Goal: Task Accomplishment & Management: Manage account settings

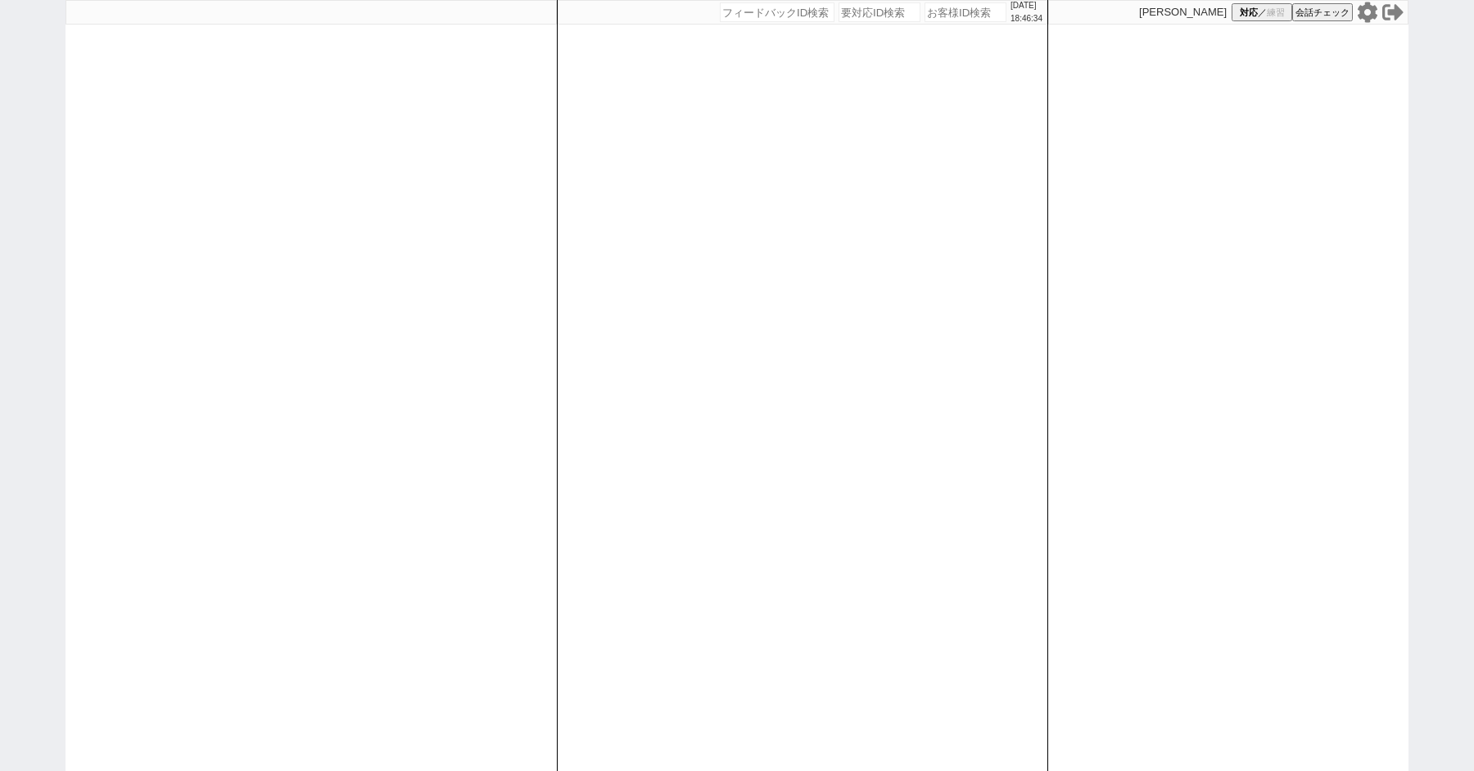
paste input "608104"
type input "608104"
select select "200"
select select "2"
select select
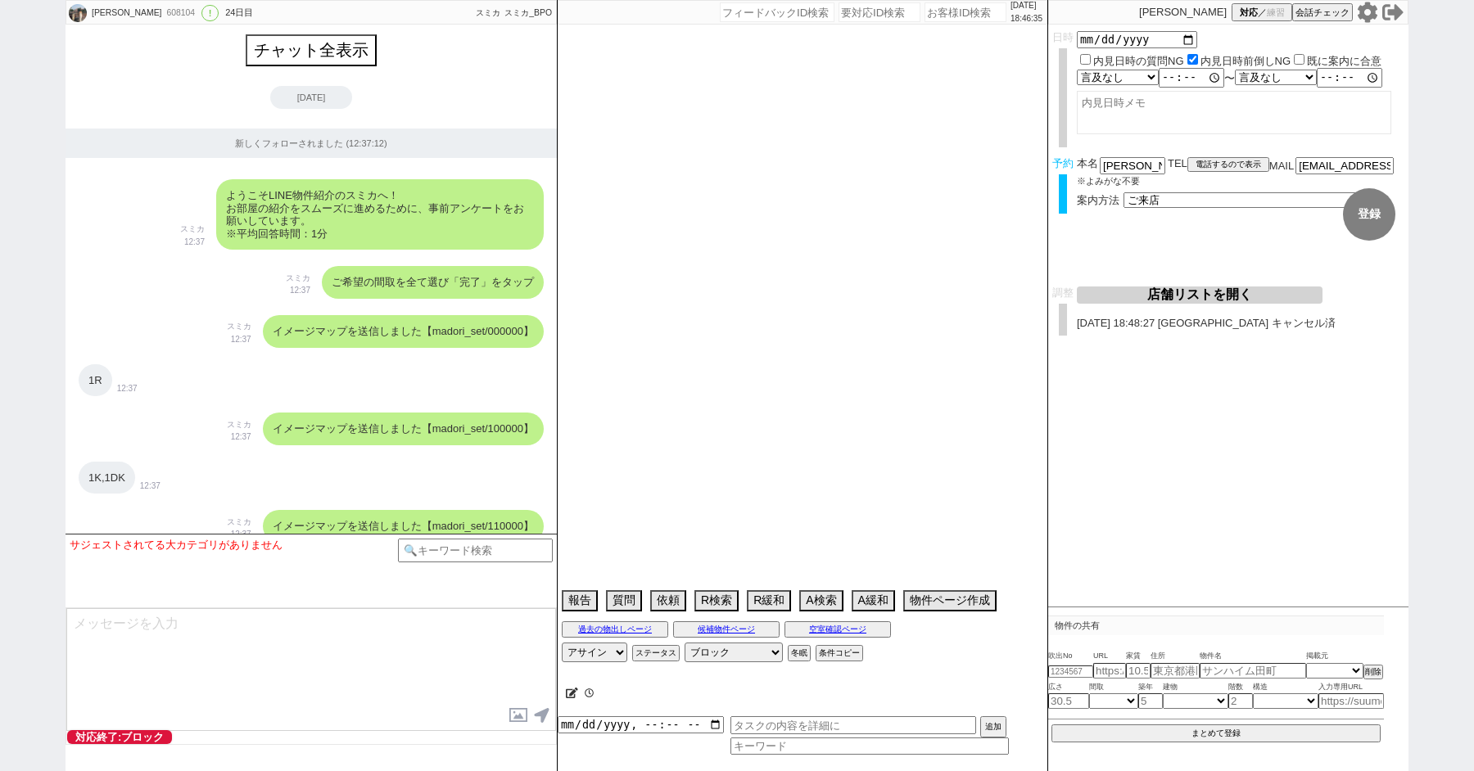
scroll to position [9698, 0]
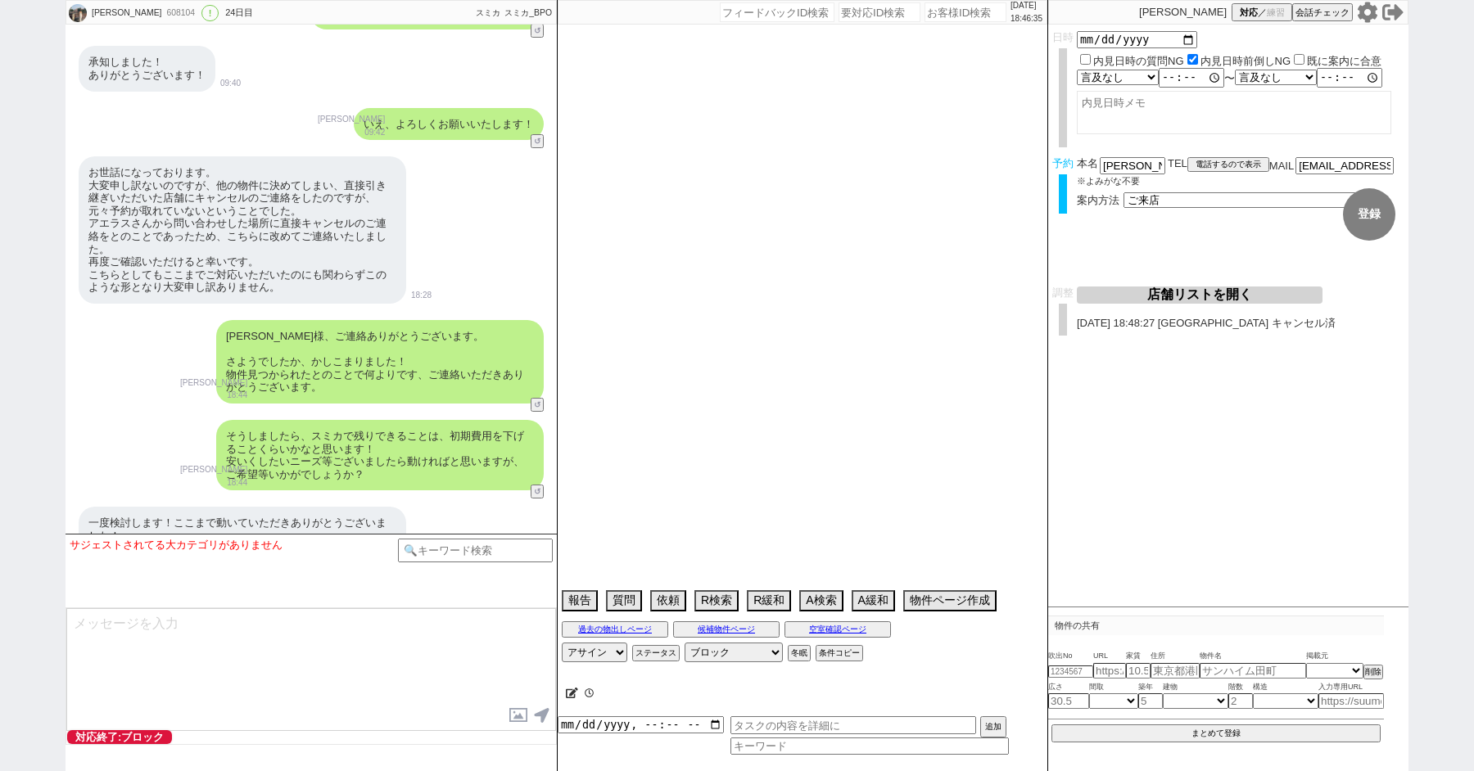
type textarea "[PERSON_NAME]にいて最短11日 調整後キャンセルあり"
select select "2025"
select select "9"
select select "37"
select select "0"
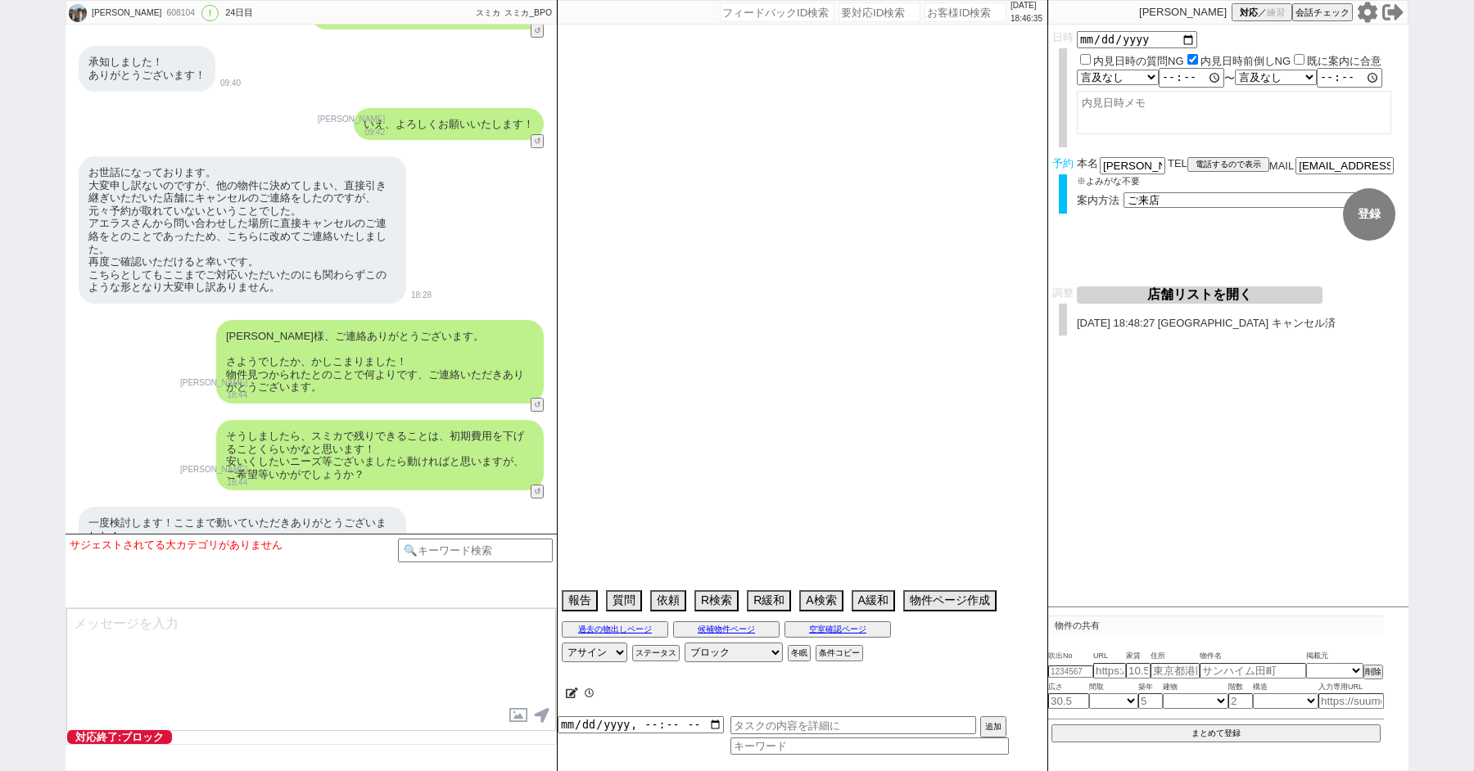
select select "50"
select select "52"
select select "60"
select select "56"
select select "14"
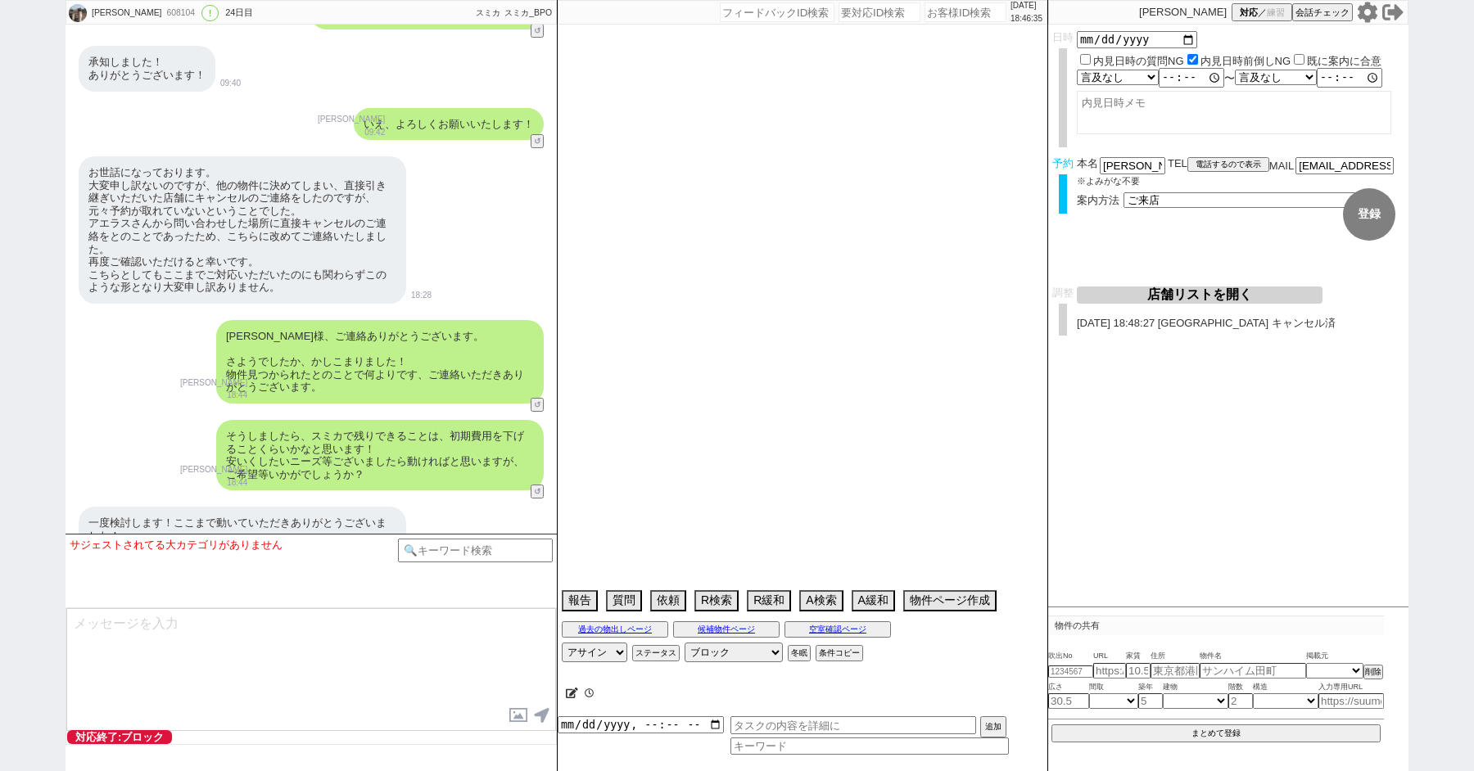
select select "473"
select select "53"
select select "62"
select select "1522"
select select "64"
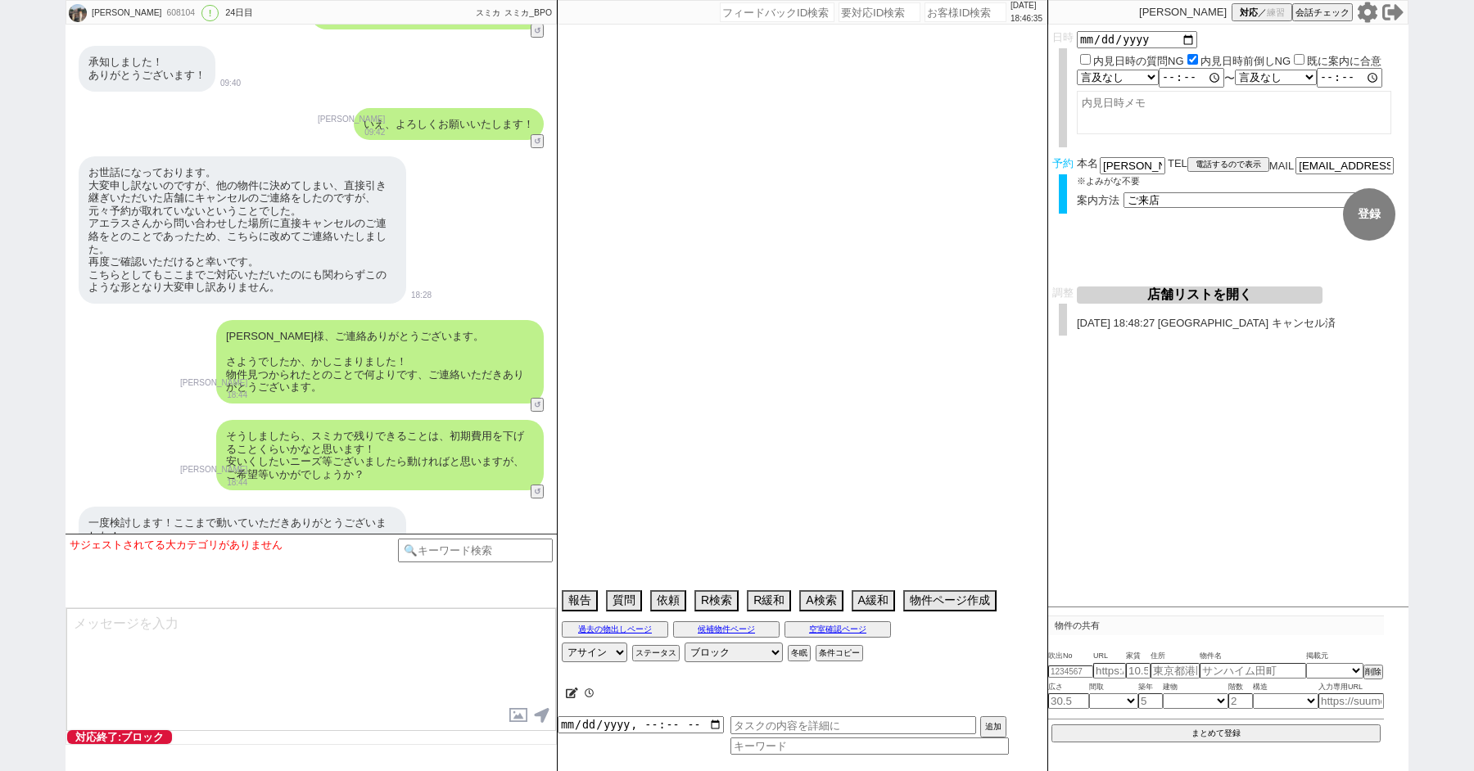
select select "1566"
select select "15"
select select "503"
select select "54"
select select "68"
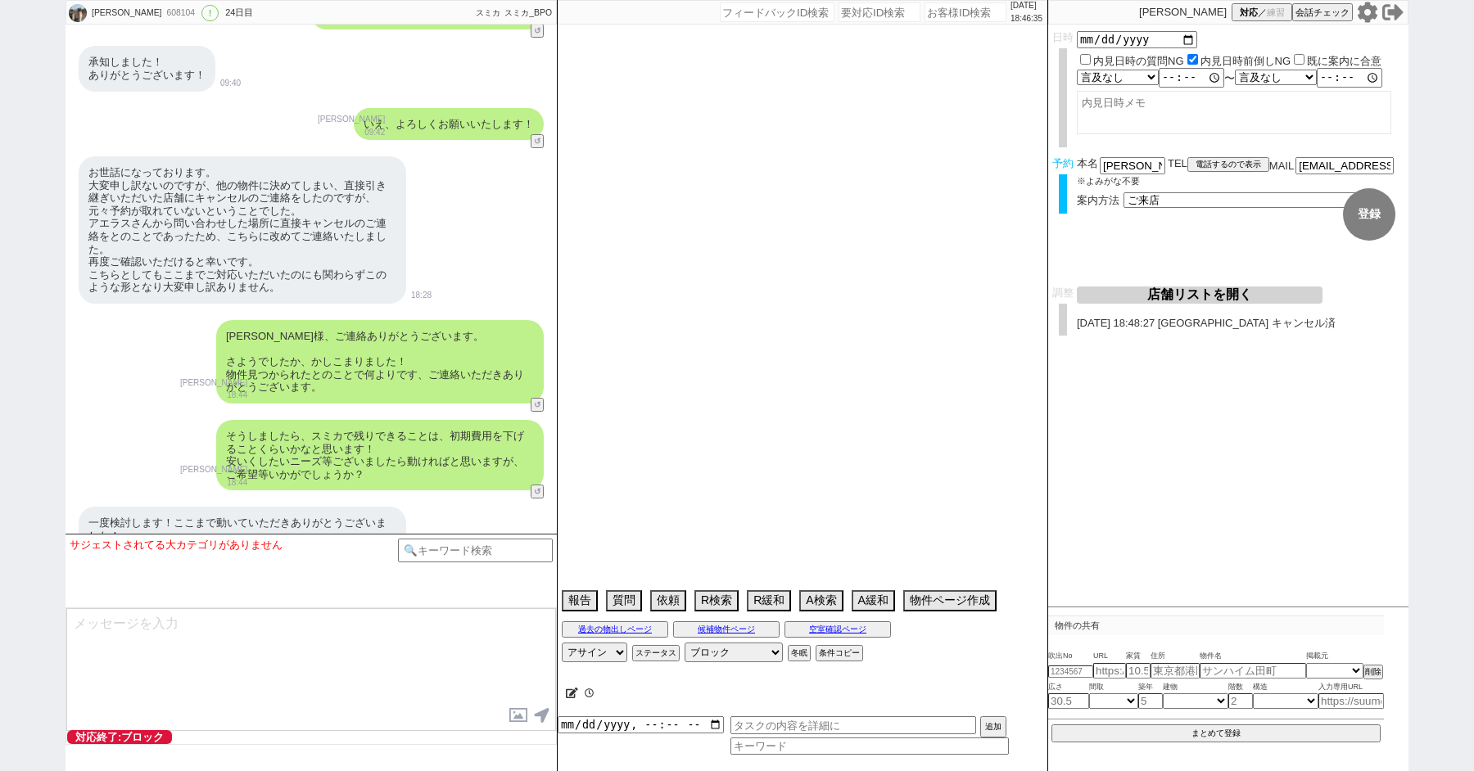
select select "1641"
select select "9"
select select "334"
select select "59"
select select "1468"
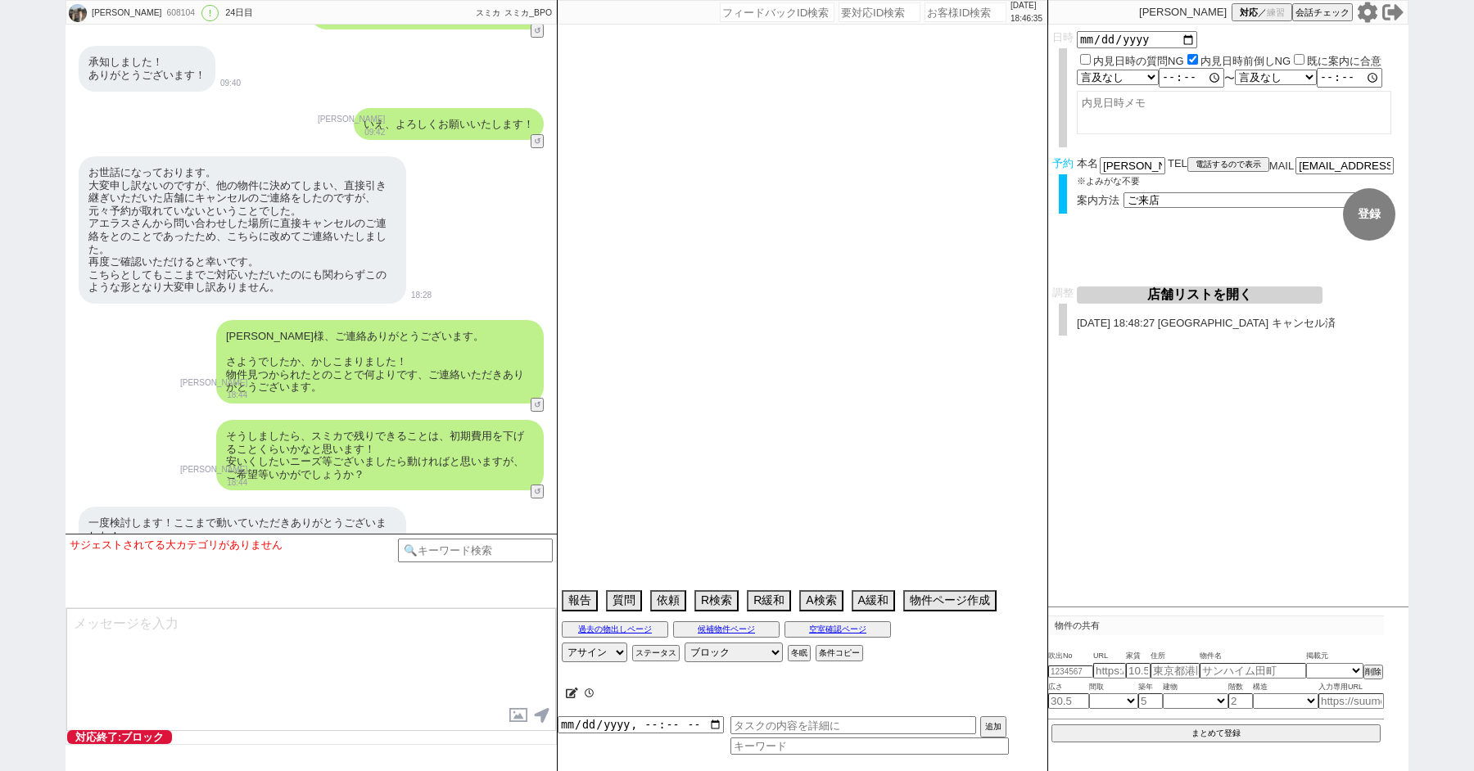
select select "75"
select select "1785"
select select "51"
select select "47"
select select "65"
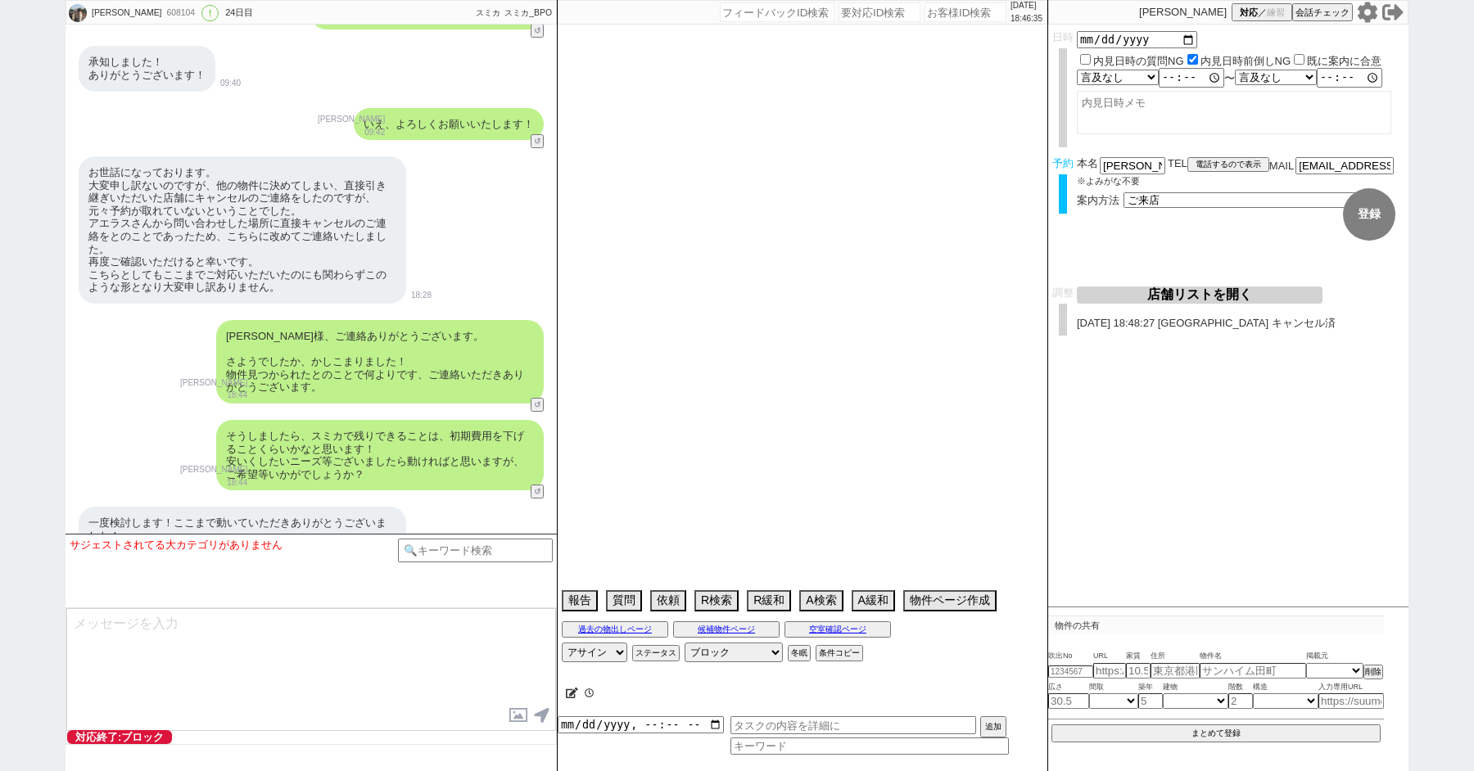
select select "1581"
select select "71"
select select "61"
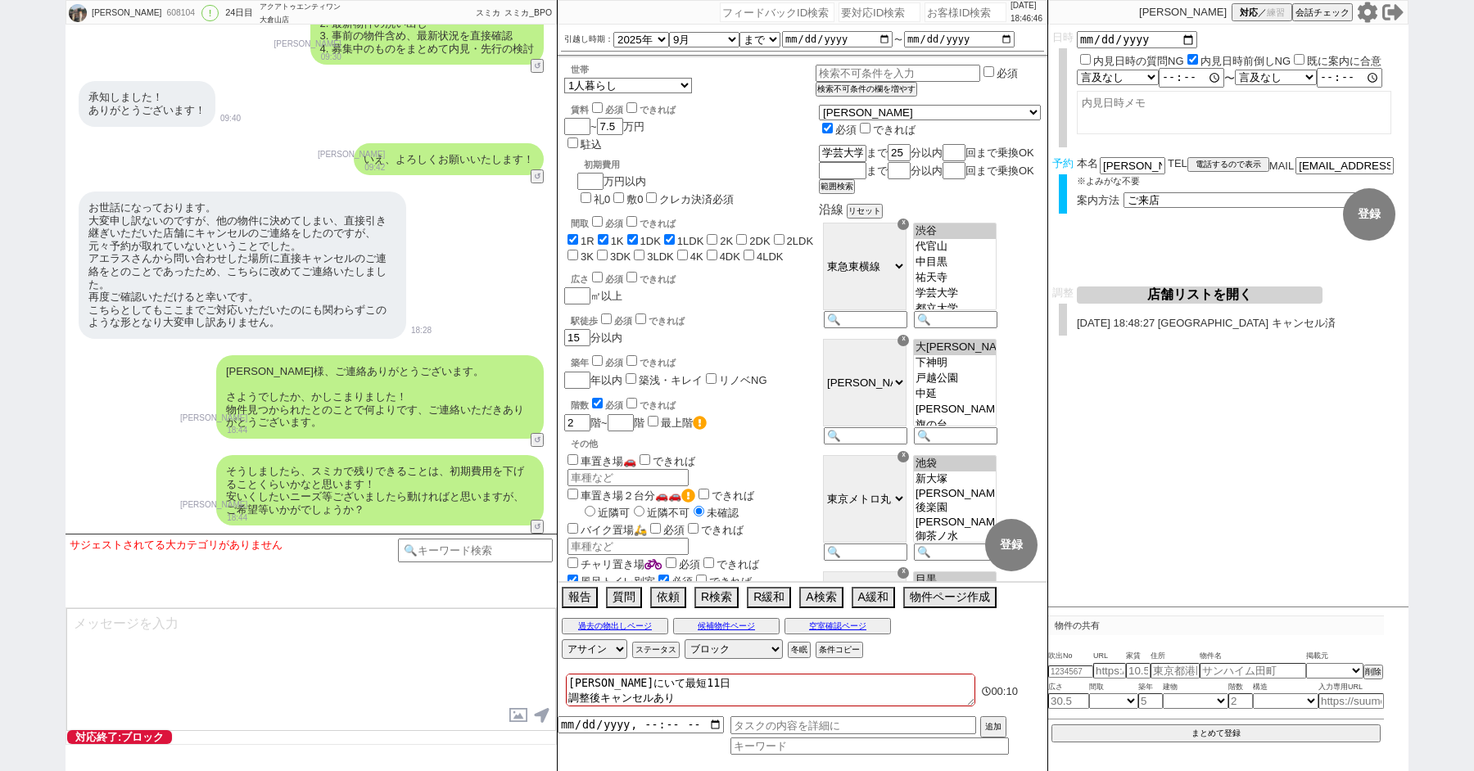
scroll to position [9626, 0]
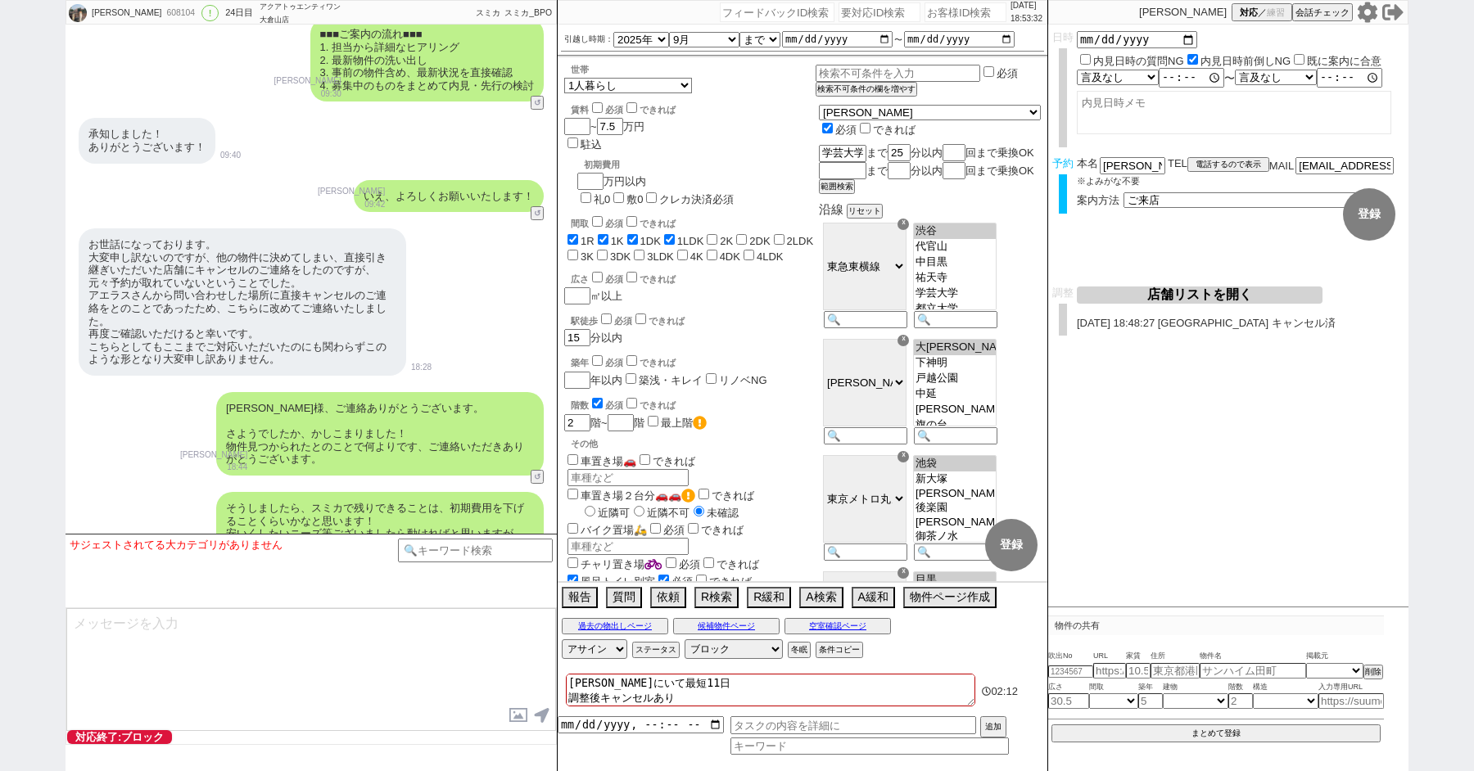
click at [43, 104] on div "鈴木桃葉 608104 ! 0 24日目 アクアトゥエンティワン 大倉山店 冬眠中 自社客 スミカ スミカ_BPO チャット全表示 2025-08-01 新し…" at bounding box center [737, 385] width 1474 height 771
paste input "608104"
type input "608104"
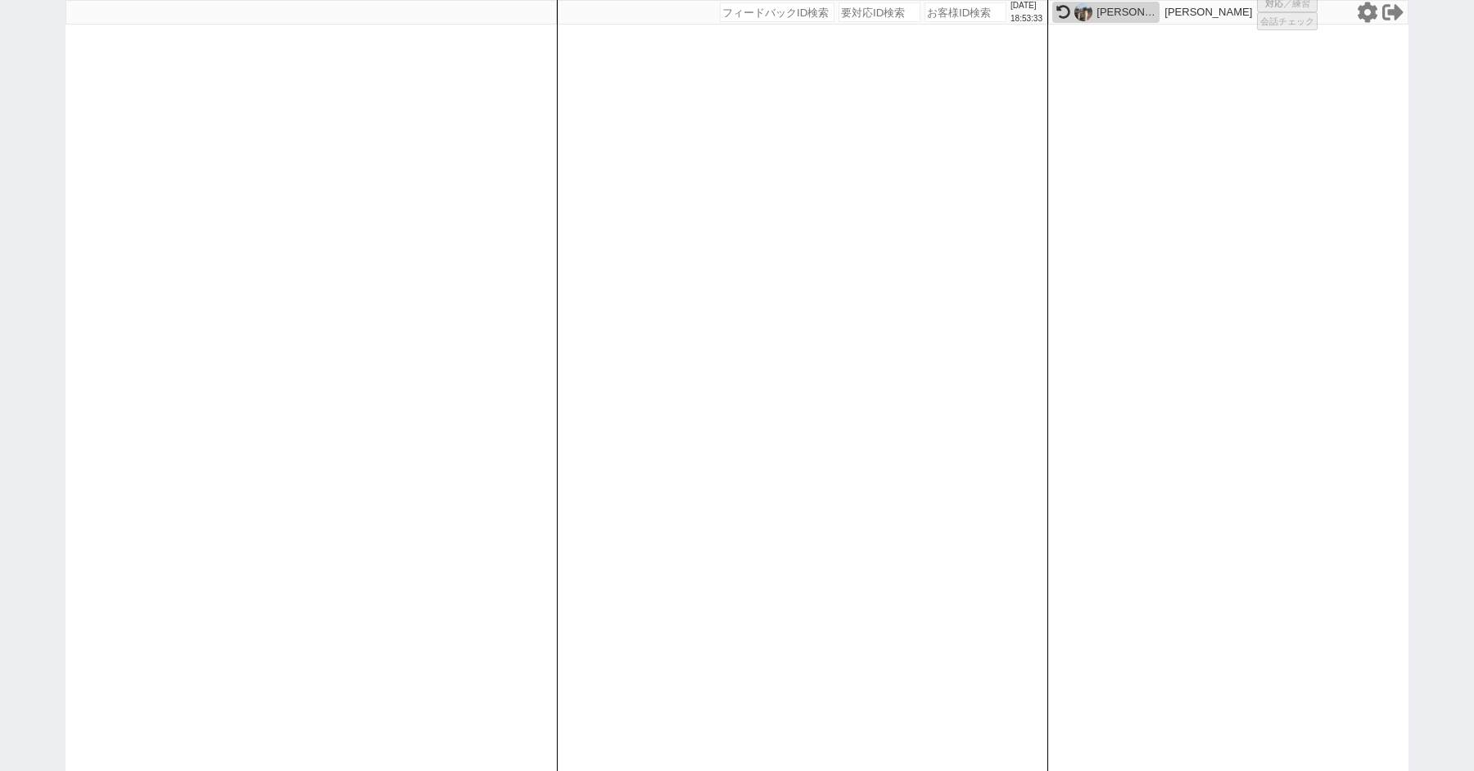
select select "200"
select select "2"
select select
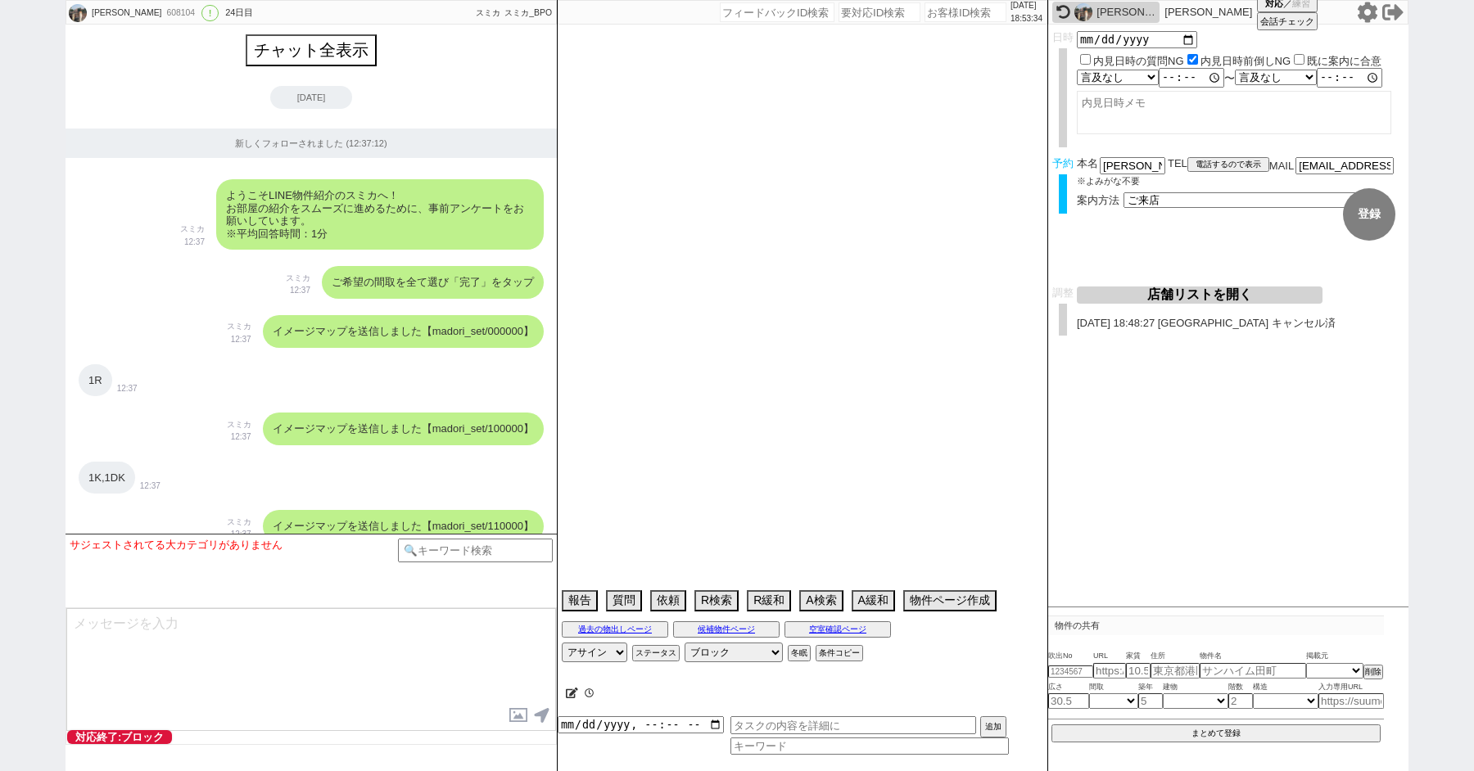
scroll to position [9698, 0]
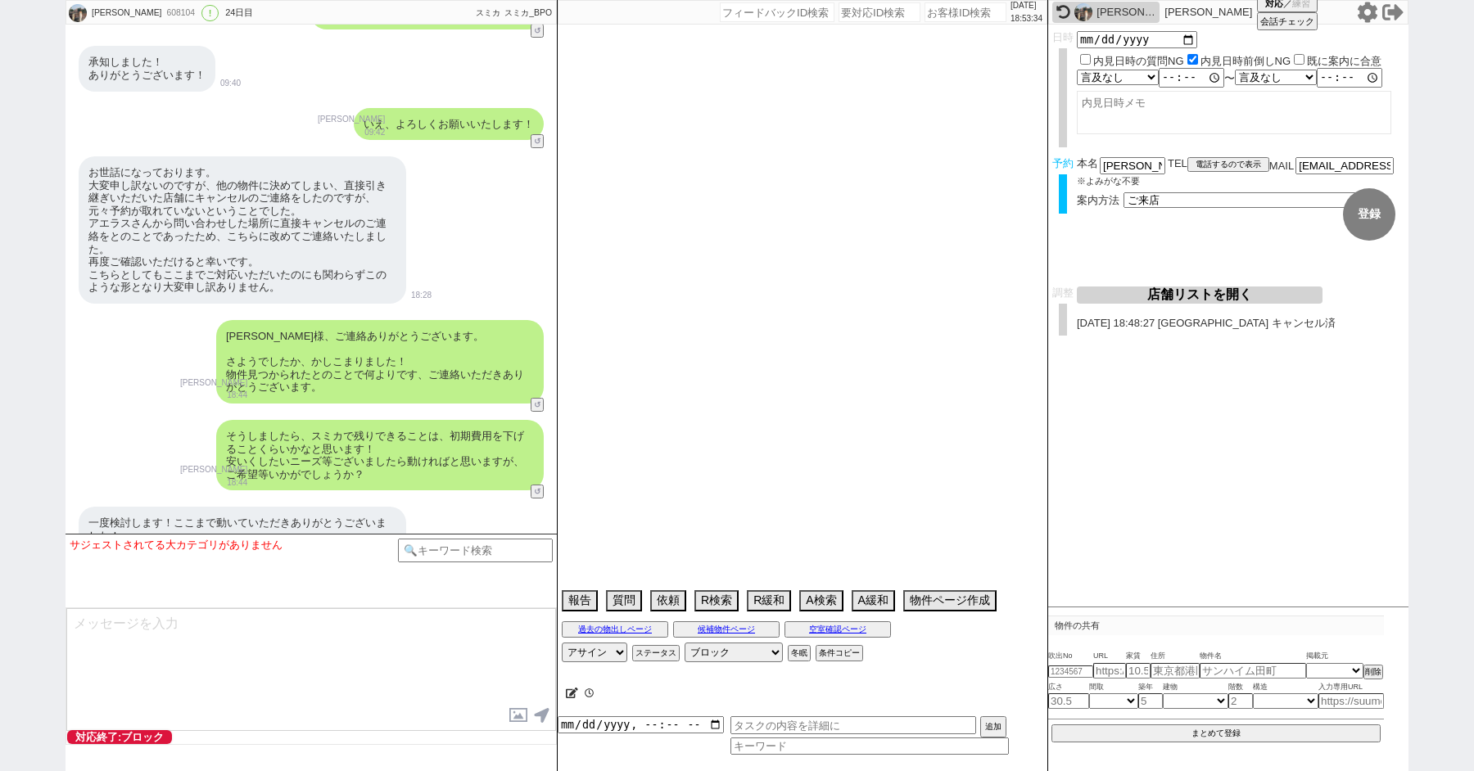
type textarea "長野にいて最短11日 調整後キャンセルあり"
select select "2025"
select select "9"
select select "37"
select select "0"
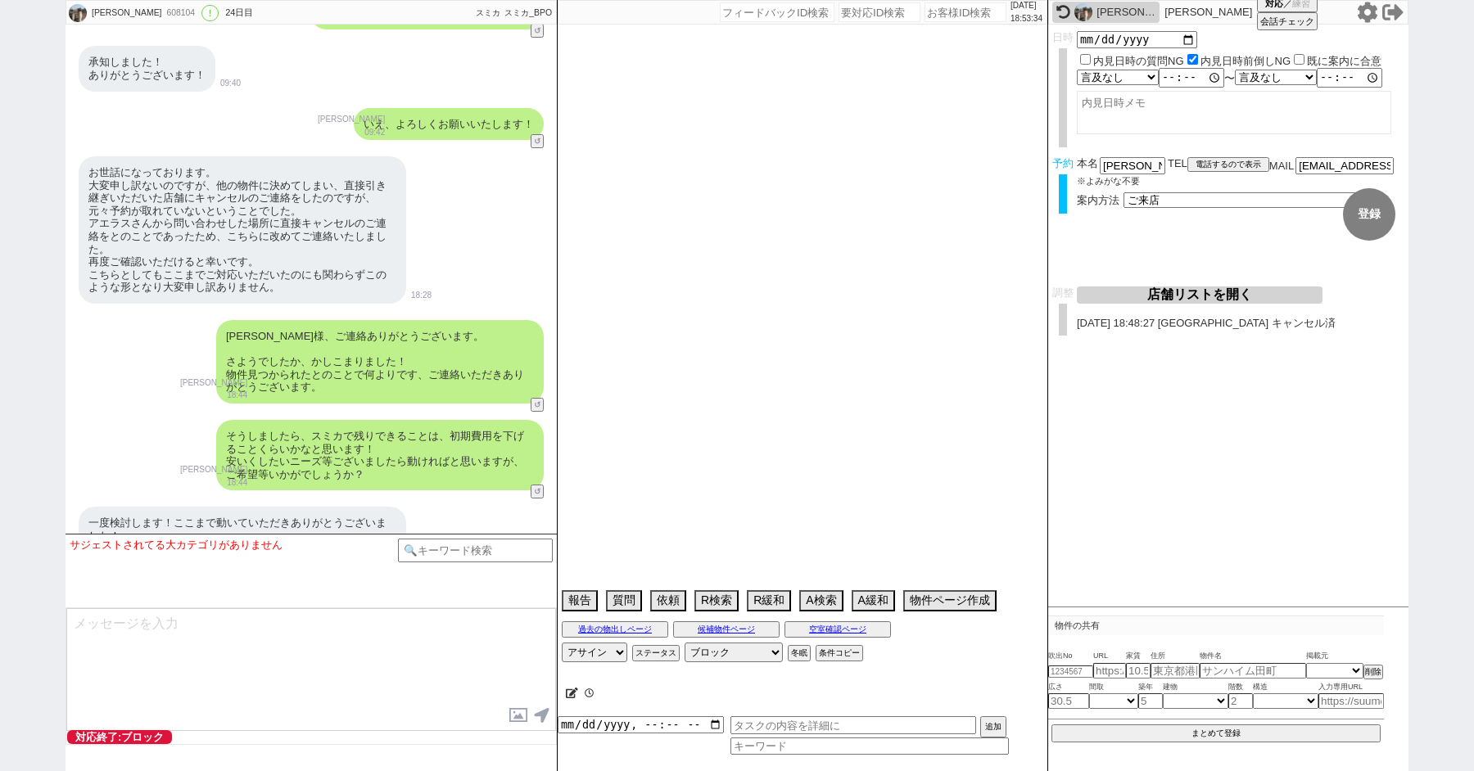
select select "50"
select select "52"
select select "60"
select select "56"
select select "14"
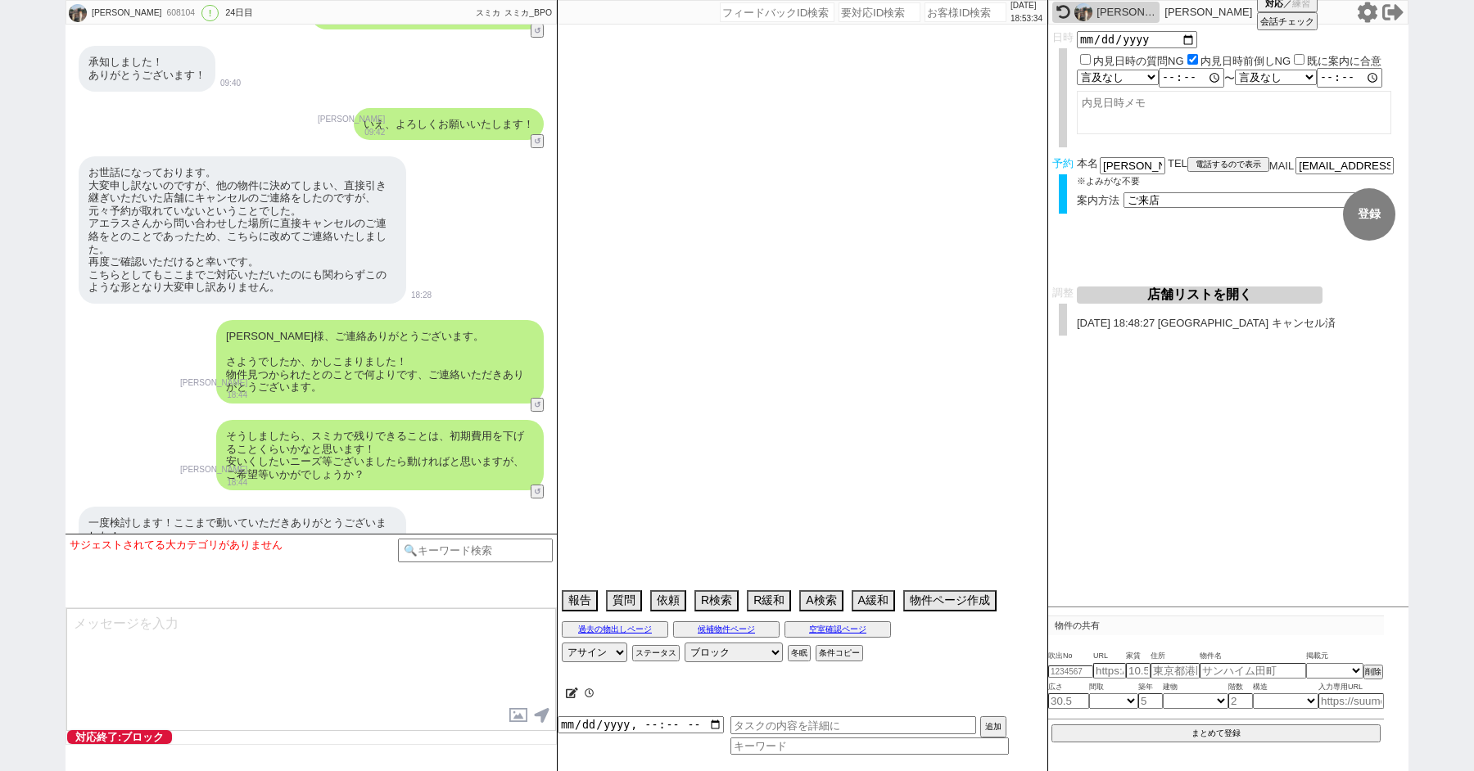
select select "473"
select select "53"
select select "62"
select select "1522"
select select "64"
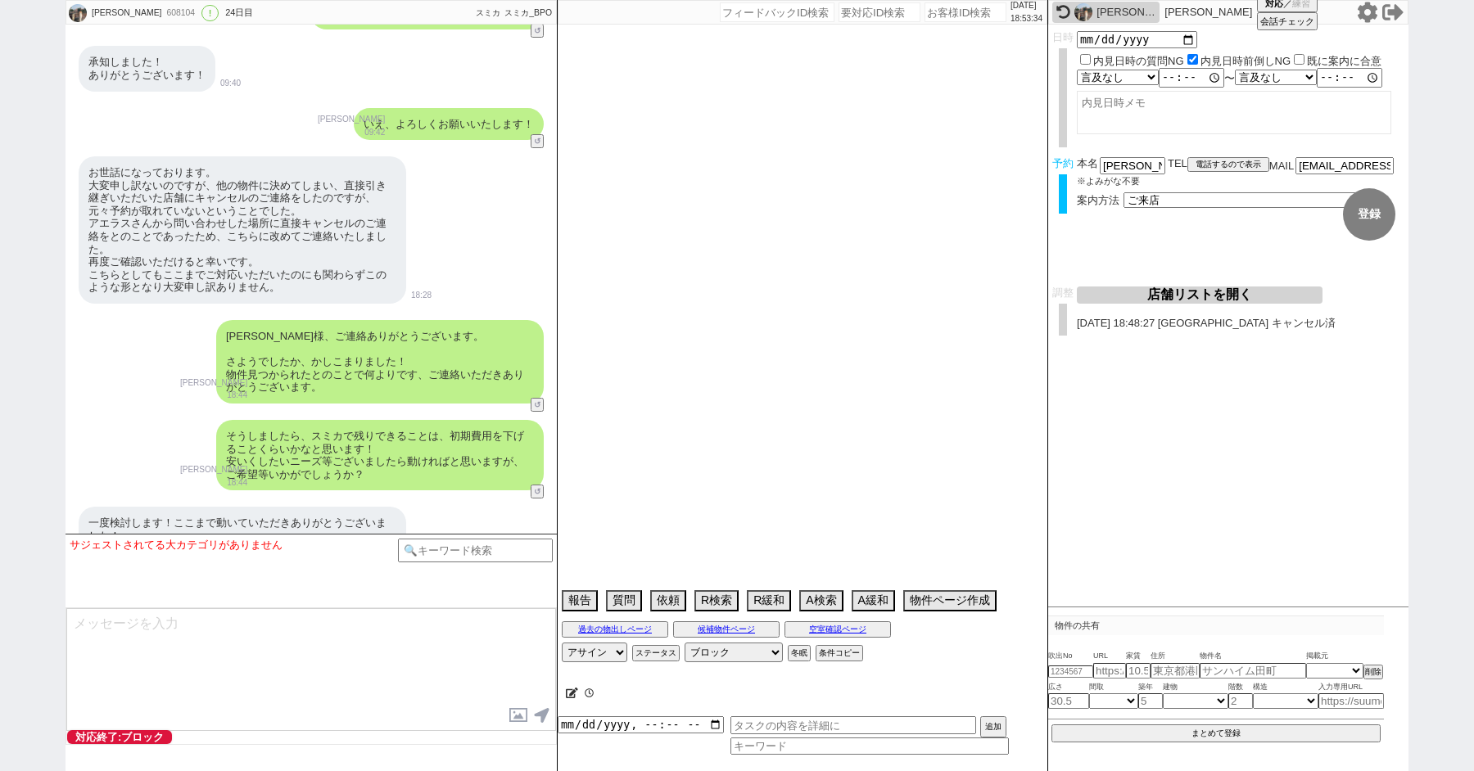
select select "1566"
select select "15"
select select "503"
select select "54"
select select "68"
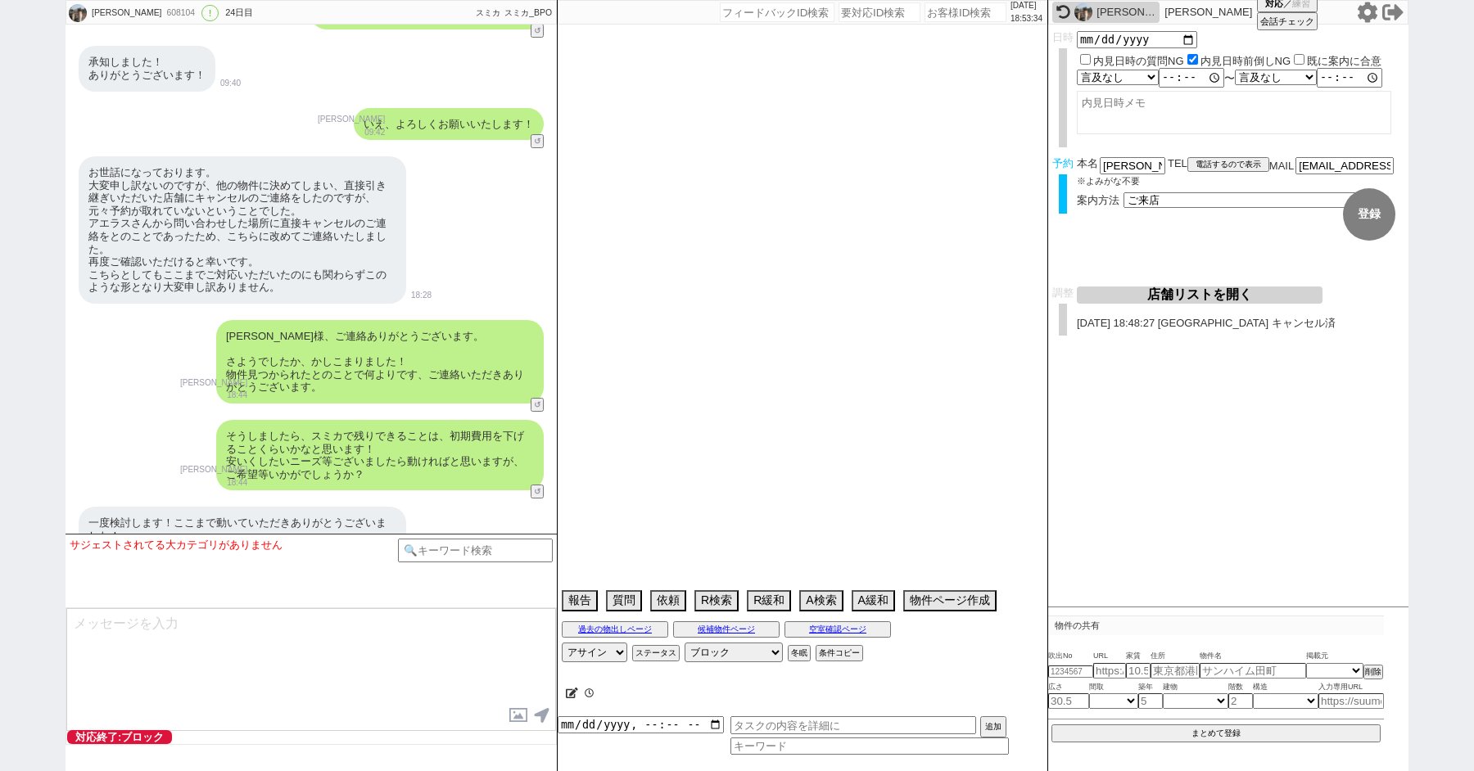
select select "1641"
select select "9"
select select "334"
select select "59"
select select "1468"
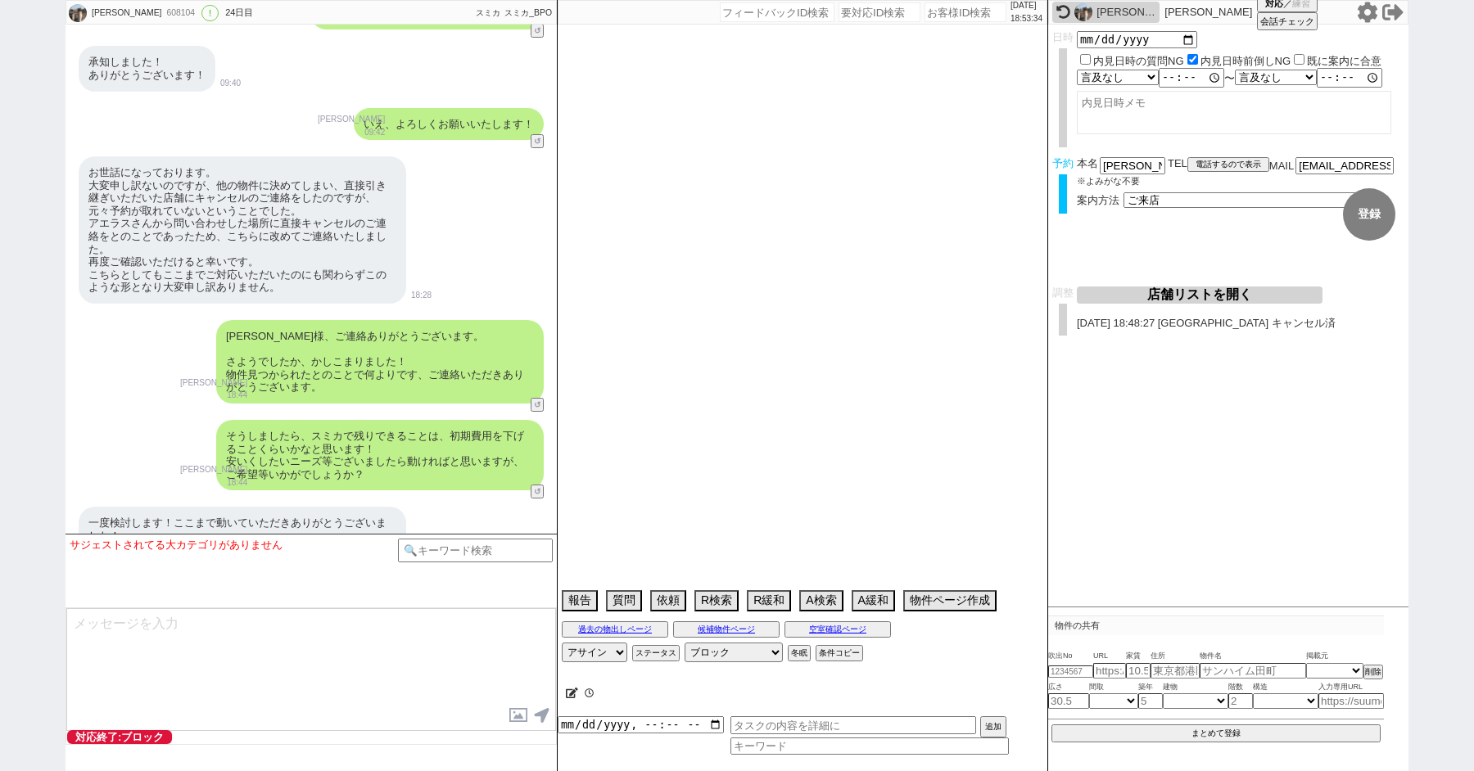
select select "75"
select select "1785"
select select "51"
select select "47"
select select "65"
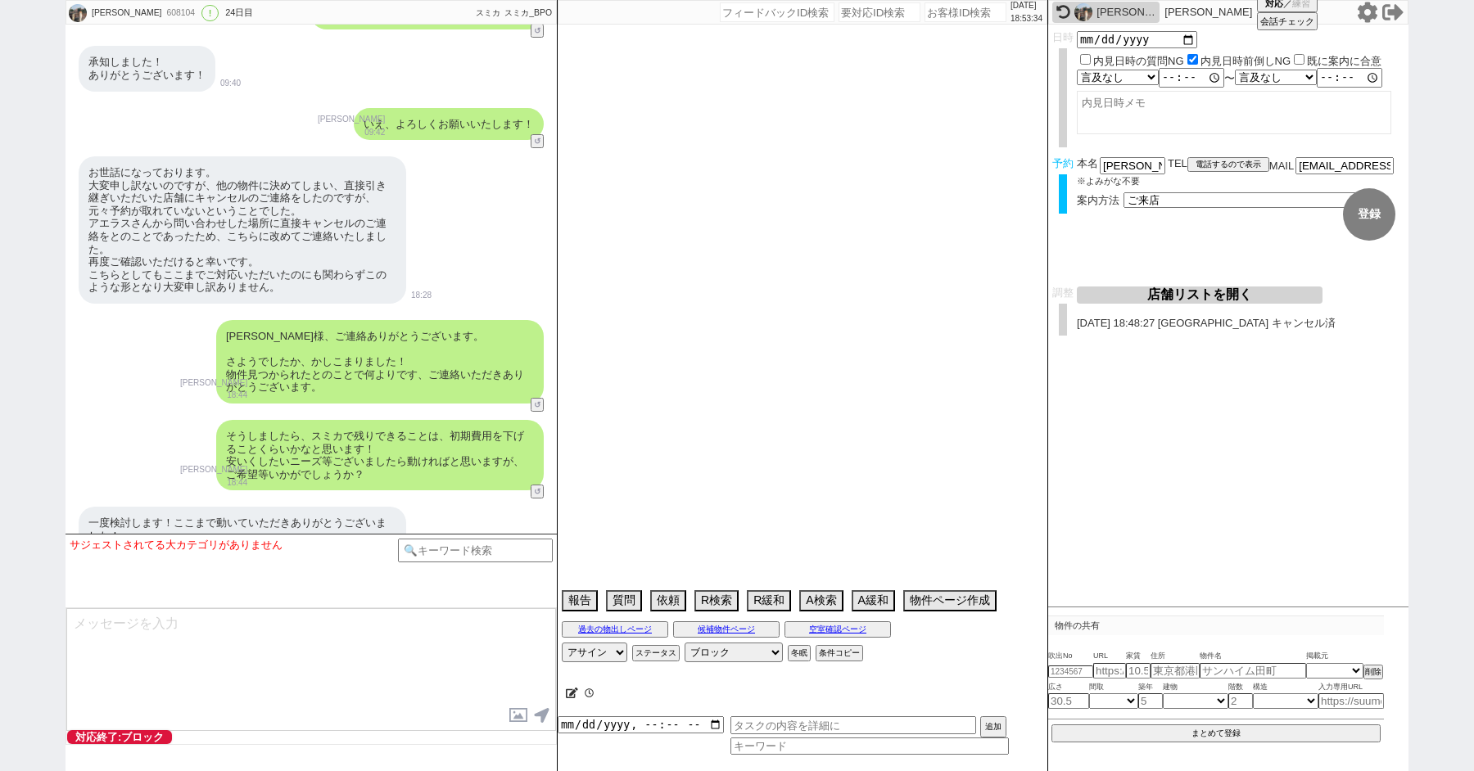
select select "1581"
select select "71"
select select "61"
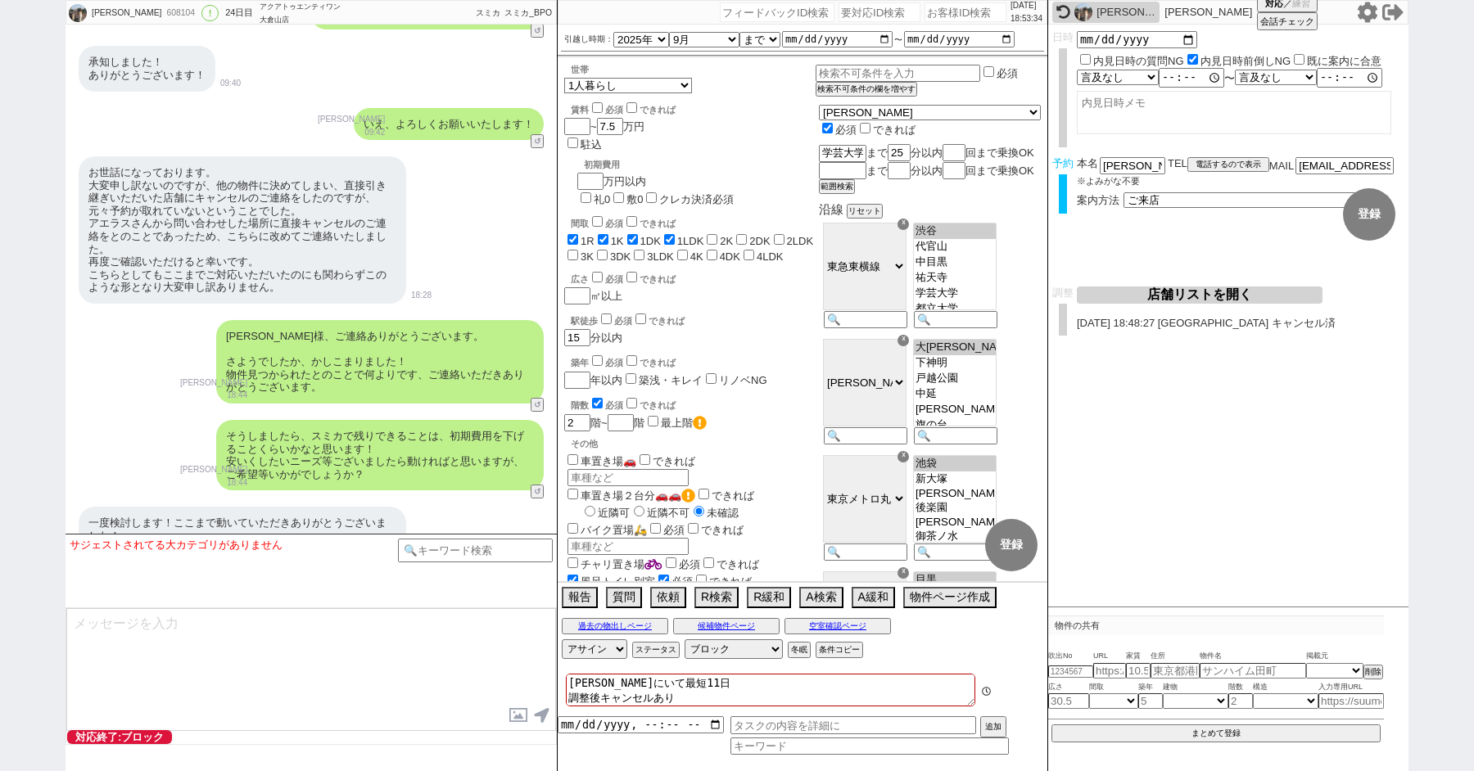
scroll to position [20, 0]
click at [18, 144] on div "鈴木桃葉 608104 ! 0 24日目 アクアトゥエンティワン 大倉山店 冬眠中 自社客 スミカ スミカ_BPO チャット全表示 2025-08-01 新し…" at bounding box center [737, 385] width 1474 height 771
paste input "607658"
type input "607658"
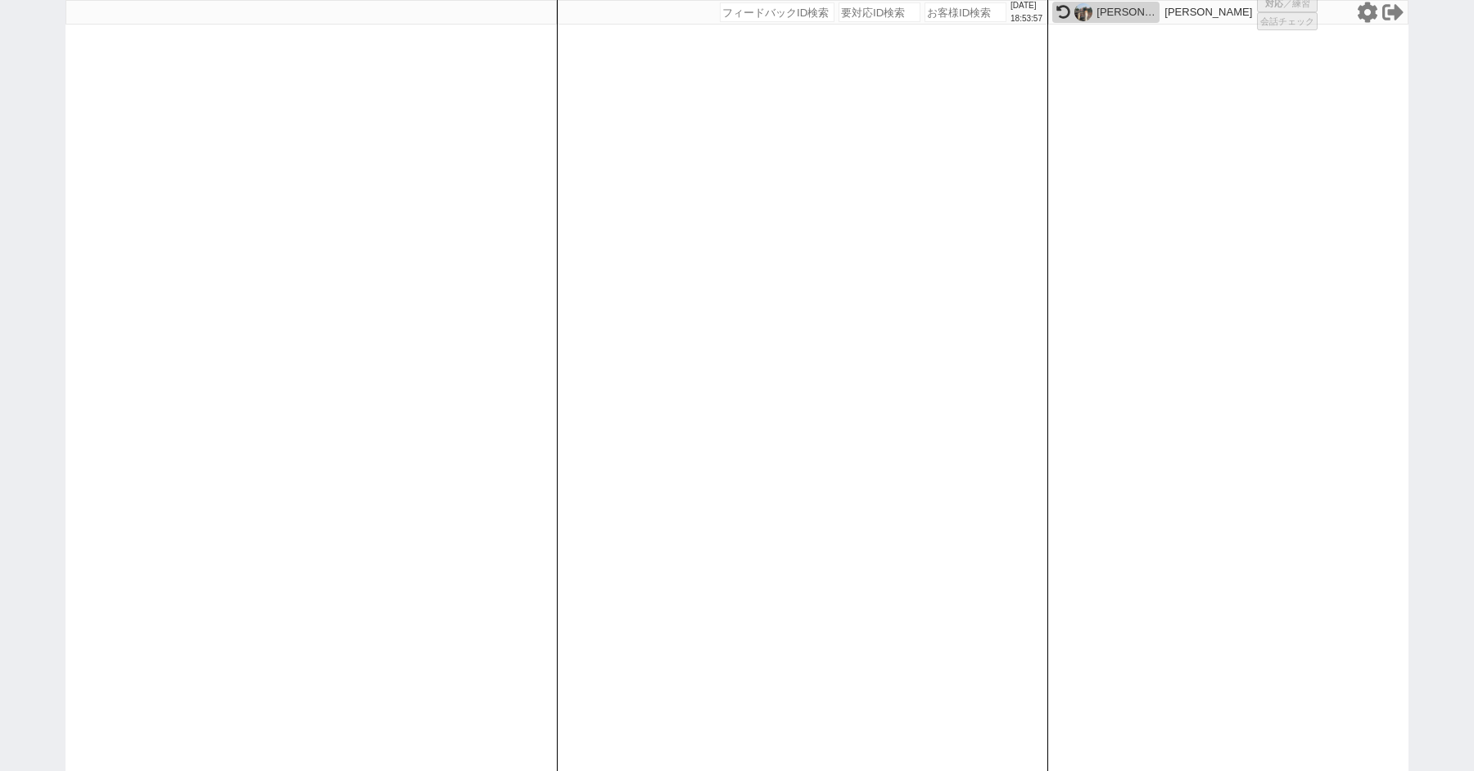
select select "2"
select select
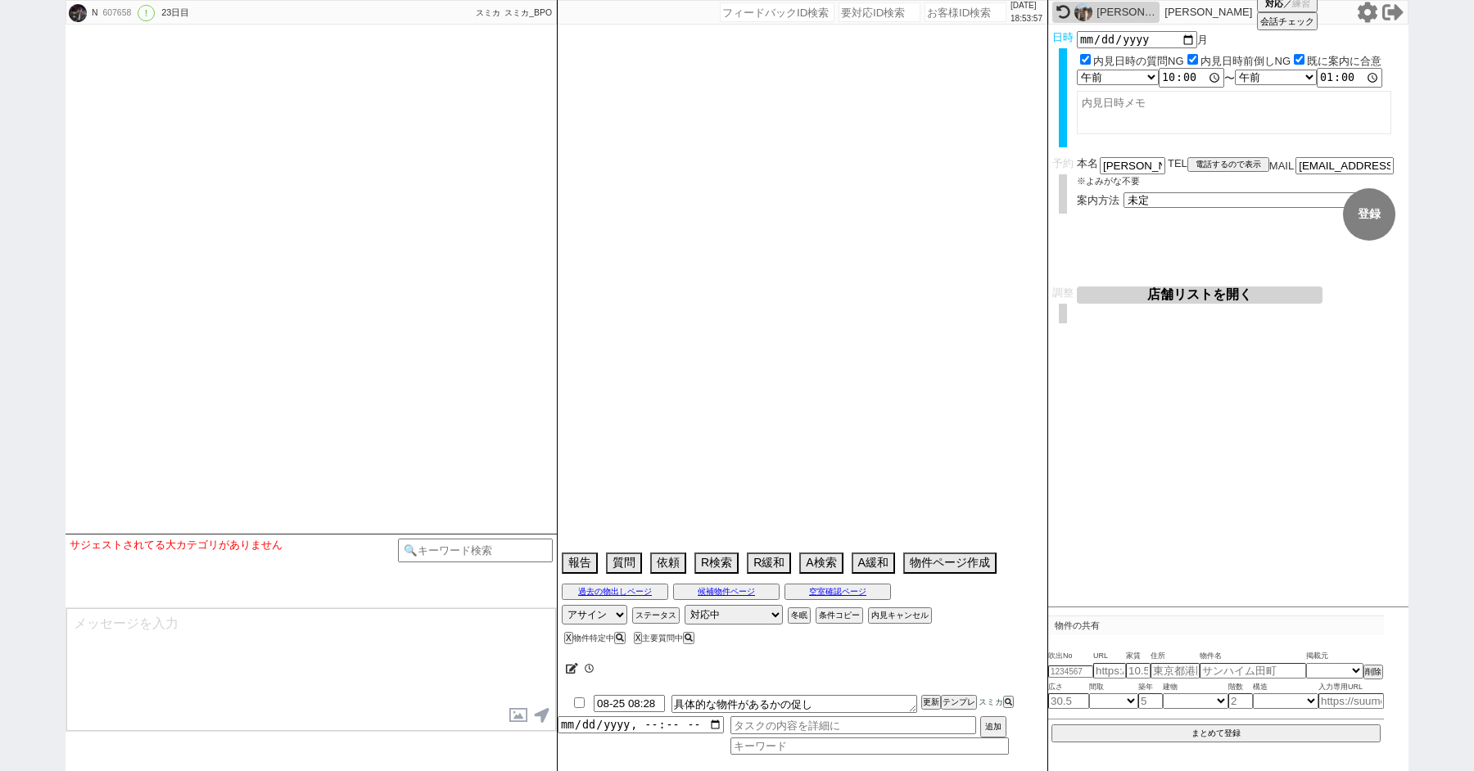
type textarea "@時間がないのでオンライン希望でウルトラゴネてくる、18日に他社内見予定とのことで内見後にスケジュール再相談しましょうねで着地中→22日午前中に変更 @20日…"
select select "2025"
select select "9"
select select "14"
select select "0"
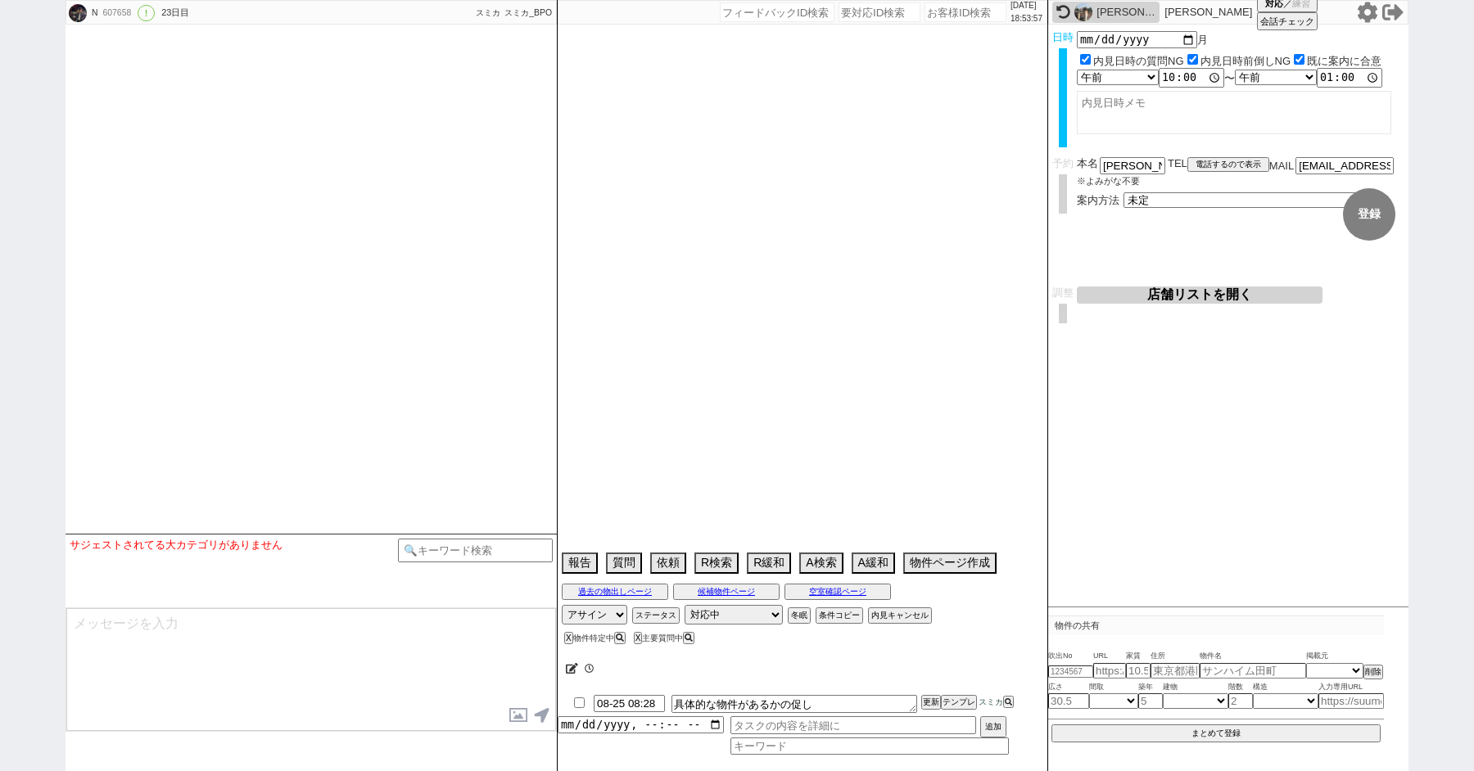
select select "14"
select select "65"
select select "66"
select select "67"
select select "68"
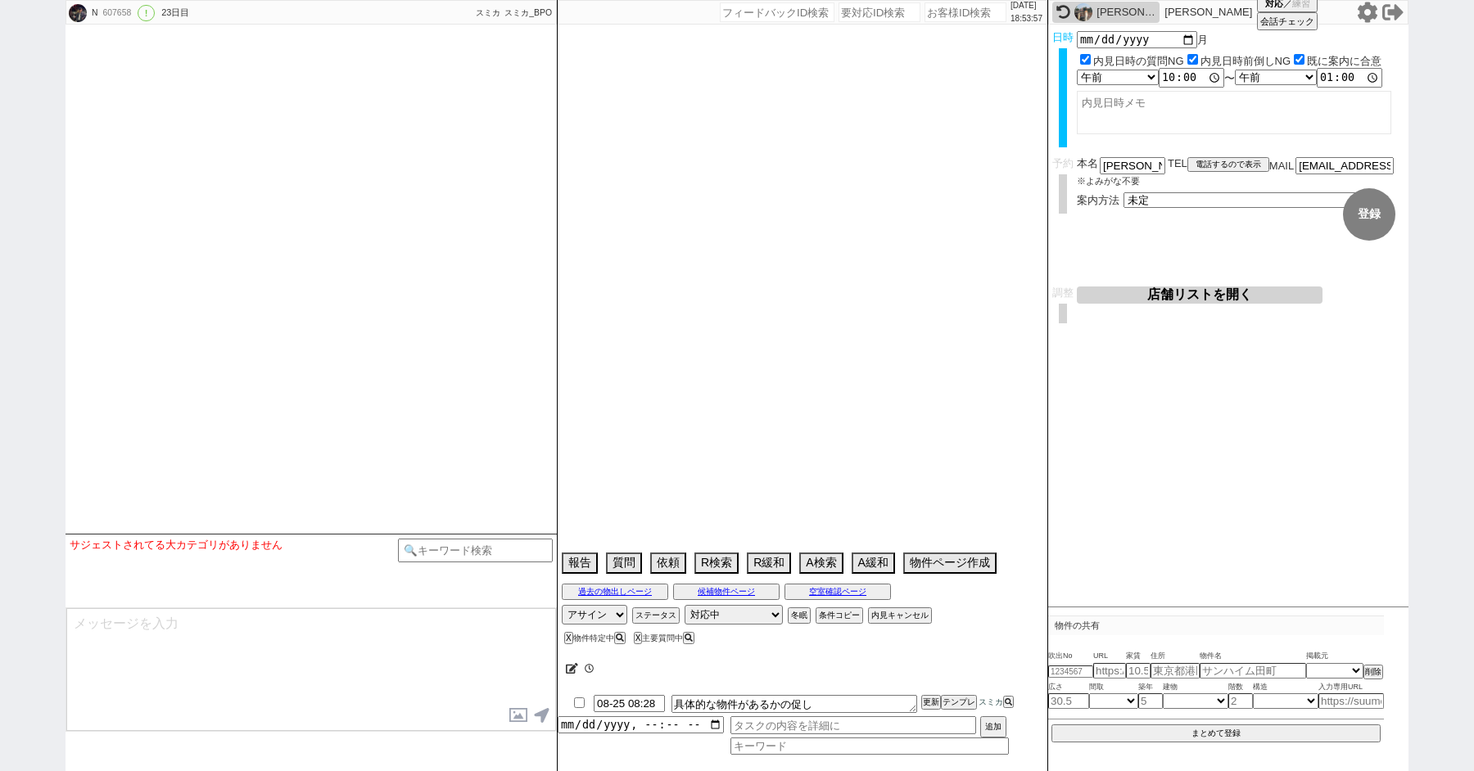
select select "69"
select select "71"
select select "73"
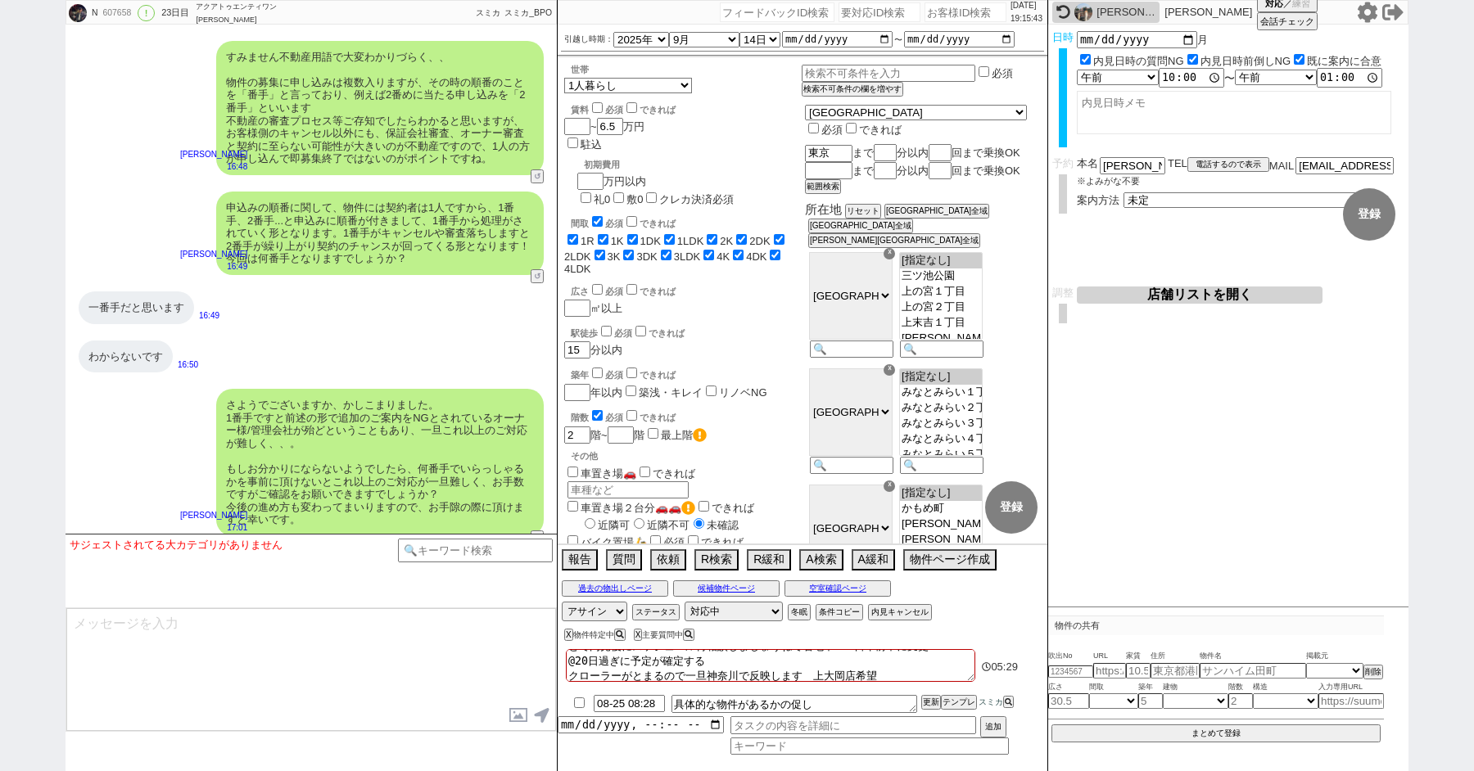
scroll to position [17578, 0]
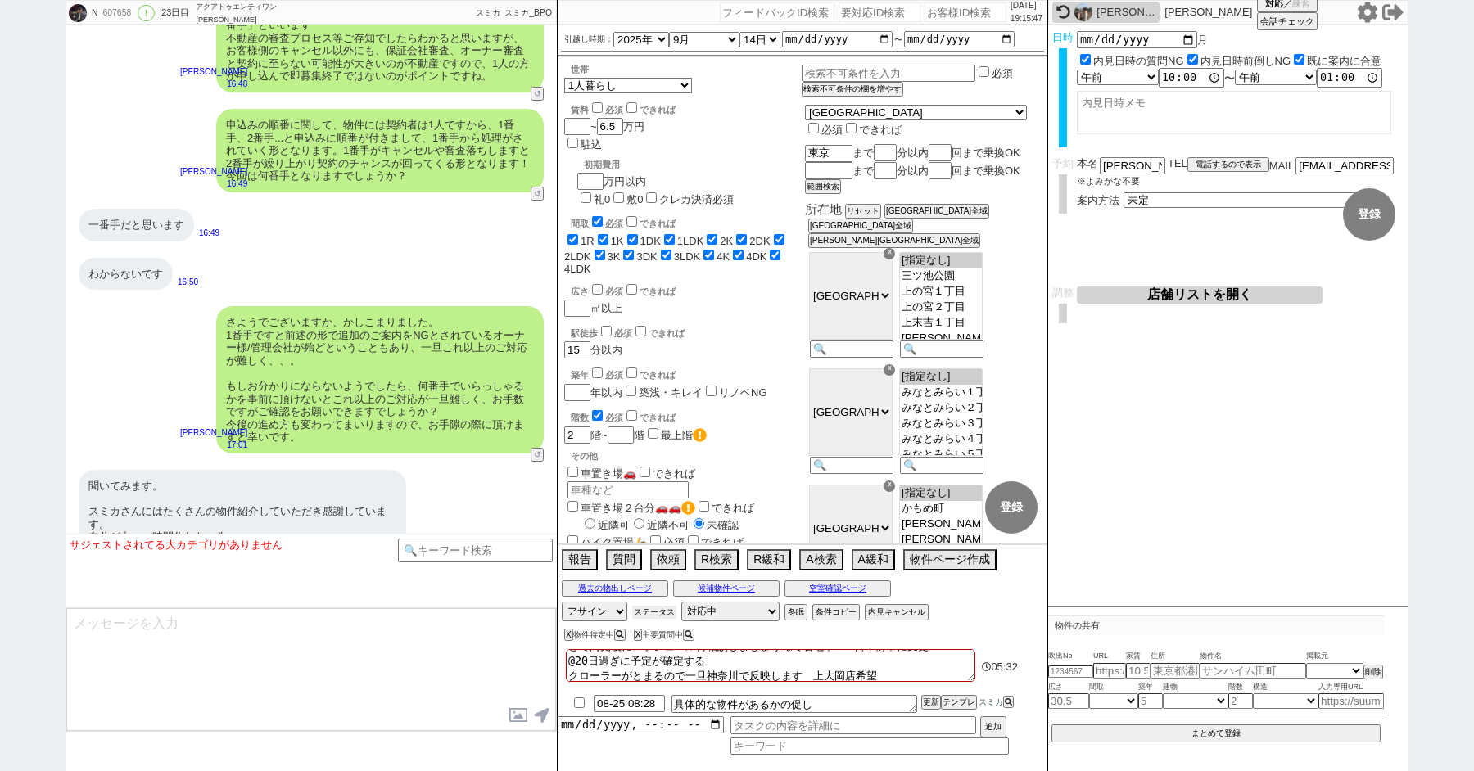
click at [646, 611] on button "ステータス" at bounding box center [654, 612] width 44 height 13
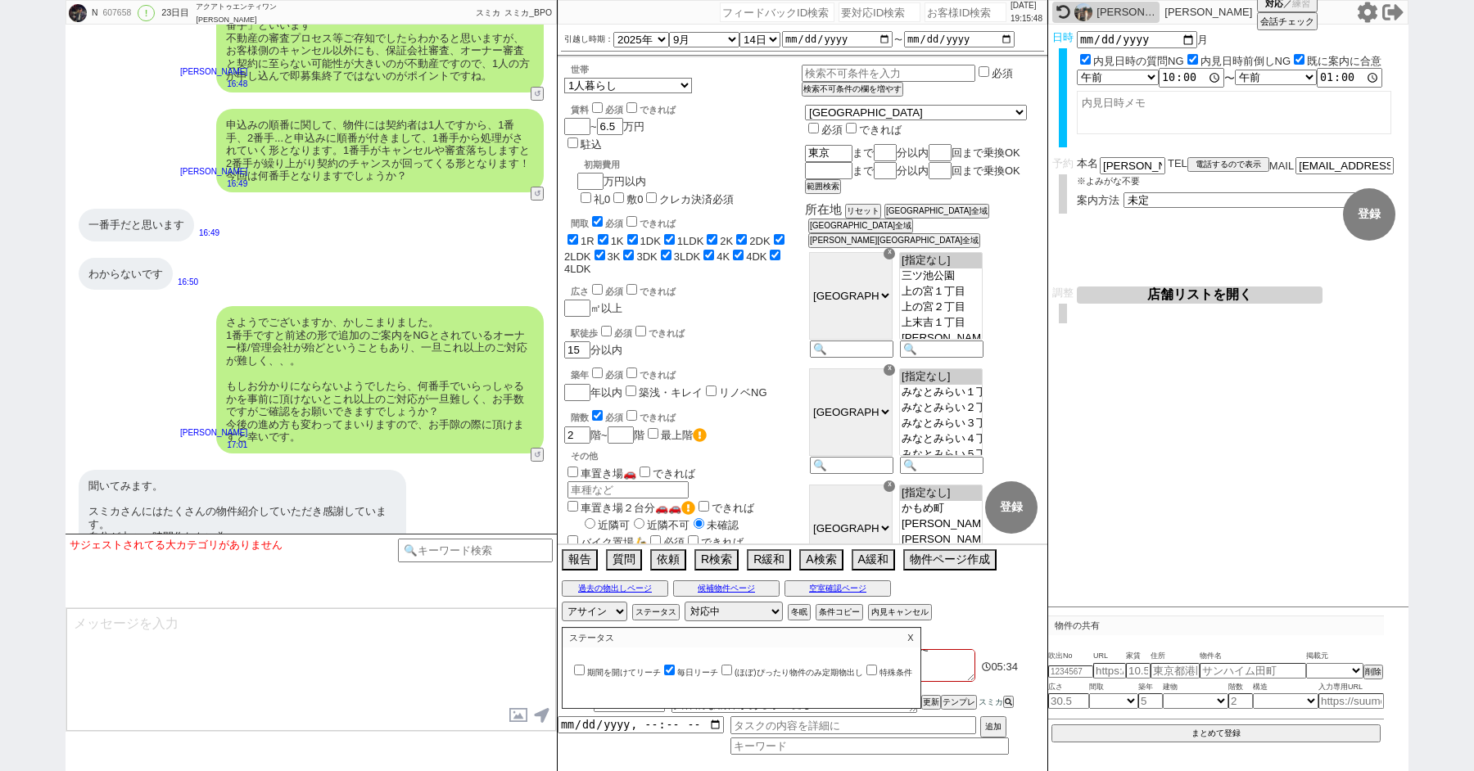
click at [576, 669] on input "期間を開けてリーチ" at bounding box center [579, 670] width 11 height 11
checkbox input "true"
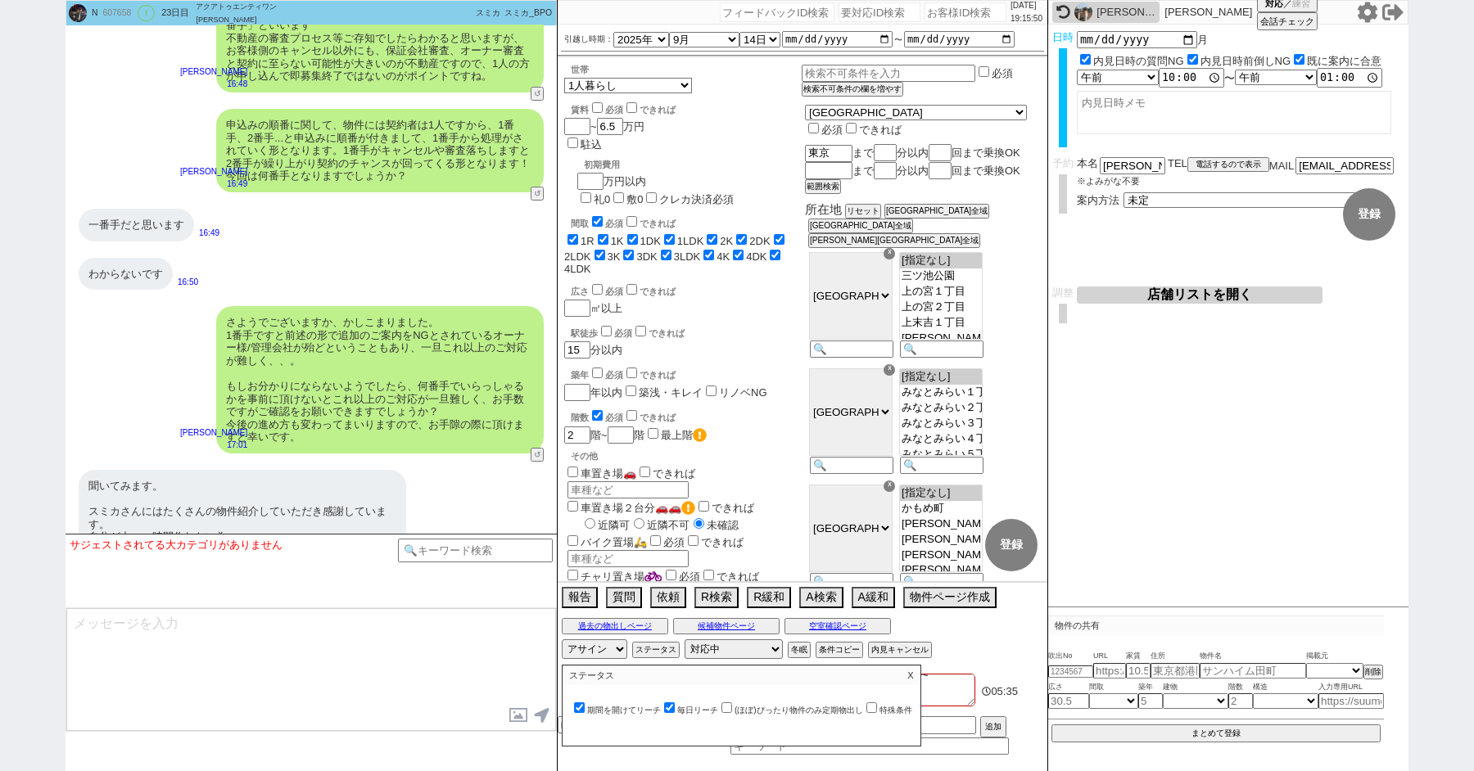
click at [915, 674] on p "X" at bounding box center [910, 676] width 19 height 20
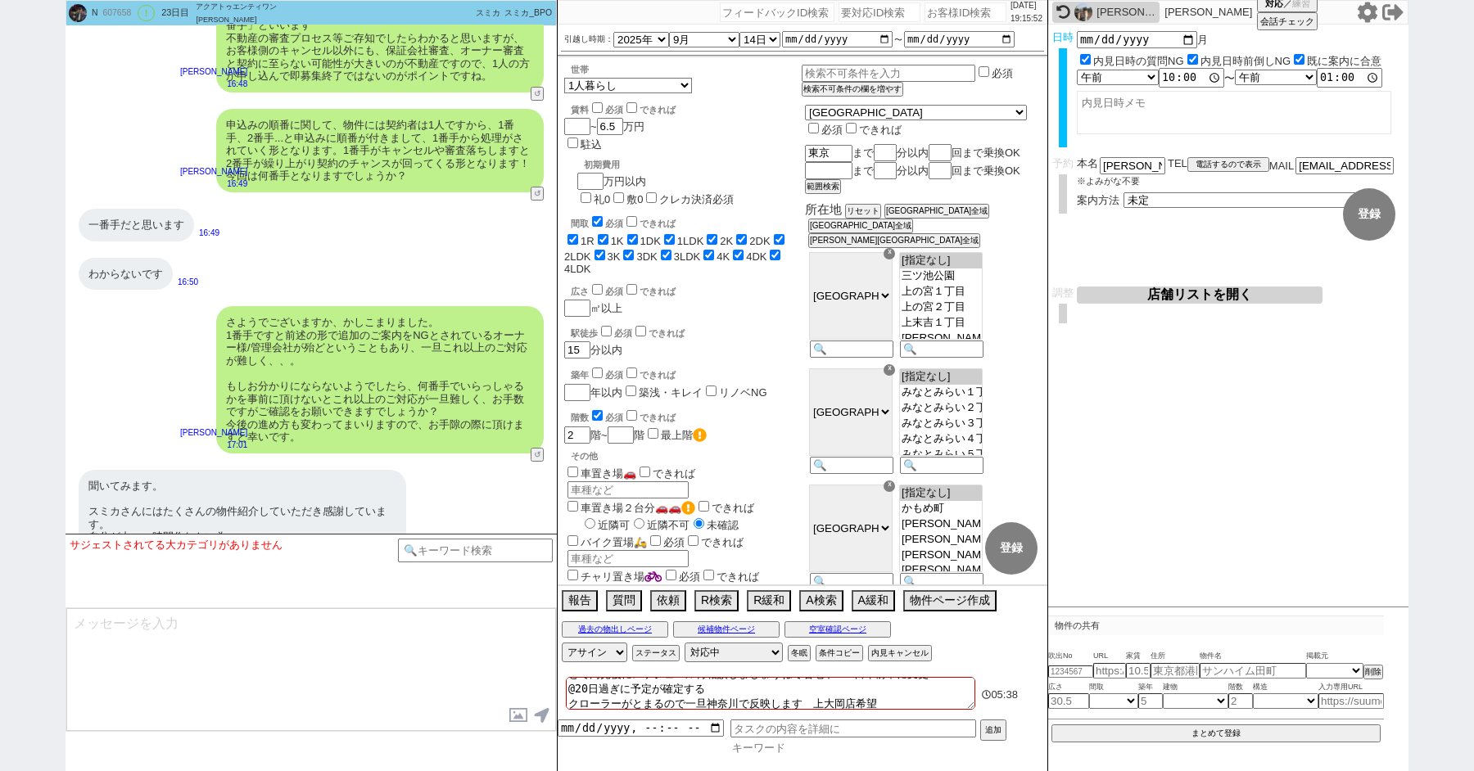
click at [767, 744] on input at bounding box center [869, 748] width 278 height 14
type input "他"
type input "他社"
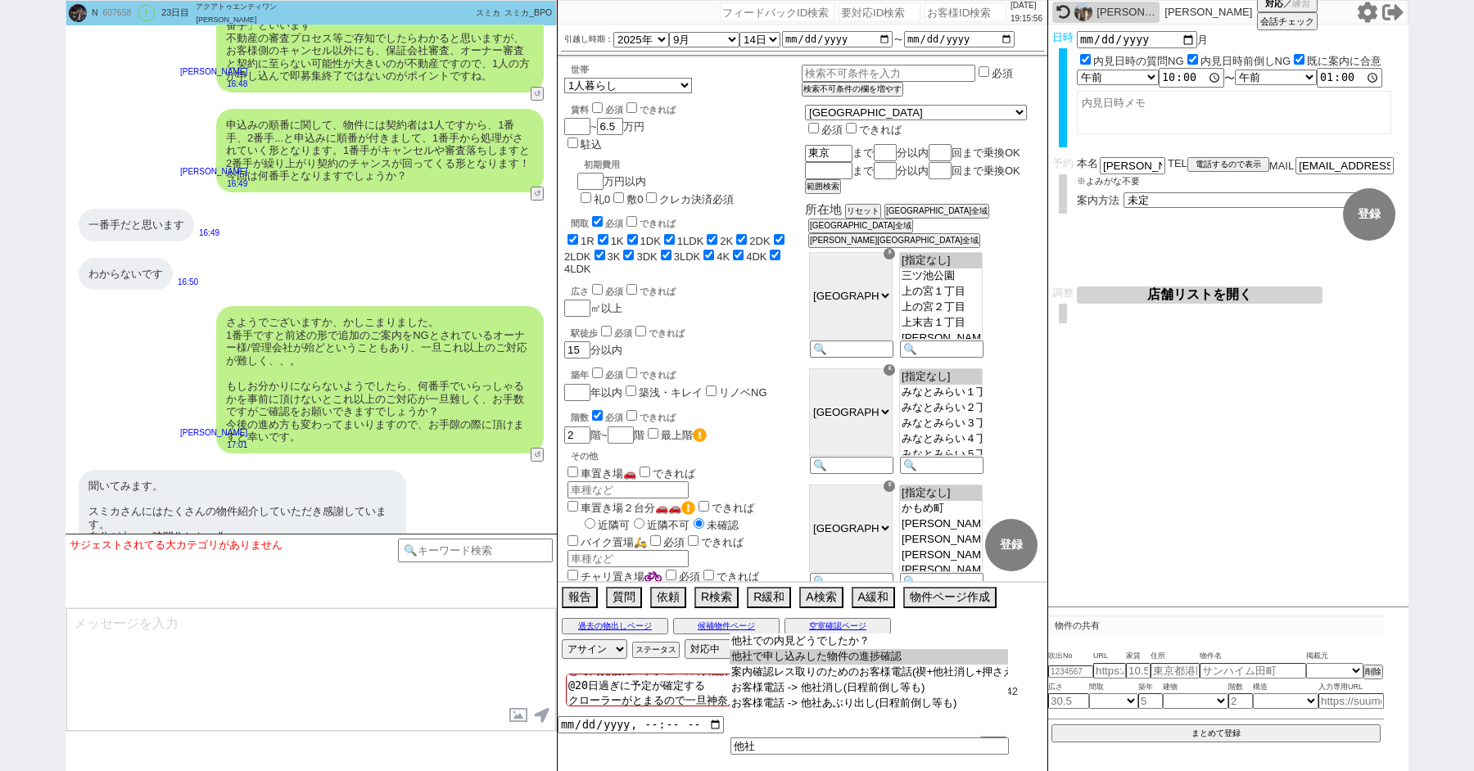
type input "他社で申し込みした物件の進捗確認"
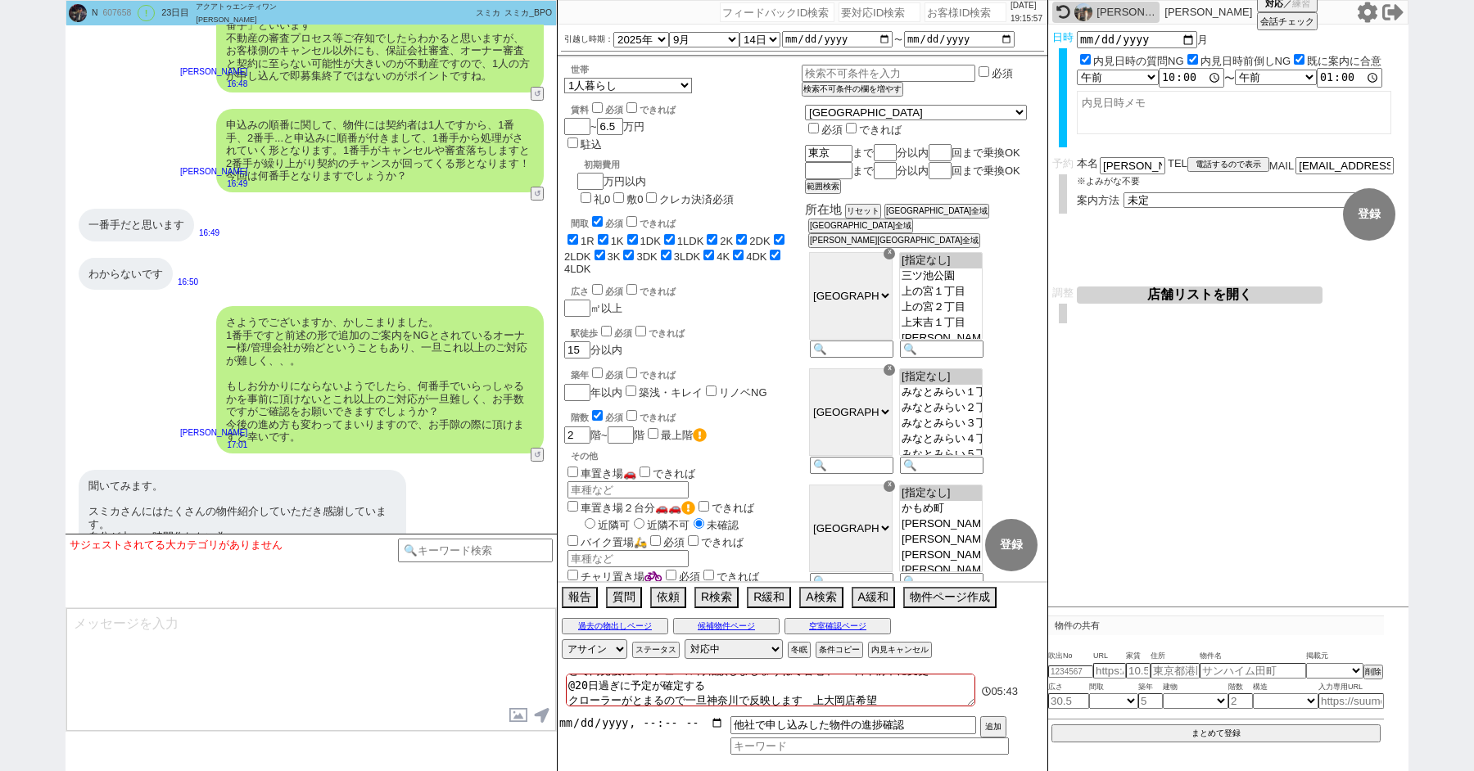
click at [605, 730] on div "他社で申し込みした物件の進捗確認 追加" at bounding box center [803, 736] width 490 height 38
click at [608, 723] on input "datetime-local" at bounding box center [641, 724] width 166 height 14
click at [990, 726] on button "追加" at bounding box center [991, 729] width 23 height 18
type input "[DATE]T19:00"
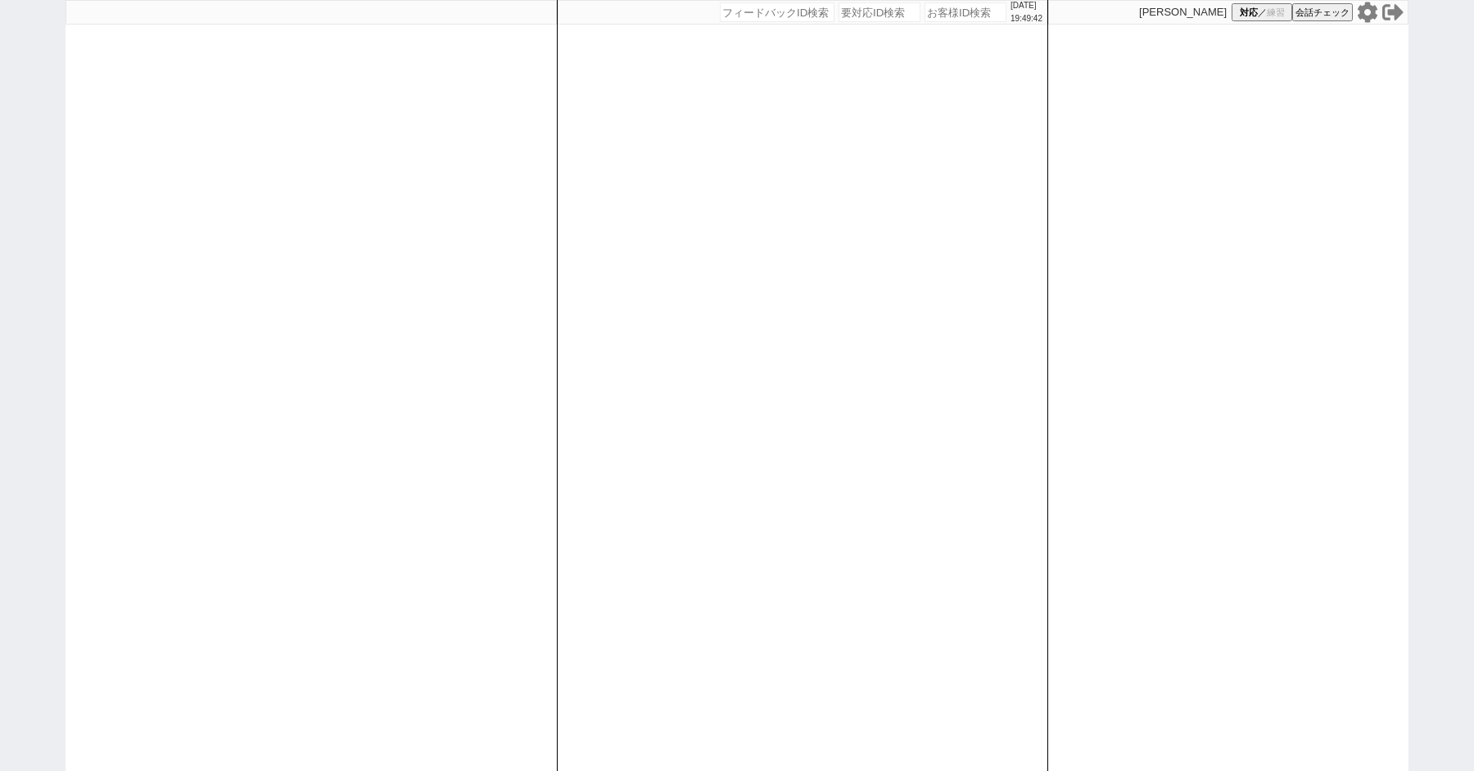
paste input "591409"
type input "591409"
select select
select select "100"
select select "1"
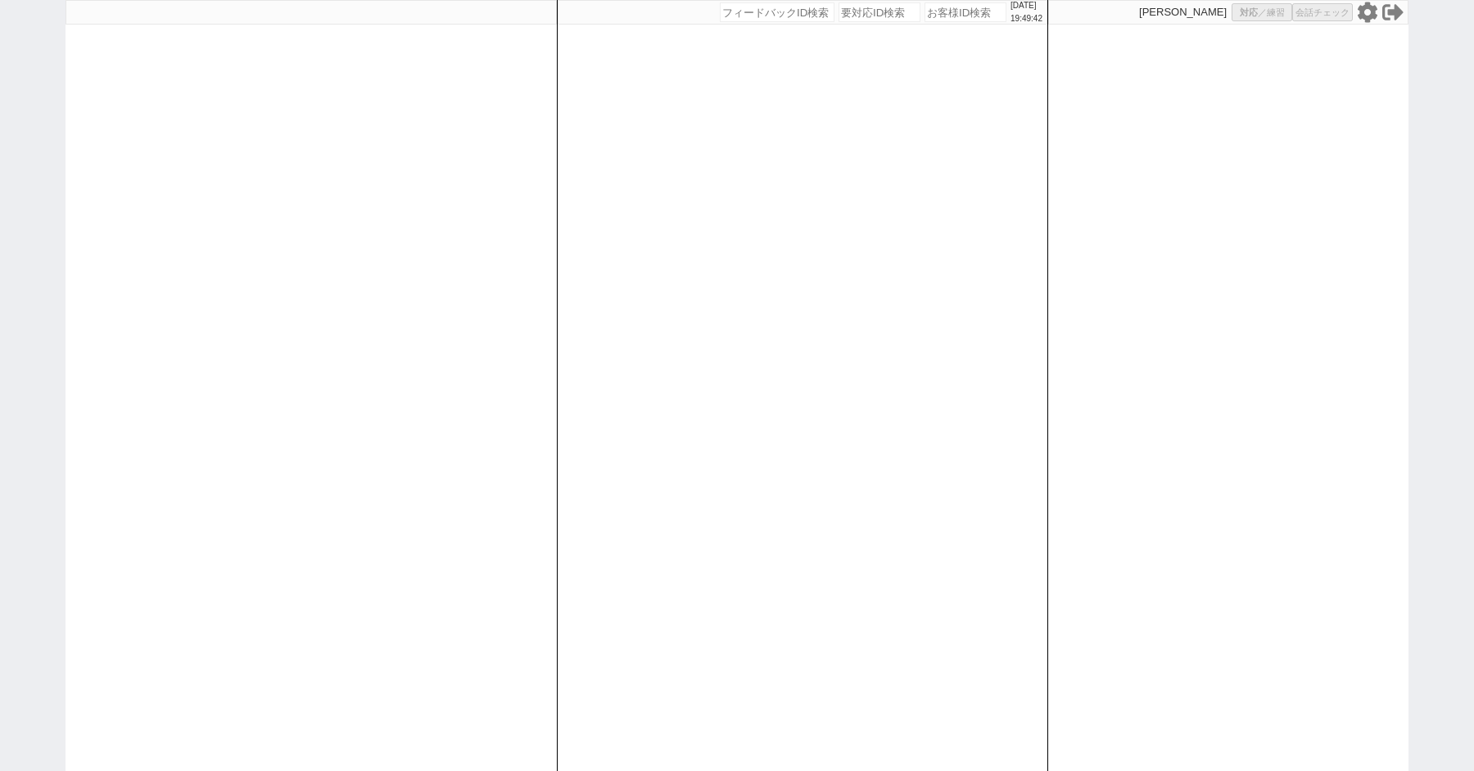
select select "1"
select select "2"
select select "266"
select select "5"
select select
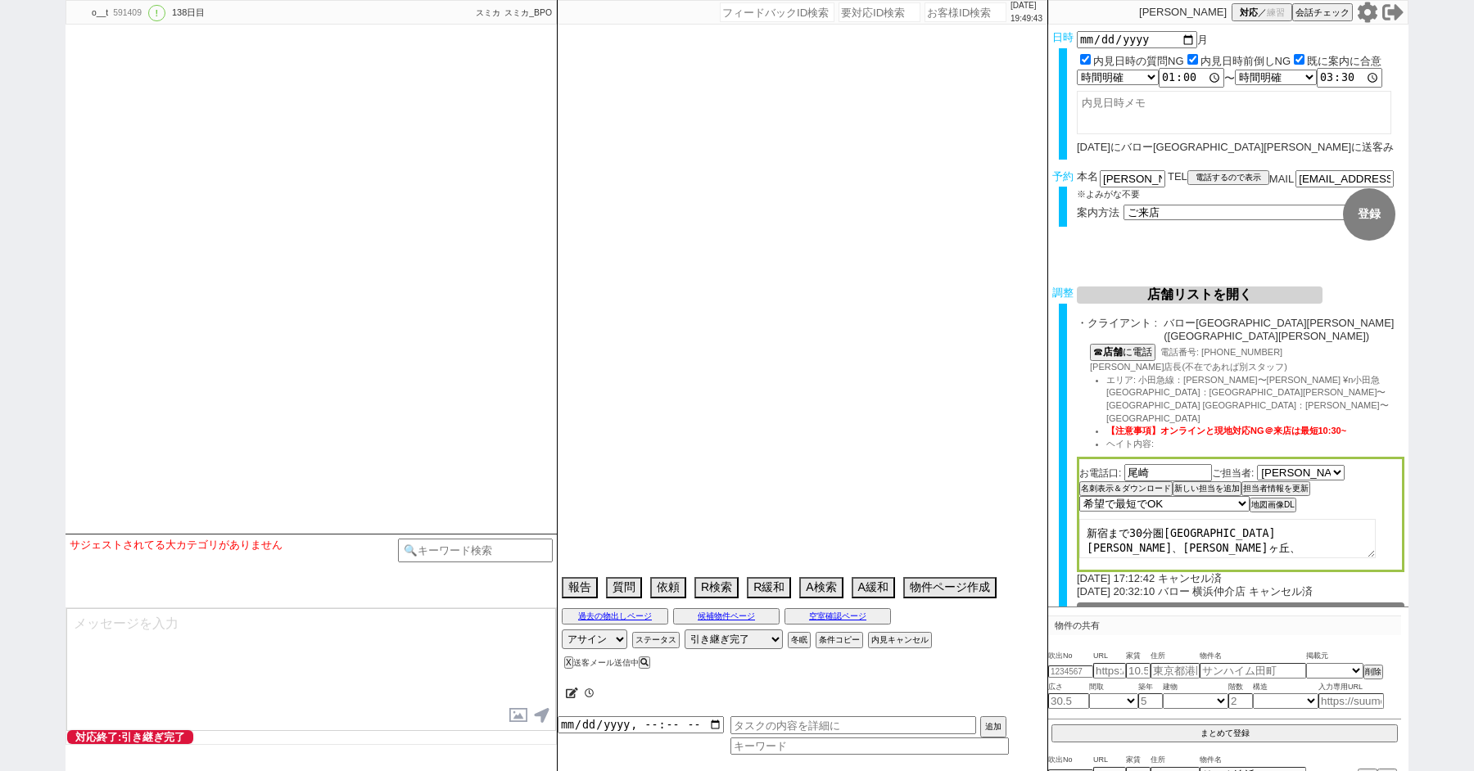
type textarea "＠＠[GEOGRAPHIC_DATA]以外の店舗から遠い立地で案内になるなら送客前に再相談必要"
select select "2025"
select select "9"
select select "36"
select select "0"
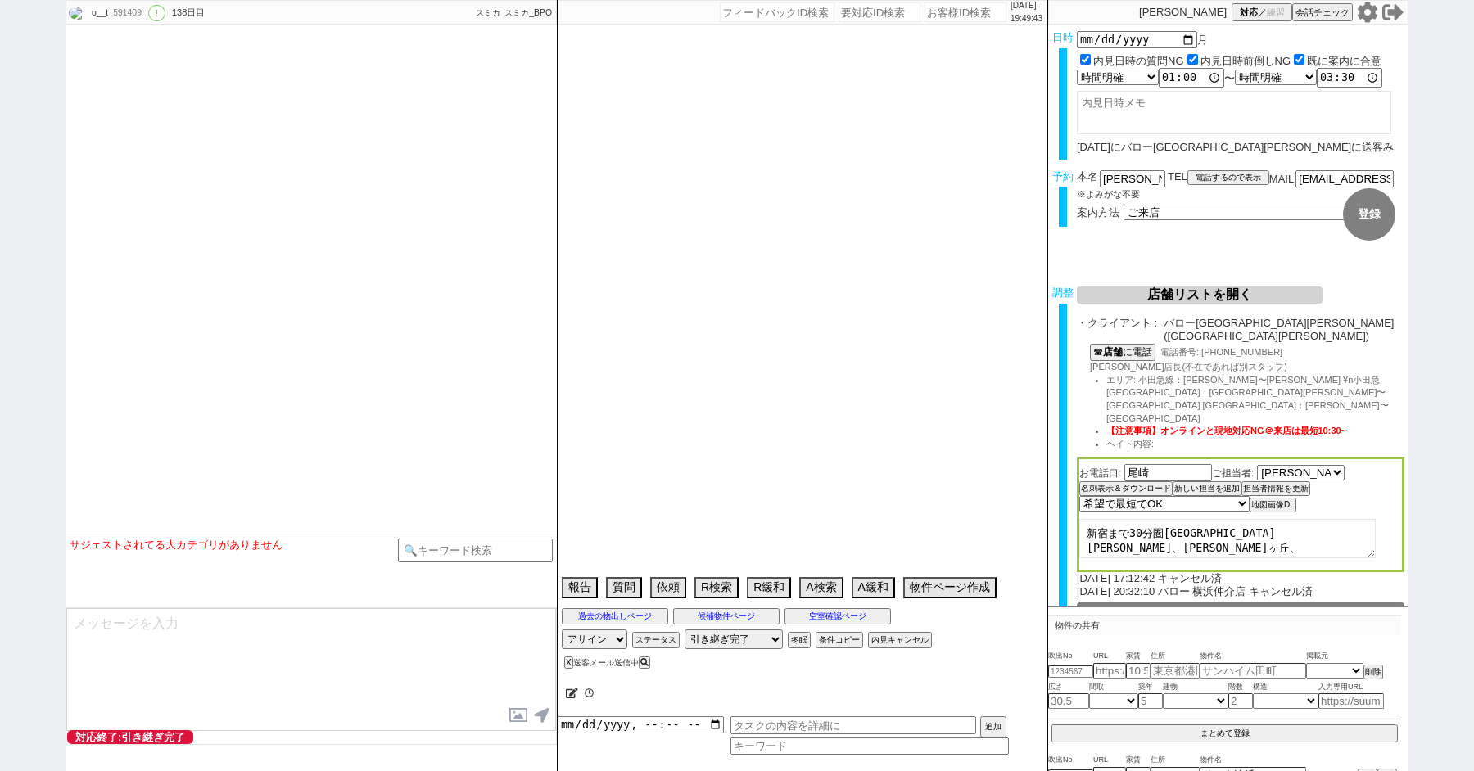
select select "48"
select select "[DATE]"
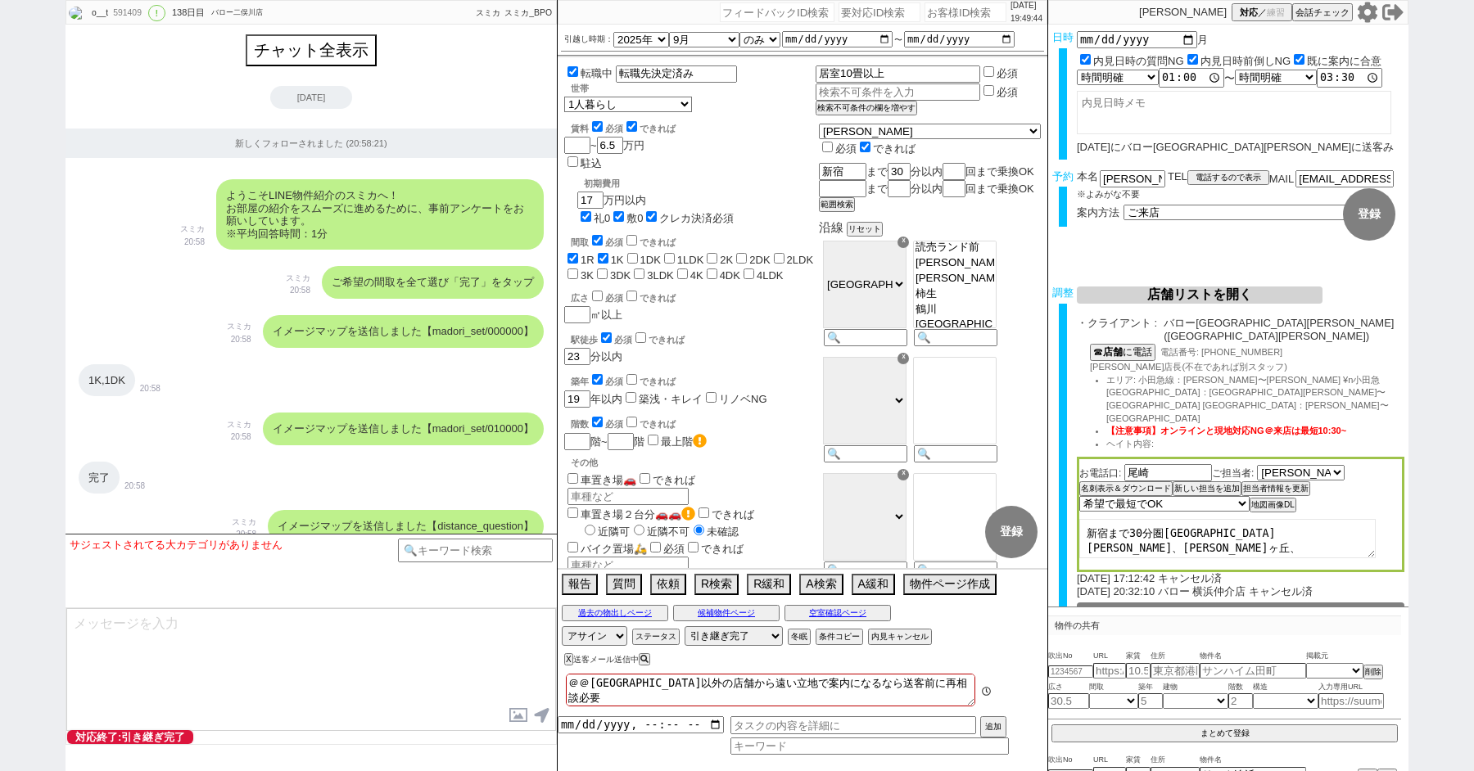
scroll to position [40105, 0]
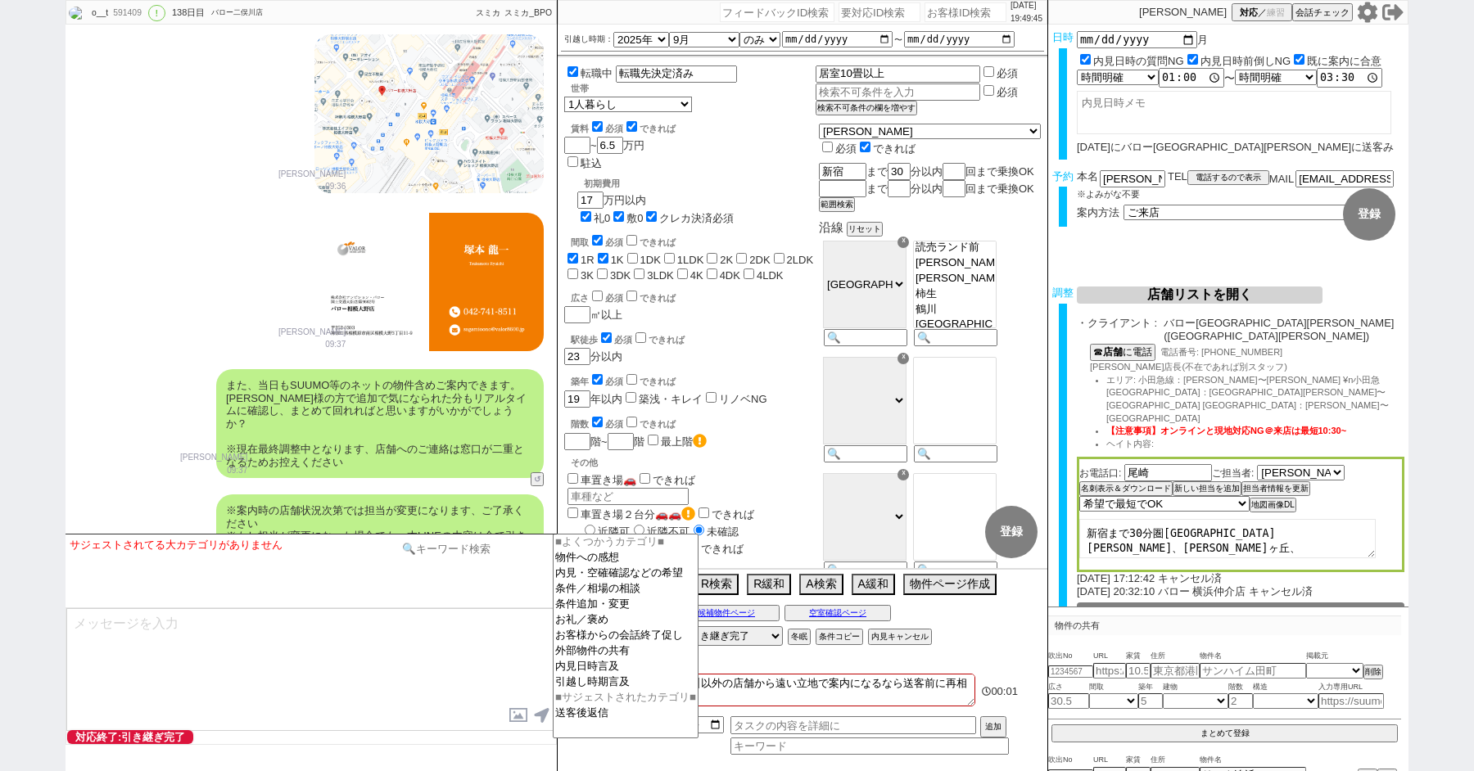
click at [437, 553] on input at bounding box center [475, 549] width 155 height 20
type input "グリップ"
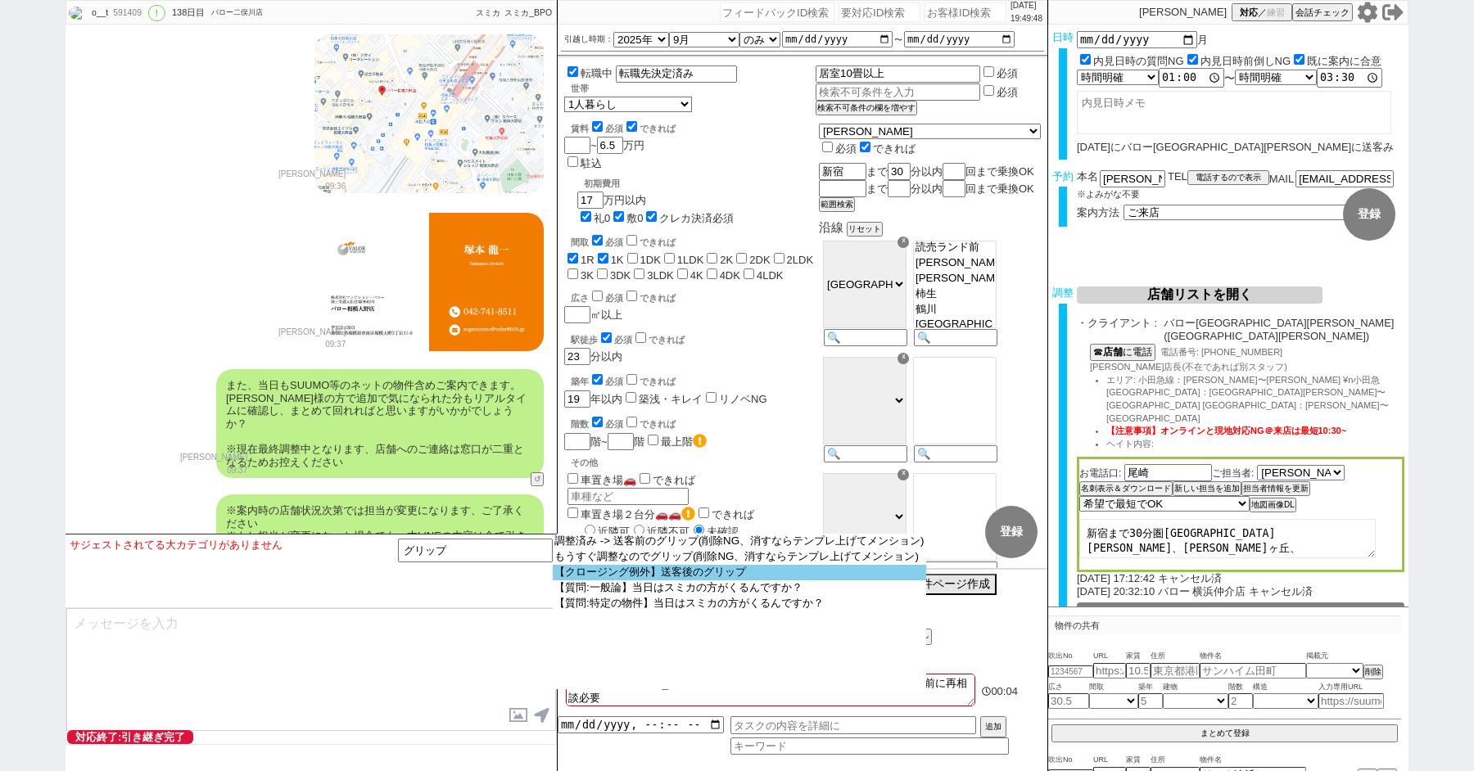
click at [713, 581] on option "【クロージング例外】送客後のグリップ" at bounding box center [739, 573] width 373 height 16
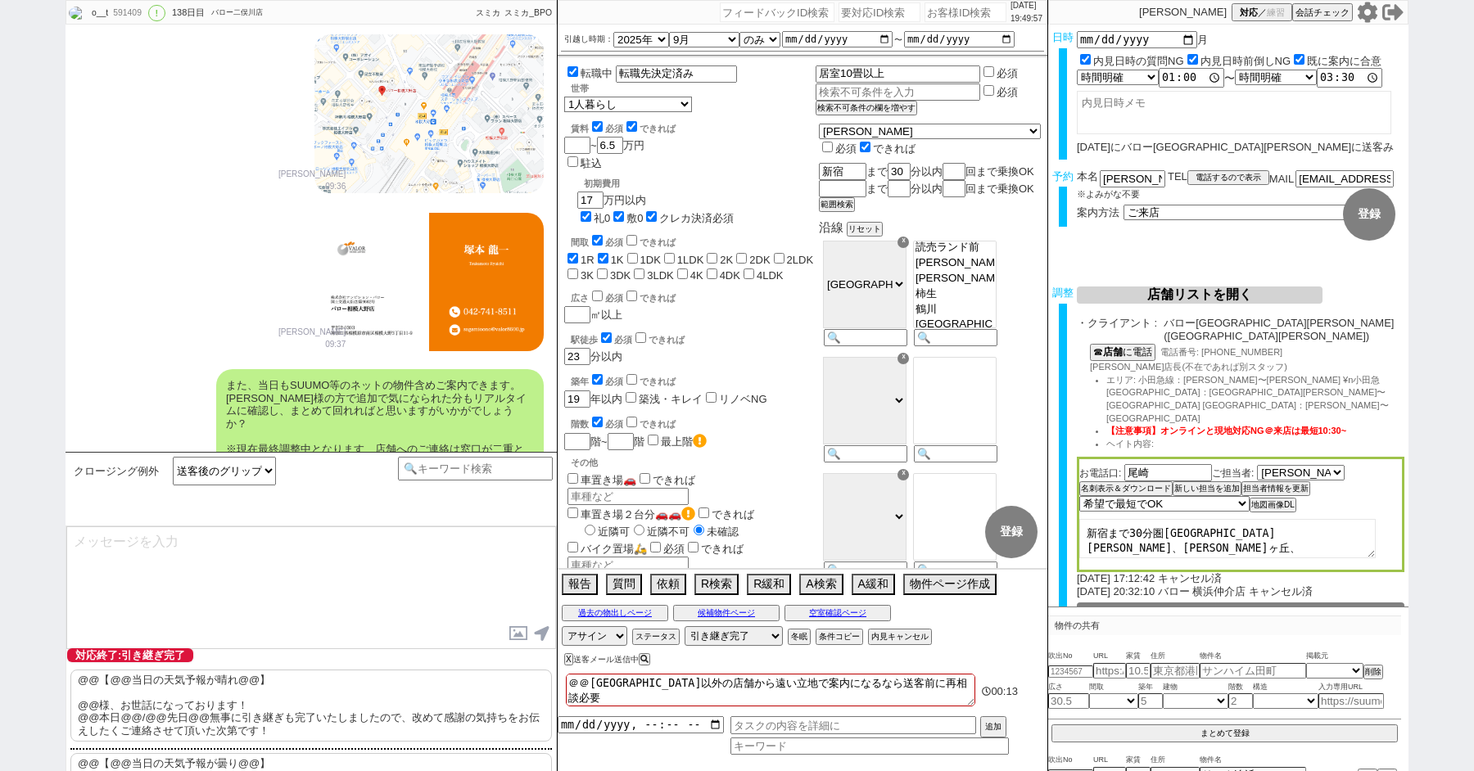
click at [212, 680] on p "@@【@@当日の天気予報が晴れ@@】 @@様、お世話になっております！ @@本日@@/@@先日@@無事に引き継ぎも完了いたしましたので、改めて感謝の気持ちをお…" at bounding box center [310, 706] width 481 height 72
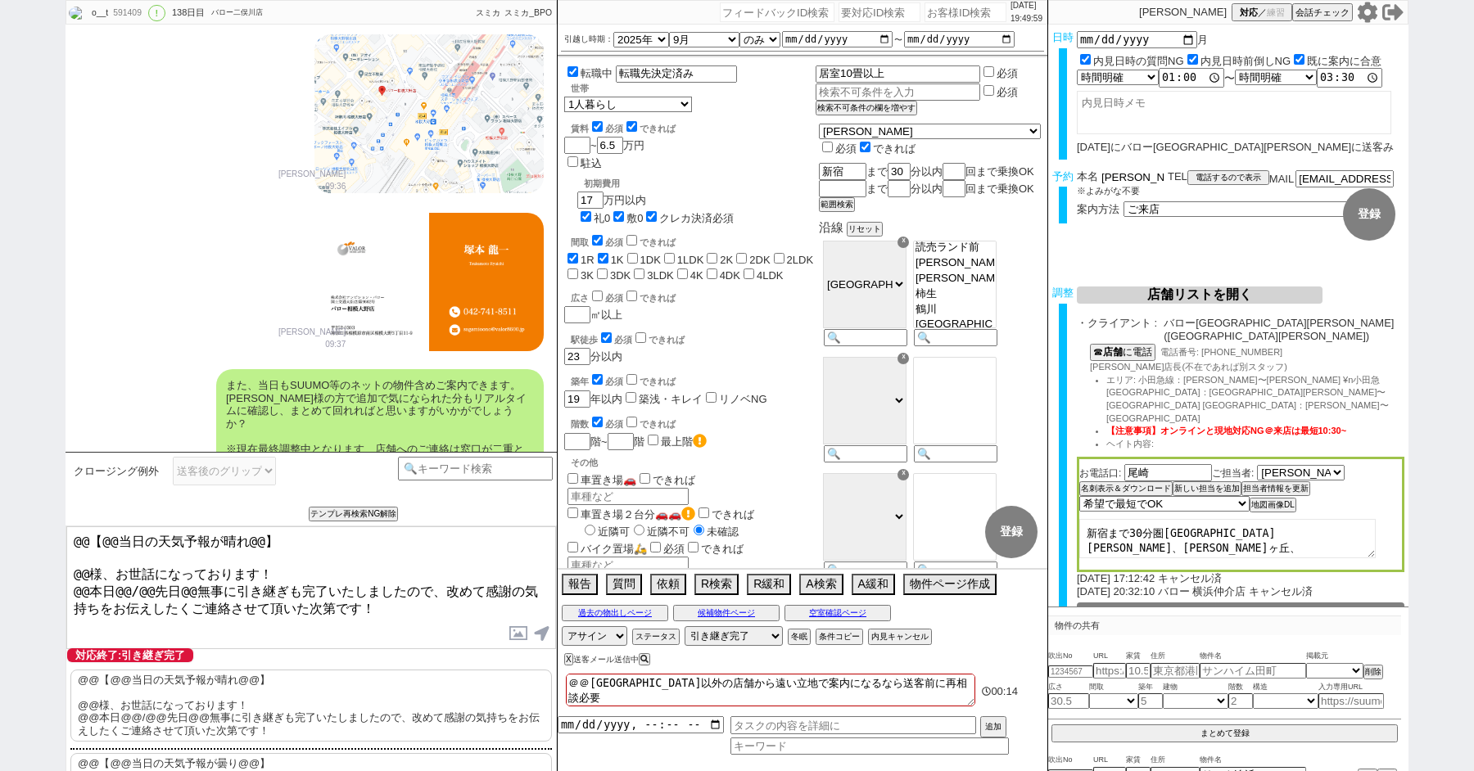
drag, startPoint x: 1128, startPoint y: 174, endPoint x: 1028, endPoint y: 166, distance: 100.2
click at [1033, 168] on div "o__t 591409 ! 0 138日目 バロー二俣川店 冬眠中 自社客 スミカ スミカ_BPO チャット全表示 [DATE] 新しくフォローされました (…" at bounding box center [737, 385] width 1343 height 771
drag, startPoint x: 88, startPoint y: 567, endPoint x: 55, endPoint y: 270, distance: 299.1
click at [19, 437] on div "o__t 591409 ! 0 138日目 バロー二俣川店 冬眠中 自社客 スミカ スミカ_BPO チャット全表示 [DATE] 新しくフォローされました (…" at bounding box center [737, 385] width 1474 height 771
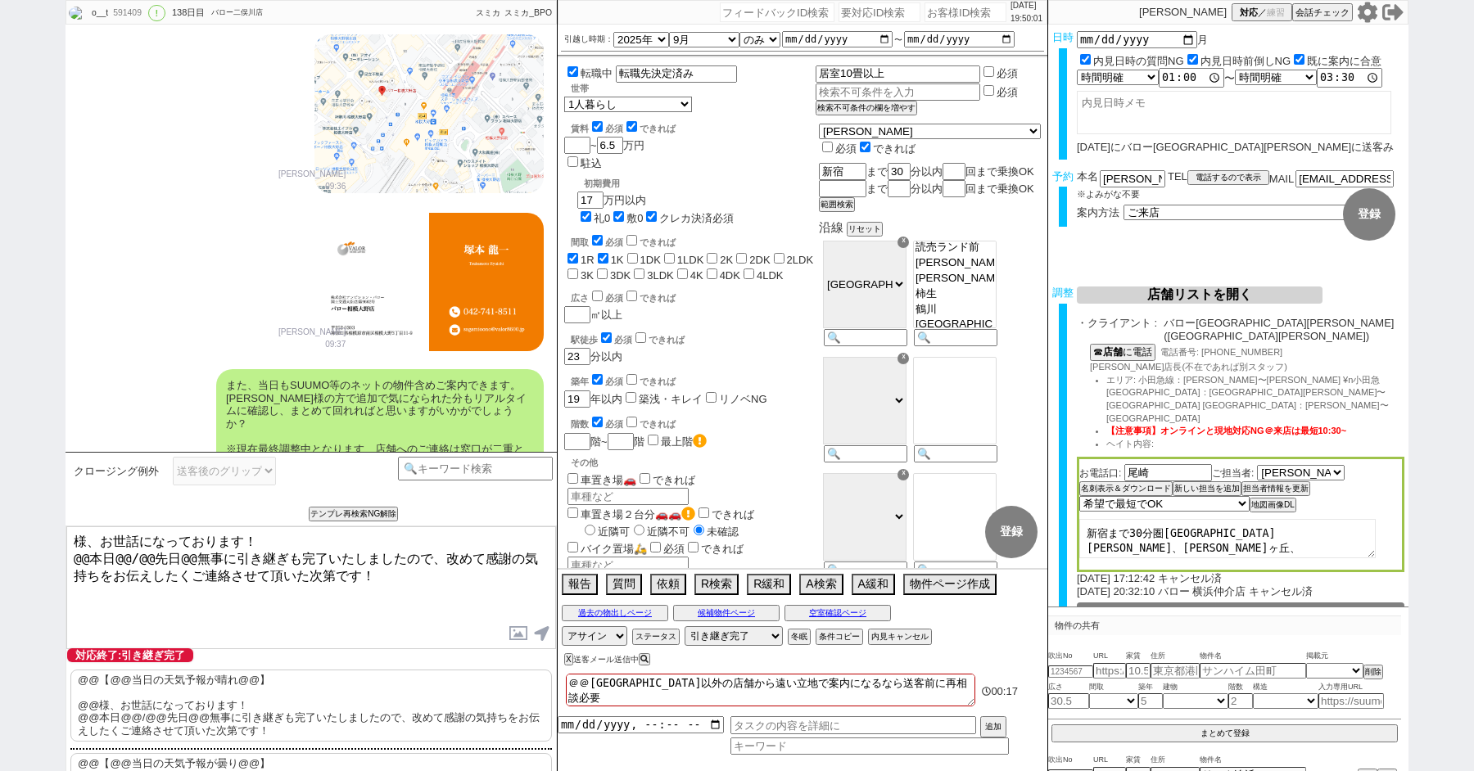
paste textarea "[PERSON_NAME]"
drag, startPoint x: 87, startPoint y: 553, endPoint x: 63, endPoint y: 553, distance: 23.7
click at [70, 553] on textarea "[PERSON_NAME]様、お世話になっております！ @@本日@@/@@先日@@無事に引き継ぎも完了いたしましたので、改めて感謝の気持ちをお伝えしたくご連絡…" at bounding box center [311, 588] width 490 height 123
click at [147, 552] on textarea "[PERSON_NAME]様、お世話になっております！ @@本日@@/@@先日@@無事に引き継ぎも完了いたしましたので、改めて感謝の気持ちをお伝えしたくご連絡…" at bounding box center [311, 588] width 490 height 123
type textarea "[PERSON_NAME]様、お世話になっております！ 先日無事に引き継ぎも完了いたしましたので、改めて感謝の気持ちをお伝えしたくご連絡させて頂いた次第です！"
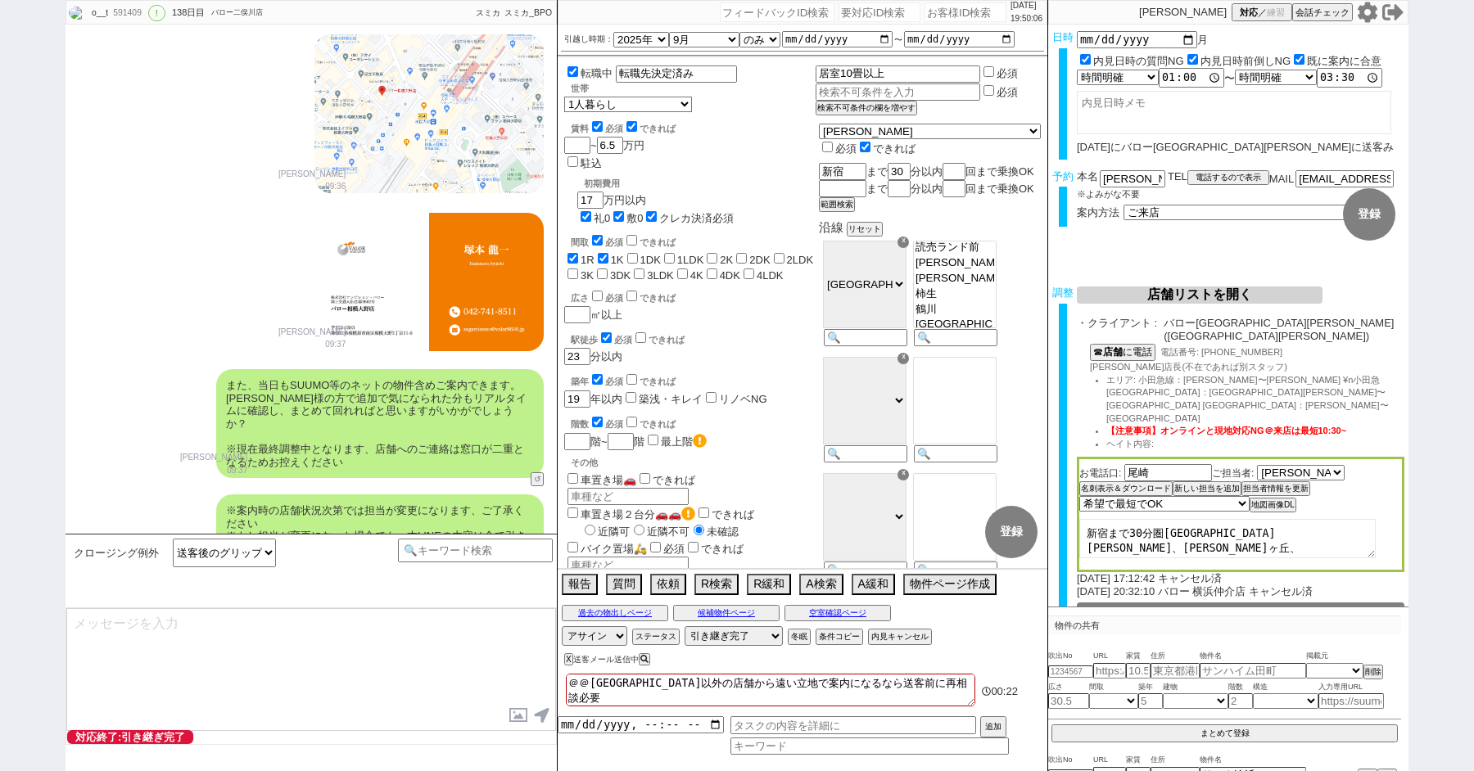
type textarea "改めてこれまで丁寧にやり取り頂きまして、誠にありがとうございました！ 細かなご連絡にお手間をおかけしたこともあったかと存じますが、常にご協力いただいたおかげで…"
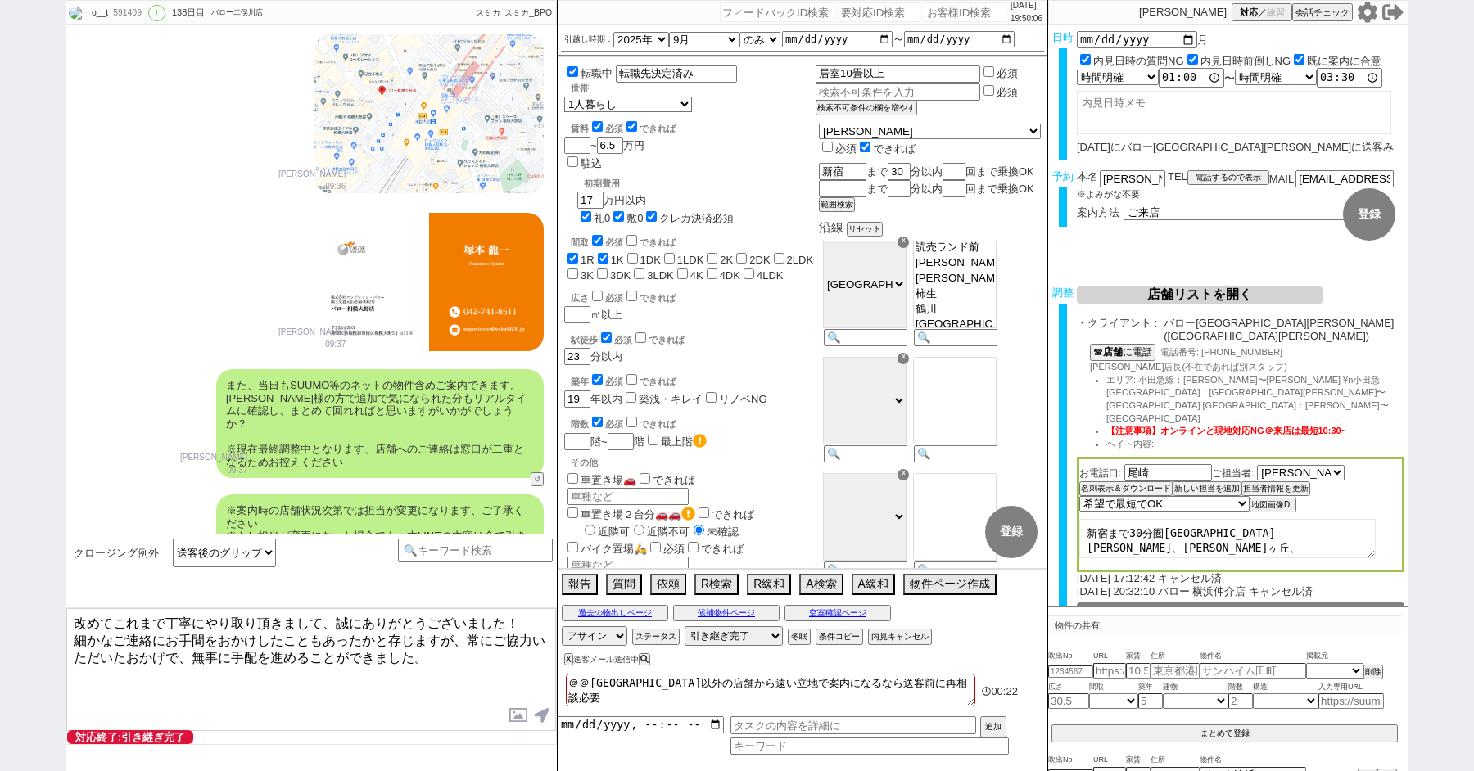
scroll to position [40235, 0]
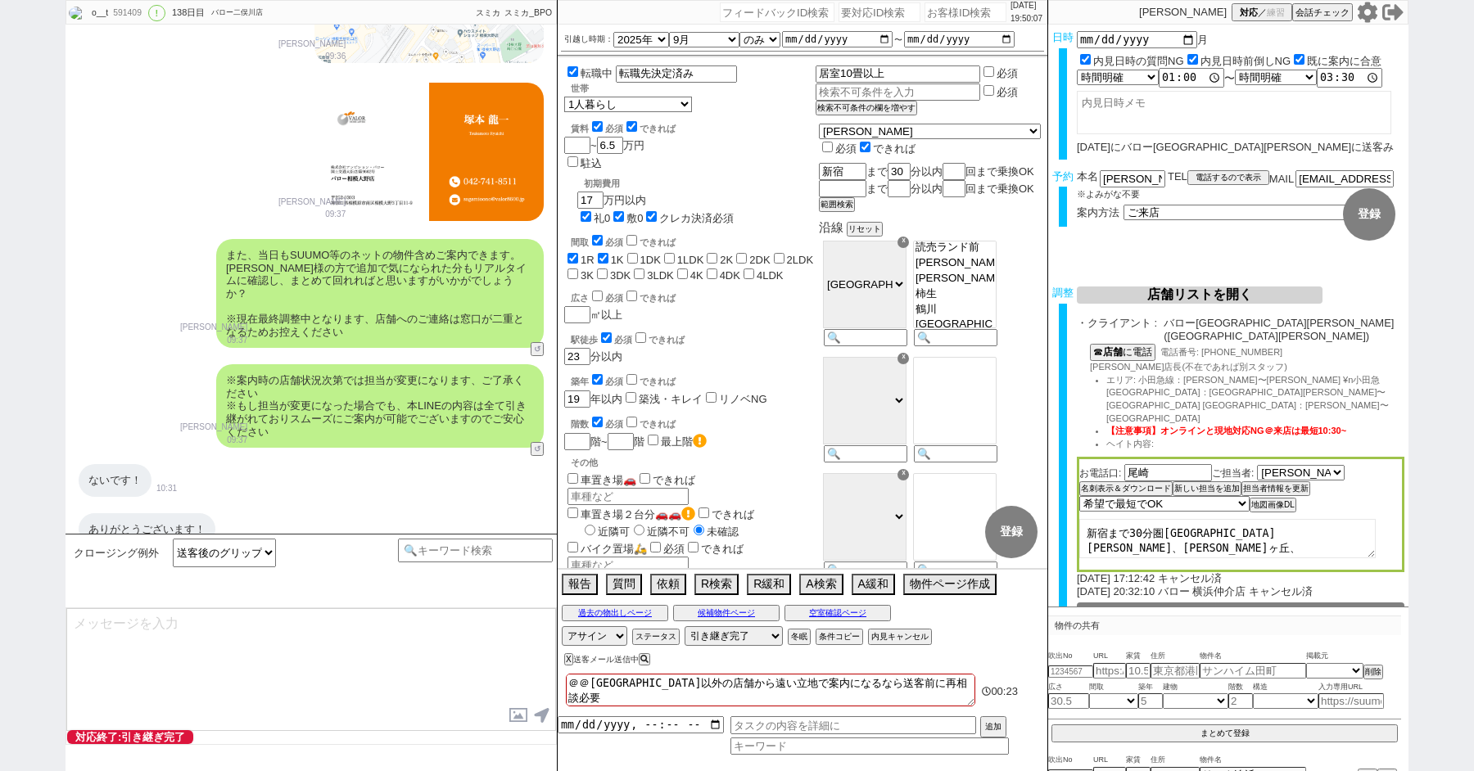
type textarea "当日は今のところ晴れということで、日当たり等もよく確認でき動くにはピッタリのタイミングかと思います！ 加えて地場に強い総合仲介店のスタッフも押さえられており、…"
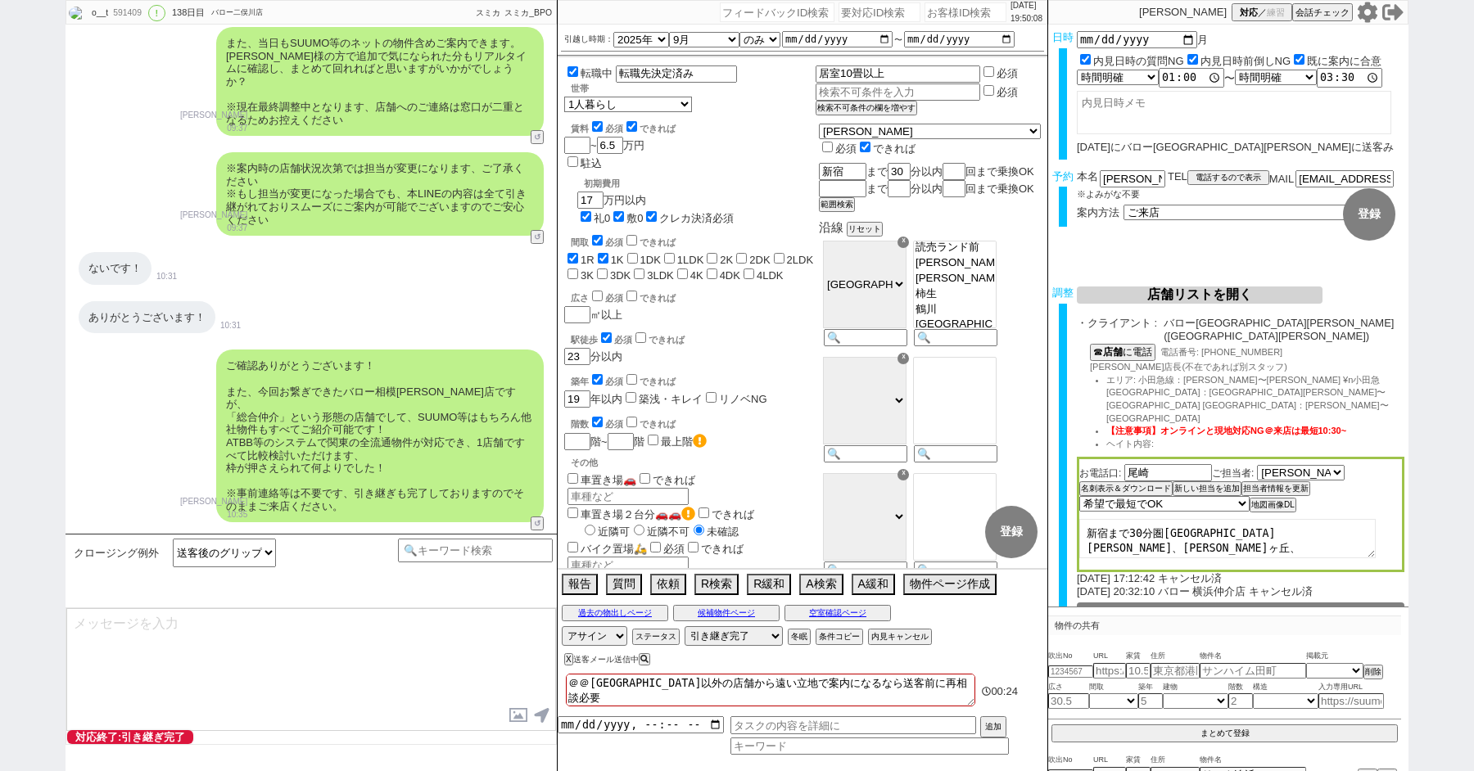
type textarea "※ご自身でお問合せされますと他業者からの電話やメールが多数届き、ご負担が増えてしまう場合がございますので、今回のご案内に一元化されるのがやはりオススメかと思い…"
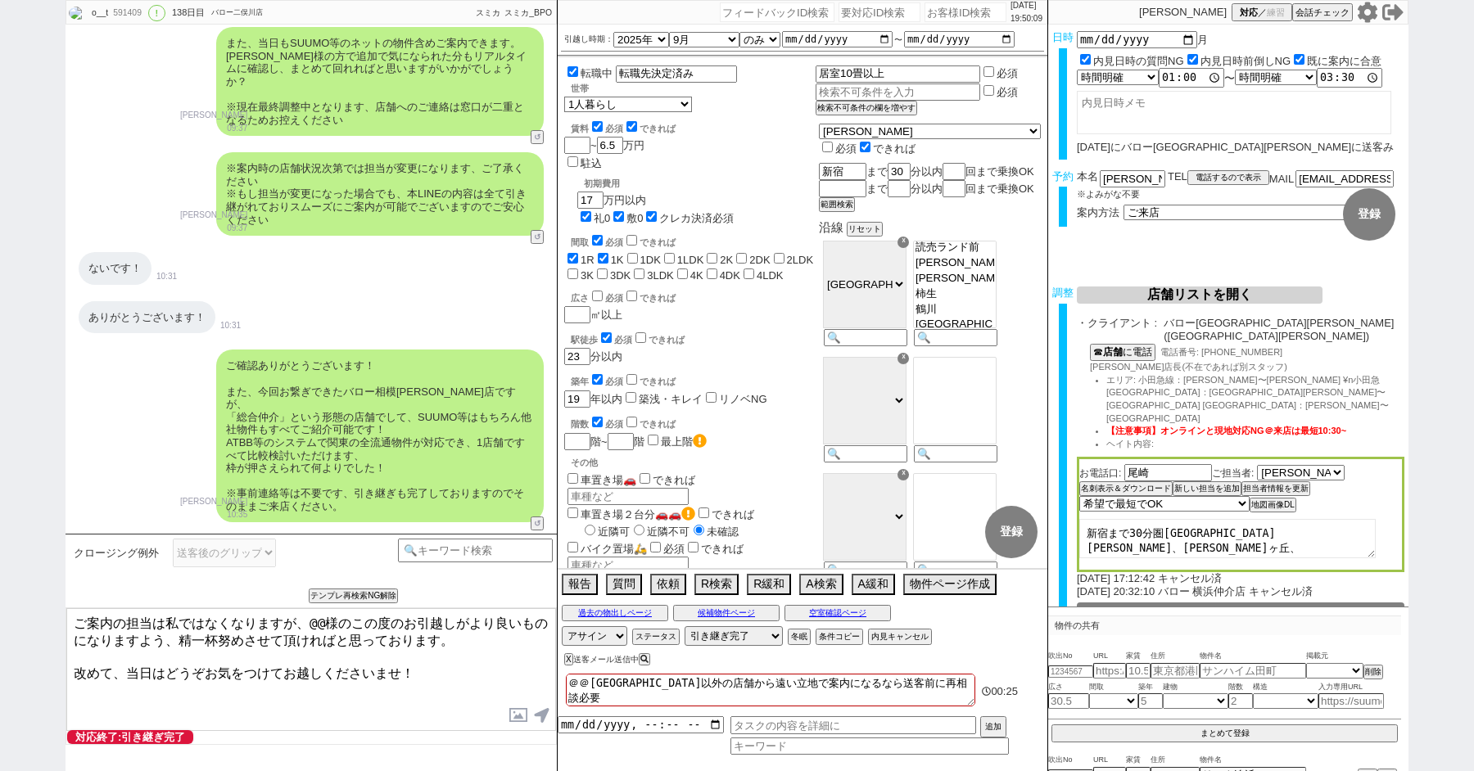
scroll to position [40521, 0]
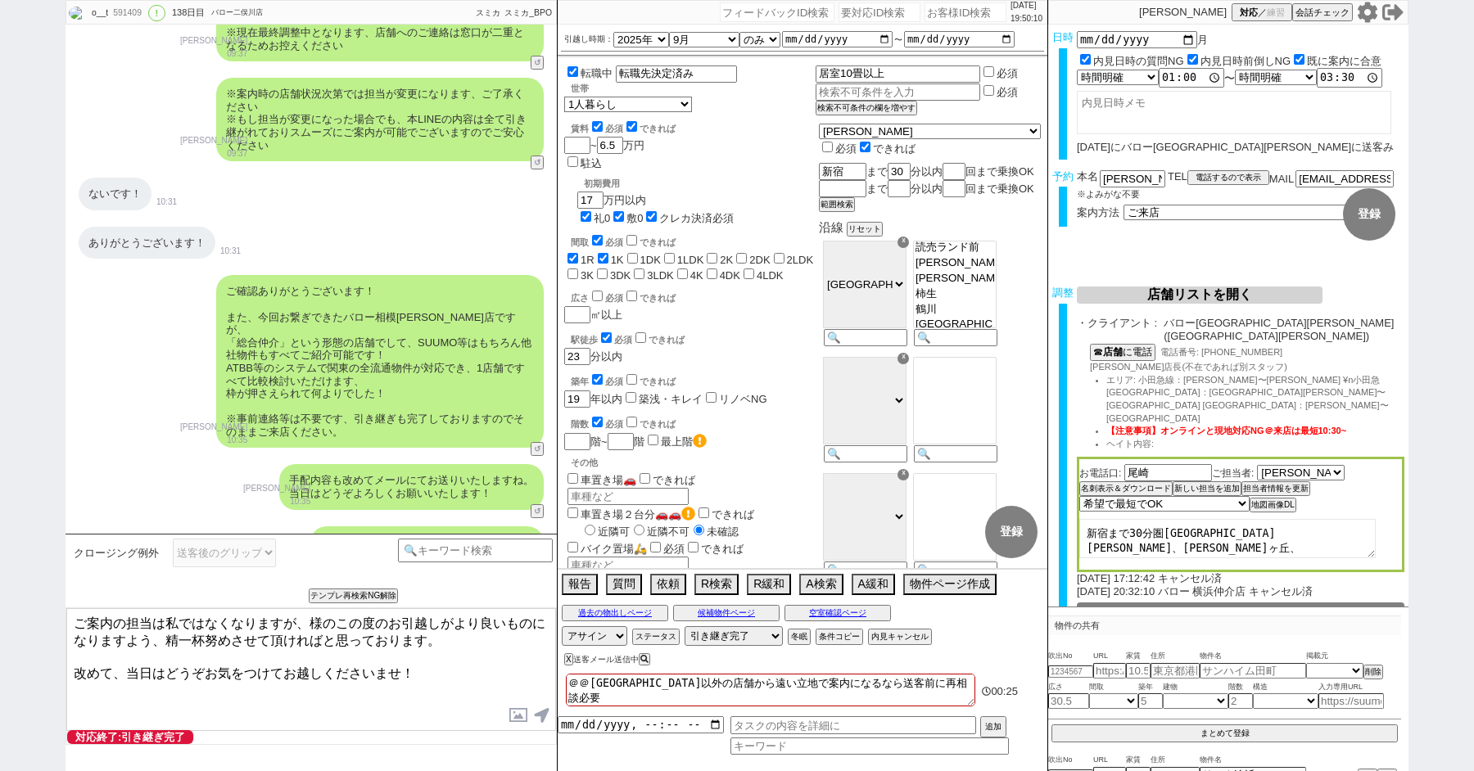
paste textarea "[PERSON_NAME]"
type textarea "ご案内の担当は私ではなくなりますが、[PERSON_NAME]様のこの度のお引越しがより良いものになりますよう、精一杯努めさせて頂ければと思っております。 改…"
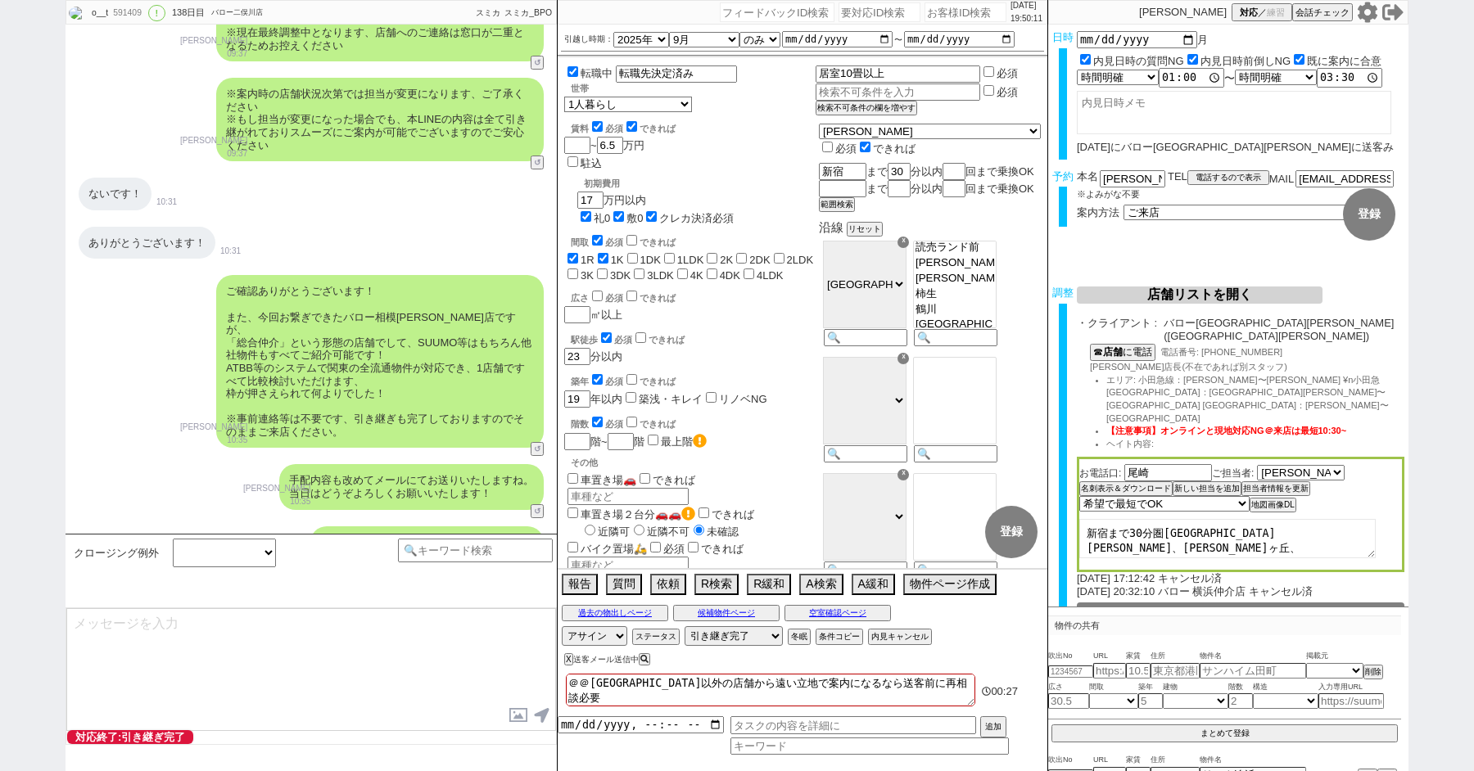
scroll to position [40621, 0]
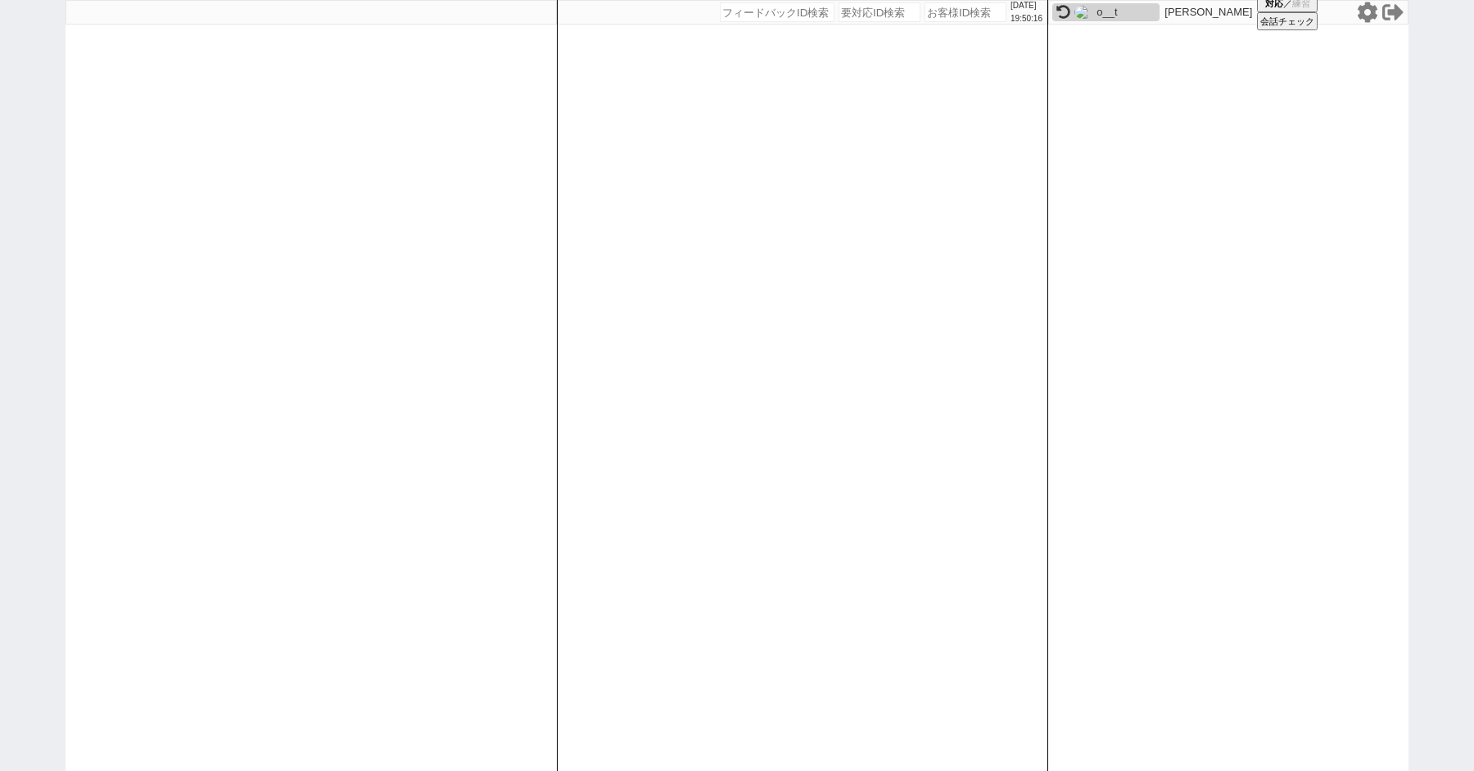
paste input "607826"
type input "607826"
select select "100"
select select "1"
select select "2"
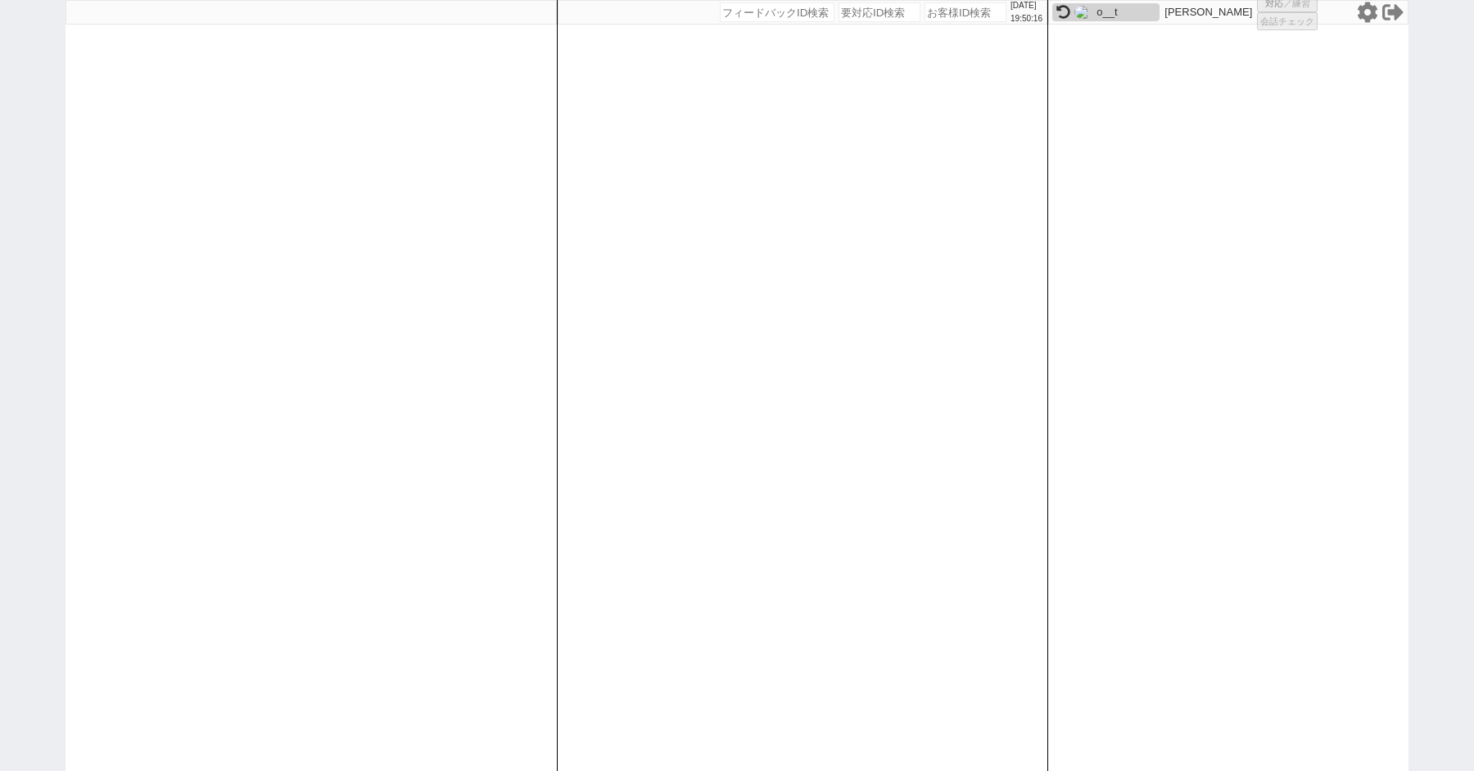
select select "2670"
select select "5"
select select
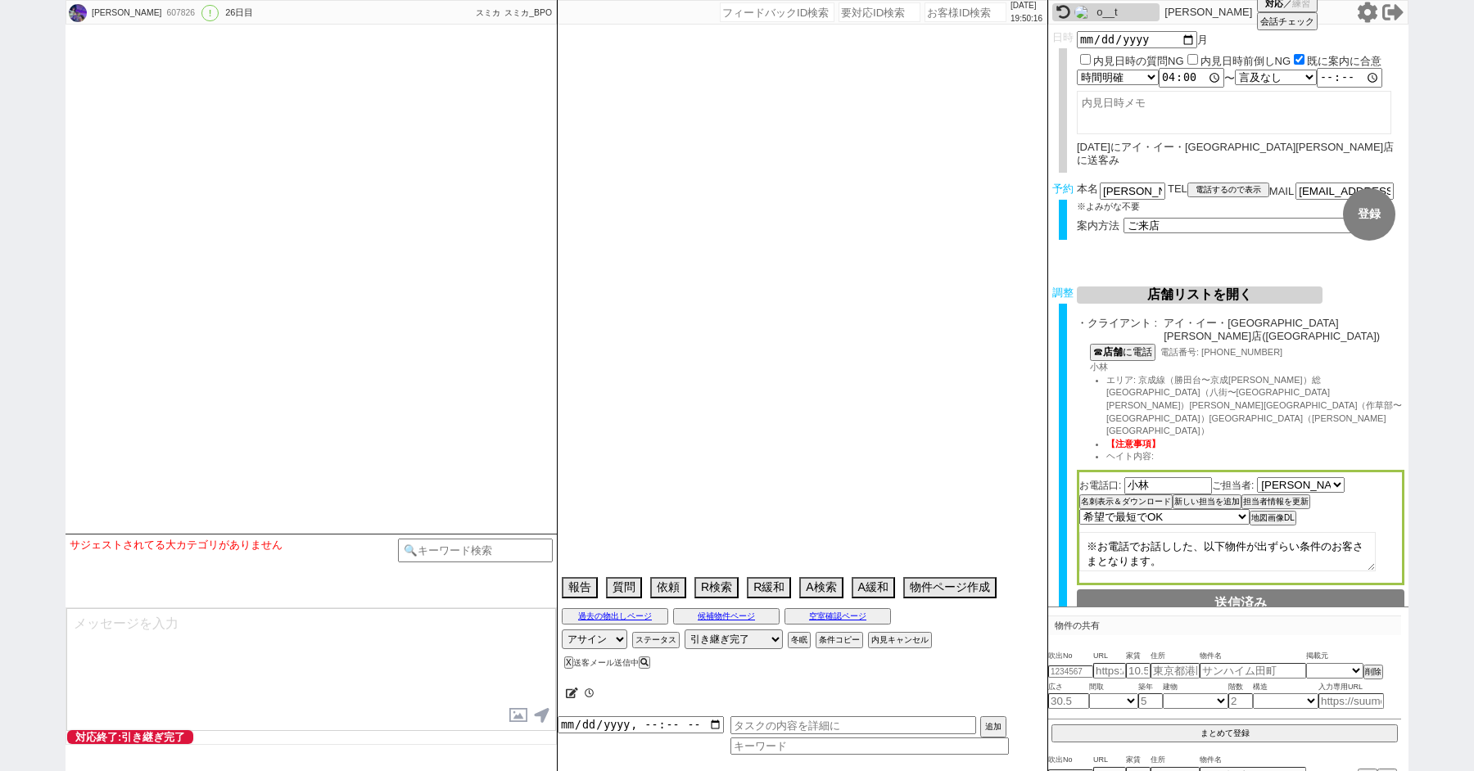
type textarea "他社なし"
select select "15"
select select "6"
select select "12"
select select "151"
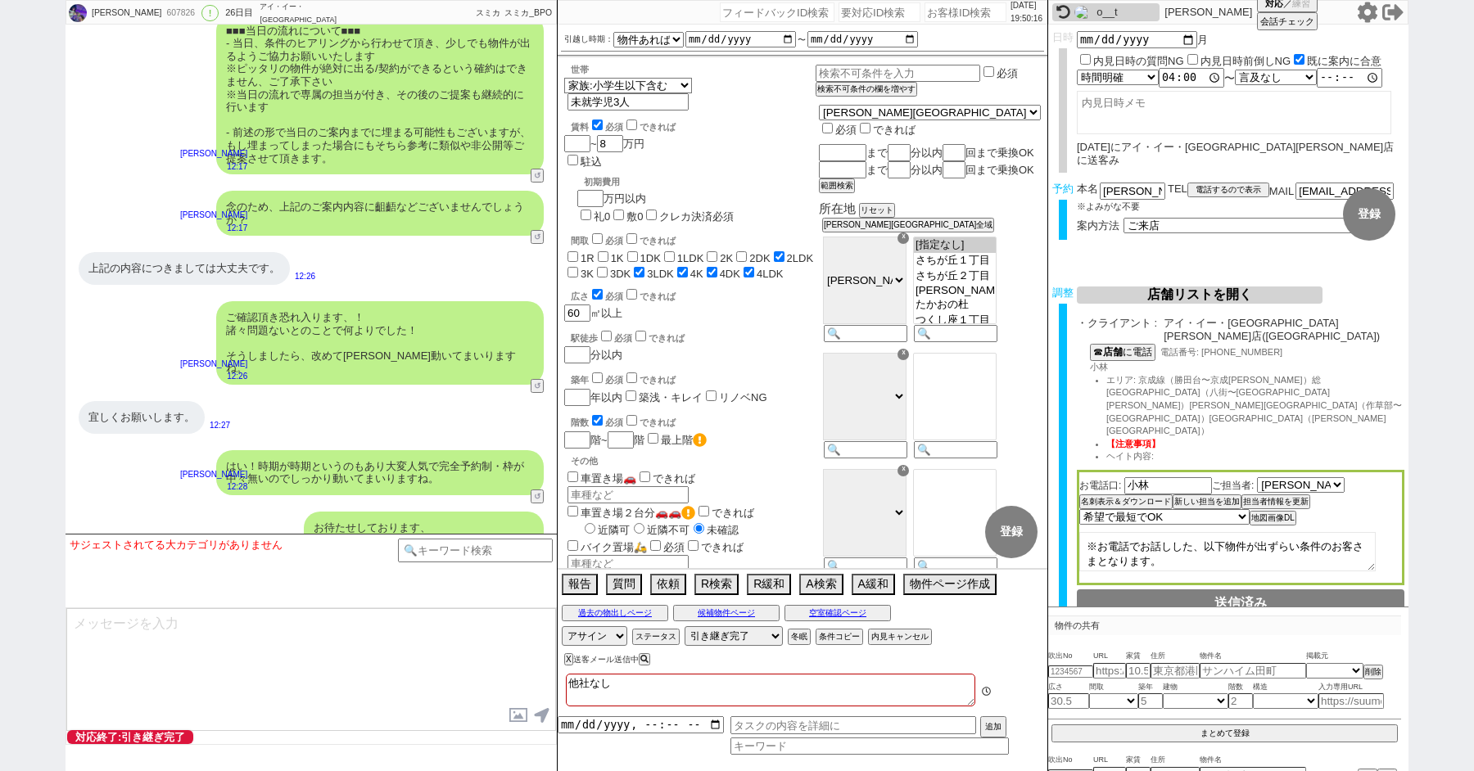
scroll to position [8673, 0]
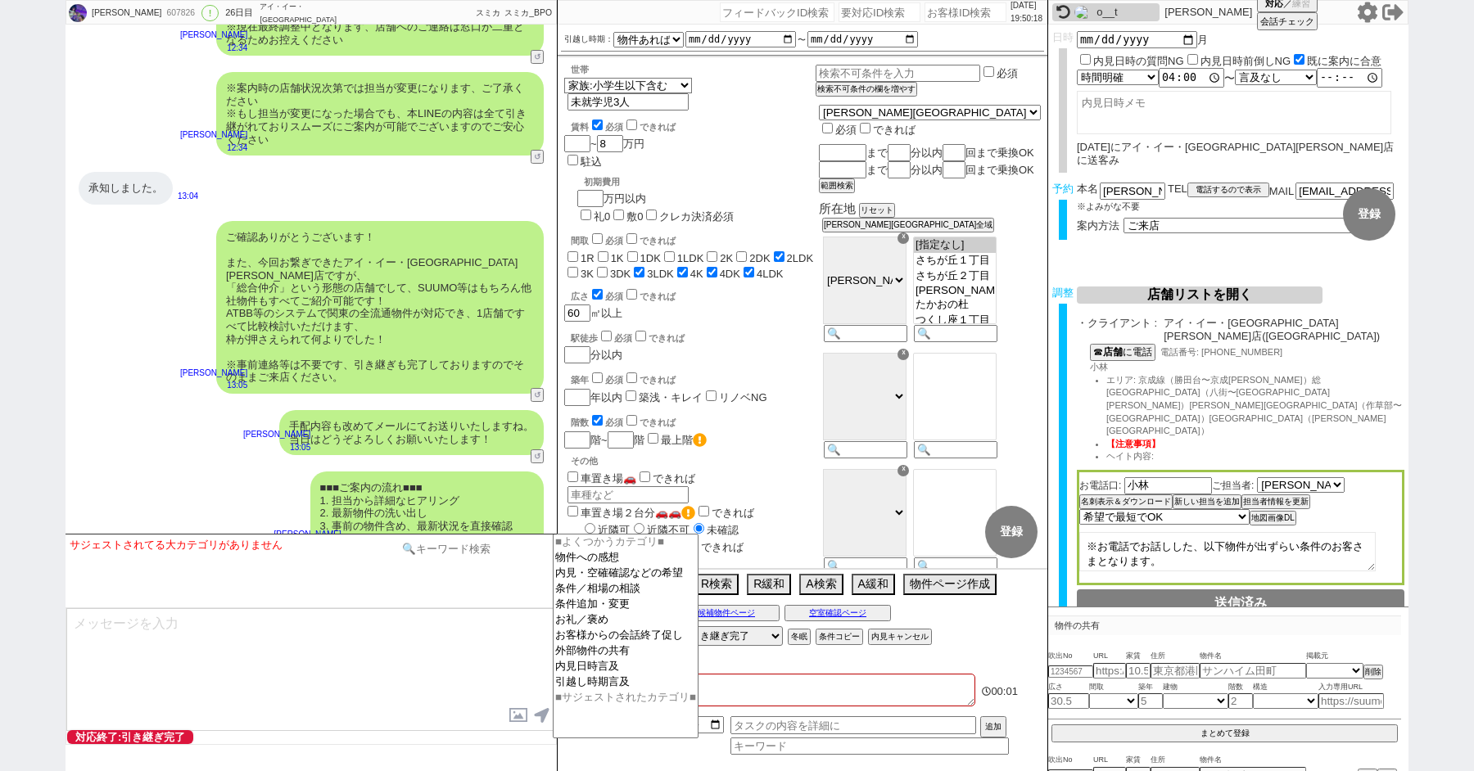
click at [454, 551] on input at bounding box center [475, 549] width 155 height 20
type input "グリップ"
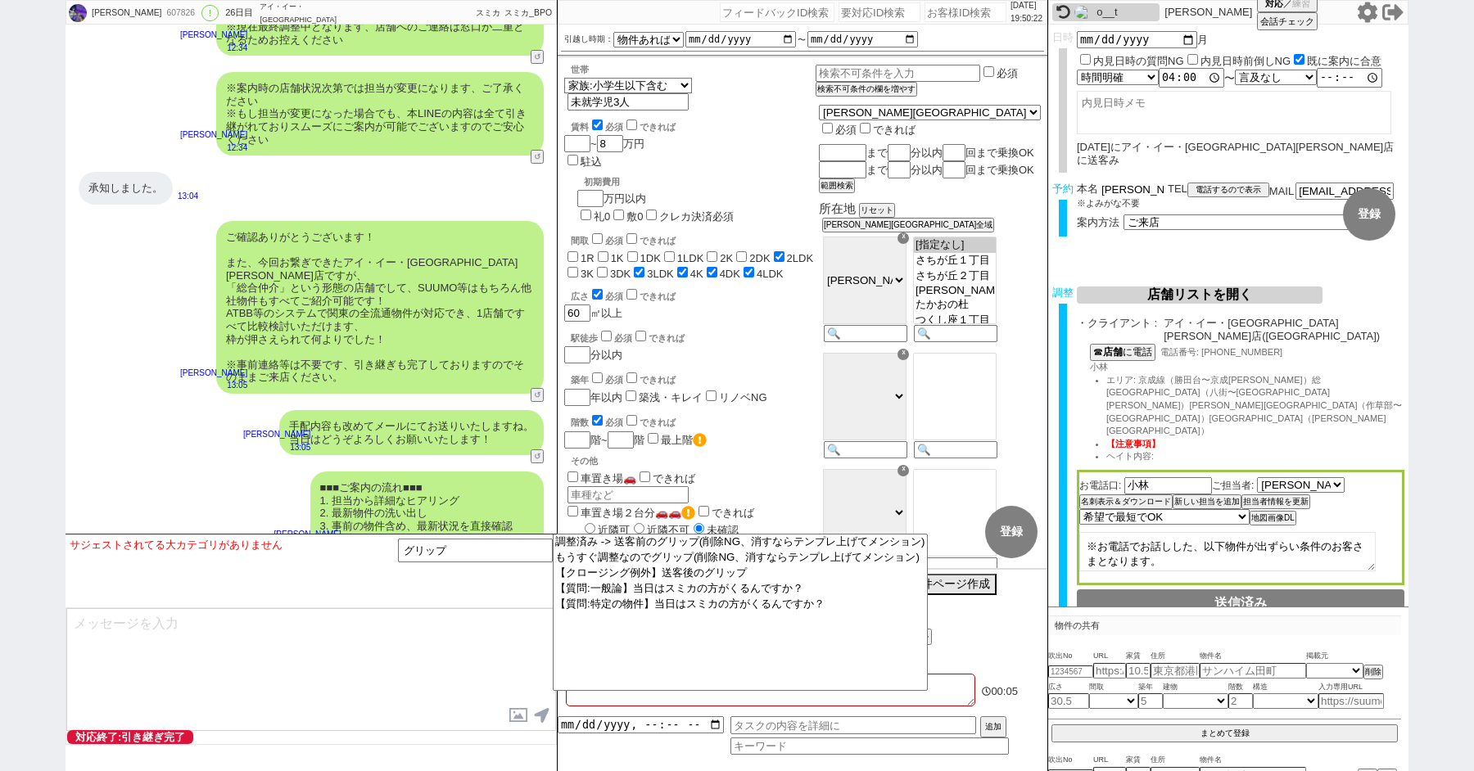
drag, startPoint x: 1123, startPoint y: 177, endPoint x: 1049, endPoint y: 174, distance: 74.6
click at [1050, 183] on div "予約 本名 [PERSON_NAME] ※よみがな不要 TEL 電話するので表示 電話の理由 356 初日調整での禊 357 問物漏れ回収 359 内見日が怪…" at bounding box center [1228, 215] width 360 height 64
click at [642, 575] on option "【クロージング例外】送客後のグリップ" at bounding box center [739, 573] width 373 height 16
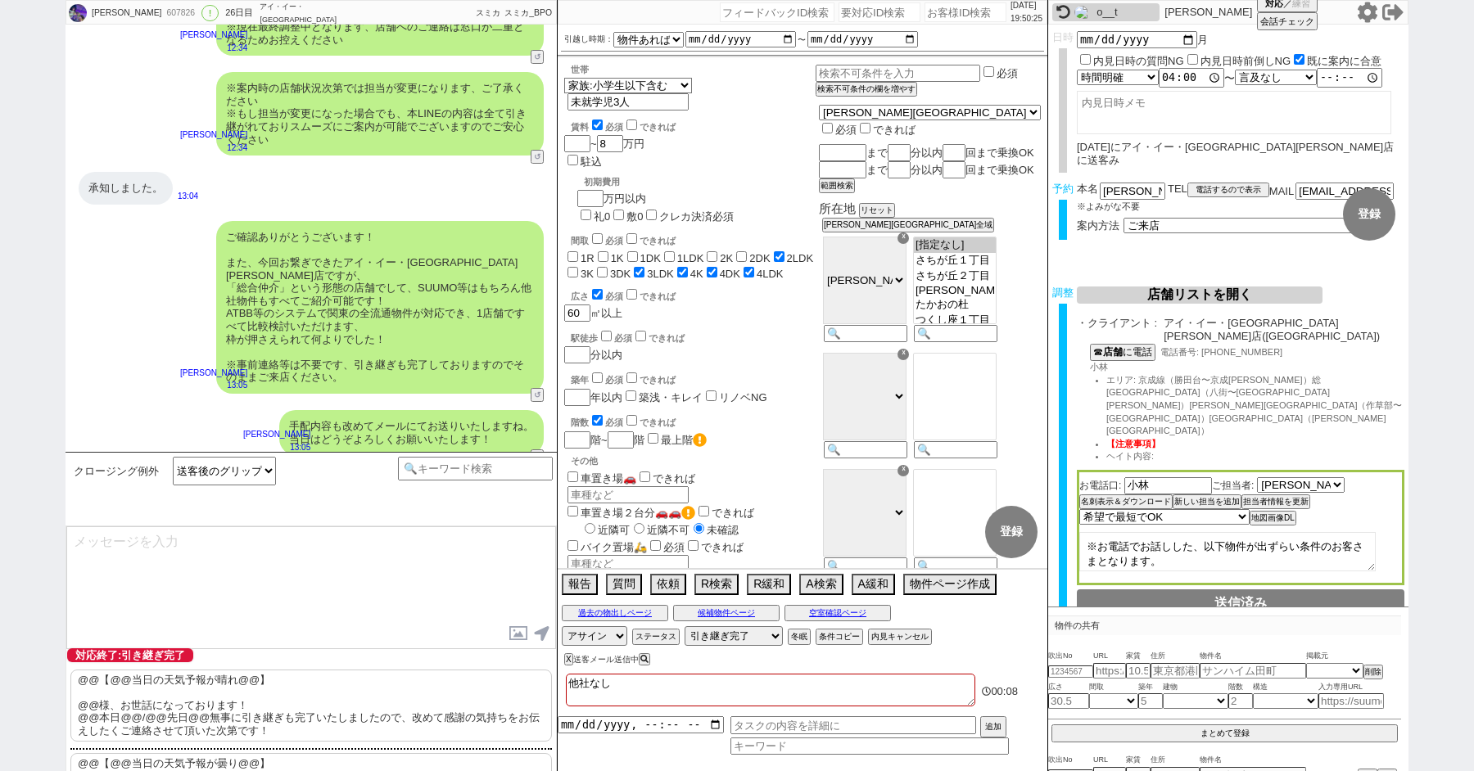
click at [199, 692] on p "@@【@@当日の天気予報が晴れ@@】 @@様、お世話になっております！ @@本日@@/@@先日@@無事に引き継ぎも完了いたしましたので、改めて感謝の気持ちをお…" at bounding box center [310, 706] width 481 height 72
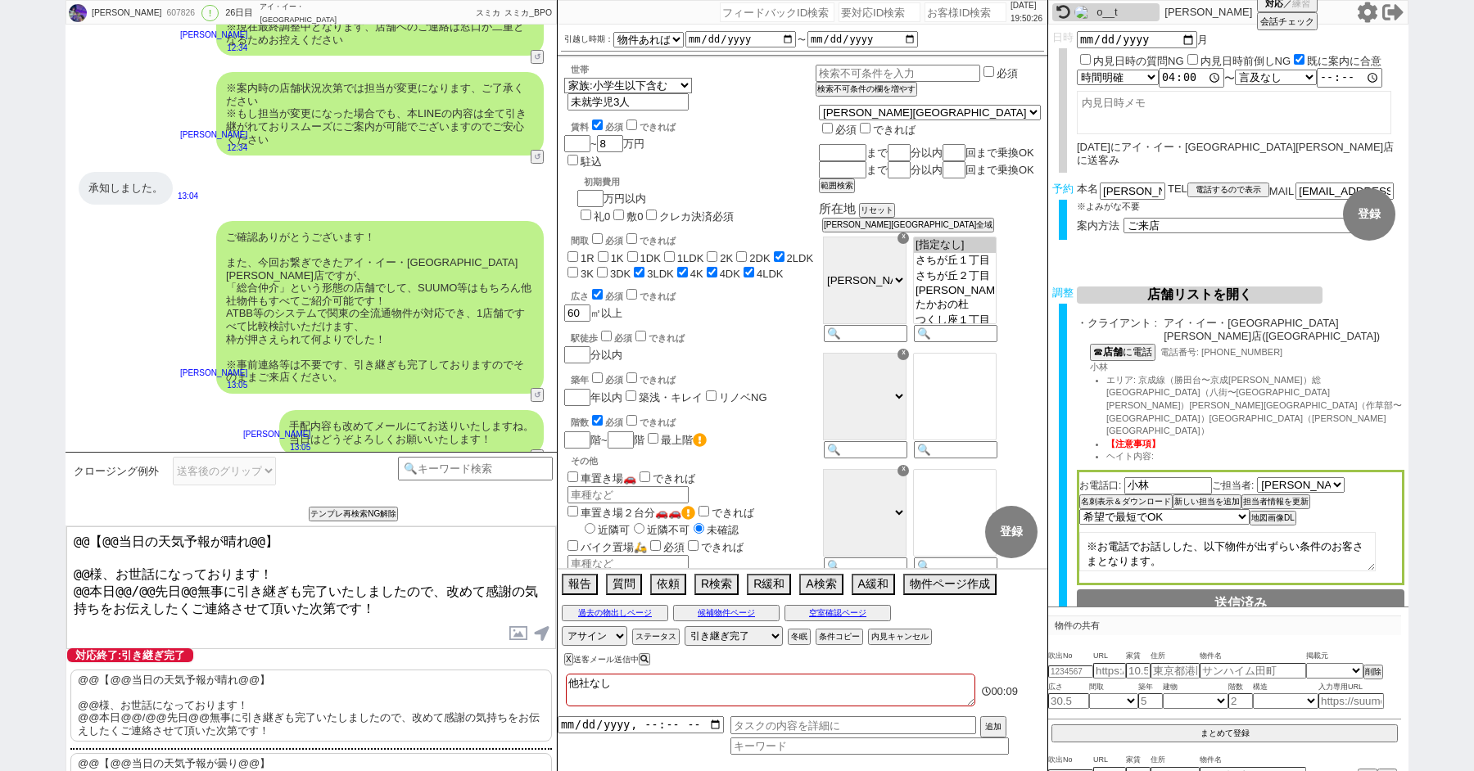
drag, startPoint x: 87, startPoint y: 567, endPoint x: 19, endPoint y: 452, distance: 133.3
click at [39, 496] on div "[PERSON_NAME] 607826 ! 0 26日目 アイ・イー・[GEOGRAPHIC_DATA][PERSON_NAME]店 冬眠中 自社客 スミカ…" at bounding box center [737, 385] width 1474 height 771
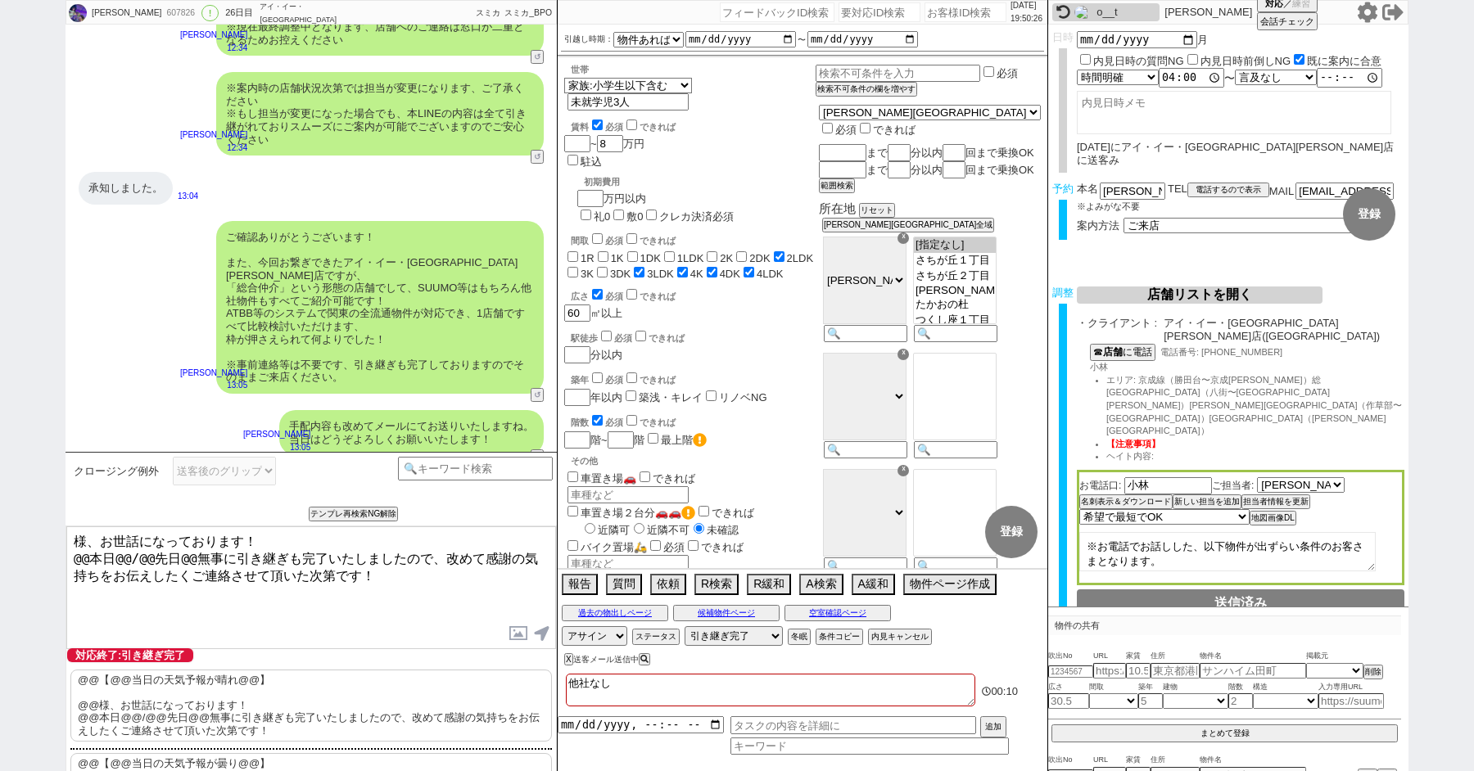
paste textarea "[PERSON_NAME]"
click at [83, 551] on textarea "[PERSON_NAME]様、お世話になっております！ @@本日@@/@@先日@@無事に引き継ぎも完了いたしましたので、改めて感謝の気持ちをお伝えしたくご連絡…" at bounding box center [311, 588] width 490 height 123
drag, startPoint x: 98, startPoint y: 555, endPoint x: 170, endPoint y: 555, distance: 71.2
click at [170, 555] on textarea "[PERSON_NAME]様、お世話になっております！ 本日@@/@@先日@@無事に引き継ぎも完了いたしましたので、改めて感謝の気持ちをお伝えしたくご連絡させ…" at bounding box center [311, 588] width 490 height 123
click at [338, 579] on textarea "[PERSON_NAME]様、お世話になっております！ 本日無事に引き継ぎも完了いたしましたので、改めて感謝の気持ちをお伝えしたくご連絡させて頂いた次第です！" at bounding box center [311, 588] width 490 height 123
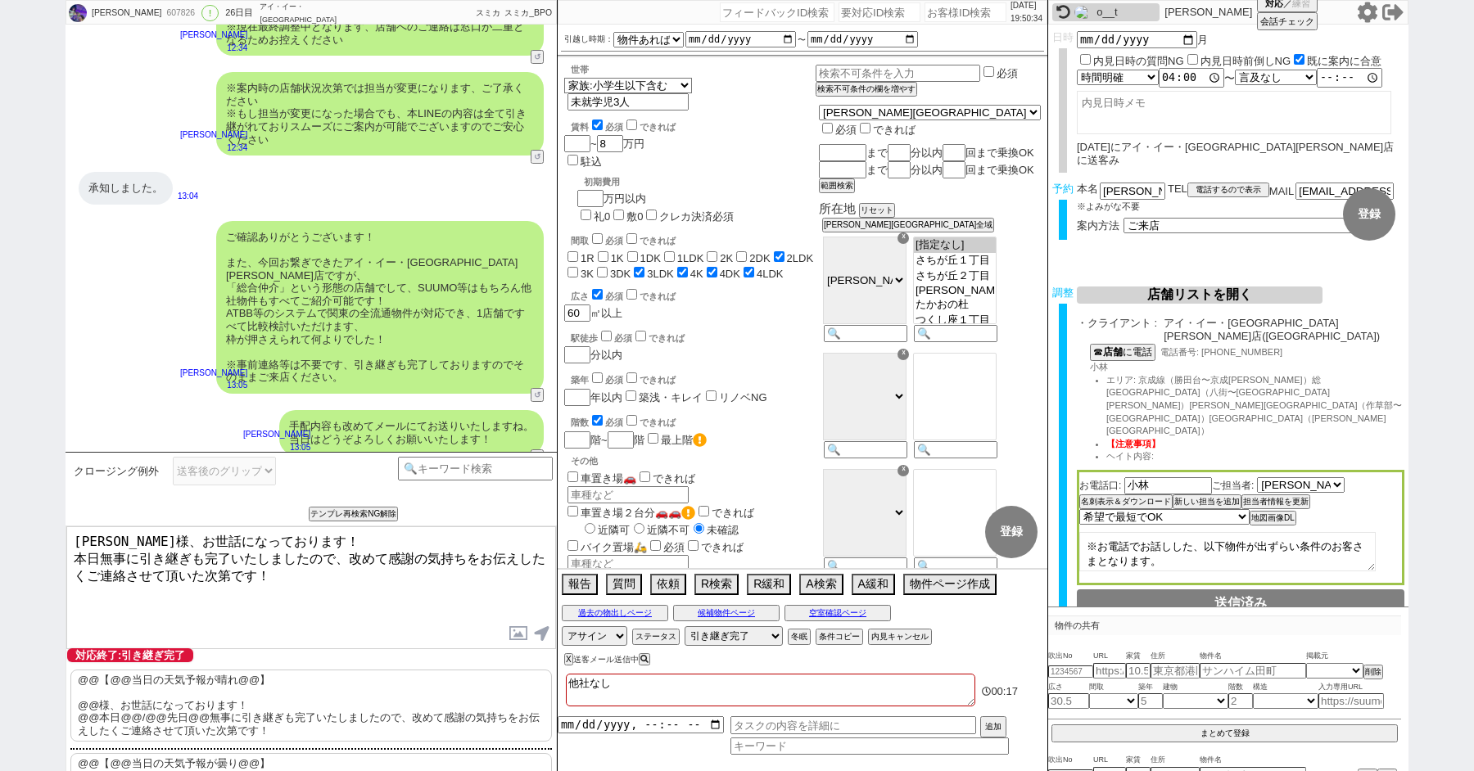
type textarea "[PERSON_NAME]様、お世話になっております！ 本日無事に引き継ぎも完了いたしましたので、改めて感謝の気持ちをお伝えしたくご連絡させて頂いた次第です！"
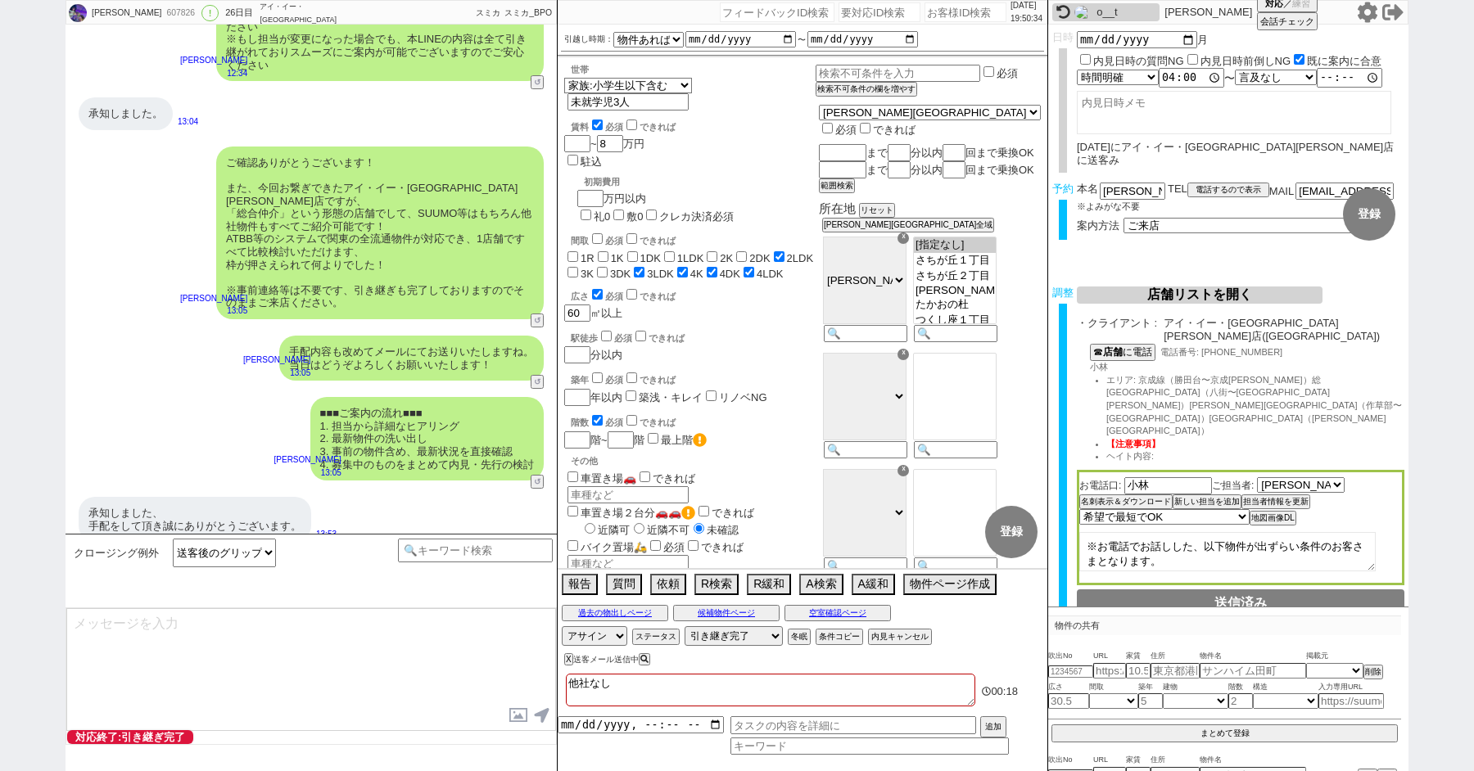
type textarea "改めてこれまで丁寧にやり取り頂きまして、誠にありがとうございました！ 細かなご連絡にお手間をおかけしたこともあったかと存じますが、常にご協力いただいたおかげで…"
type textarea "当日は今のところ晴れということで、日当たり等もよく確認でき動くにはピッタリのタイミングかと思います！ 加えて地場に強い総合仲介店のスタッフも押さえられており、…"
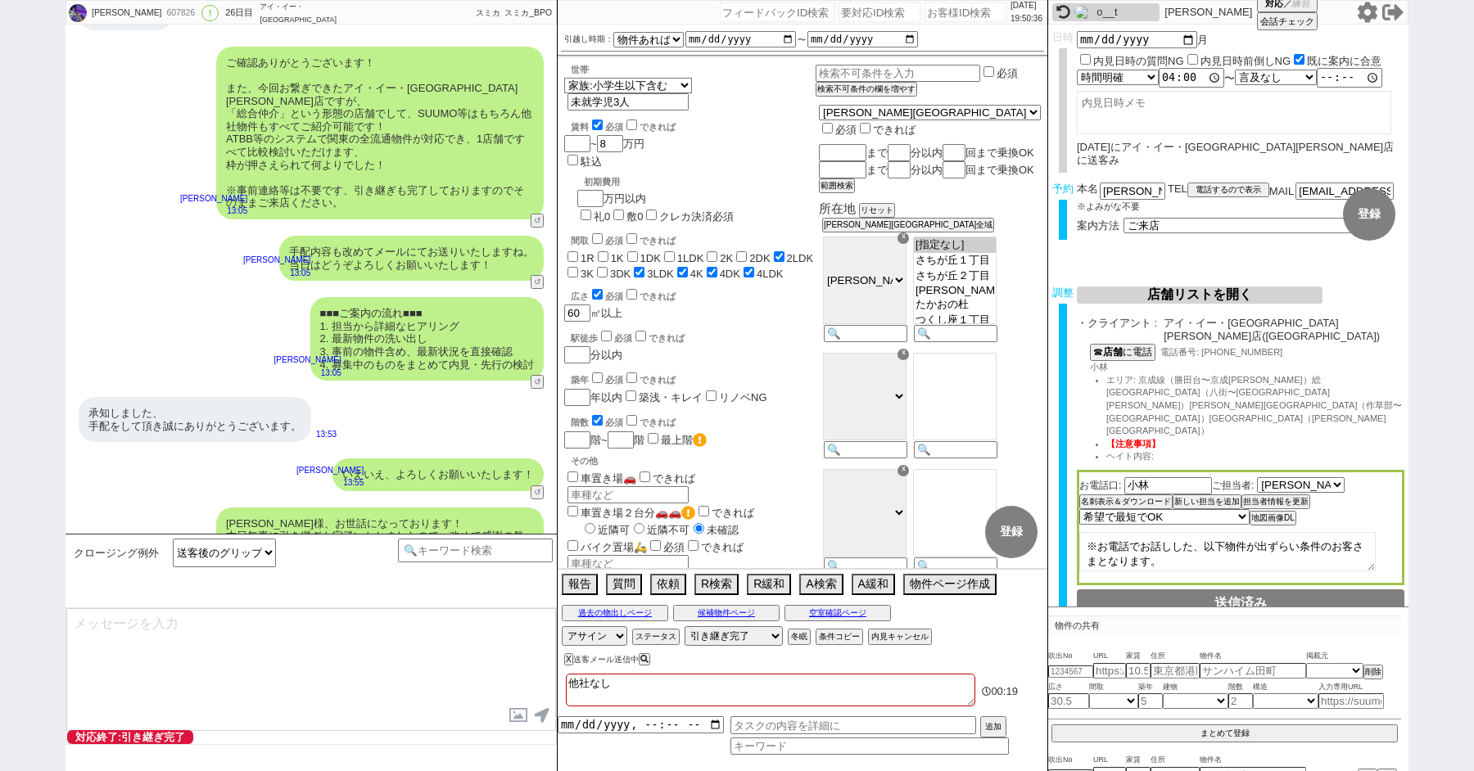
type textarea "※ご自身でお問合せされますと他業者からの電話やメールが多数届き、ご負担が増えてしまう場合がございますので、今回のご案内に一元化されるのがやはりオススメかと思い…"
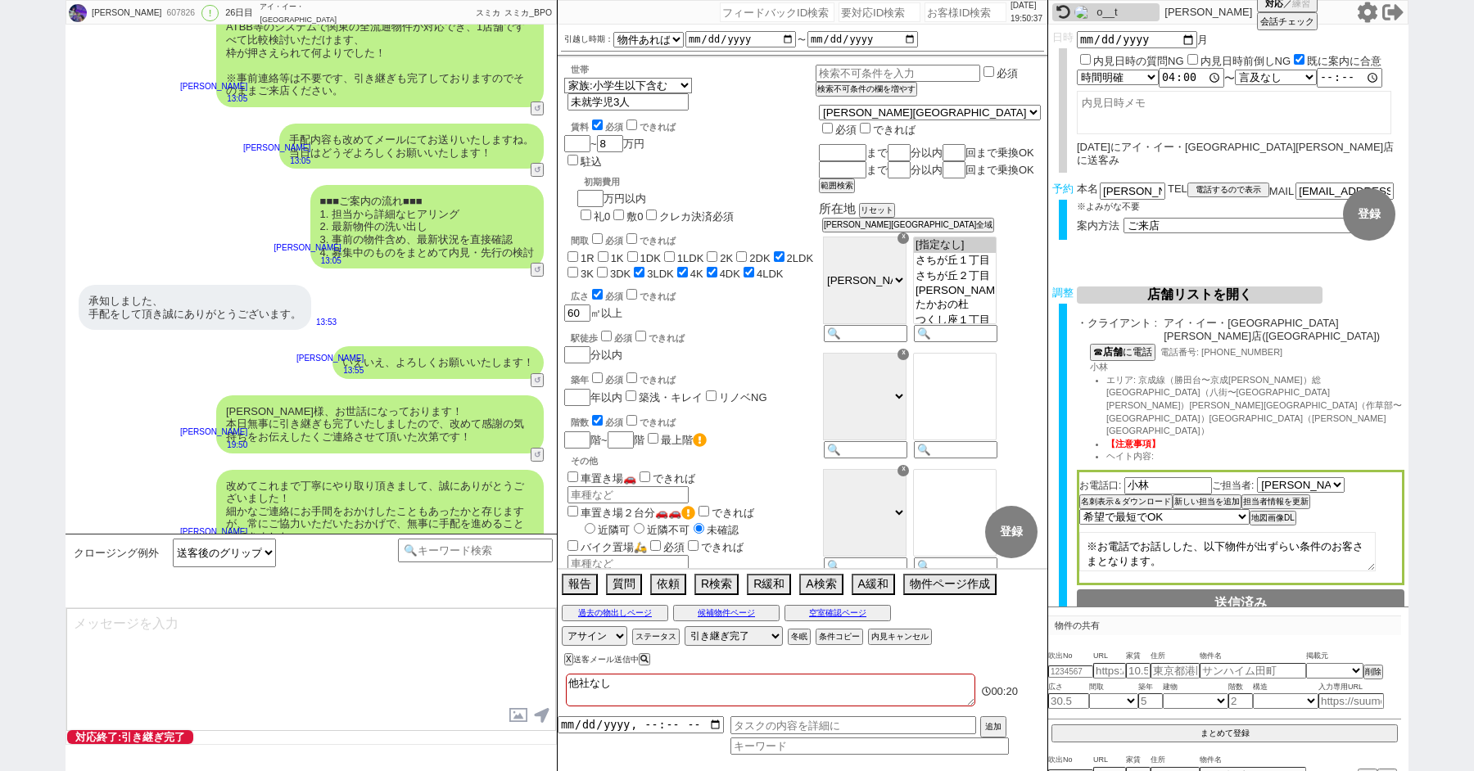
scroll to position [9034, 0]
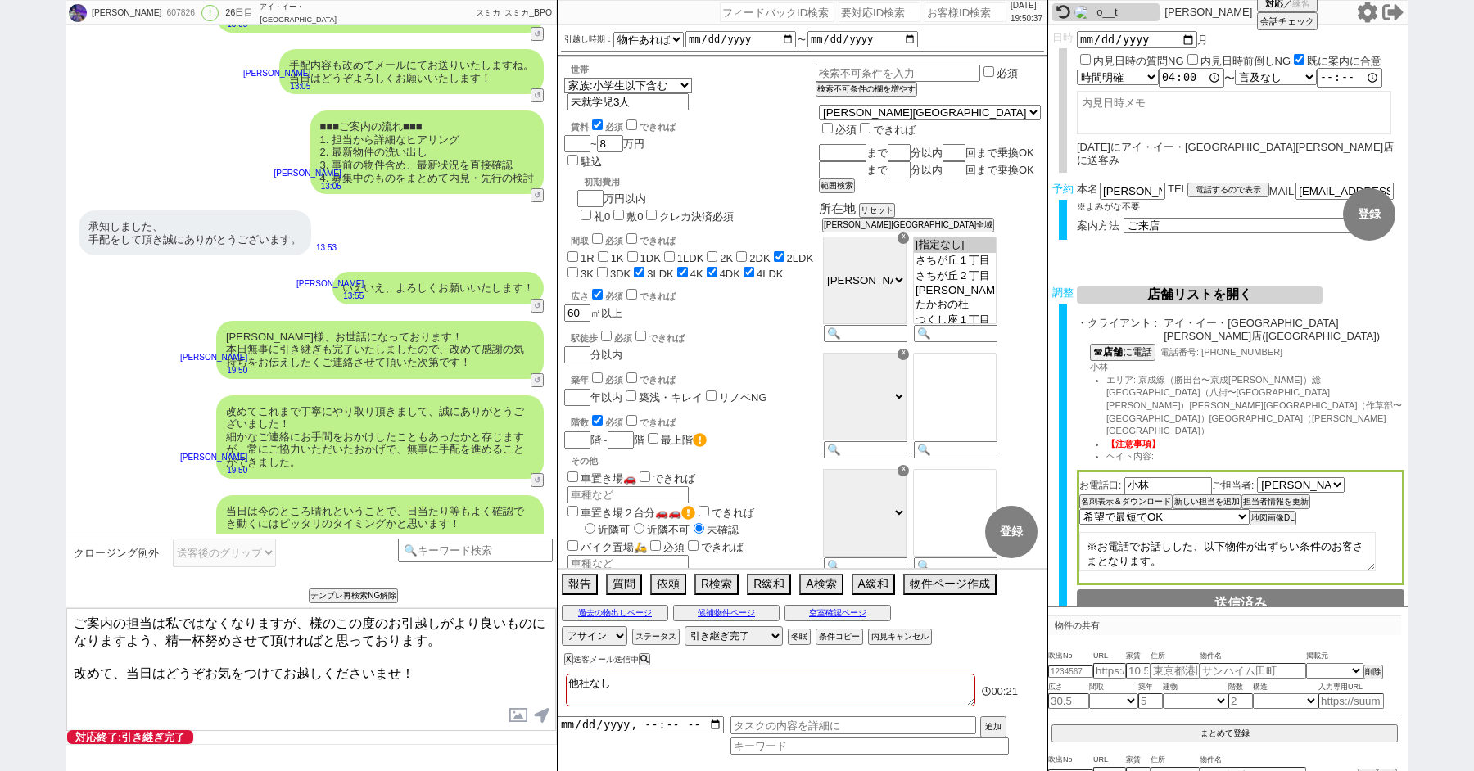
paste textarea "[PERSON_NAME]"
type textarea "ご案内の担当は私ではなくなりますが、[PERSON_NAME]様のこの度のお引越しがより良いものになりますよう、精一杯努めさせて頂ければと思っております。 改…"
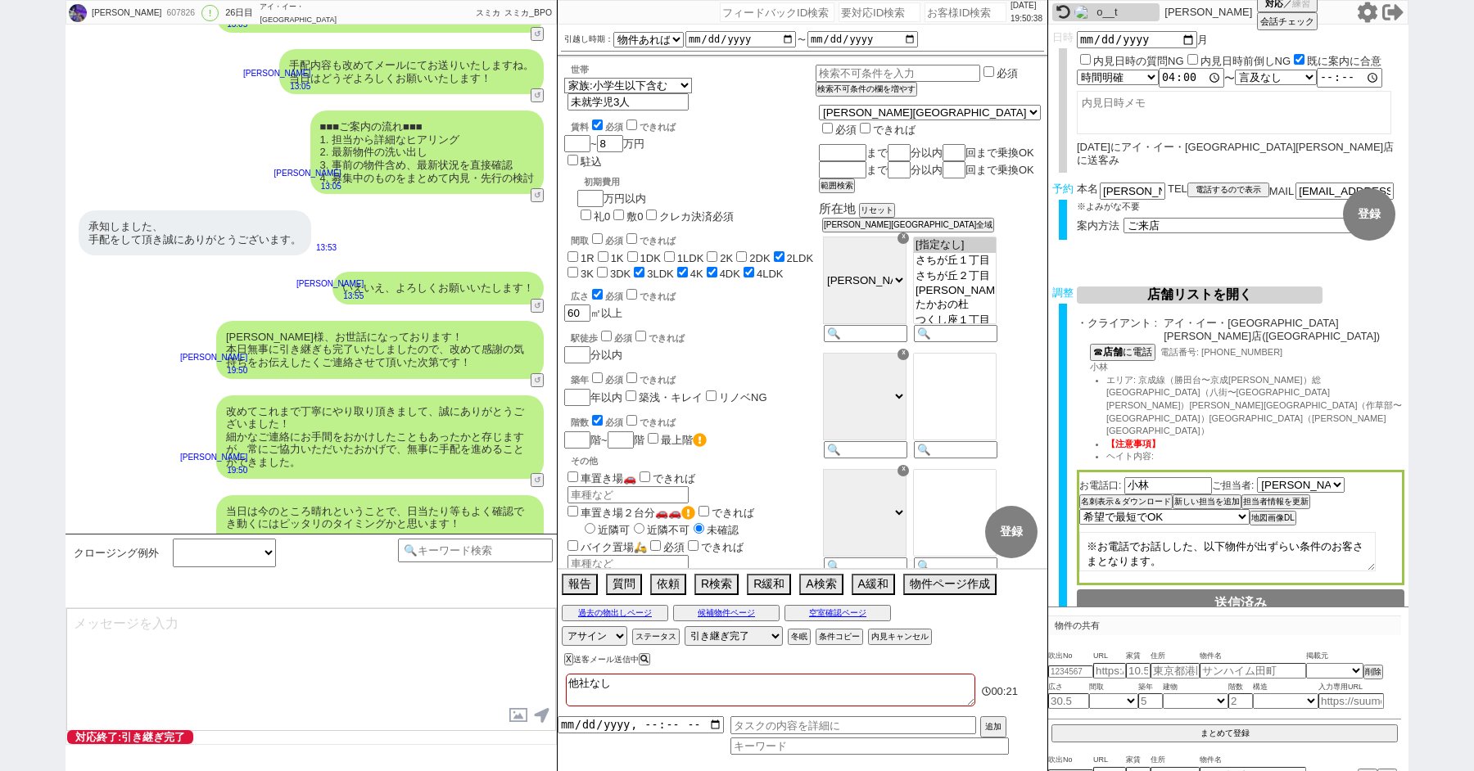
scroll to position [9134, 0]
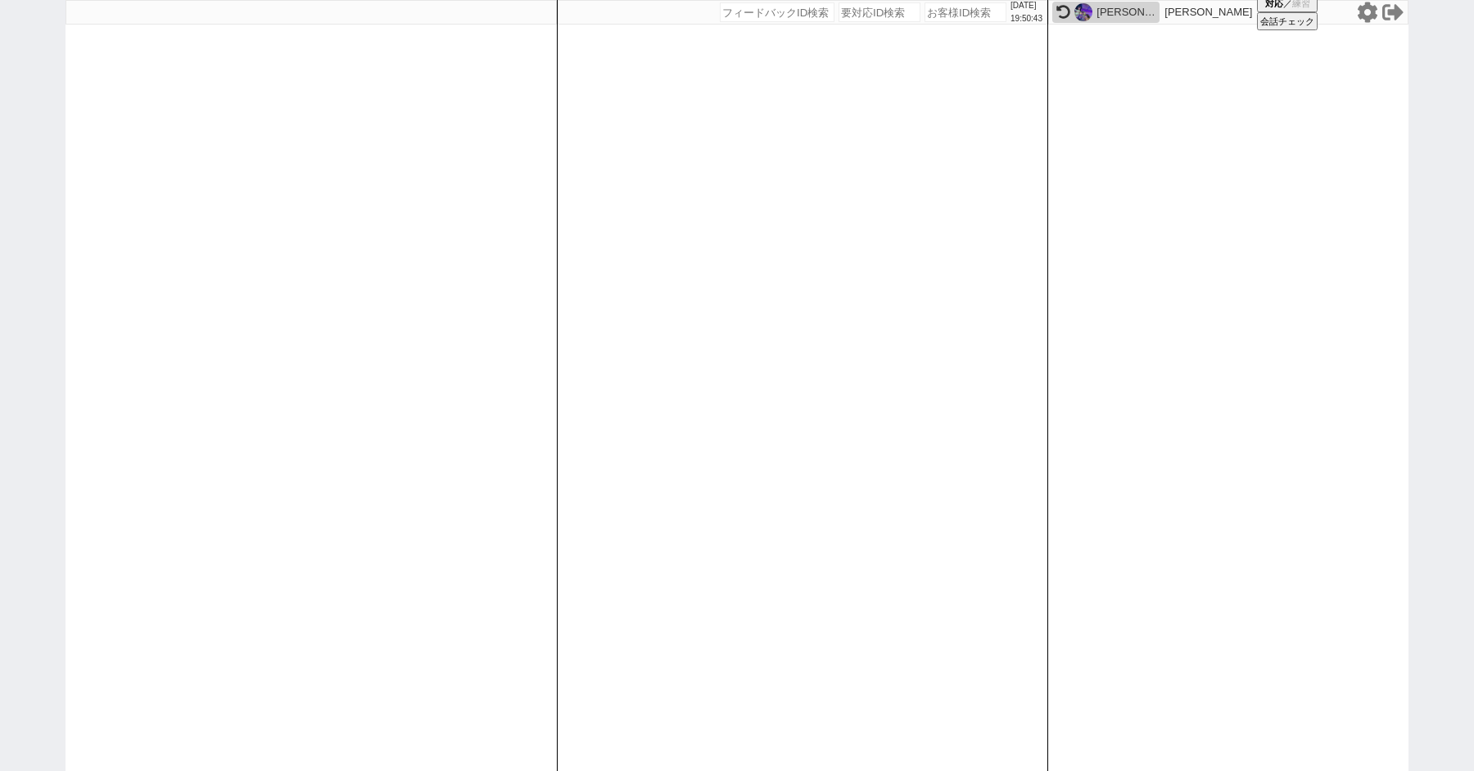
paste input "607953"
type input "607953"
select select
select select "100"
select select "6"
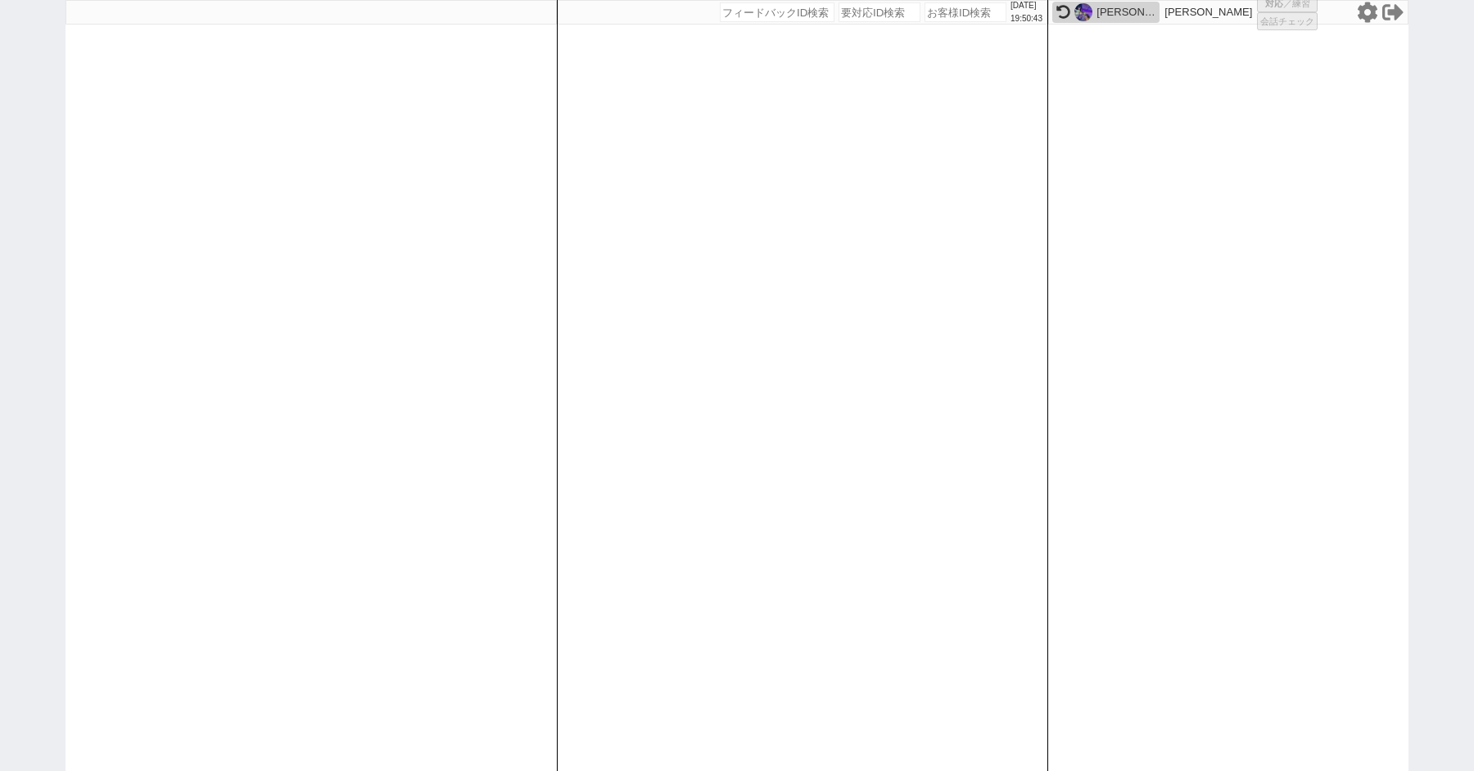
select select "6"
select select "2"
select select "5"
select select
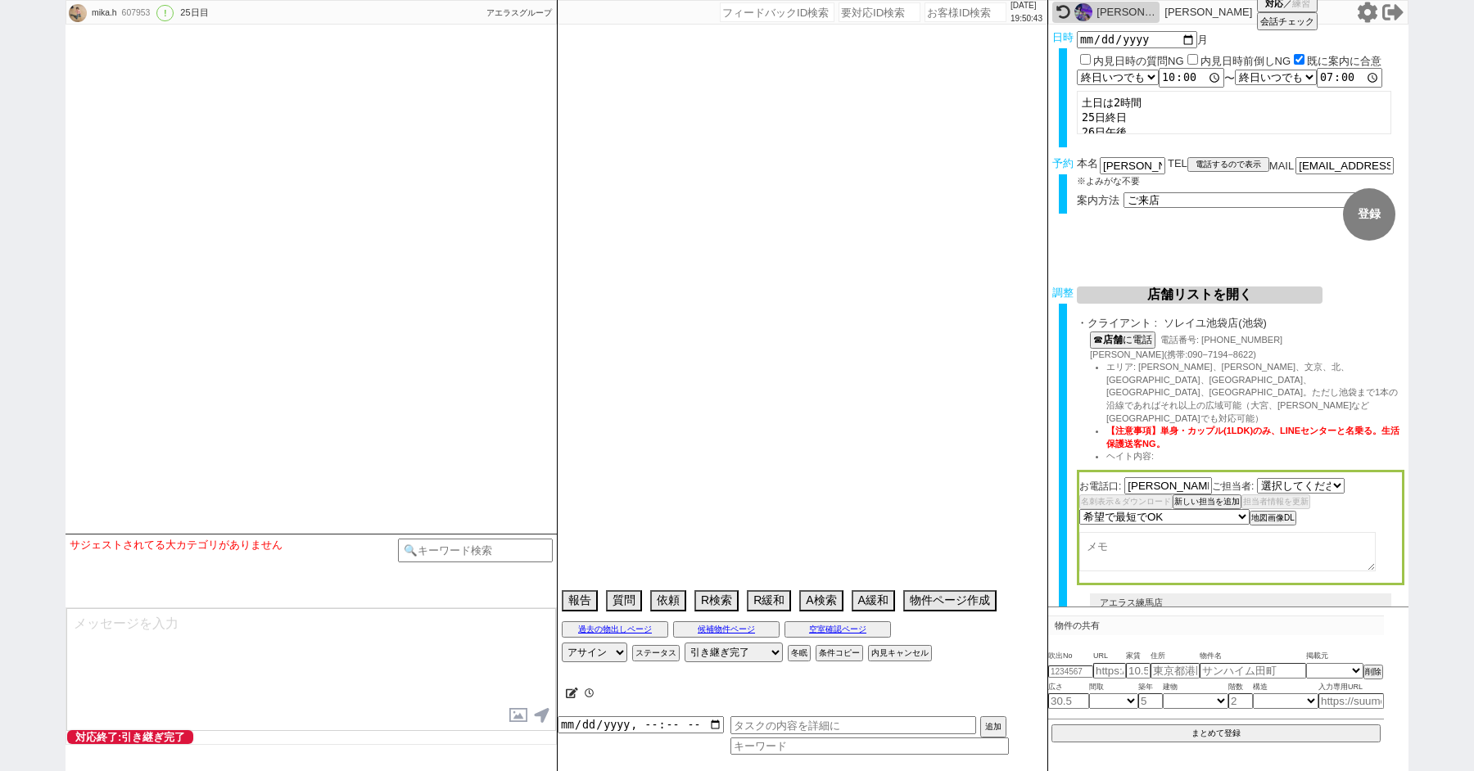
select select "540"
select select "15"
select select "0"
select select "75"
select select "[DATE]"
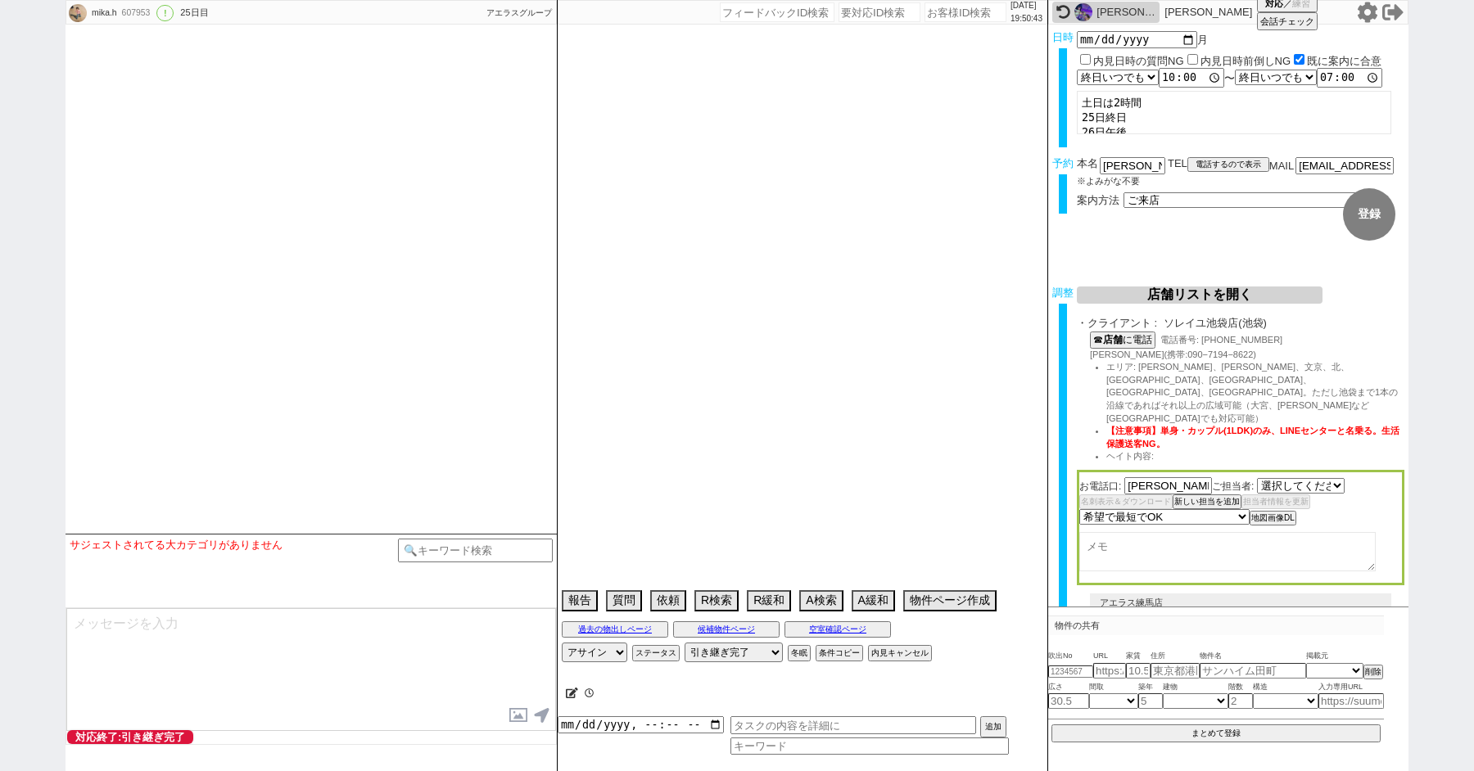
select select "14"
select select "484"
select select "36"
select select "[DATE]"
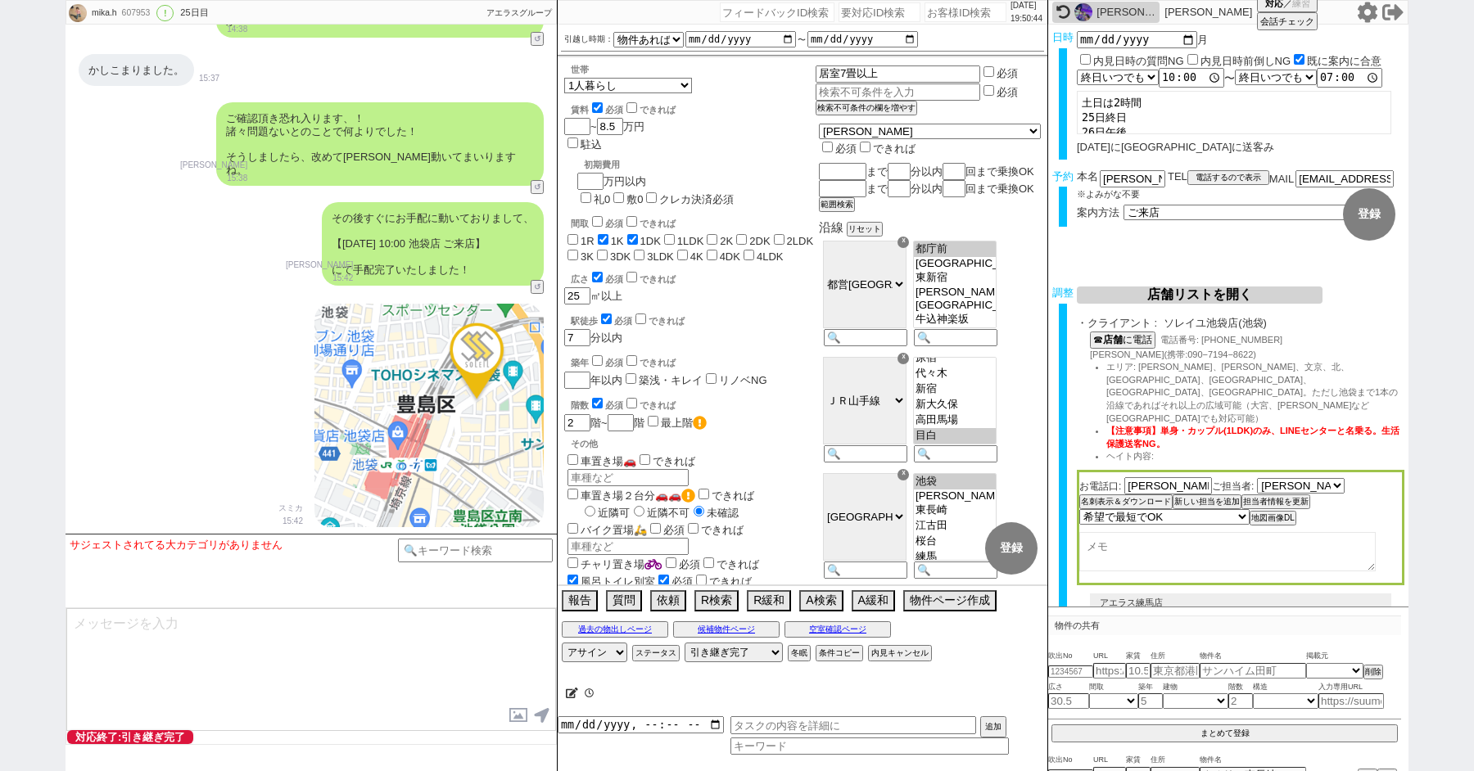
scroll to position [233, 0]
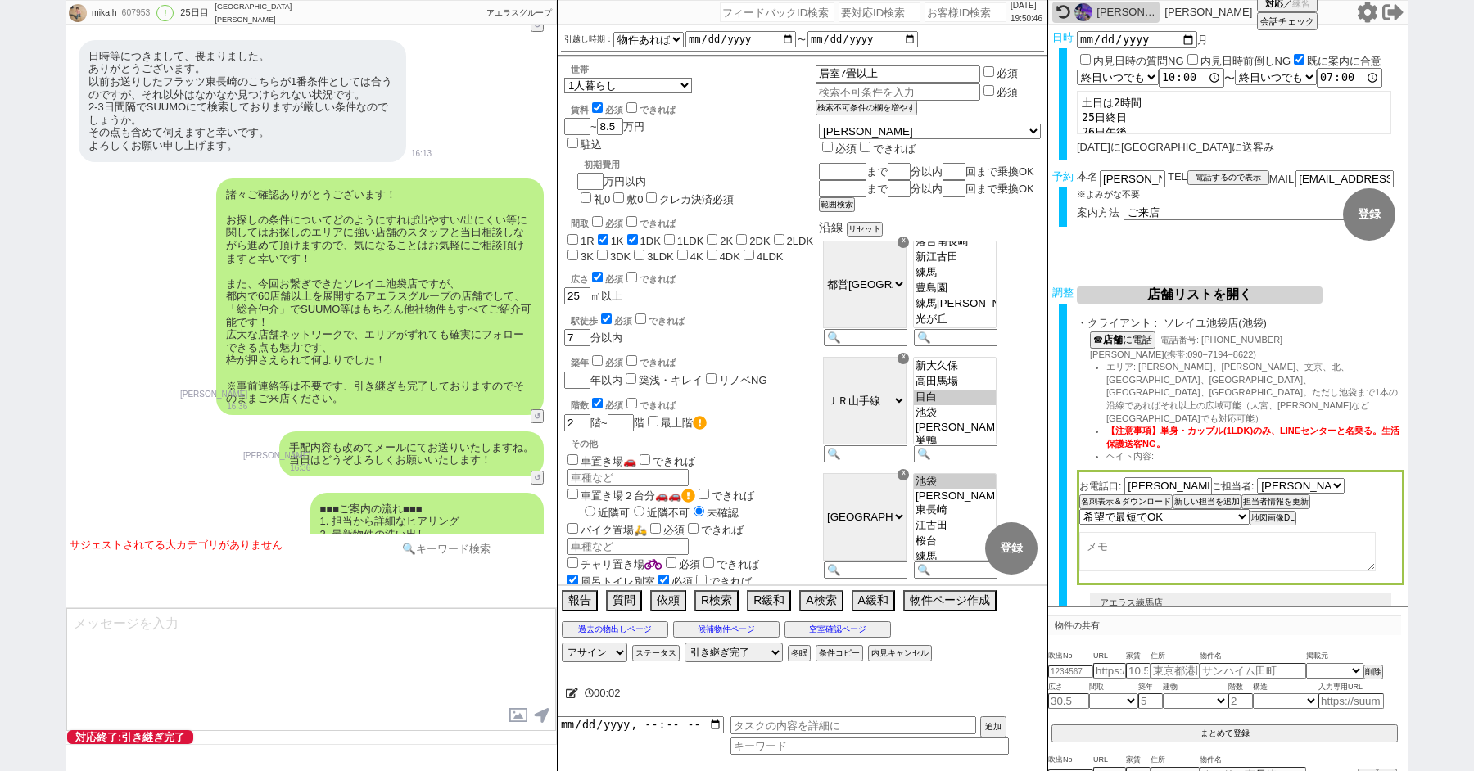
click at [460, 549] on input at bounding box center [475, 549] width 155 height 20
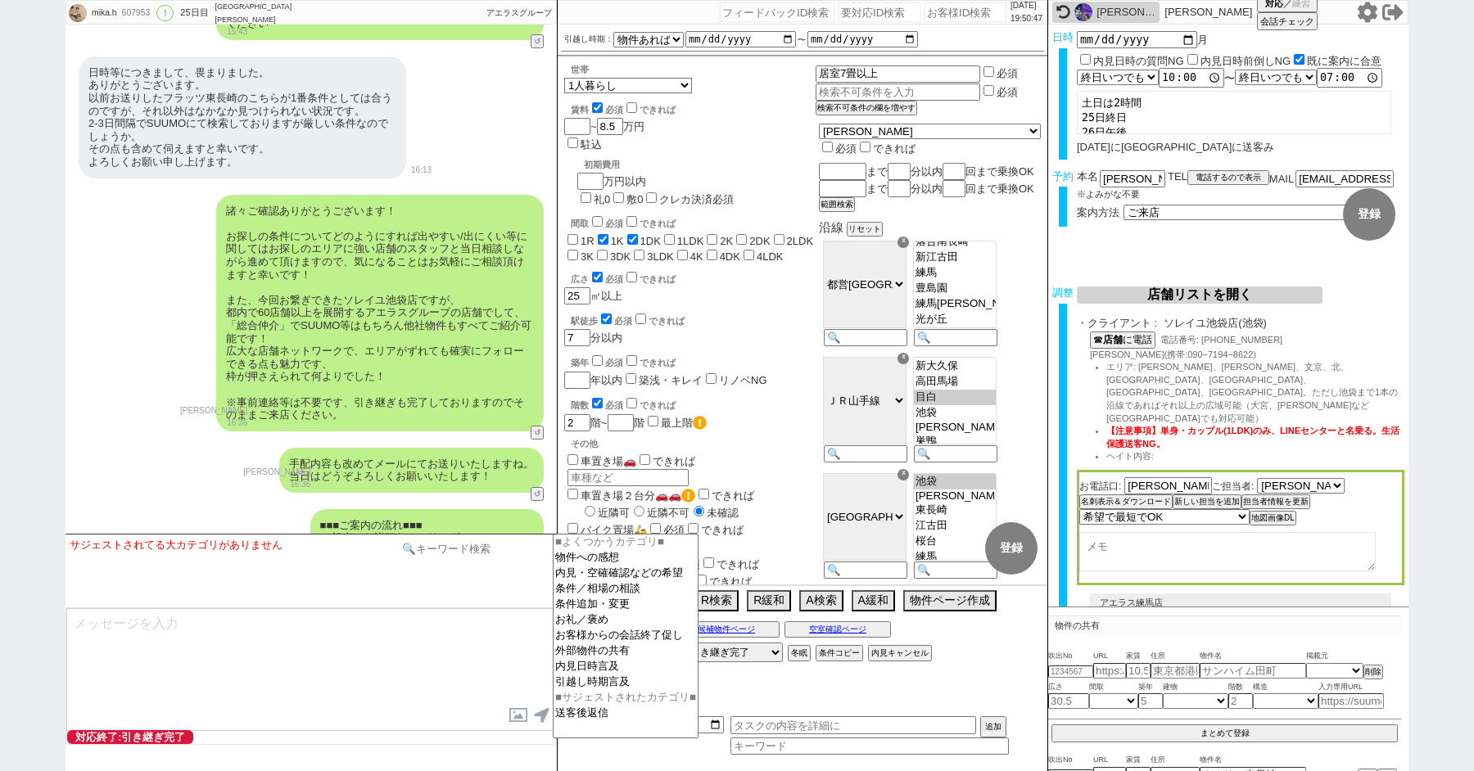
scroll to position [12692, 0]
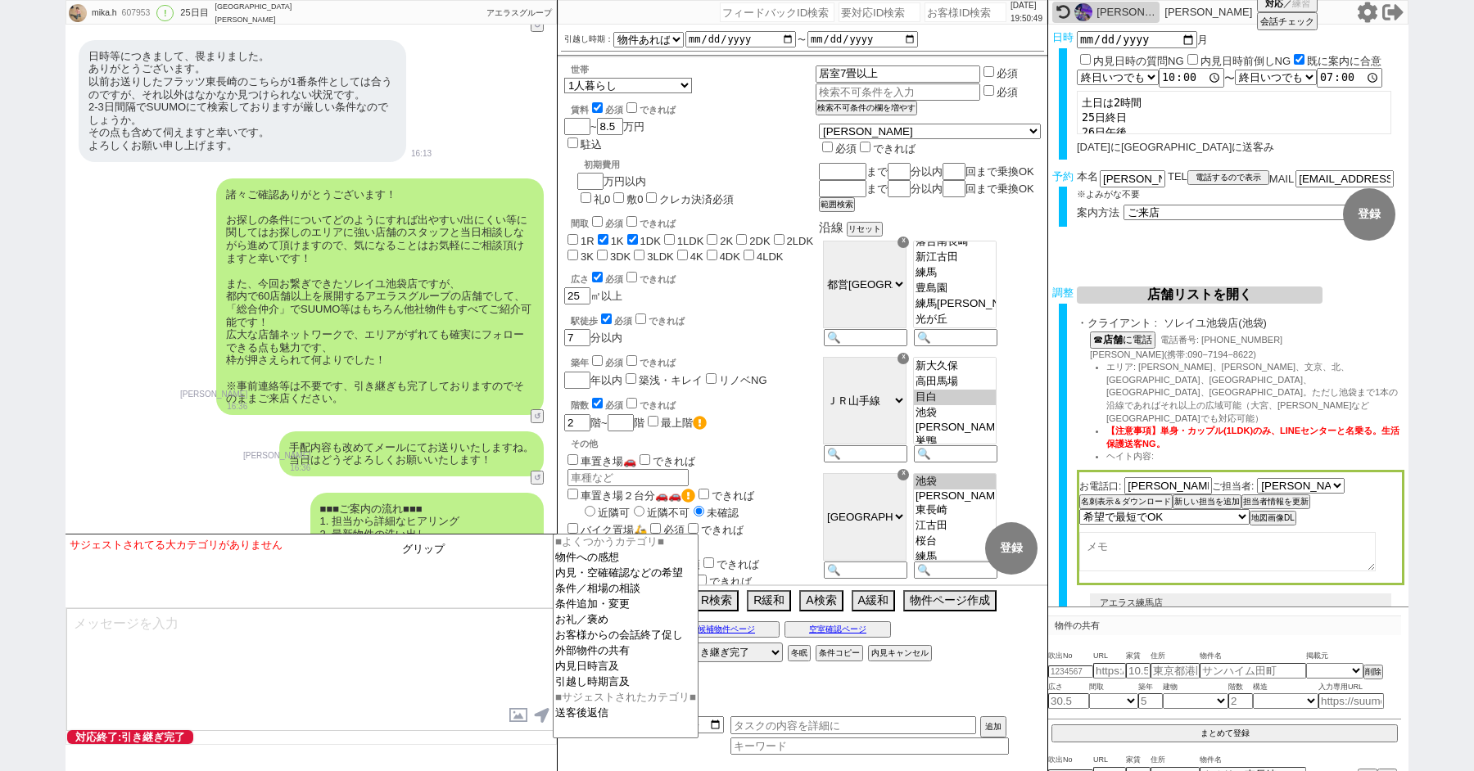
type input "グリップ"
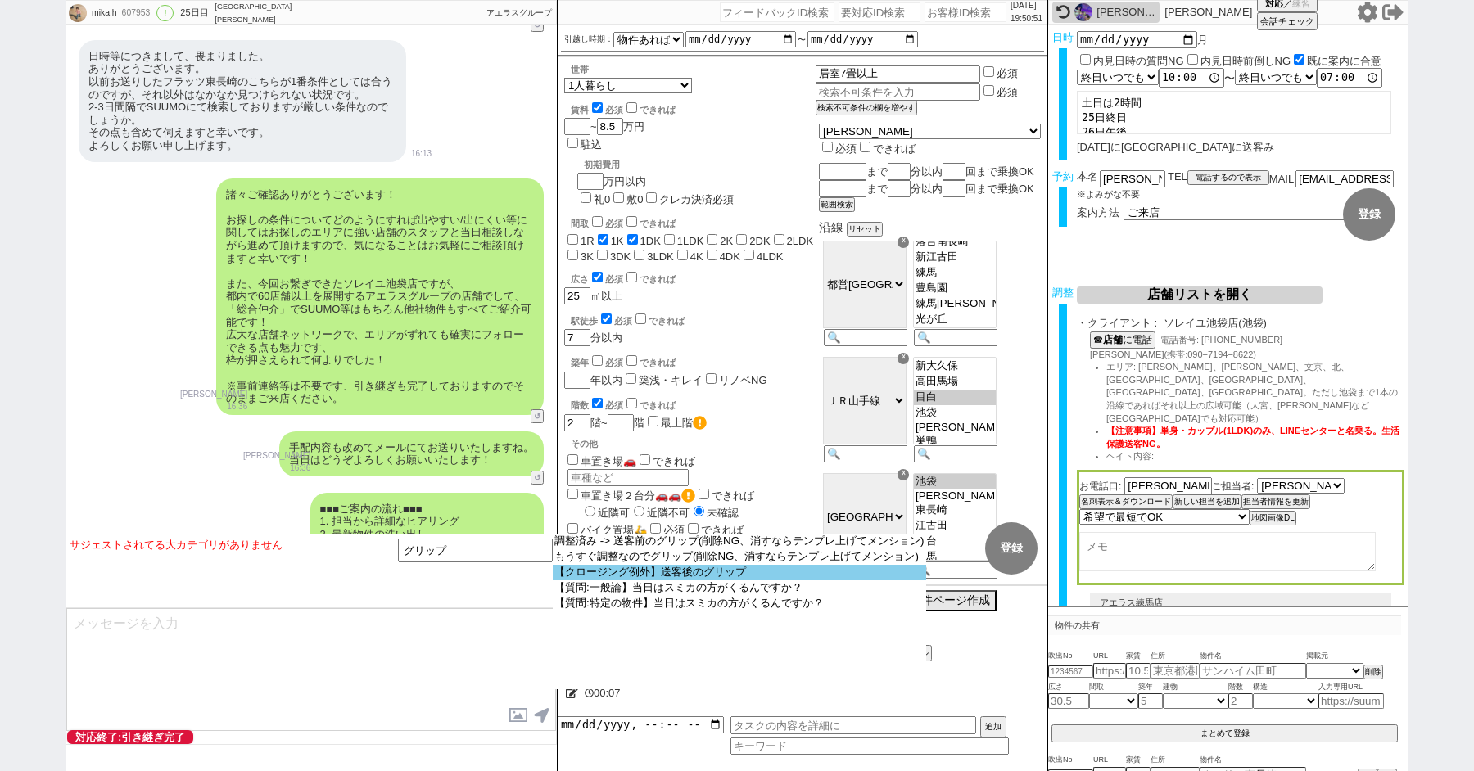
click at [628, 581] on option "【クロージング例外】送客後のグリップ" at bounding box center [739, 573] width 373 height 16
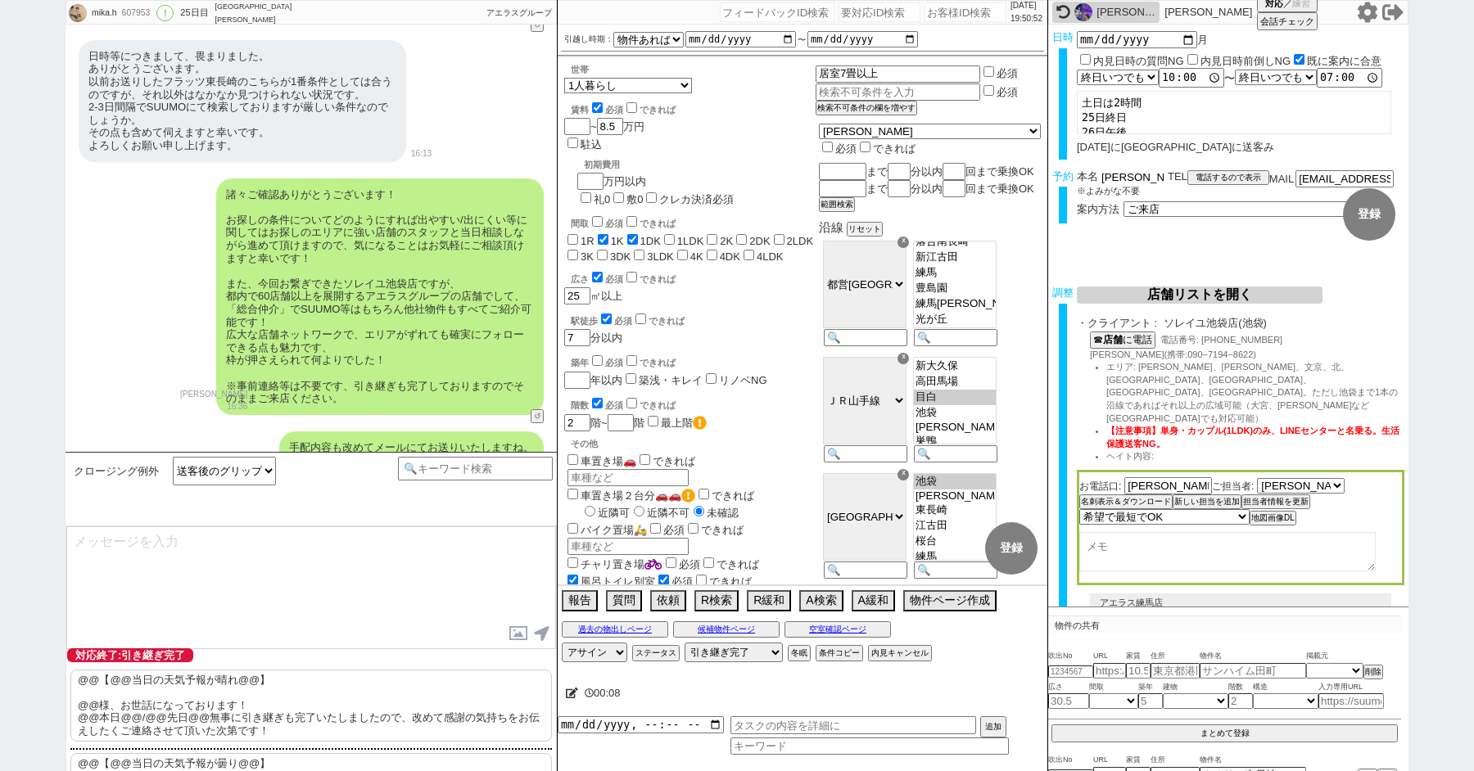
drag, startPoint x: 1123, startPoint y: 175, endPoint x: 1021, endPoint y: 175, distance: 102.4
click at [1037, 175] on div "[PERSON_NAME] 607953 ! 0 25日目 ソレイユ[PERSON_NAME][PERSON_NAME]店 冬眠中 自社客 アエラスグループ …" at bounding box center [737, 385] width 1343 height 771
click at [187, 690] on p "@@【@@当日の天気予報が晴れ@@】 @@様、お世話になっております！ @@本日@@/@@先日@@無事に引き継ぎも完了いたしましたので、改めて感謝の気持ちをお…" at bounding box center [310, 706] width 481 height 72
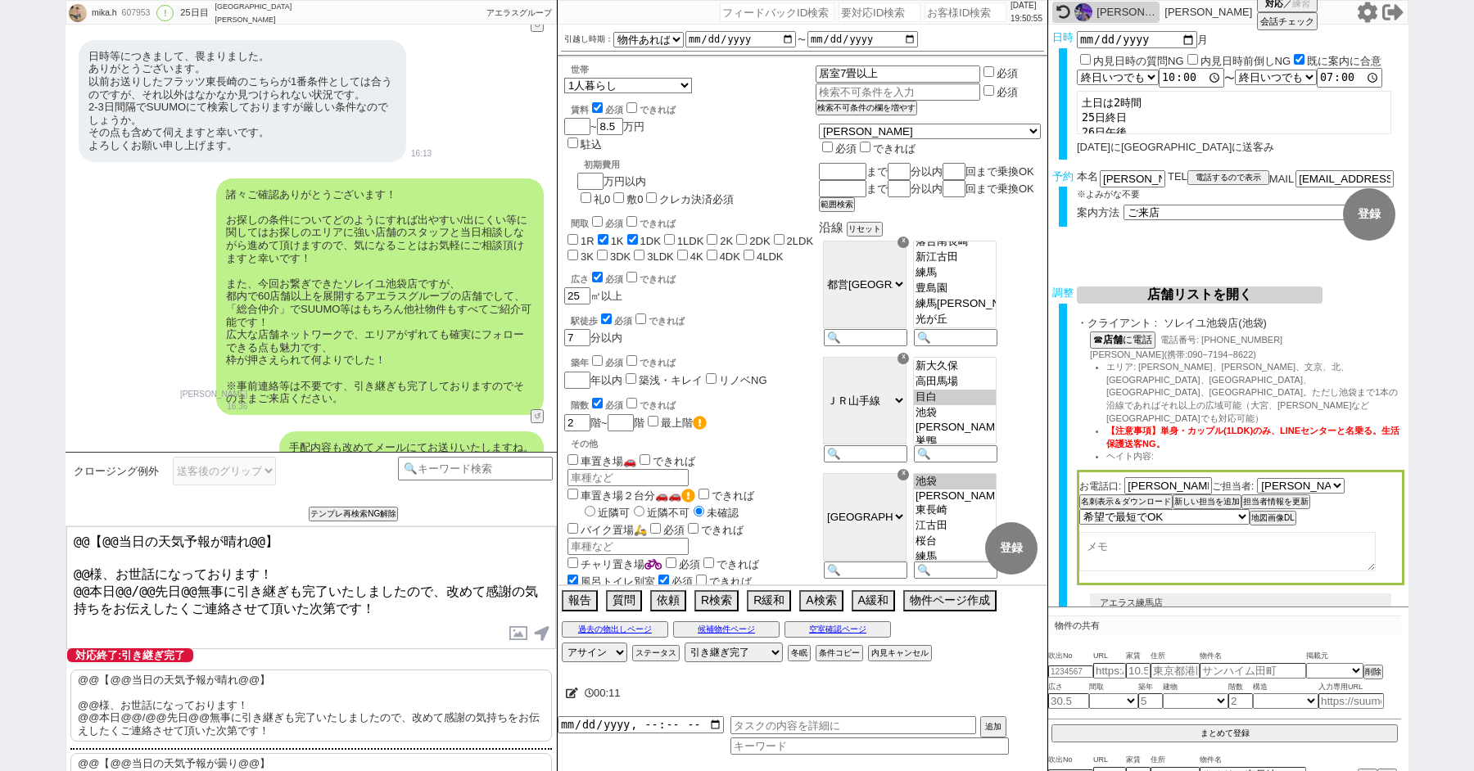
drag, startPoint x: 85, startPoint y: 568, endPoint x: 47, endPoint y: 483, distance: 93.5
click at [57, 513] on div "[PERSON_NAME] 607953 ! 0 25日目 ソレイユ[PERSON_NAME][PERSON_NAME]店 冬眠中 自社客 アエラスグループ …" at bounding box center [737, 385] width 1474 height 771
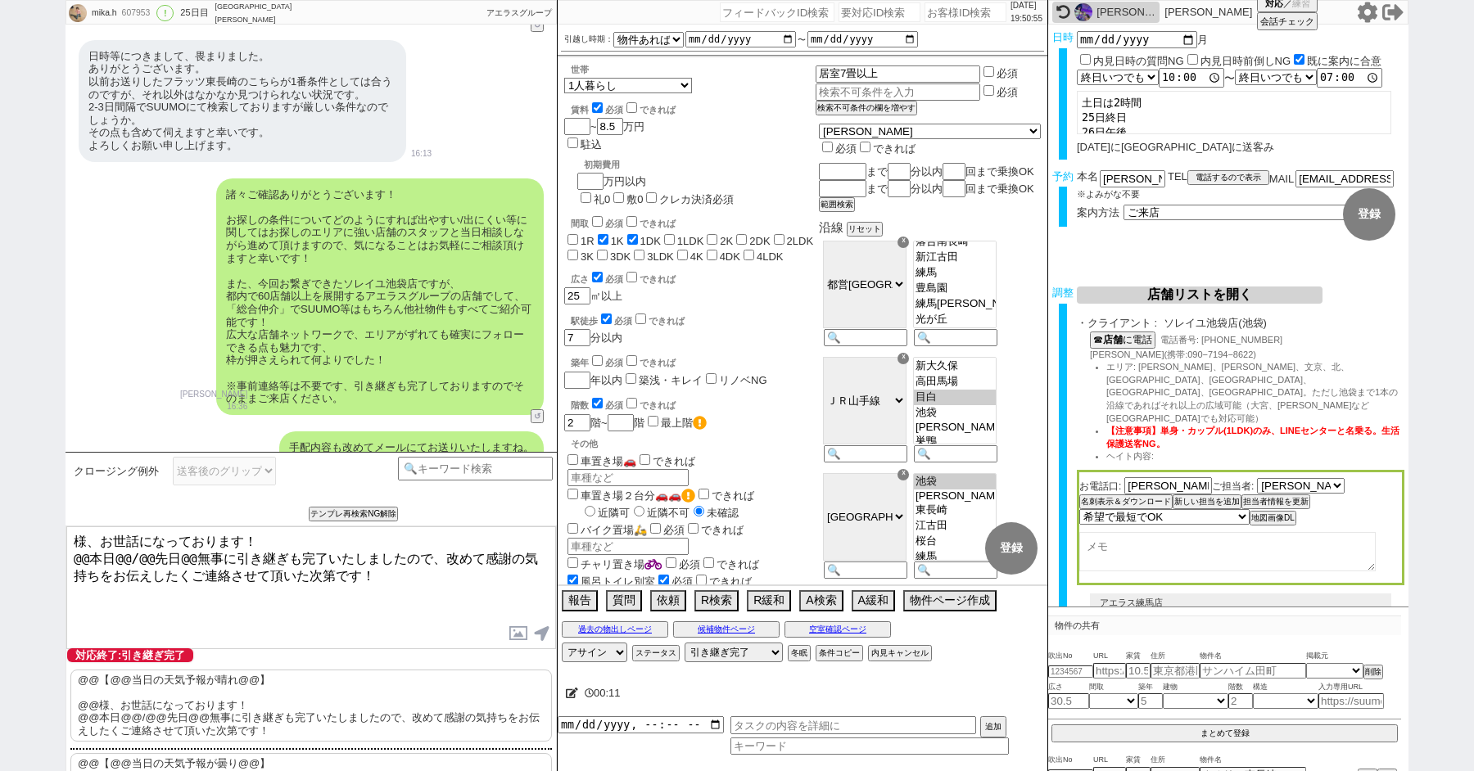
paste textarea "萩永"
drag, startPoint x: 148, startPoint y: 558, endPoint x: 39, endPoint y: 558, distance: 108.9
click at [68, 558] on textarea "[PERSON_NAME]、お世話になっております！ @@本日@@/@@先日@@無事に引き継ぎも完了いたしましたので、改めて感謝の気持ちをお伝えしたくご連絡さ…" at bounding box center [311, 588] width 490 height 123
type textarea "[PERSON_NAME]、お世話になっております！ 先日無事に引き継ぎも完了いたしましたので、改めて感謝の気持ちをお伝えしたくご連絡させて頂いた次第です！"
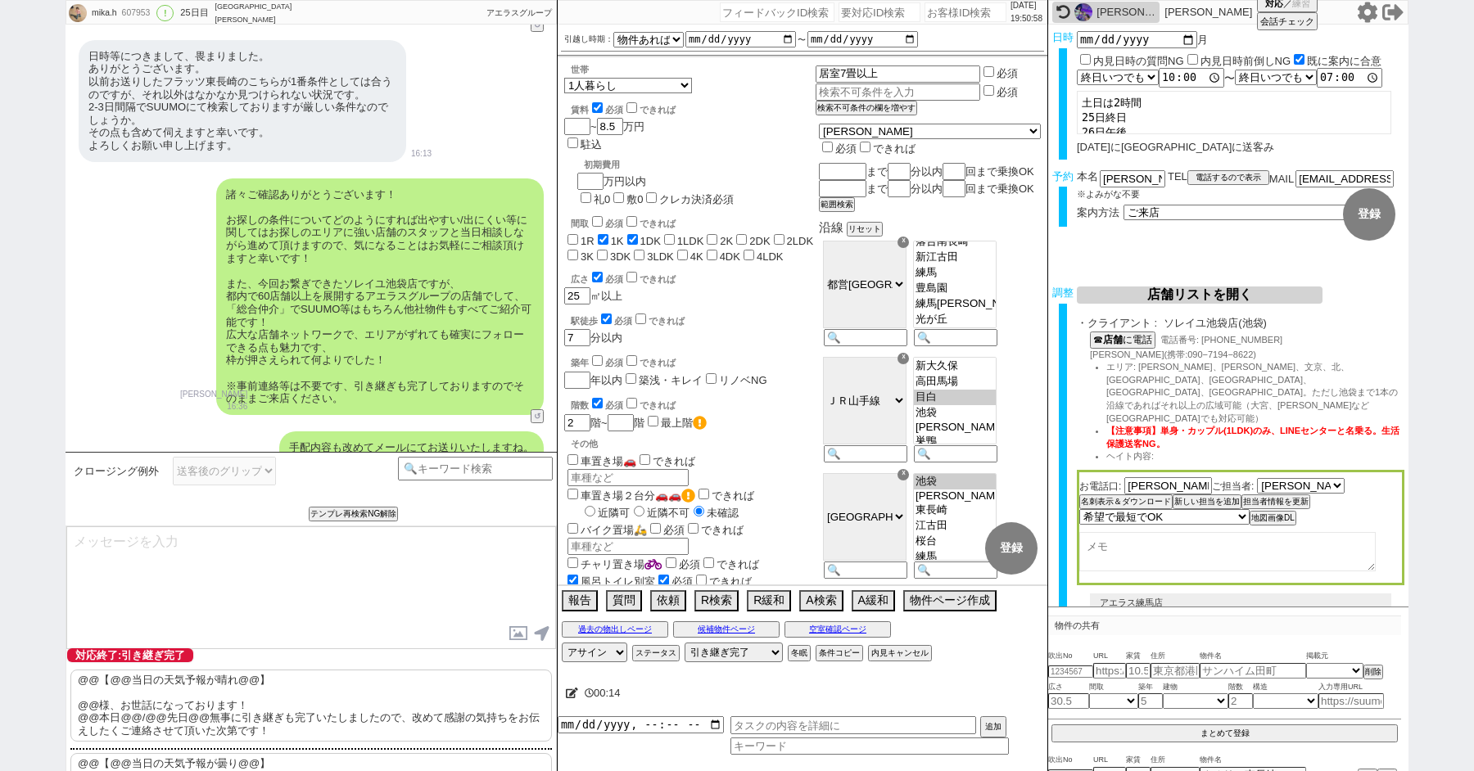
scroll to position [12823, 0]
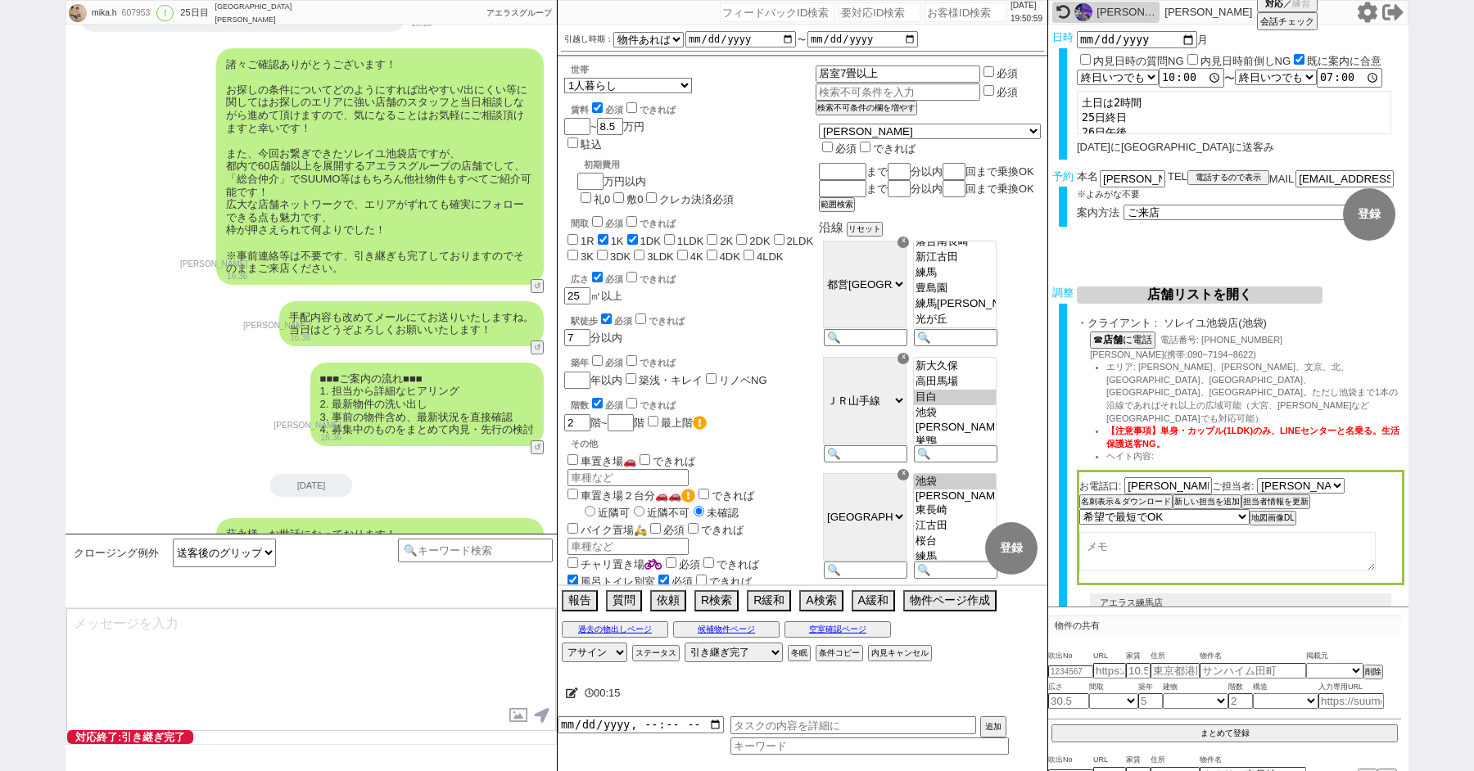
type textarea "改めてこれまで丁寧にやり取り頂きまして、誠にありがとうございました！ 細かなご連絡にお手間をおかけしたこともあったかと存じますが、常にご協力いただいたおかげで…"
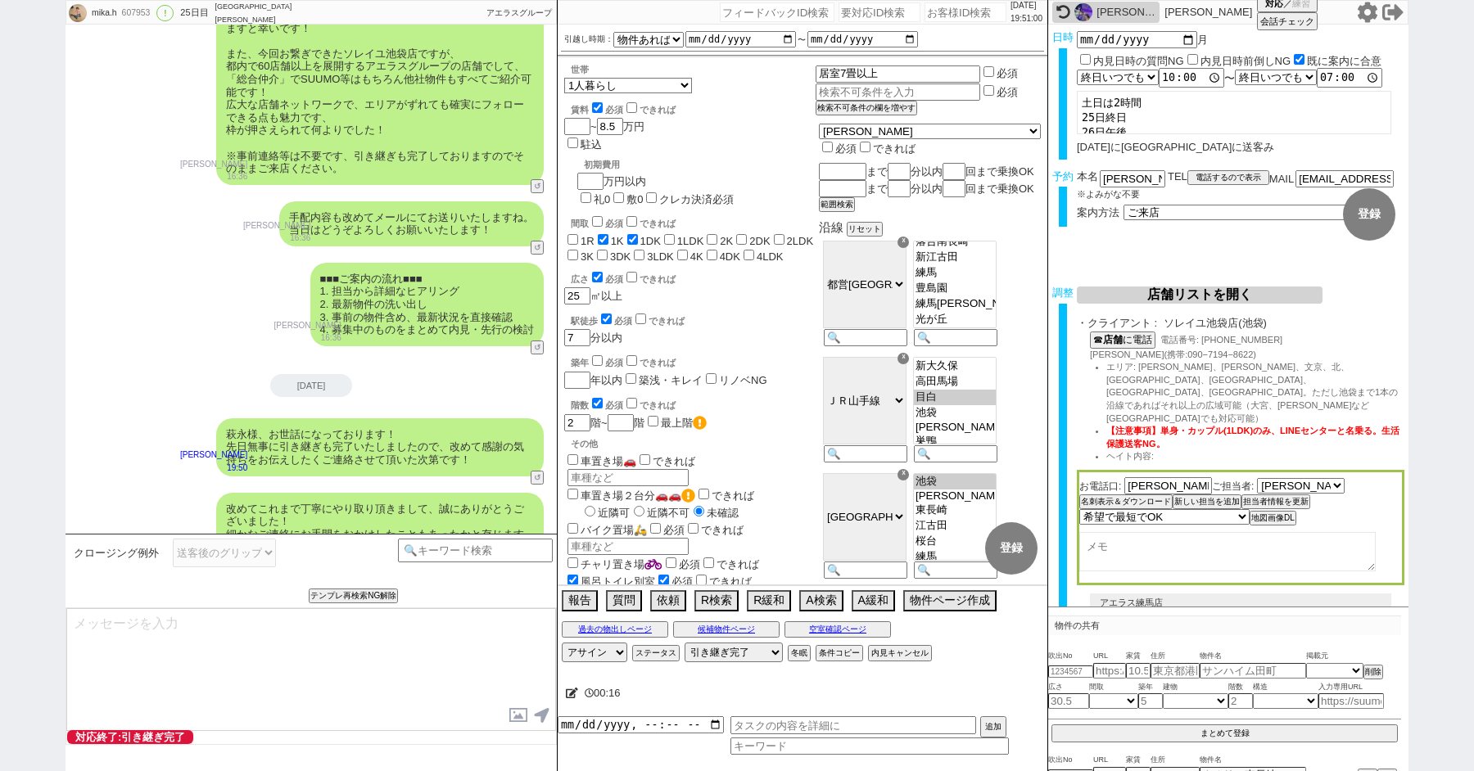
type textarea "当日は今のところ晴れということで、日当たり等もよく確認でき動くにはピッタリのタイミングかと思います！ 加えて地場に強い総合仲介店のスタッフも押さえられており、…"
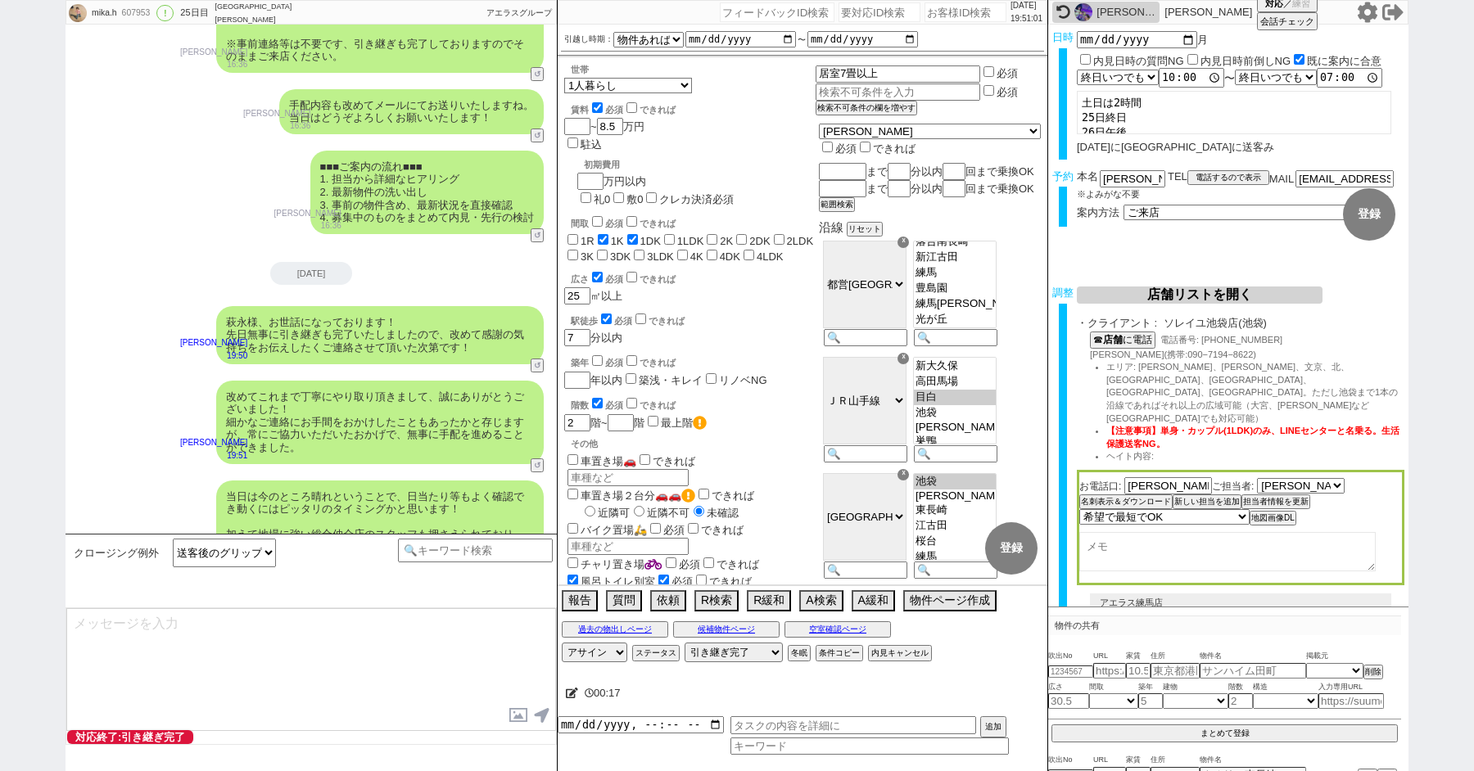
type textarea "※ご自身でお問合せされますと他業者からの電話やメールが多数届き、ご負担が増えてしまう場合がございますので、今回のご案内に一元化されるのがやはりオススメかと思い…"
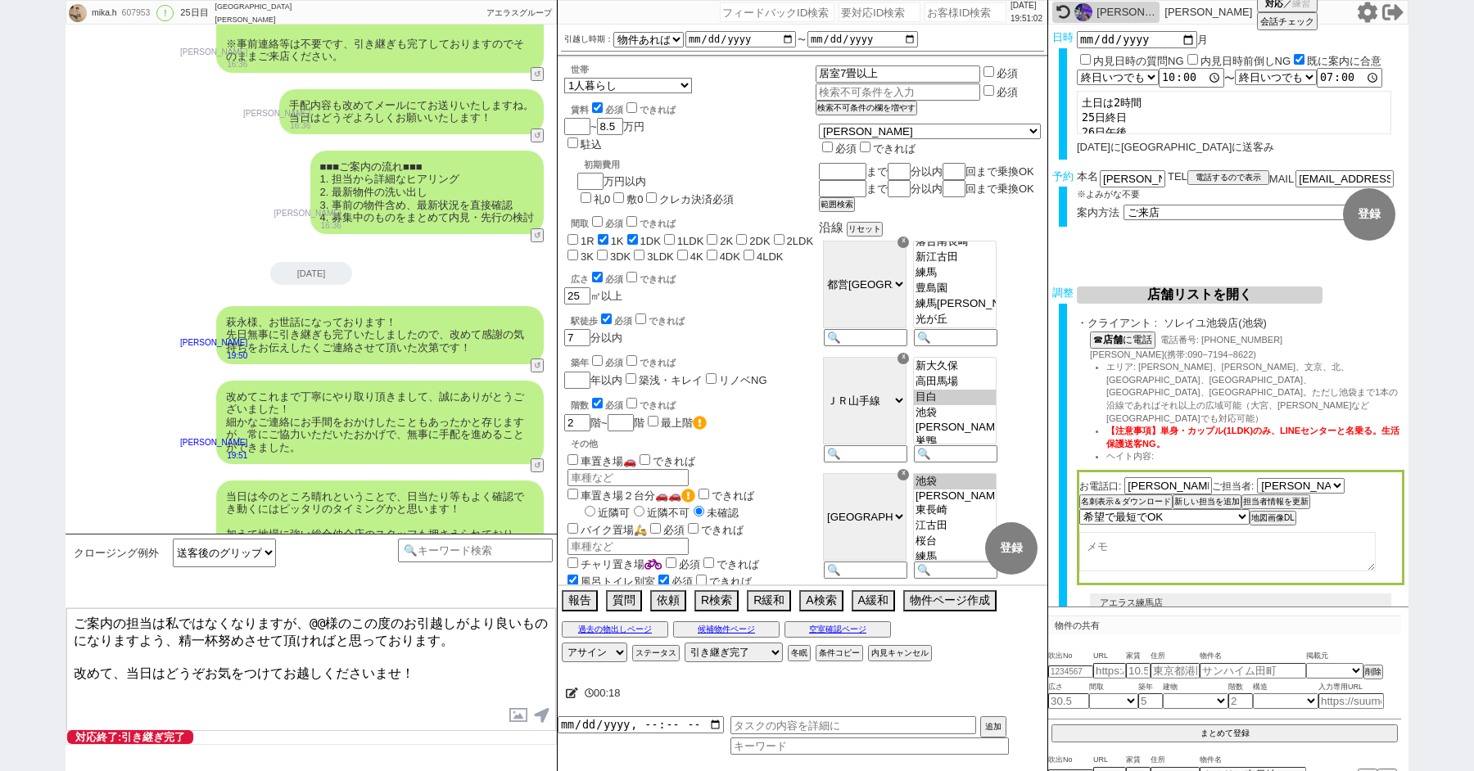
scroll to position [13109, 0]
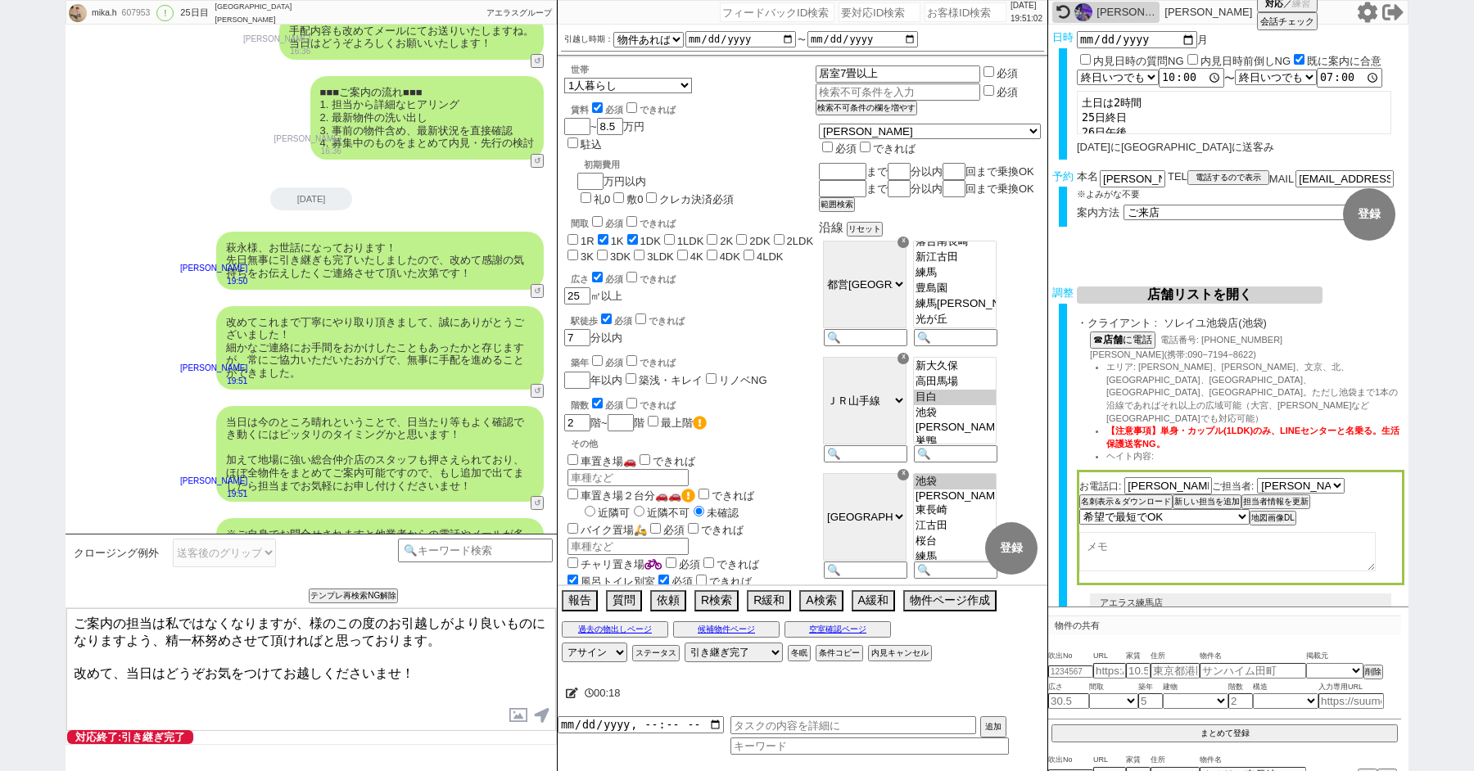
paste textarea "萩永"
type textarea "ご案内の担当は私ではなくなりますが、[PERSON_NAME]様のこの度のお引越しがより良いものになりますよう、精一杯努めさせて頂ければと思っております。 改…"
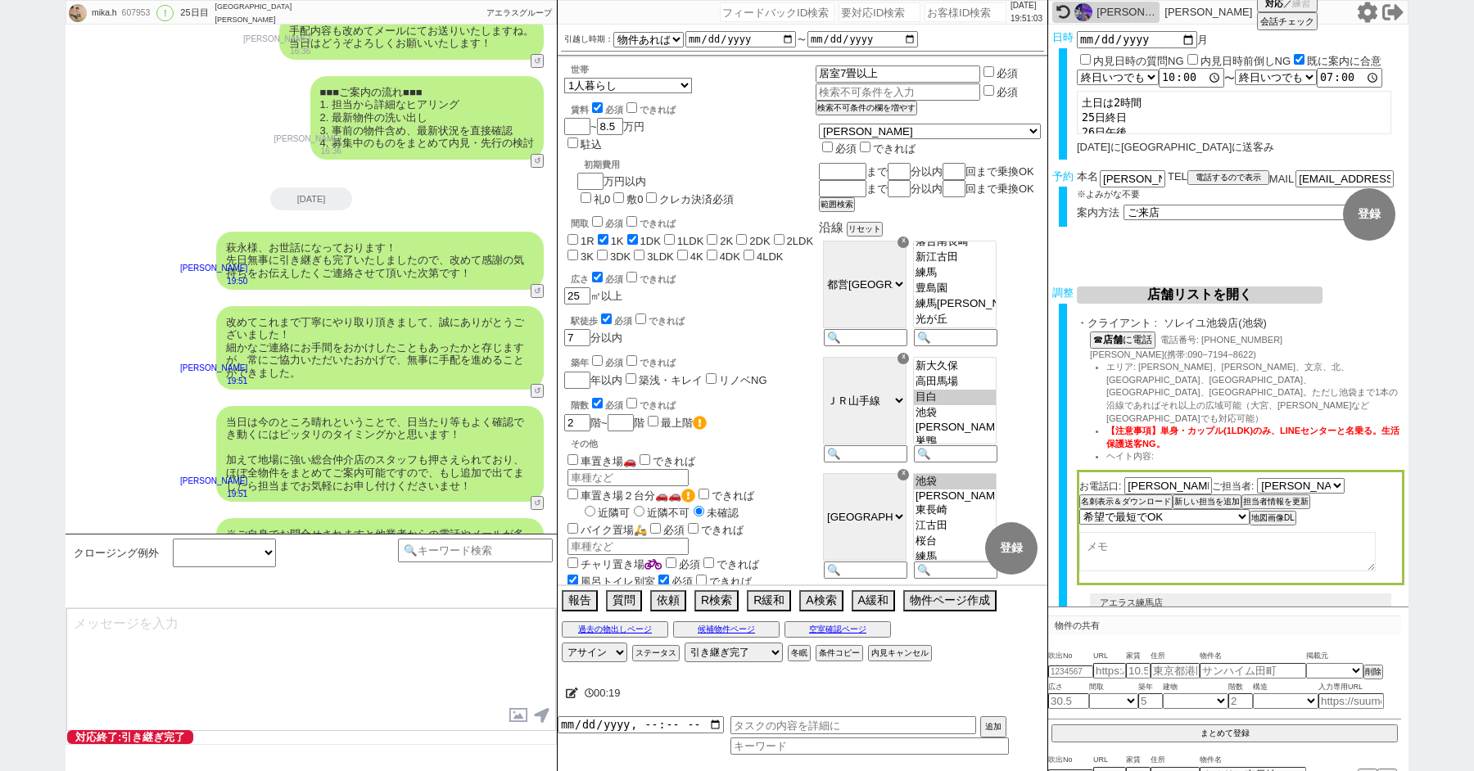
scroll to position [13209, 0]
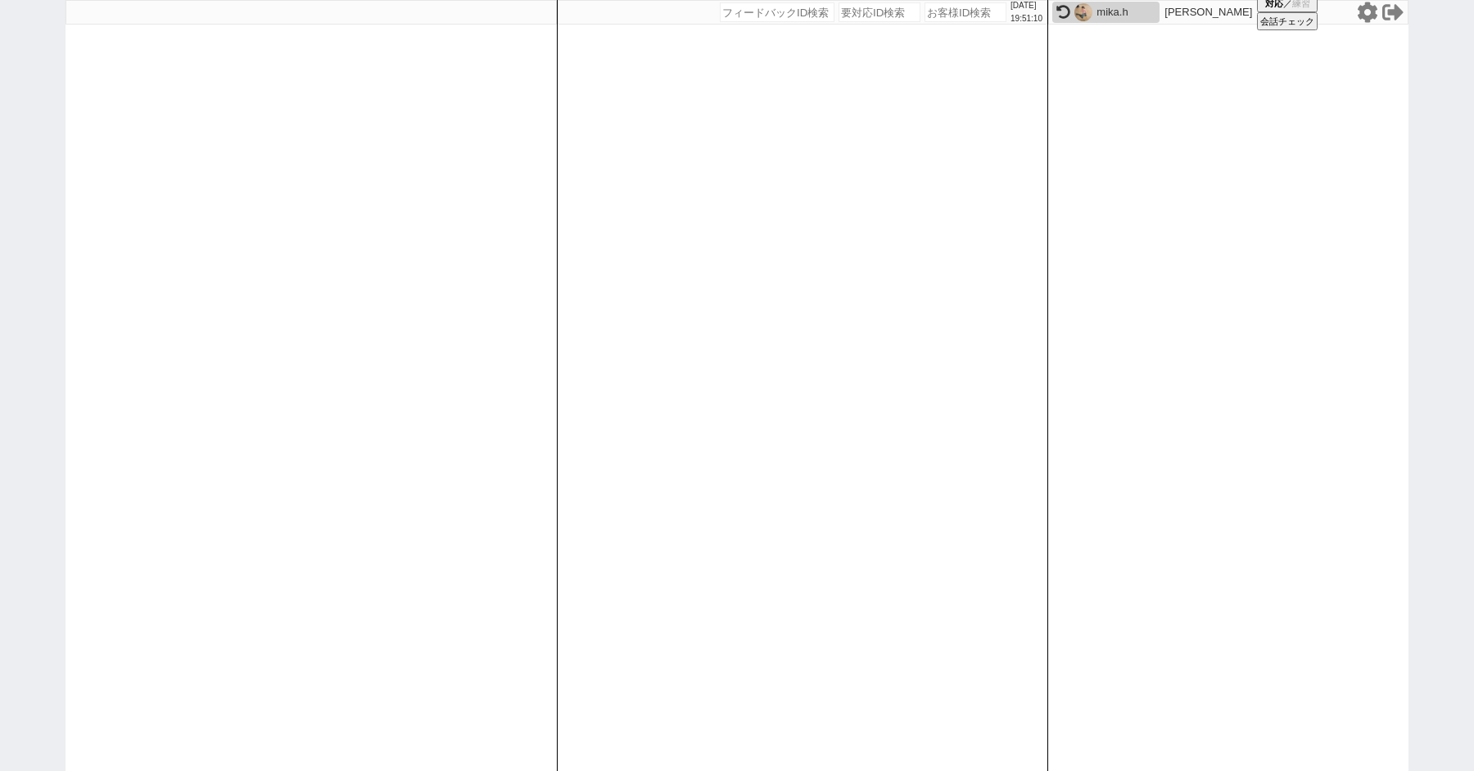
paste input "609644"
type input "609644"
select select "100"
select select "1"
select select "2"
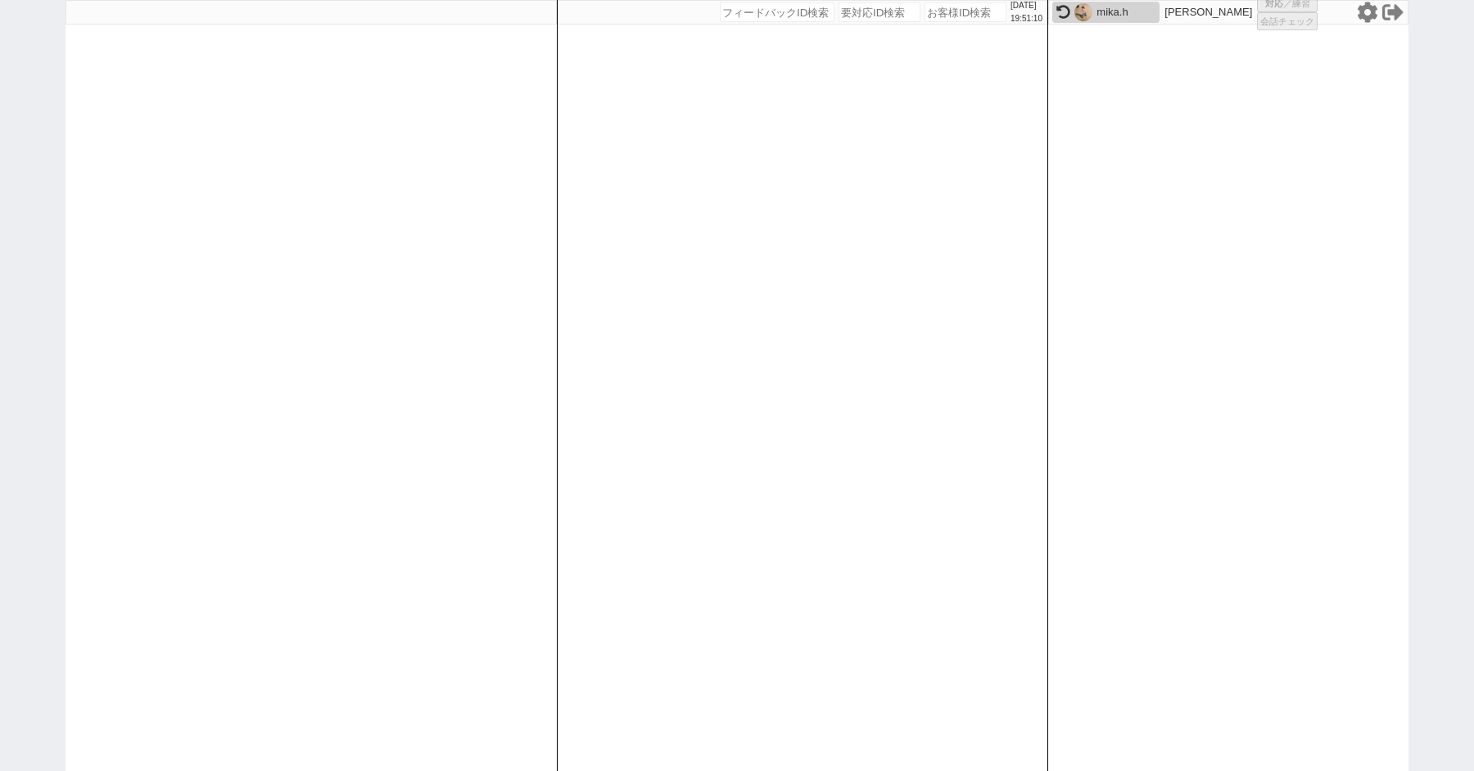
select select "5"
select select
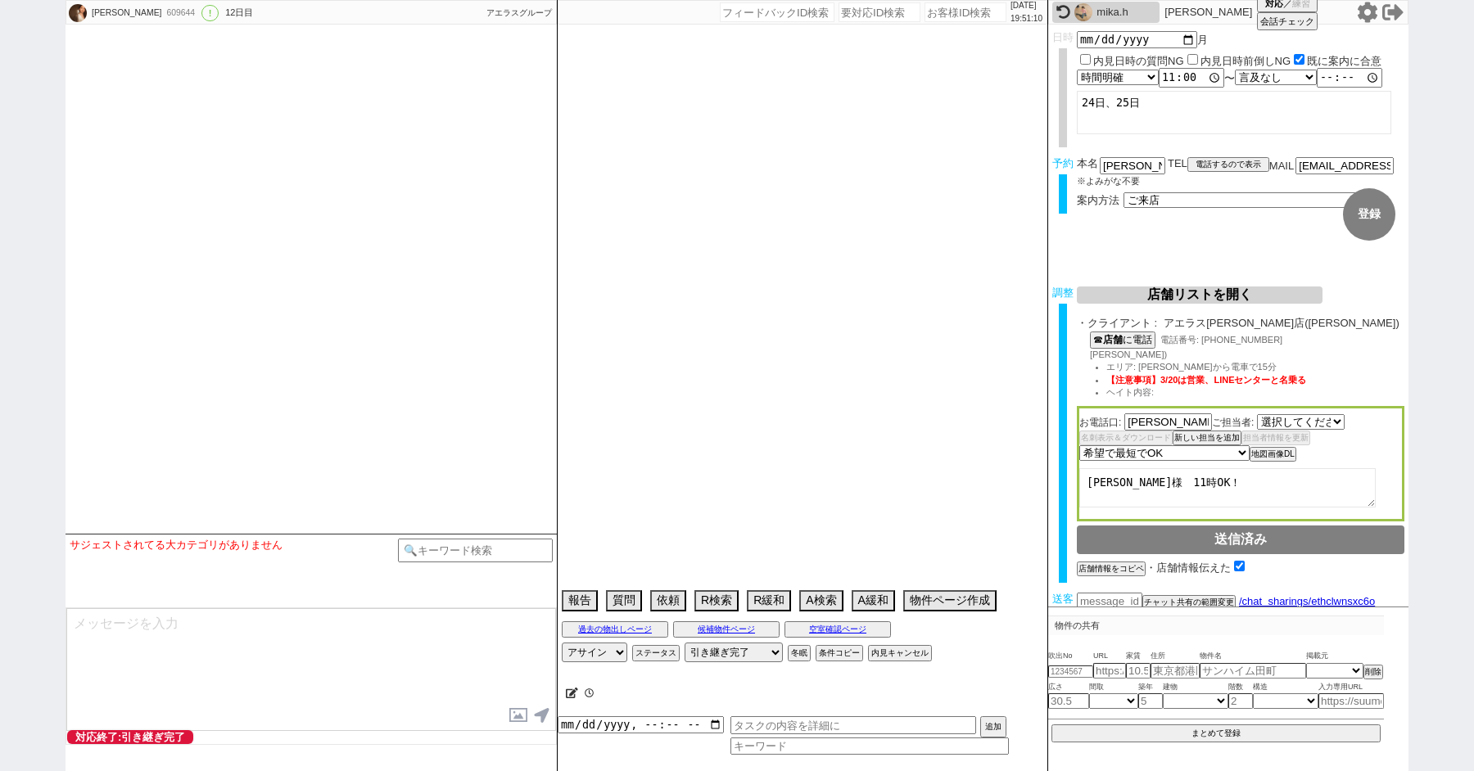
select select "[DATE]"
select select "14"
select select "1"
select select "18"
select select "587"
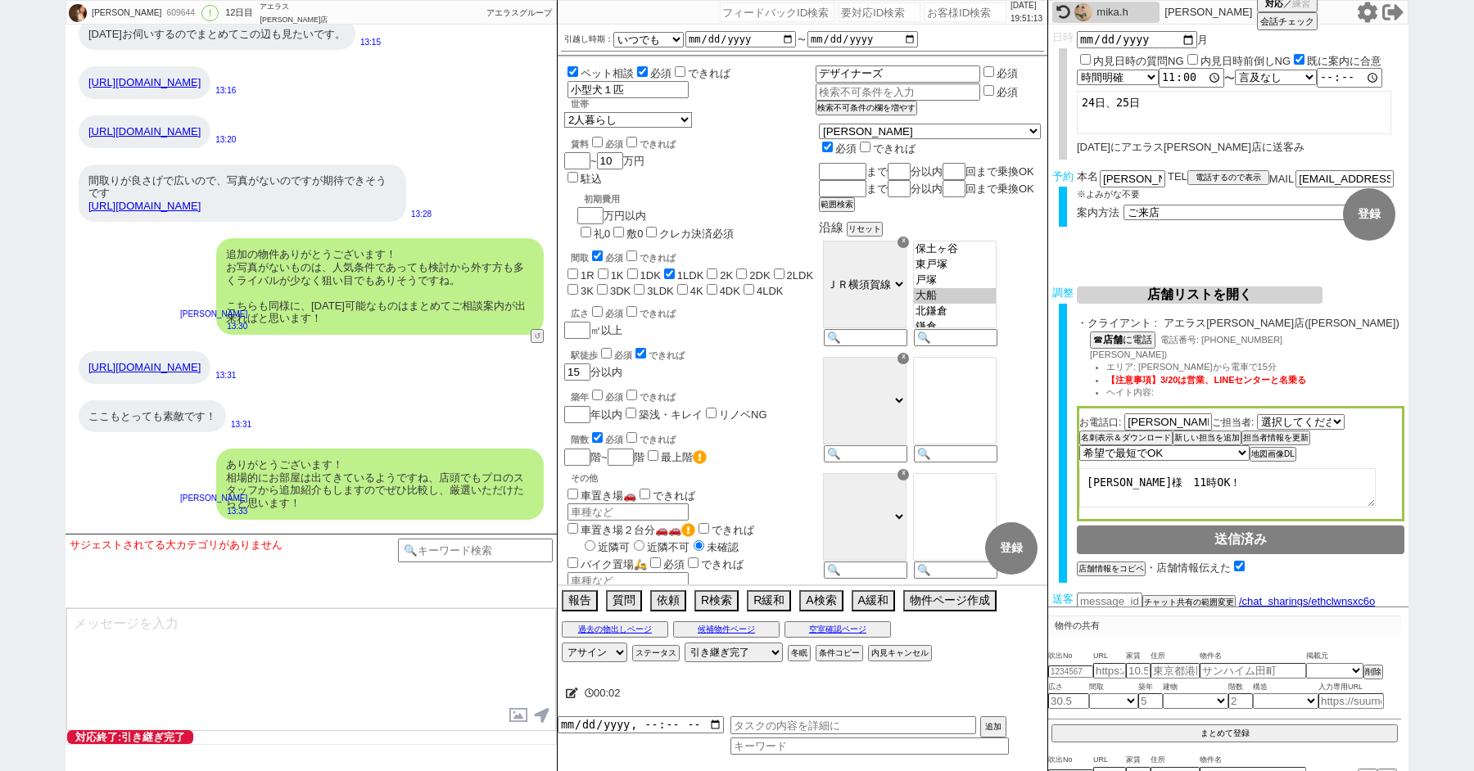
scroll to position [13820, 0]
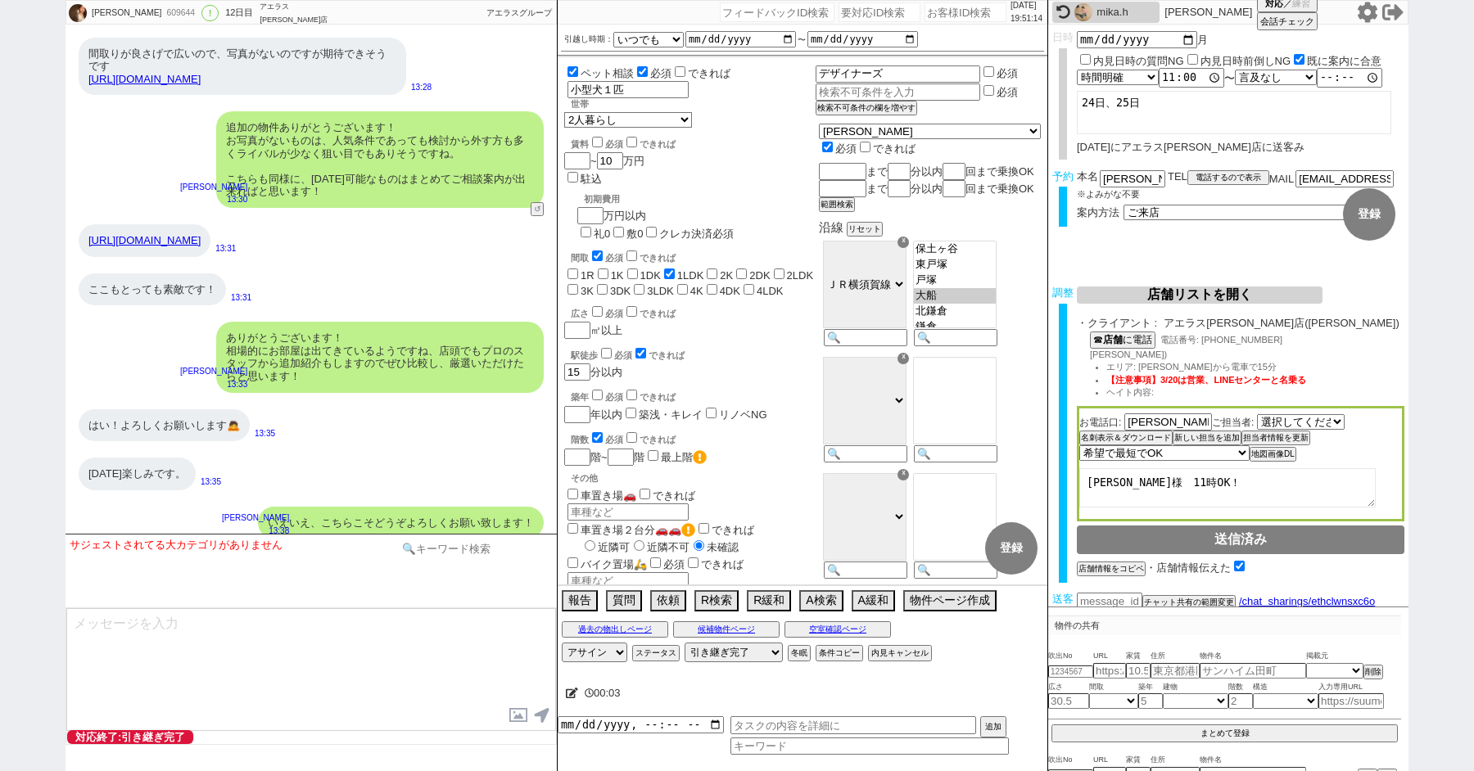
click at [432, 556] on input at bounding box center [475, 549] width 155 height 20
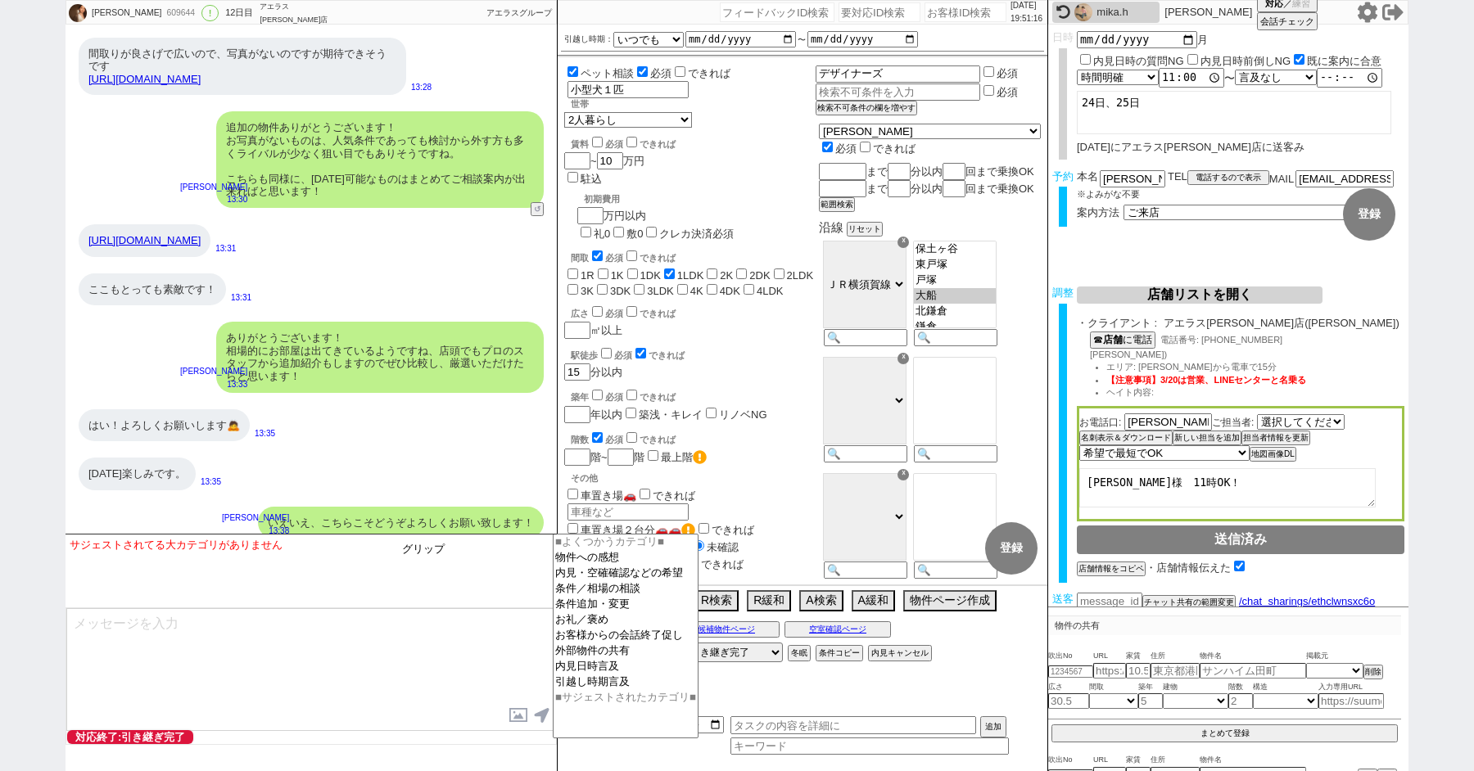
type input "グリップ"
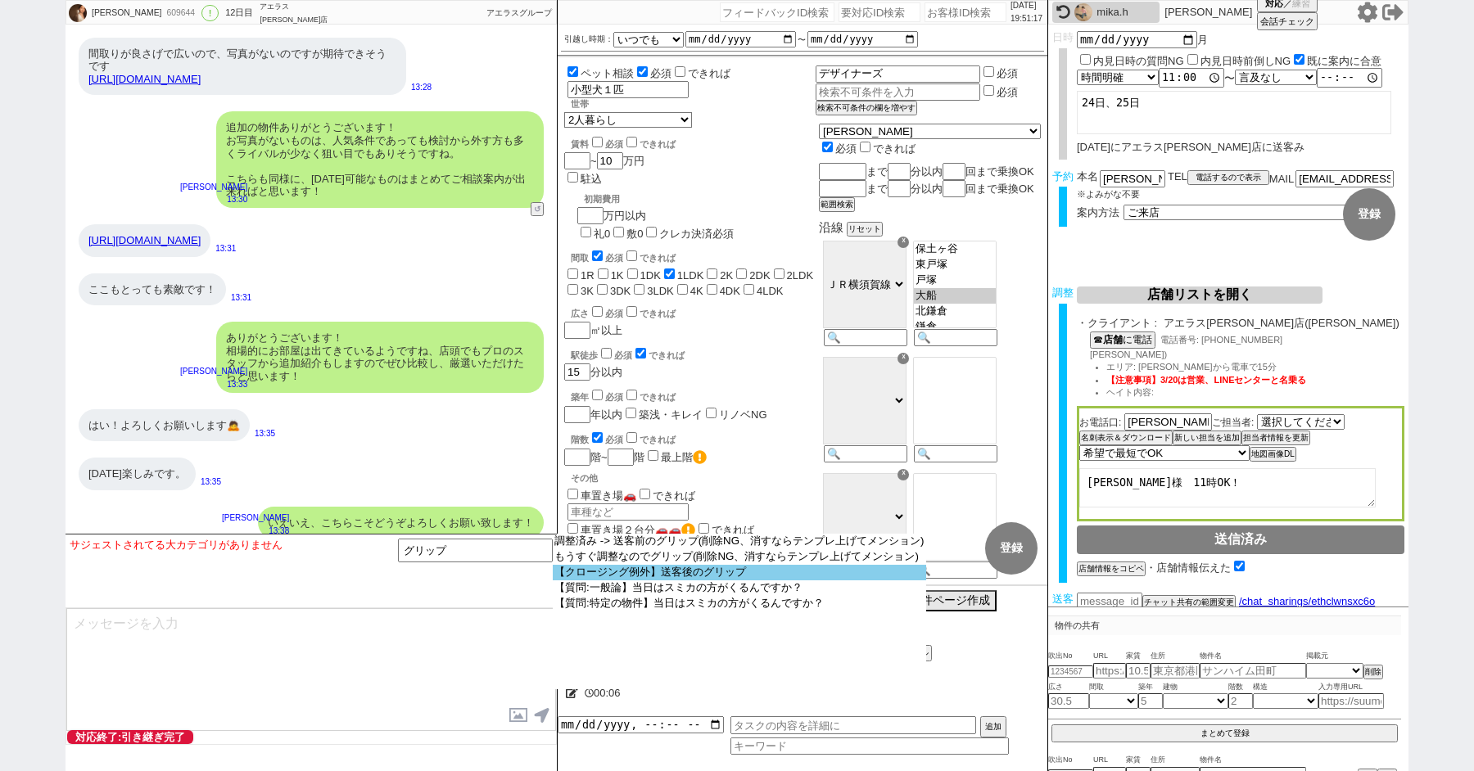
click at [641, 576] on option "【クロージング例外】送客後のグリップ" at bounding box center [739, 573] width 373 height 16
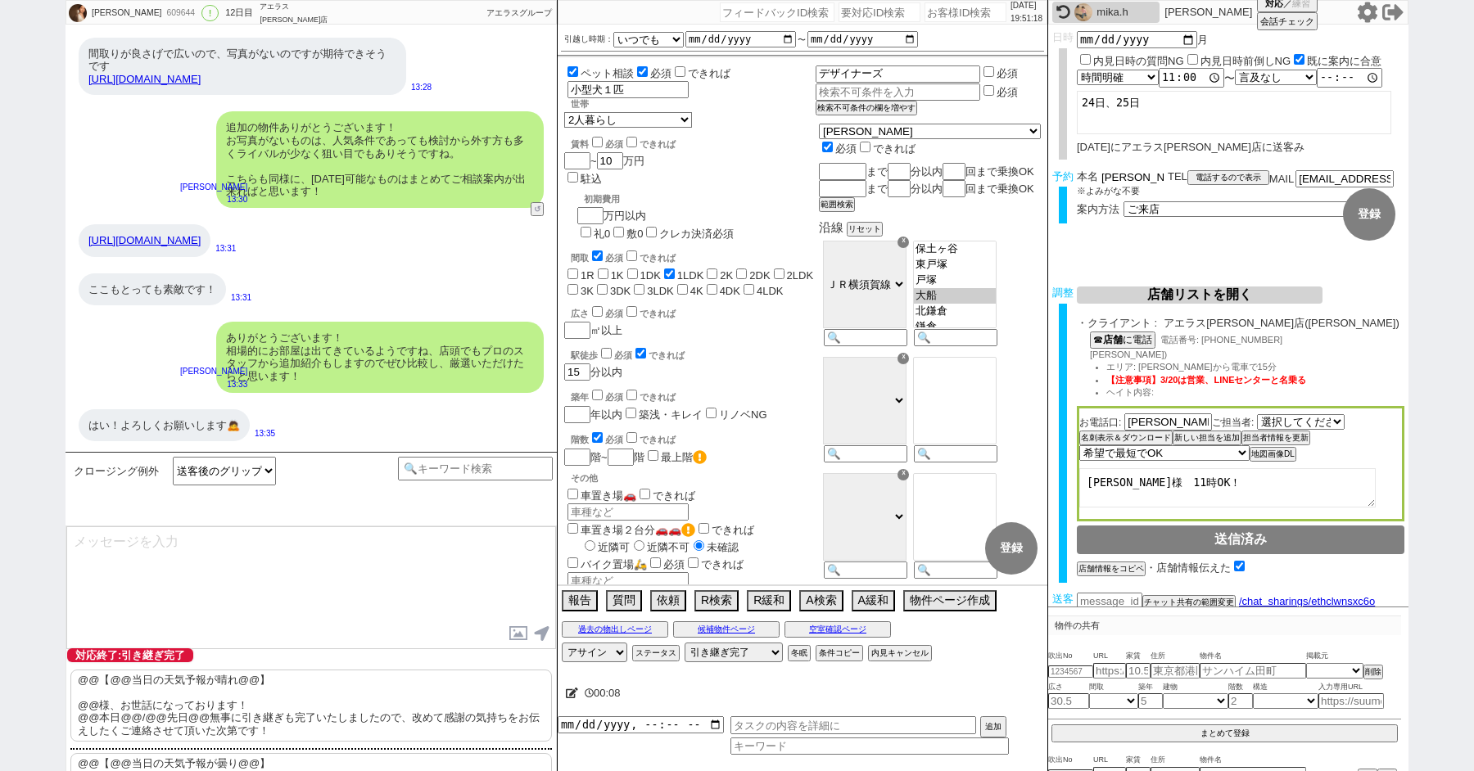
drag, startPoint x: 1135, startPoint y: 174, endPoint x: 1020, endPoint y: 174, distance: 114.6
click at [1021, 174] on div "Eri 609644 ! 0 12日目 アエラス[PERSON_NAME]店 冬眠中 自社客 アエラスグループ スミカ_BPO チャット全表示 [DATE] …" at bounding box center [737, 385] width 1343 height 771
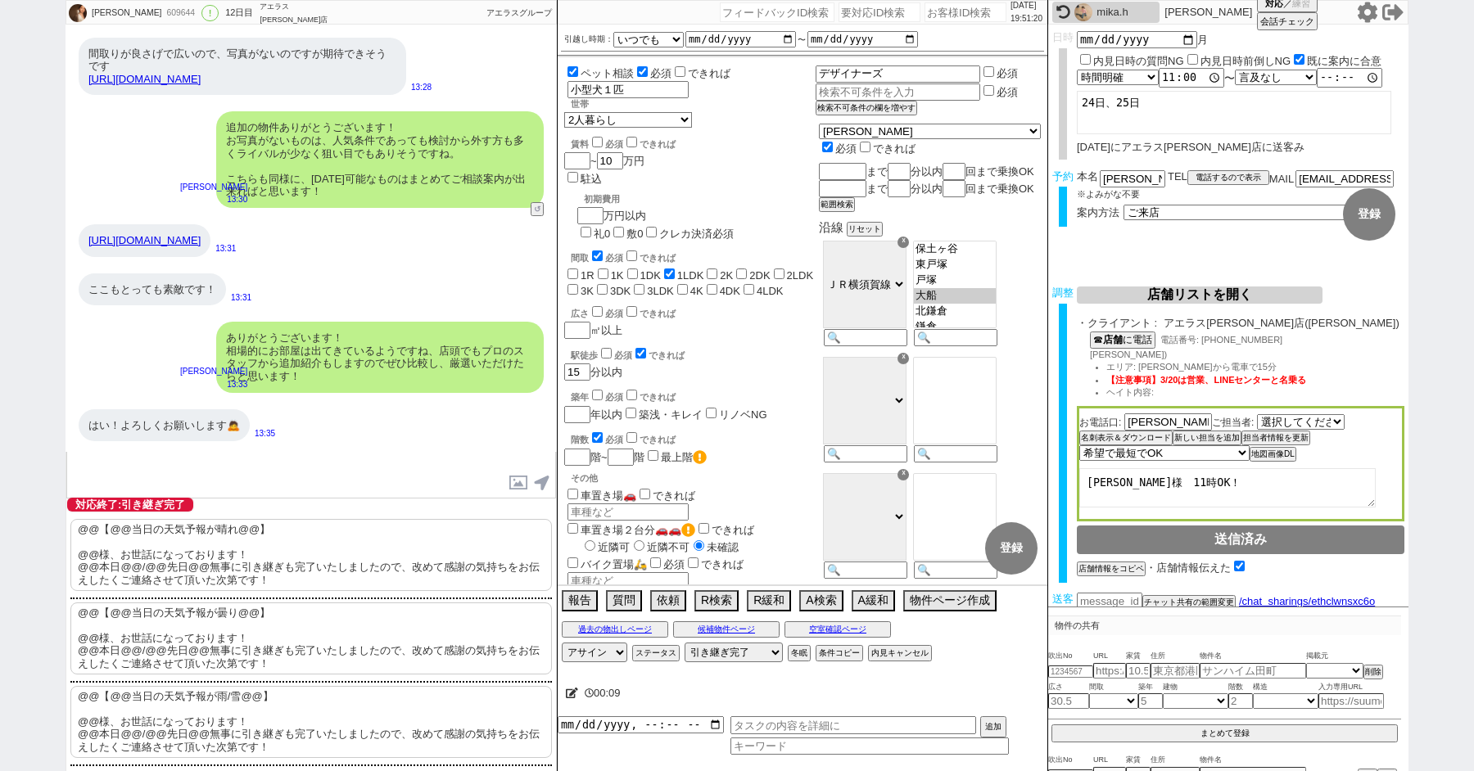
click at [207, 592] on div "@@【@@当日の天気予報が晴れ@@】 @@様、お世話になっております！ @@本日@@/@@先日@@無事に引き継ぎも完了いたしましたので、改めて感謝の気持ちをお…" at bounding box center [310, 559] width 481 height 80
click at [196, 569] on p "@@【@@当日の天気予報が晴れ@@】 @@様、お世話になっております！ @@本日@@/@@先日@@無事に引き継ぎも完了いたしましたので、改めて感謝の気持ちをお…" at bounding box center [310, 555] width 481 height 72
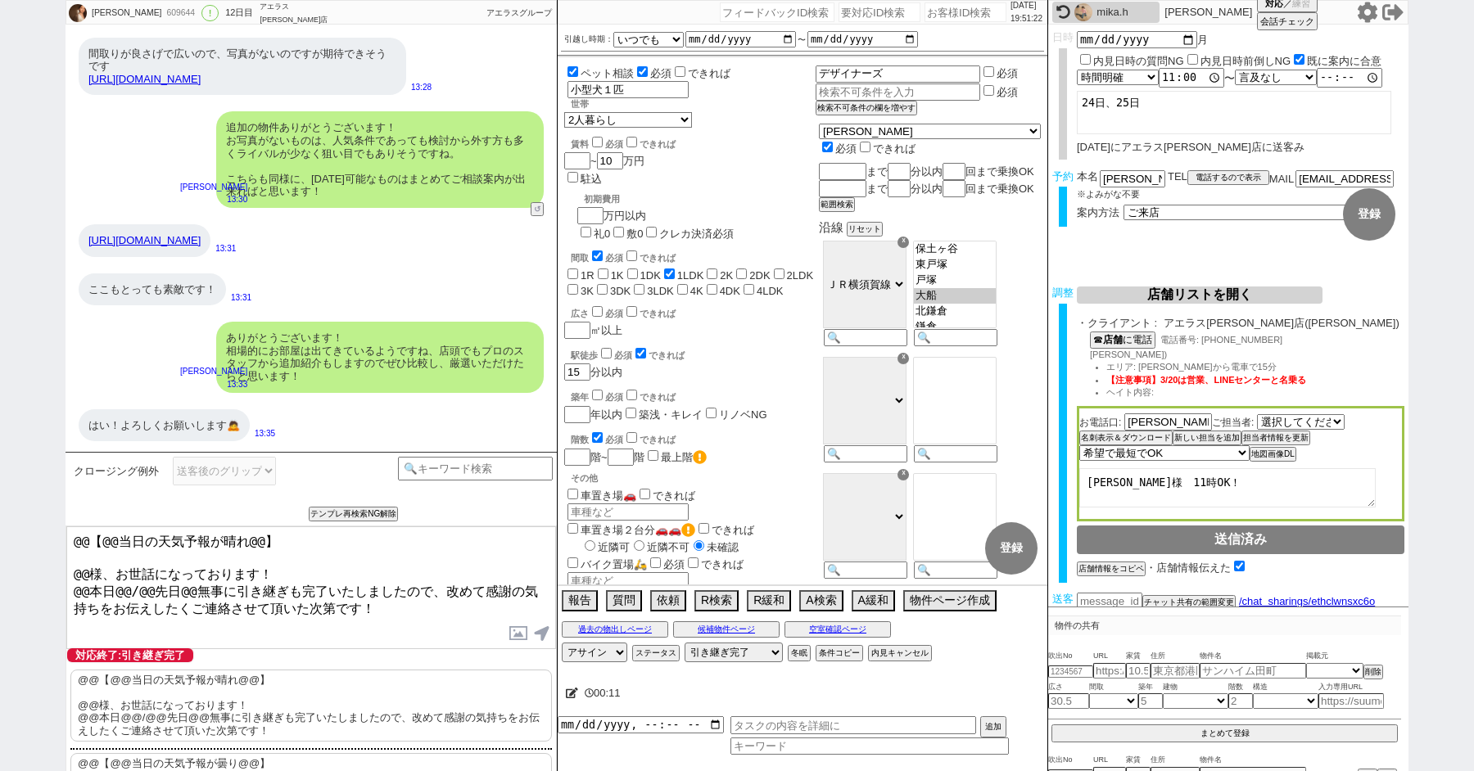
drag, startPoint x: 86, startPoint y: 566, endPoint x: 23, endPoint y: 358, distance: 217.3
click at [34, 480] on div "Eri 609644 ! 0 12日目 アエラス[PERSON_NAME]店 冬眠中 自社客 アエラスグループ スミカ_BPO チャット全表示 [DATE] …" at bounding box center [737, 385] width 1474 height 771
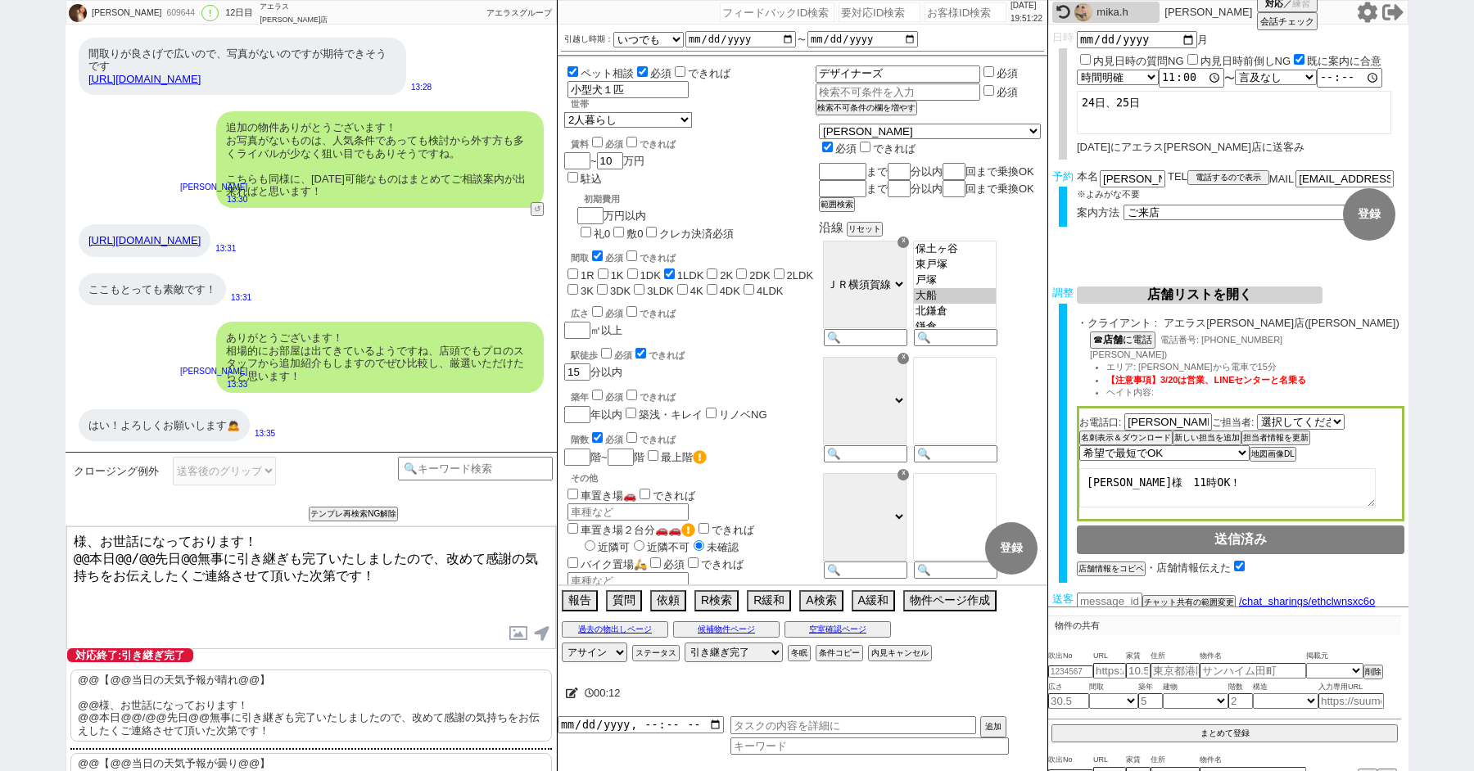
paste textarea "佐々木"
drag, startPoint x: 147, startPoint y: 551, endPoint x: 66, endPoint y: 551, distance: 80.2
click at [70, 551] on textarea "佐々木様、お世話になっております！ @@本日@@/@@先日@@無事に引き継ぎも完了いたしましたので、改めて感謝の気持ちをお伝えしたくご連絡させて頂いた次第です！" at bounding box center [311, 588] width 490 height 123
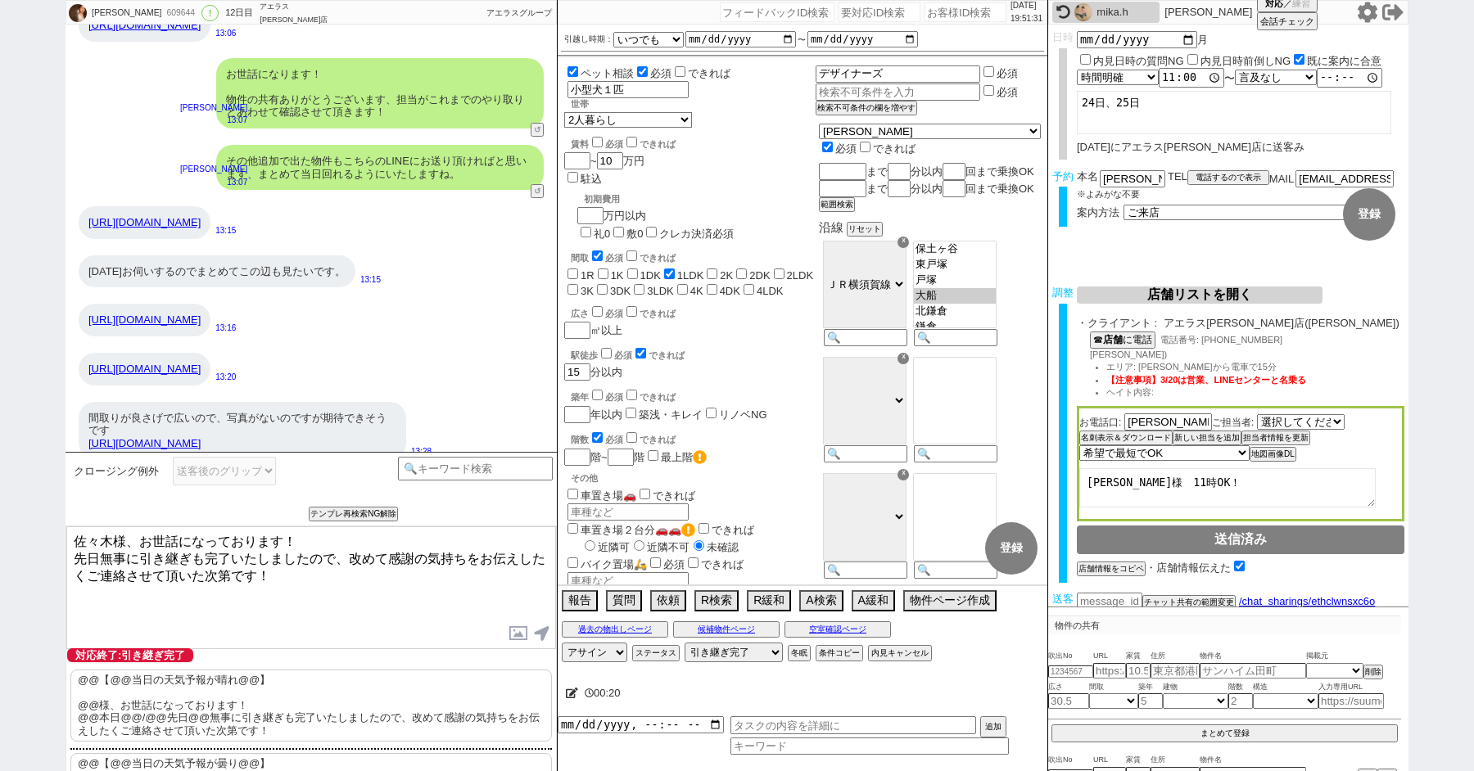
scroll to position [13902, 0]
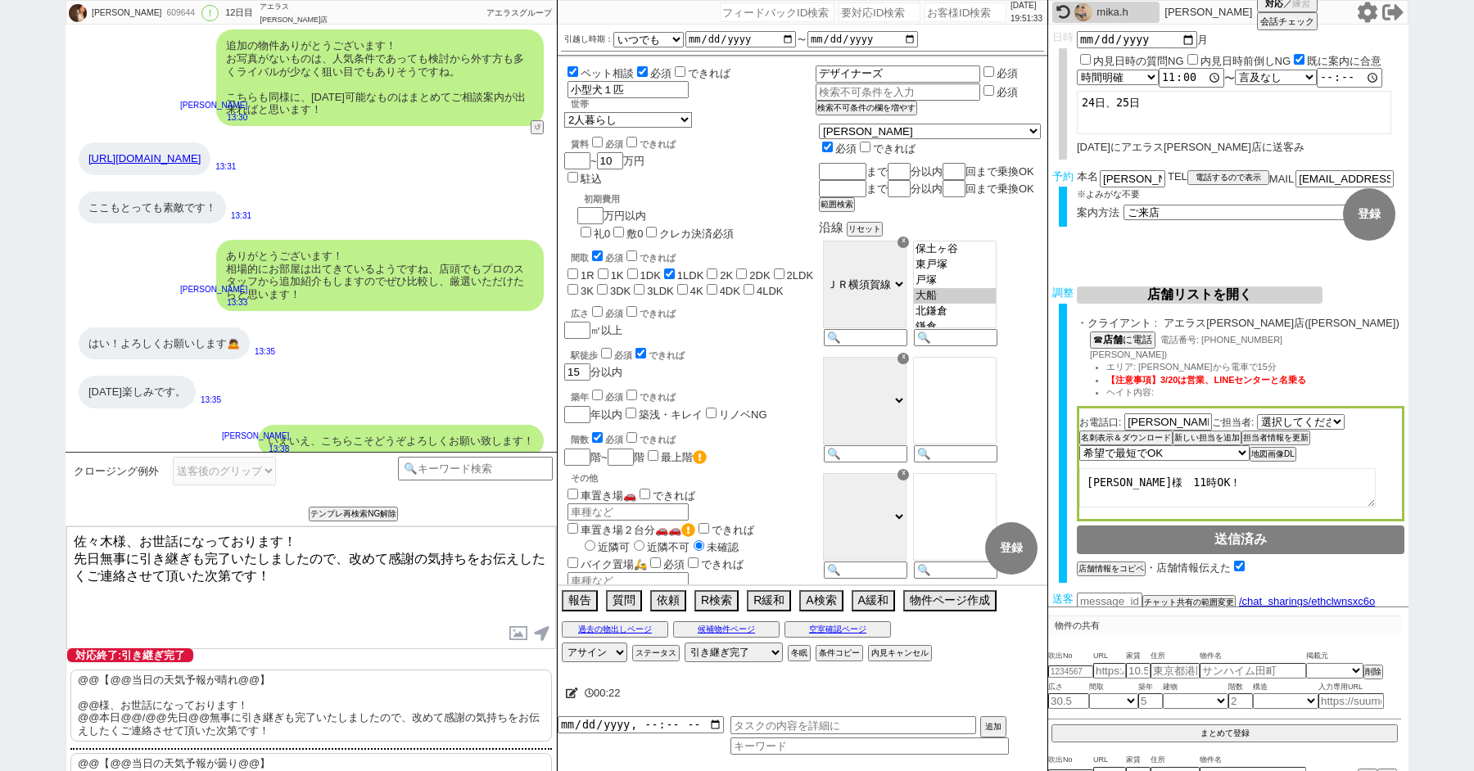
click at [274, 585] on textarea "佐々木様、お世話になっております！ 先日無事に引き継ぎも完了いたしましたので、改めて感謝の気持ちをお伝えしたくご連絡させて頂いた次第です！" at bounding box center [311, 588] width 490 height 123
type textarea "佐々木様、お世話になっております！ 先日無事に引き継ぎも完了いたしましたので、改めて感謝の気持ちをお伝えしたくご連絡させて頂いた次第です！"
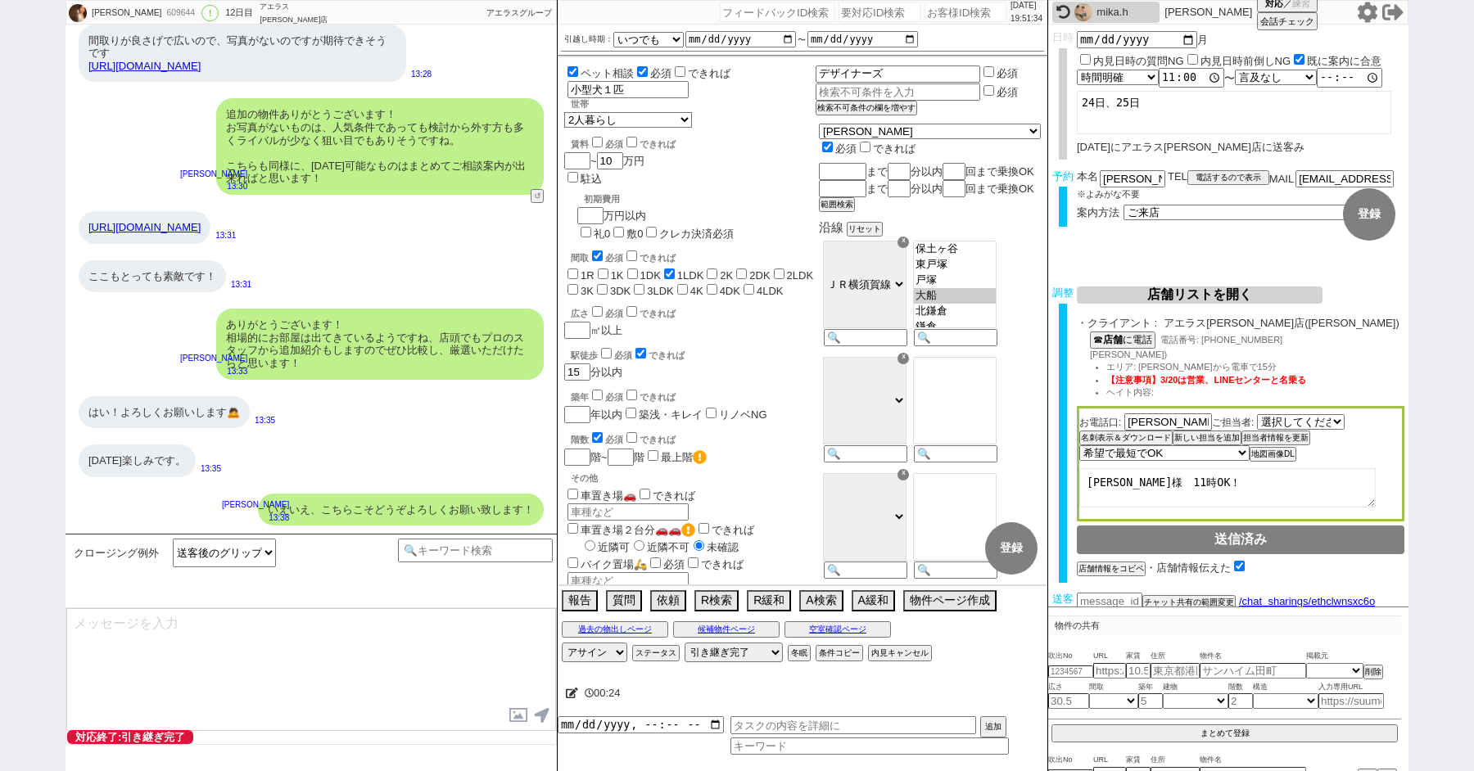
type textarea "改めてこれまで丁寧にやり取り頂きまして、誠にありがとうございました！ 細かなご連絡にお手間をおかけしたこともあったかと存じますが、常にご協力いただいたおかげで…"
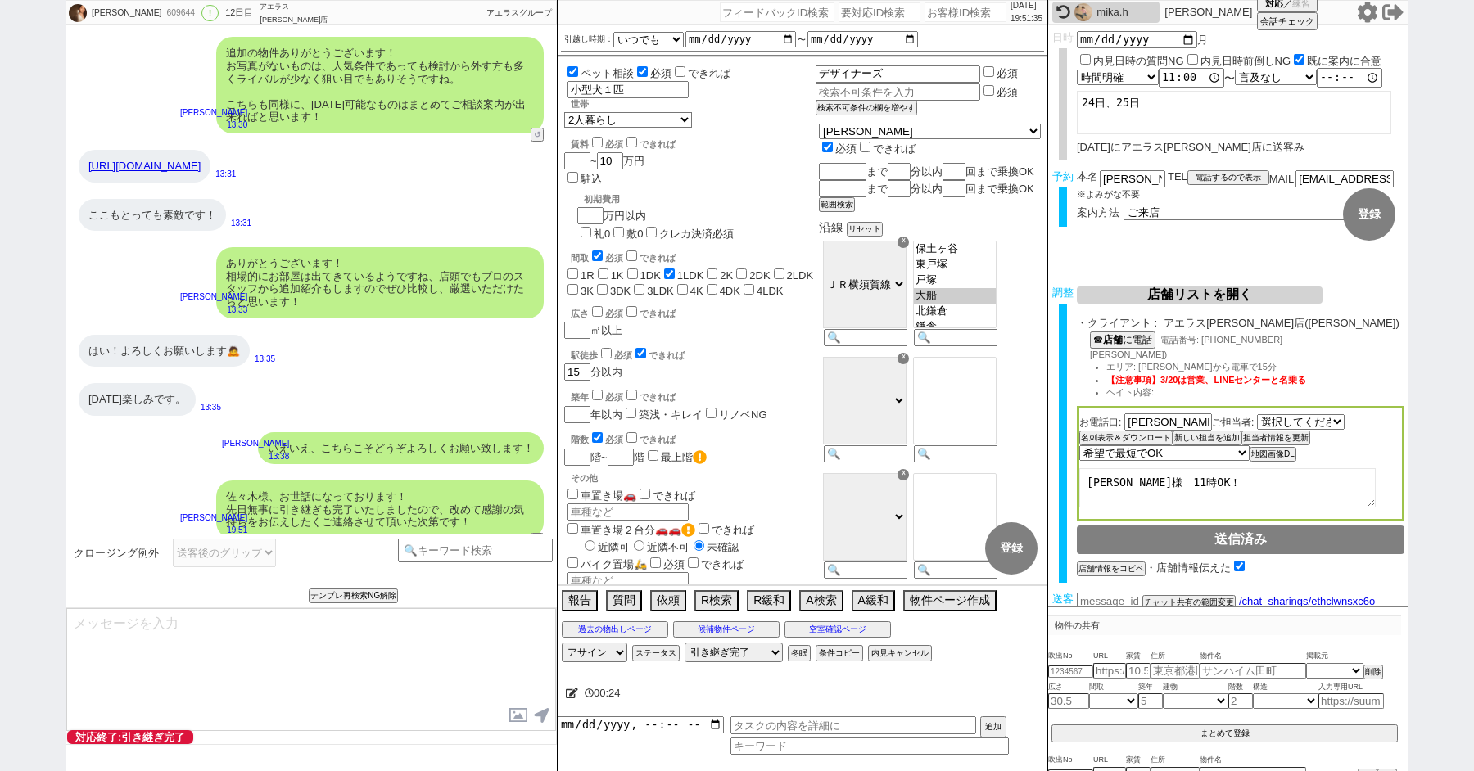
type textarea "当日は今のところ晴れということで、日当たり等もよく確認でき動くにはピッタリのタイミングかと思います！ 加えて地場に強い総合仲介店のスタッフも押さえられており、…"
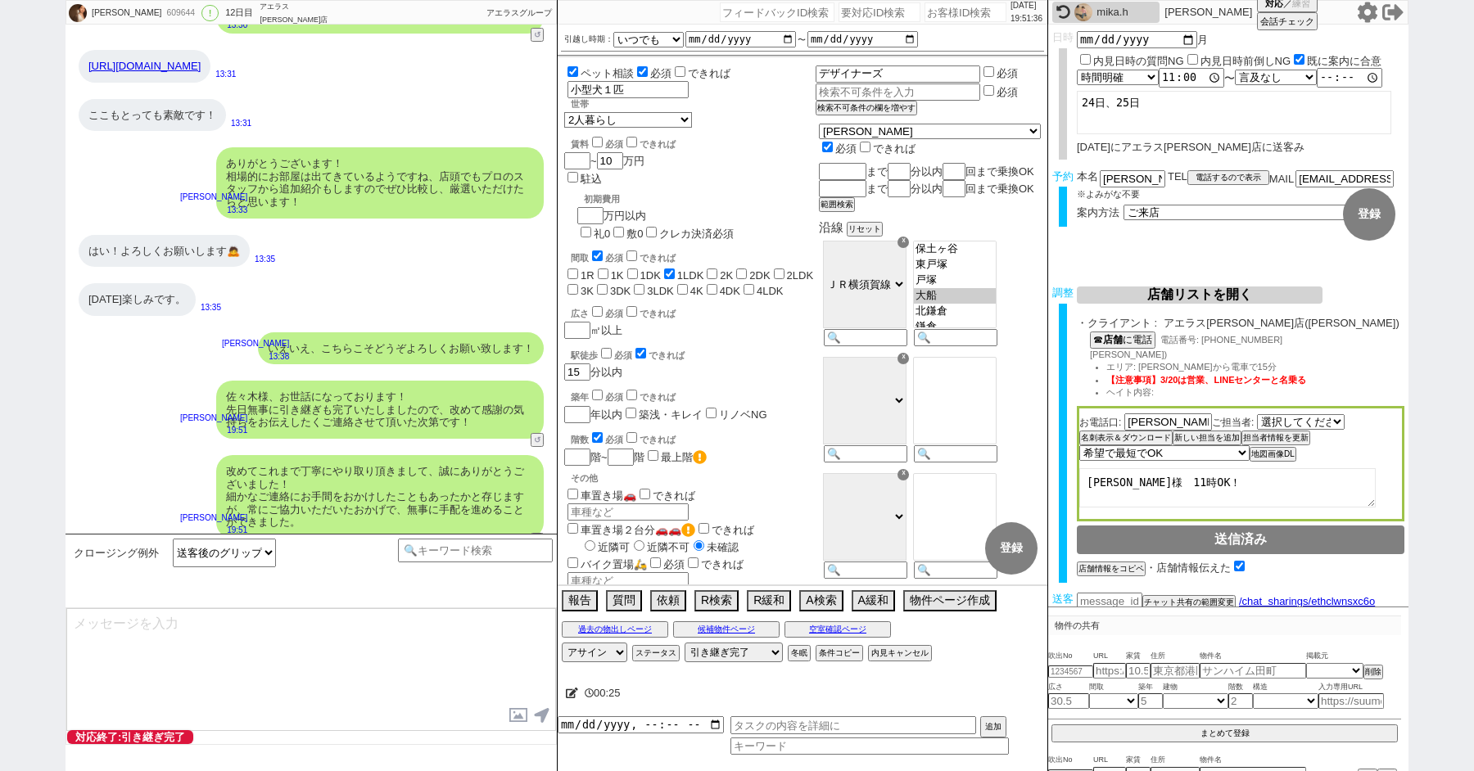
type textarea "※ご自身でお問合せされますと他業者からの電話やメールが多数届き、ご負担が増えてしまう場合がございますので、今回のご案内に一元化されるのがやはりオススメかと思い…"
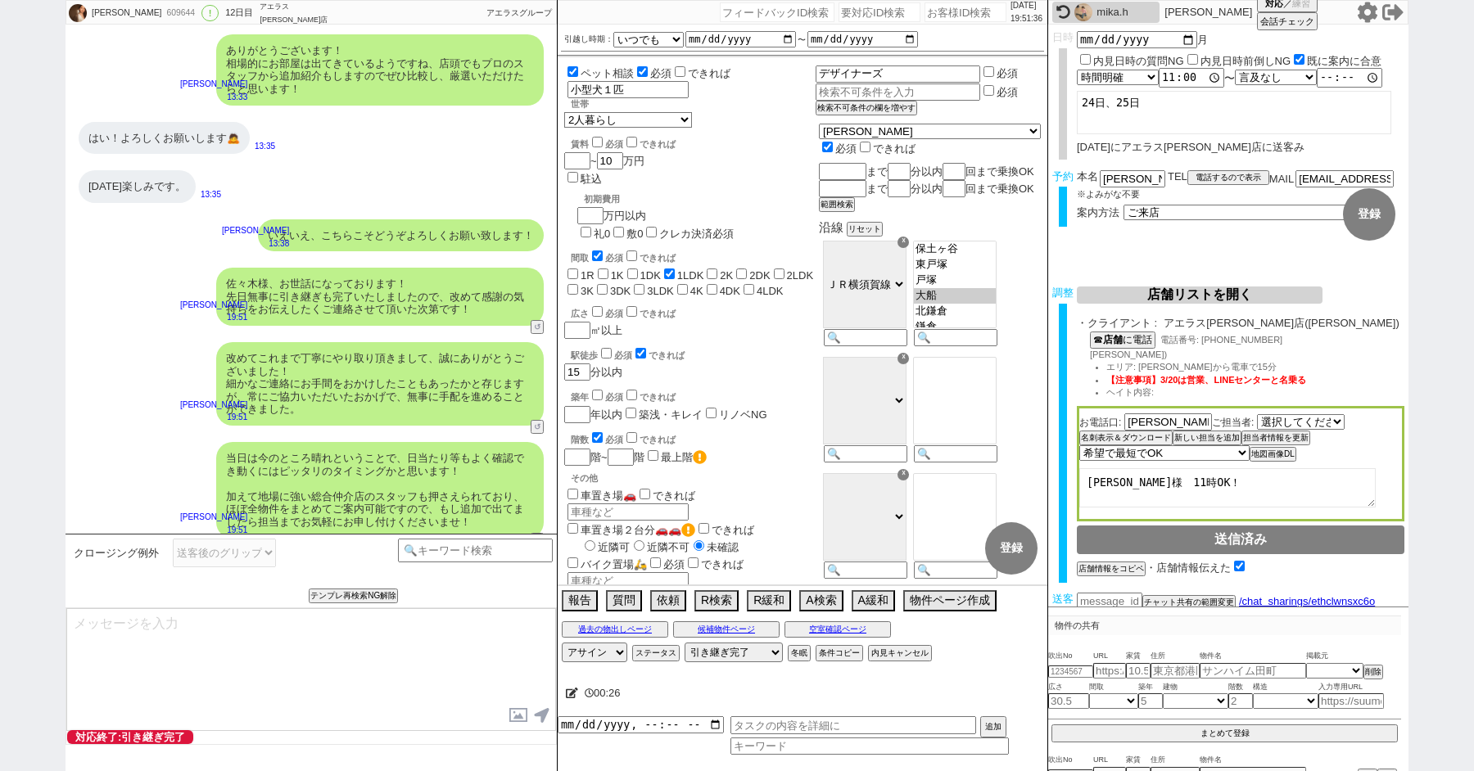
scroll to position [14181, 0]
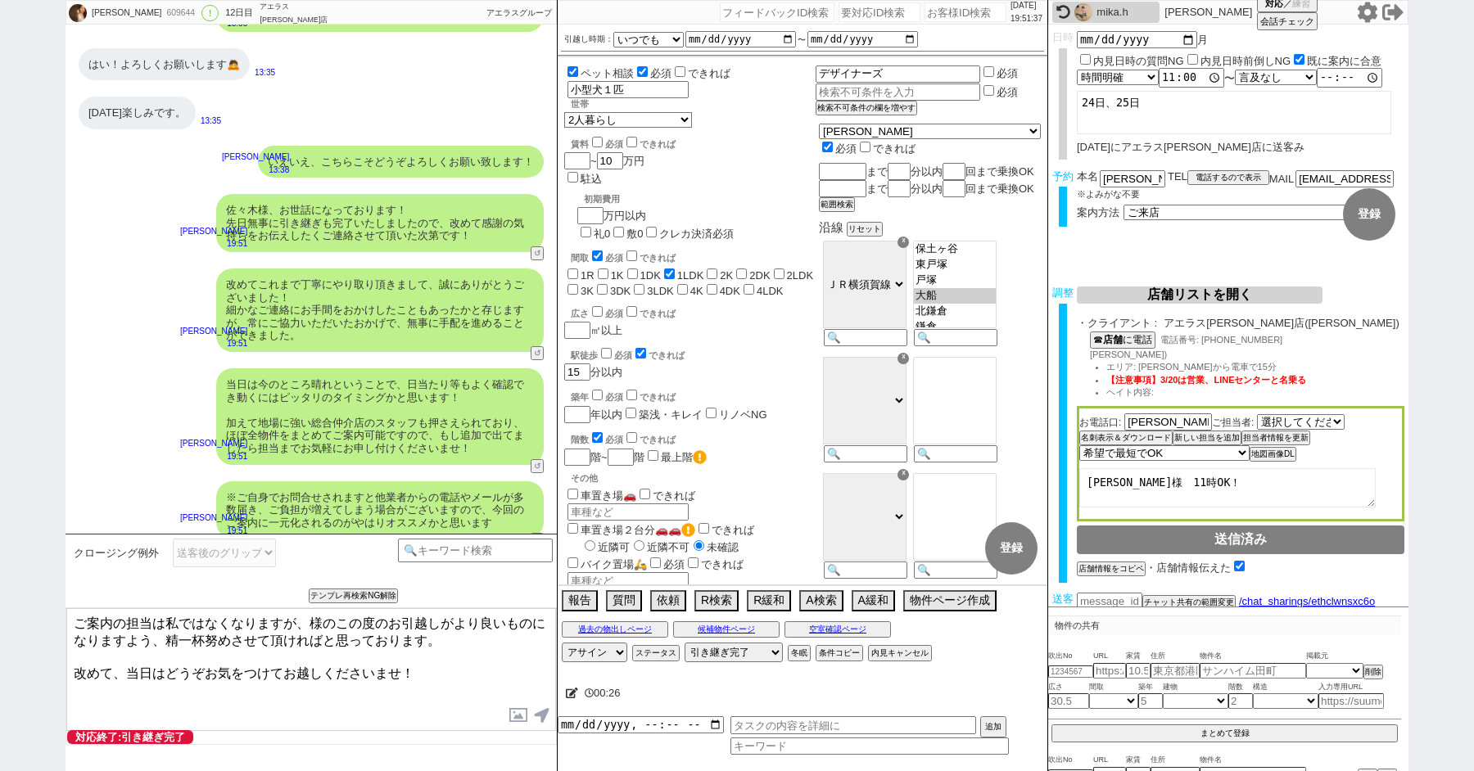
paste textarea "佐々木"
type textarea "ご案内の担当は私ではなくなりますが、[PERSON_NAME]様のこの度のお引越しがより良いものになりますよう、精一杯努めさせて頂ければと思っております。 改…"
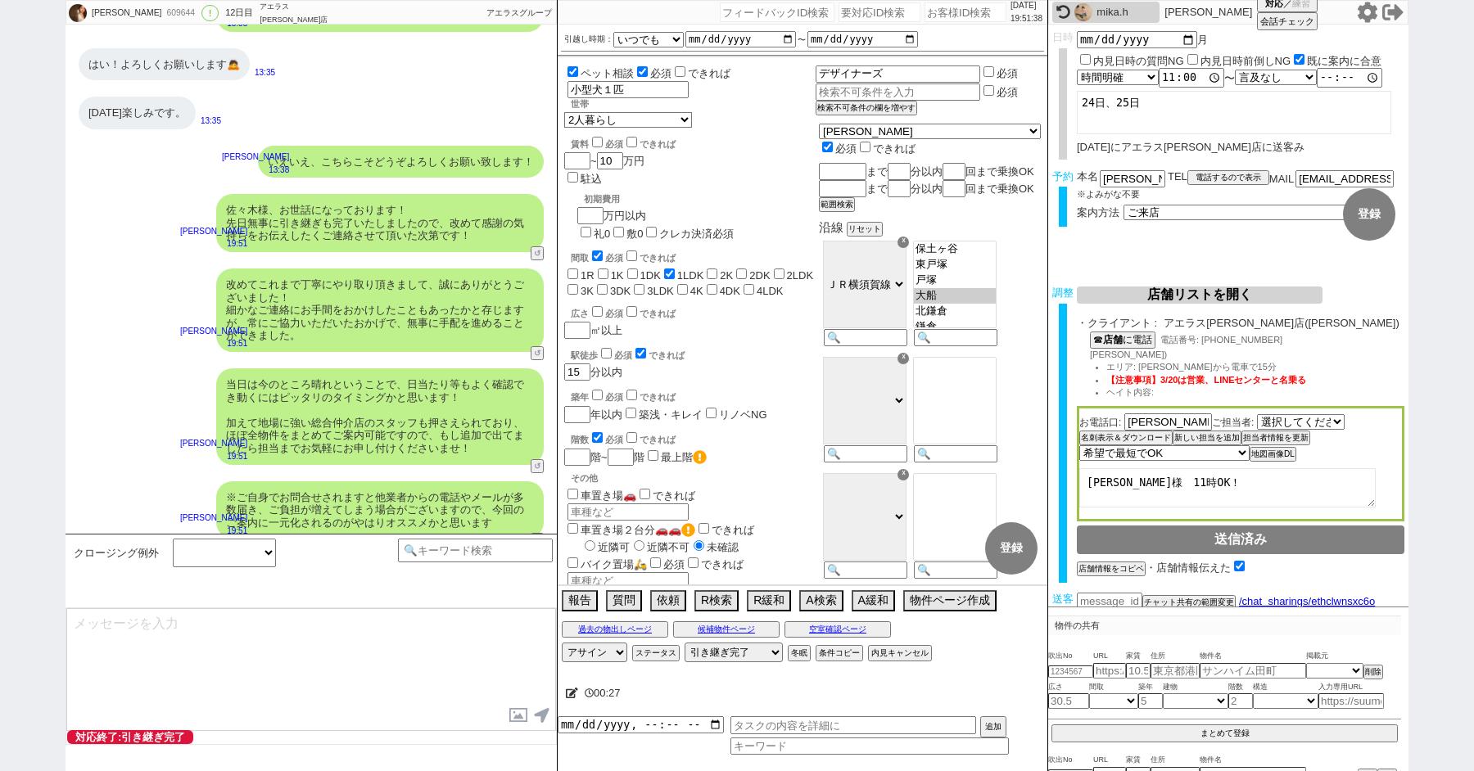
scroll to position [14281, 0]
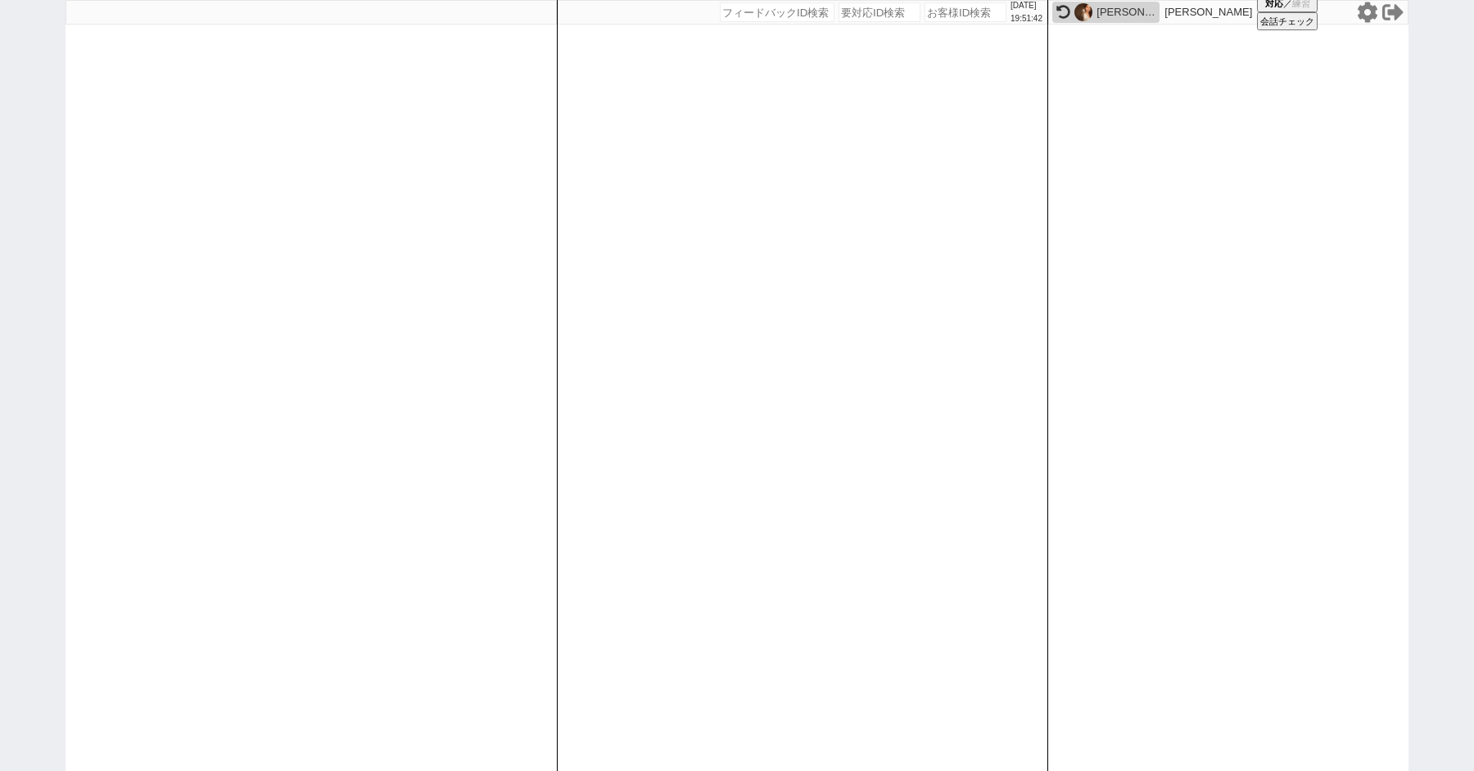
paste input "609892"
type input "609892"
select select
select select "100"
select select "1"
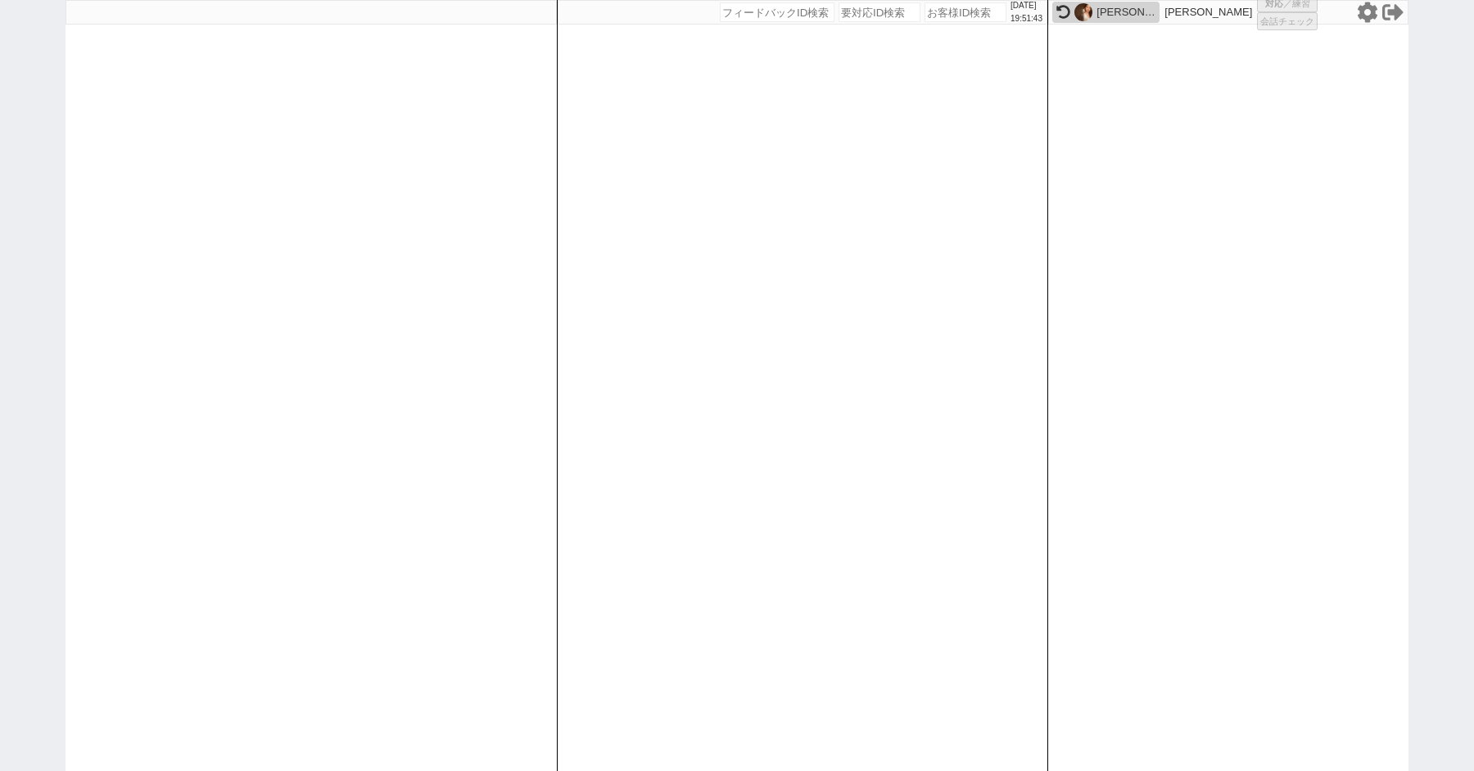
select select "1"
select select "2"
select select "419"
select select "5"
select select
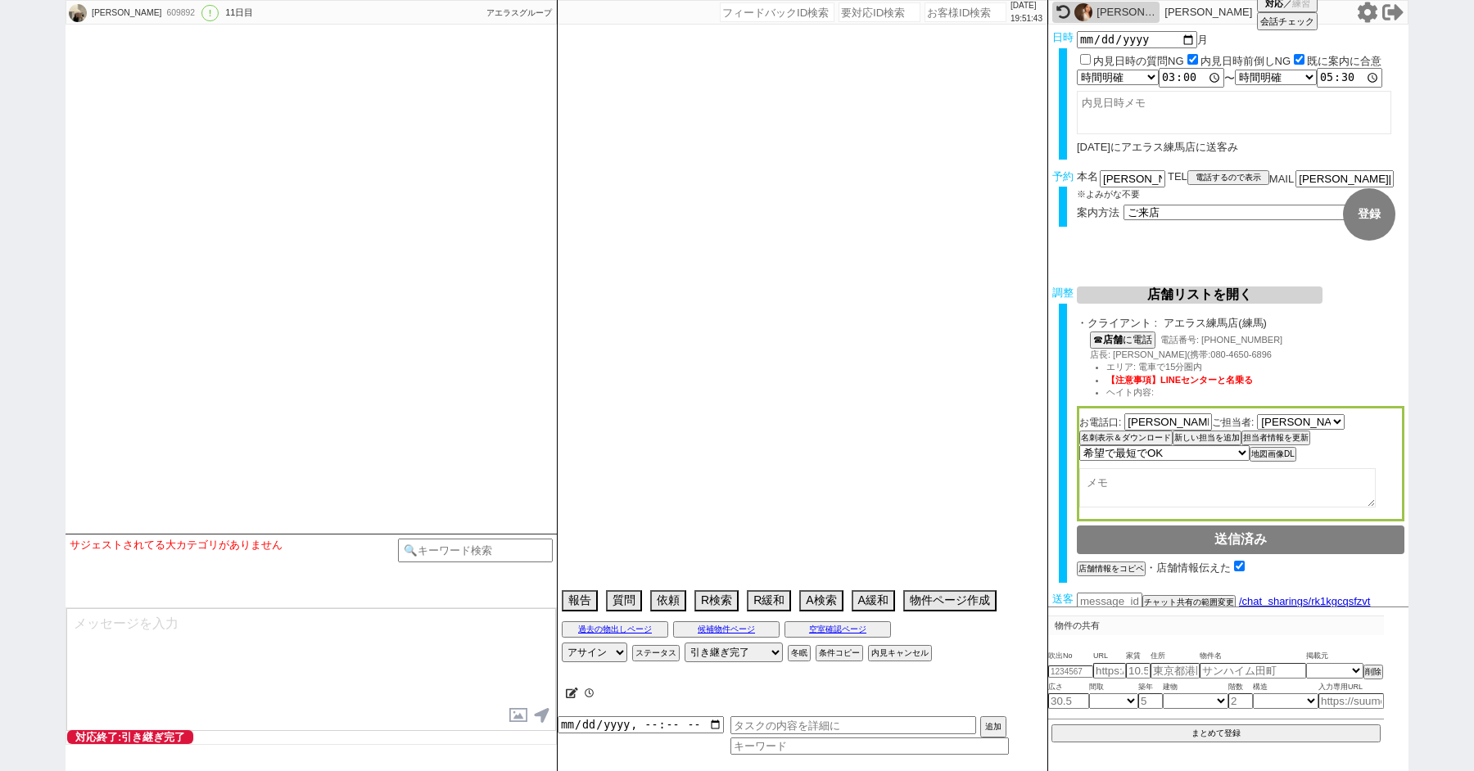
type textarea "他社なし @練馬から離れたエリアで物出ししないでください(一応エリアは寄せています)"
select select "15"
select select "0"
select select "72"
select select "38"
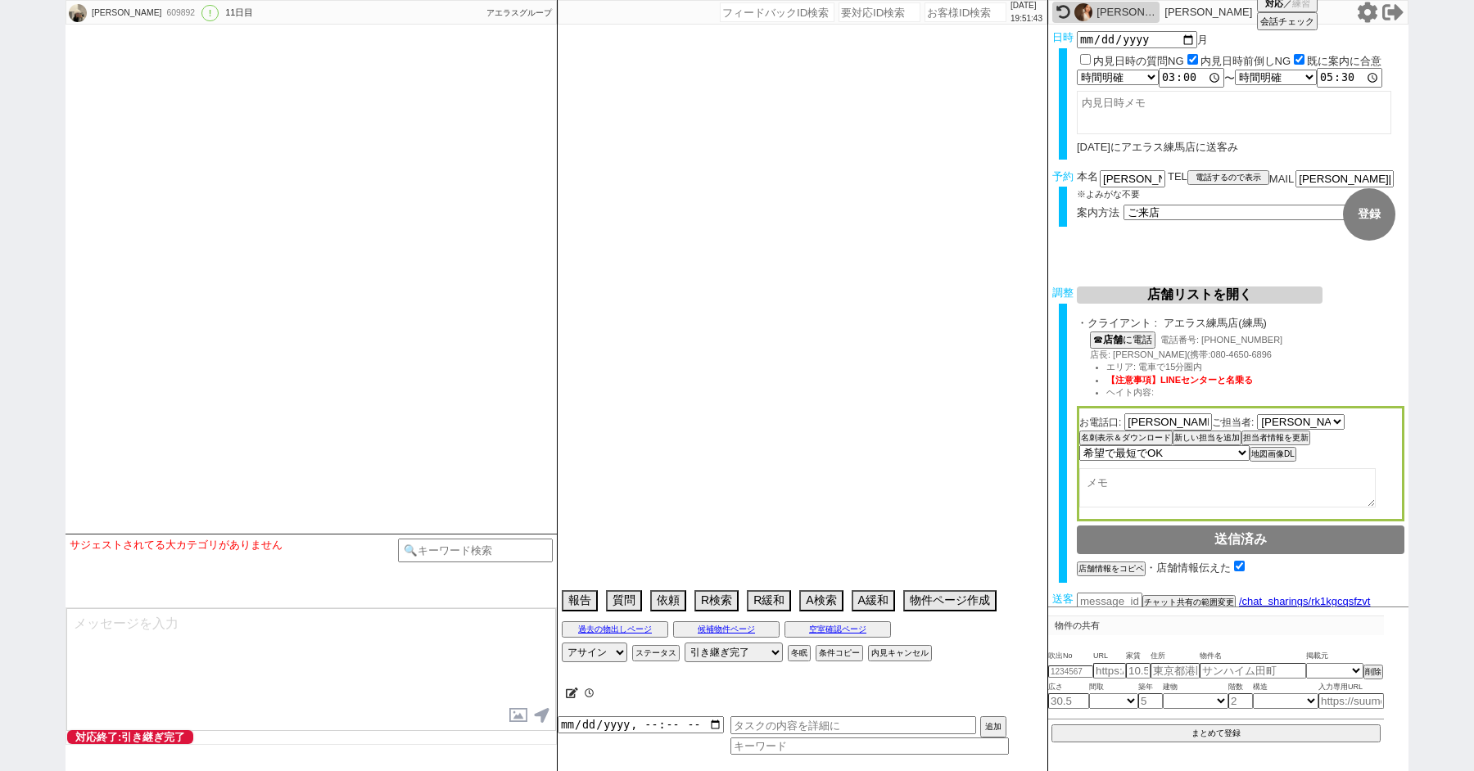
select select "29"
select select "35"
select select "36"
select select "76"
select select "34"
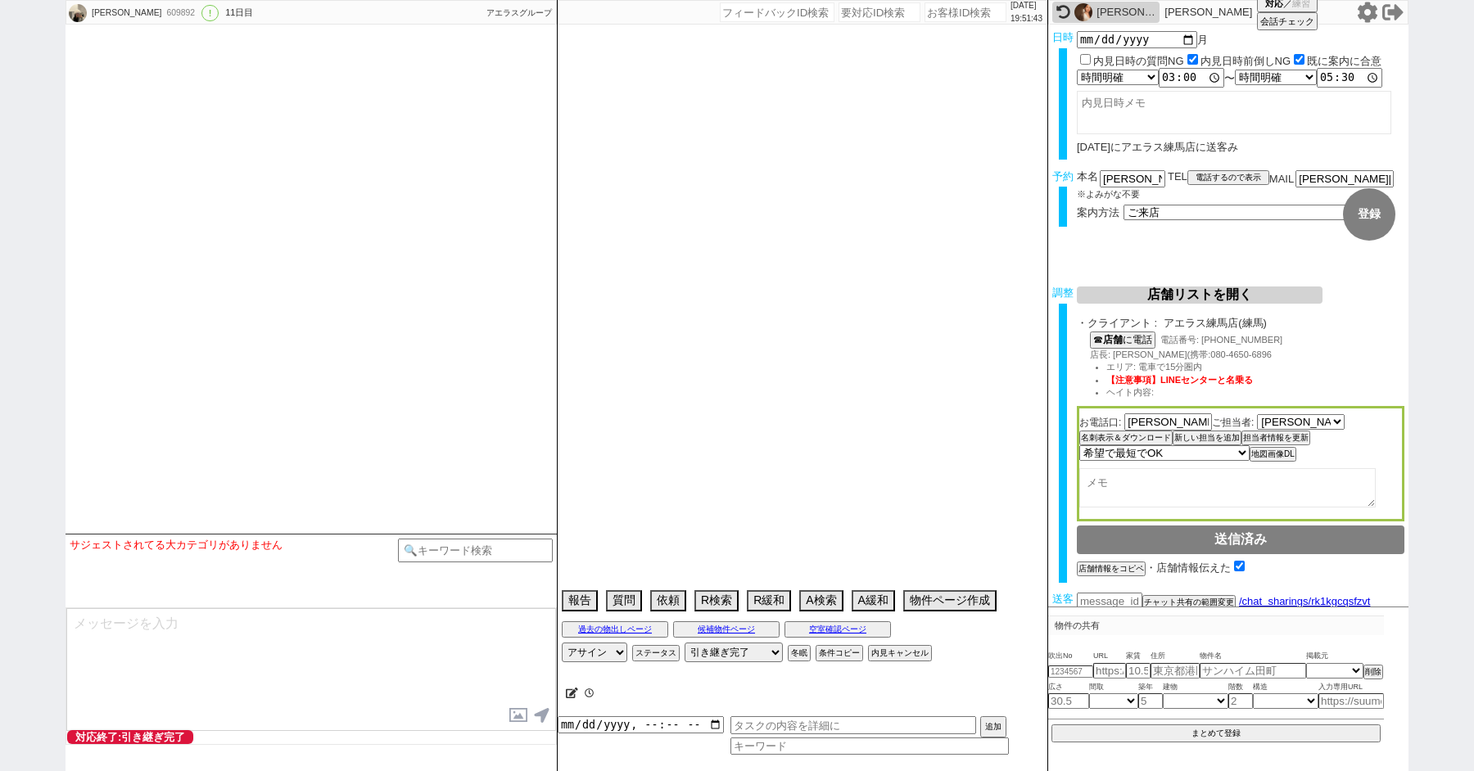
select select "37"
select select "31"
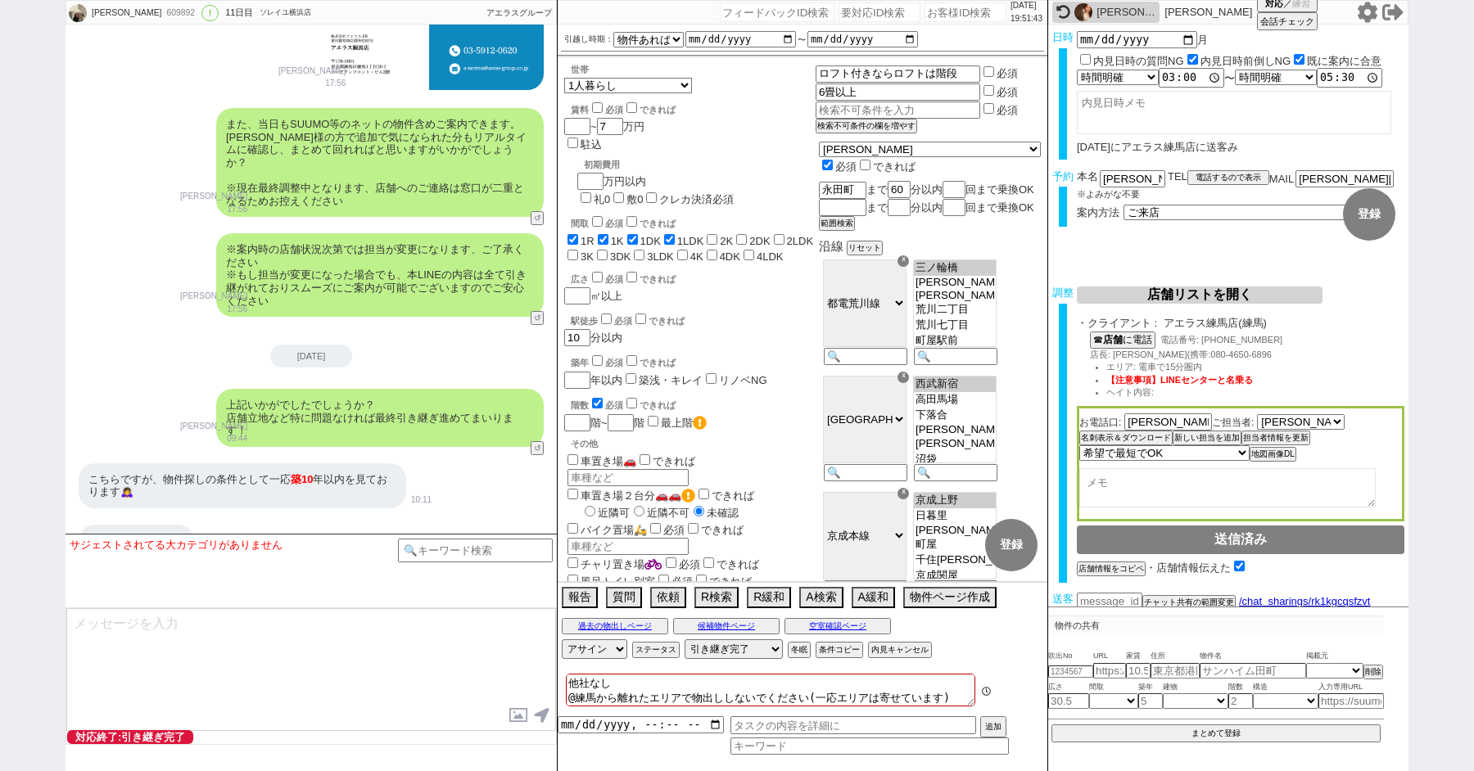
scroll to position [9333, 0]
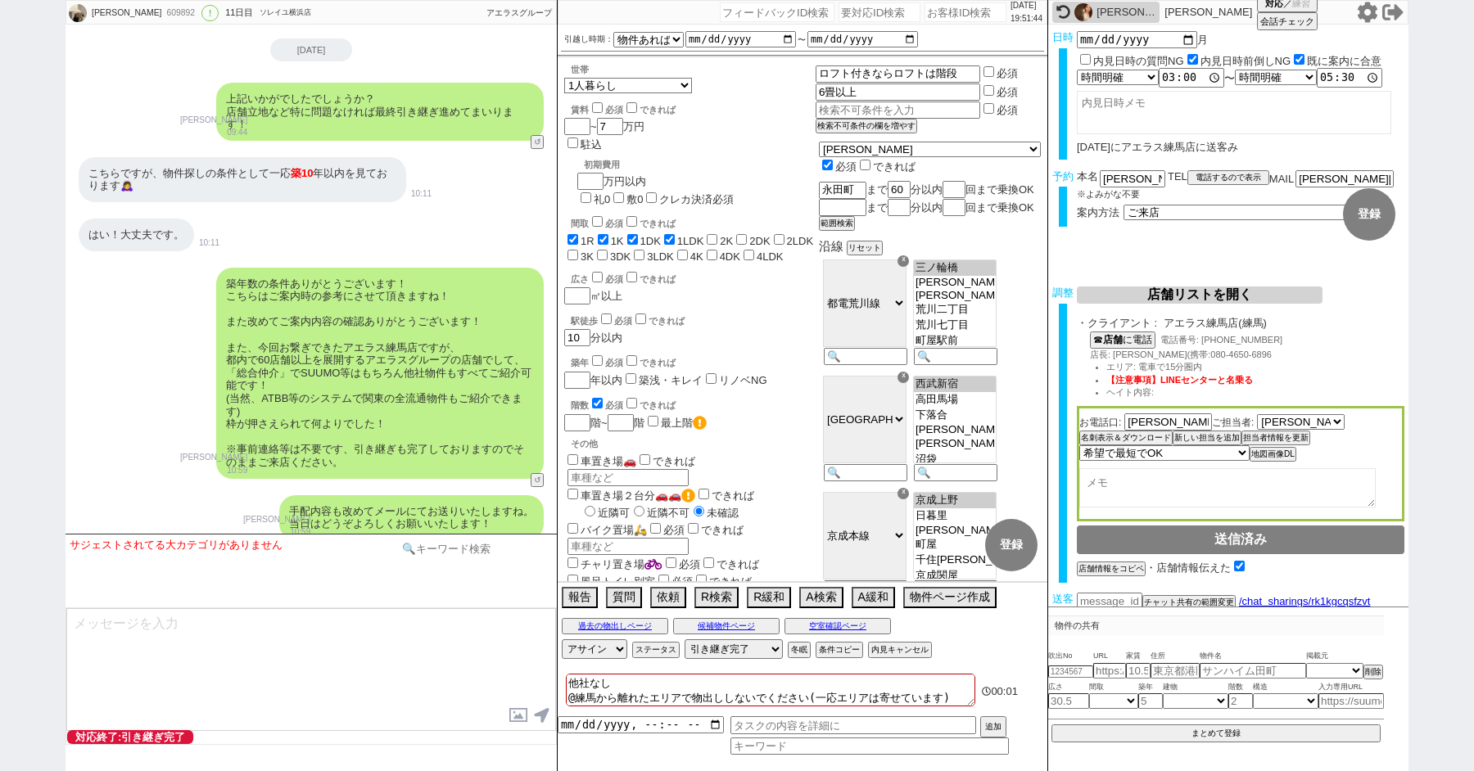
click at [450, 546] on input at bounding box center [475, 549] width 155 height 20
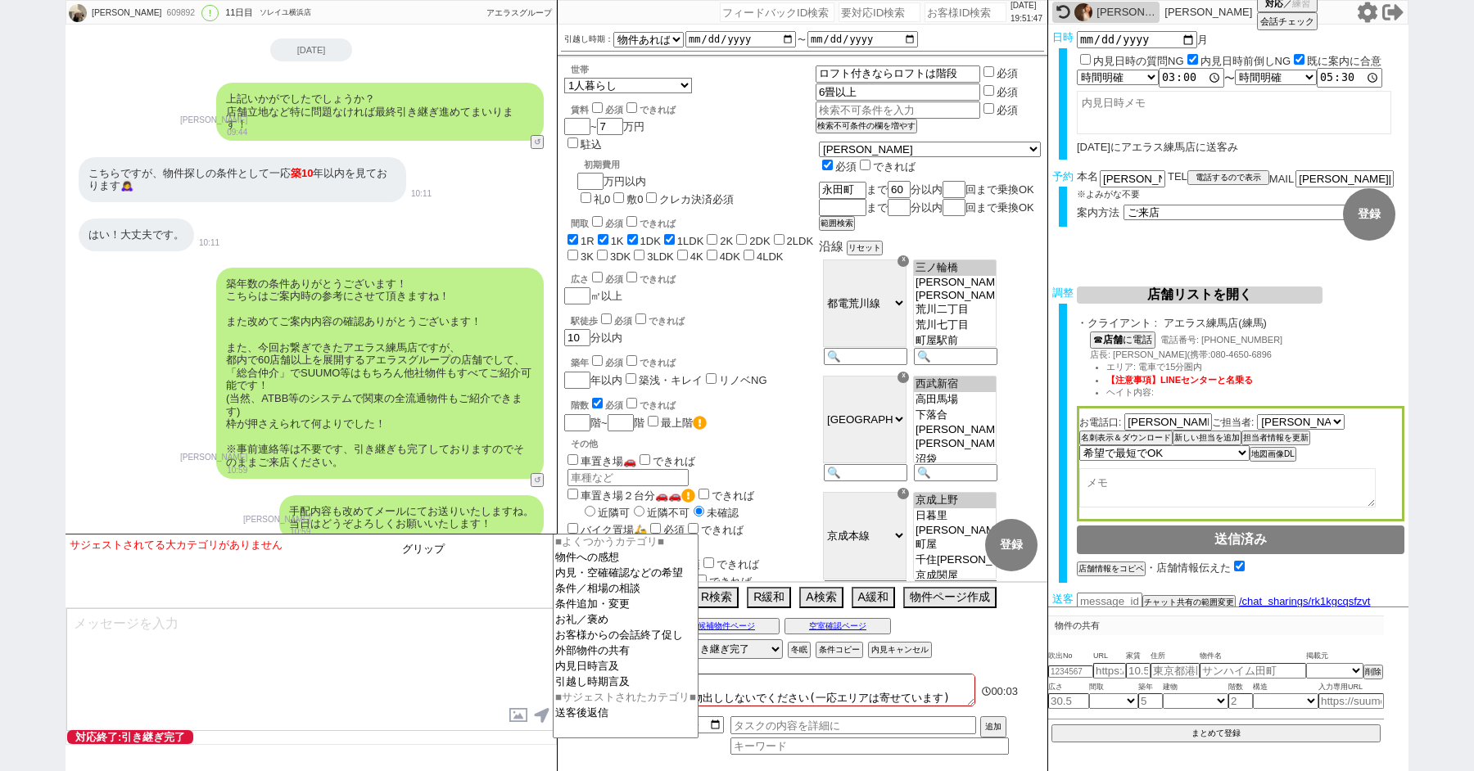
type input "グリップ"
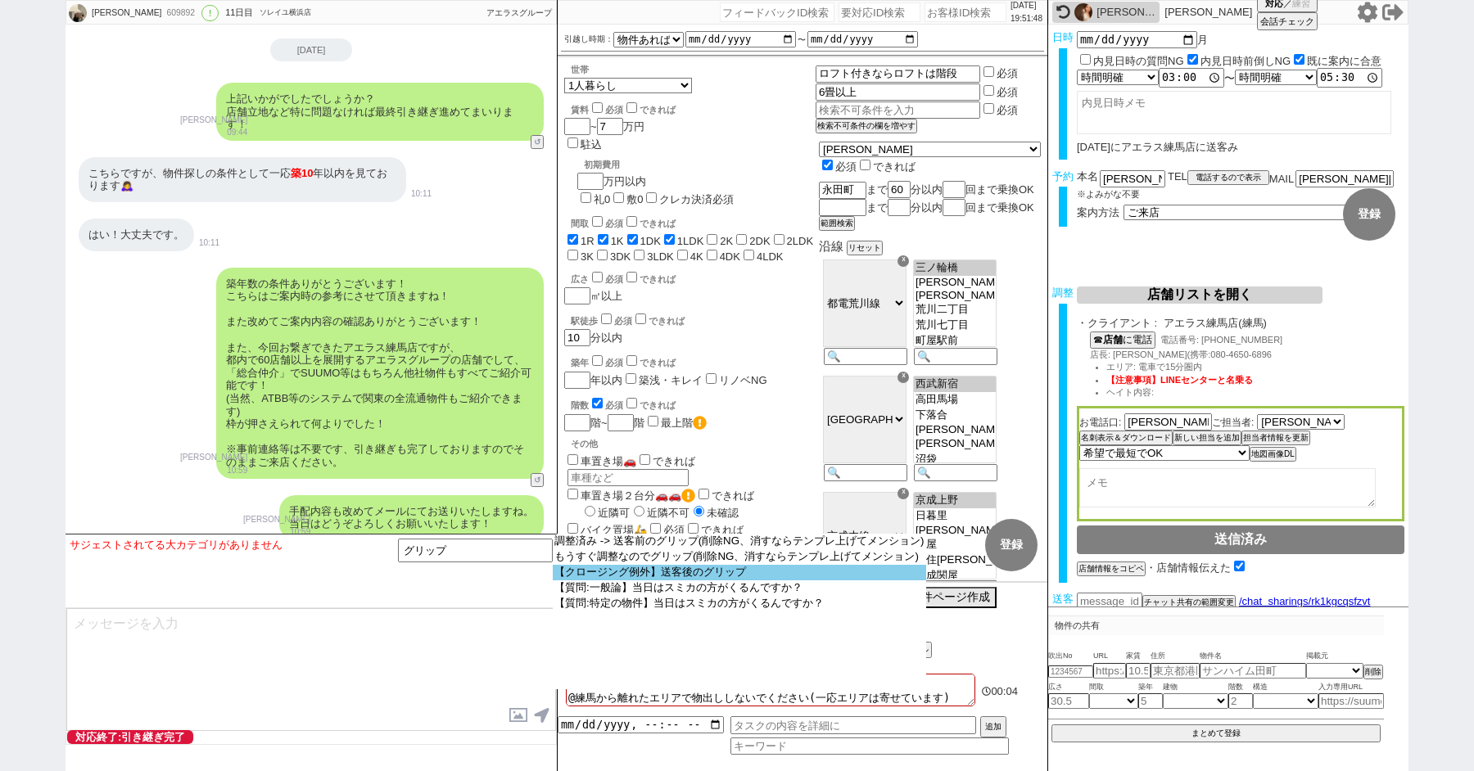
click at [647, 578] on option "【クロージング例外】送客後のグリップ" at bounding box center [739, 573] width 373 height 16
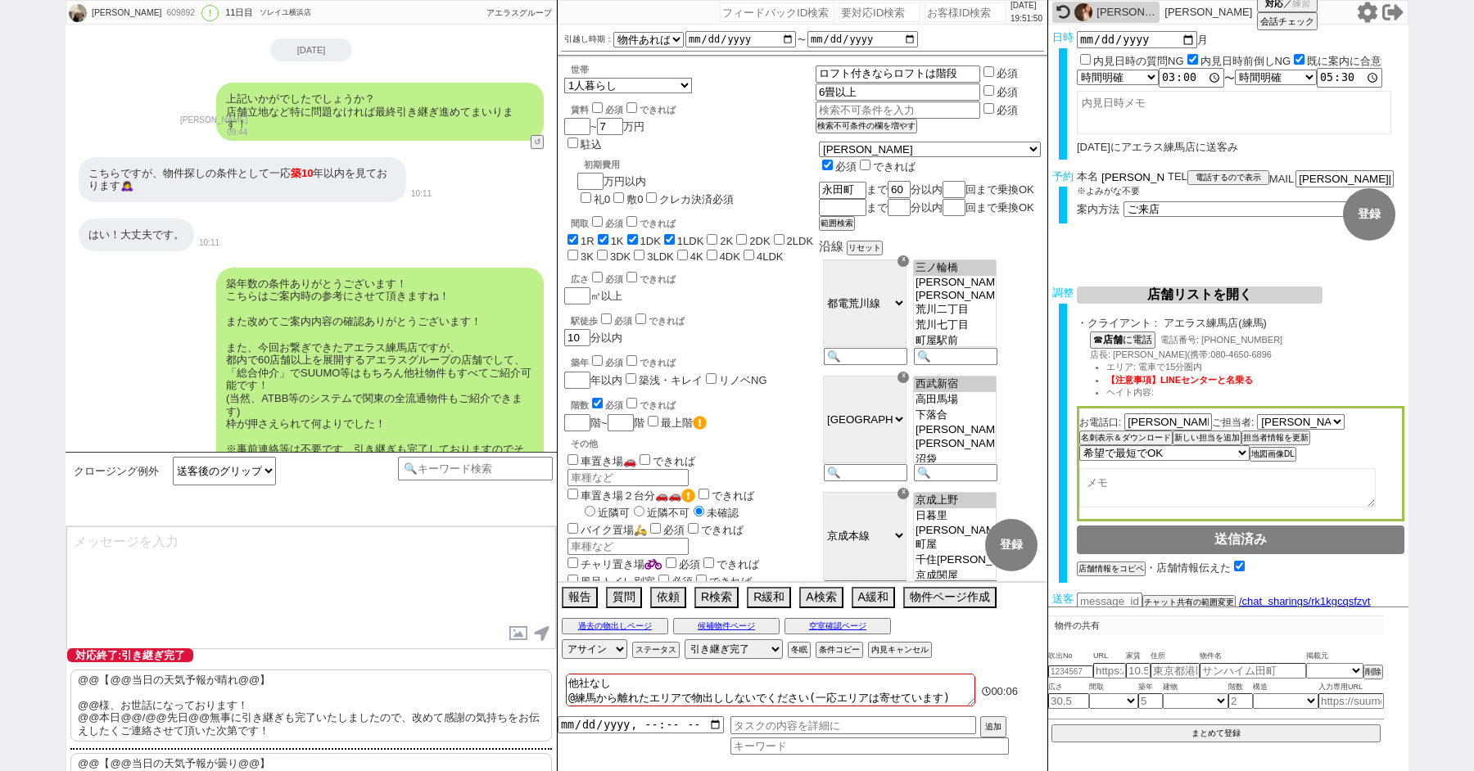
drag, startPoint x: 1126, startPoint y: 179, endPoint x: 1033, endPoint y: 173, distance: 92.7
click at [1034, 174] on div "[PERSON_NAME] 609892 ! 0 11日目 ソレイユ横浜店 冬眠中 自社客 アエラスグループ スミカ_BPO チャット全表示 [DATE] 新…" at bounding box center [737, 385] width 1343 height 771
click at [126, 687] on p "@@【@@当日の天気予報が晴れ@@】 @@様、お世話になっております！ @@本日@@/@@先日@@無事に引き継ぎも完了いたしましたので、改めて感謝の気持ちをお…" at bounding box center [310, 706] width 481 height 72
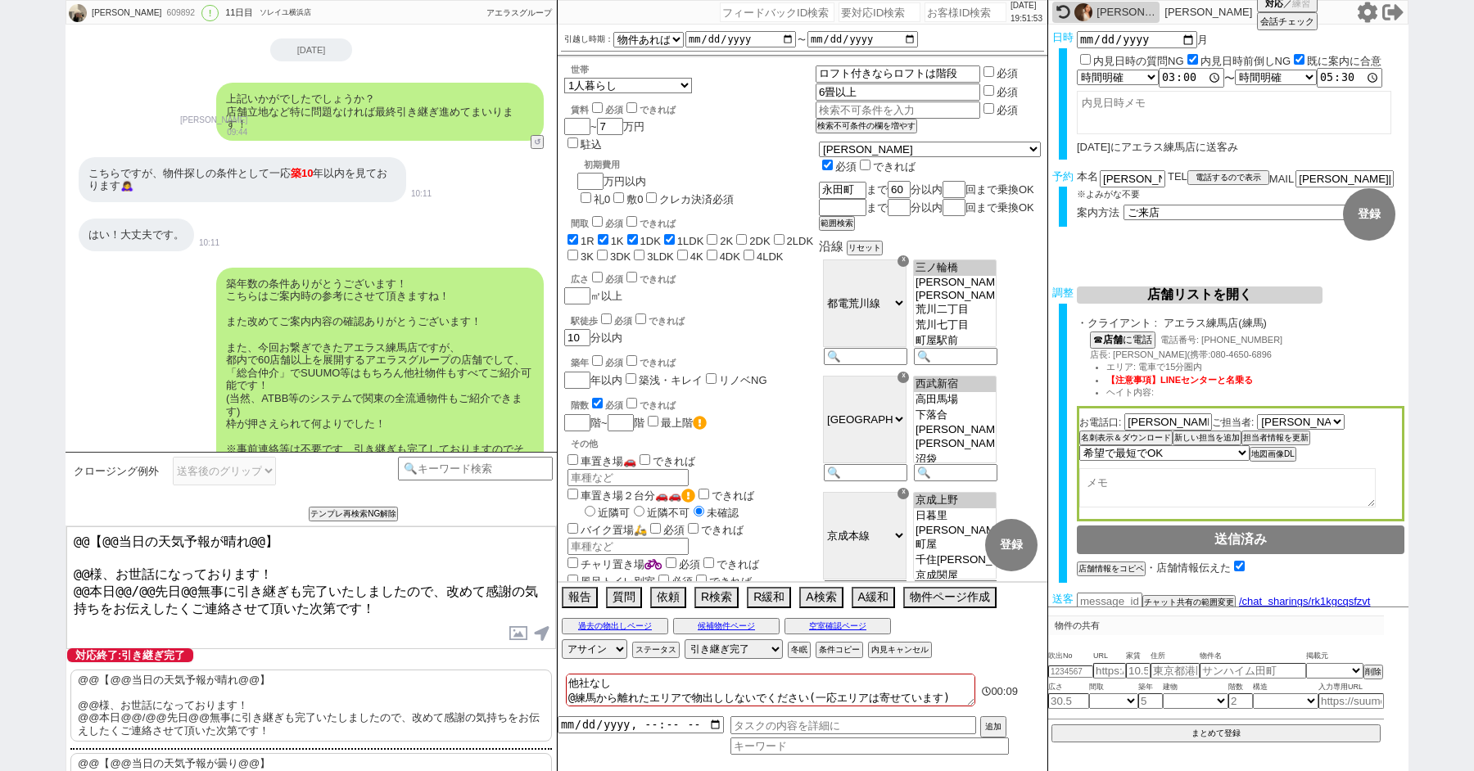
drag, startPoint x: 92, startPoint y: 567, endPoint x: 29, endPoint y: 433, distance: 147.6
click at [43, 486] on div "[PERSON_NAME] 609892 ! 0 11日目 ソレイユ横浜店 冬眠中 自社客 アエラスグループ スミカ_BPO チャット全表示 [DATE] 新…" at bounding box center [737, 385] width 1474 height 771
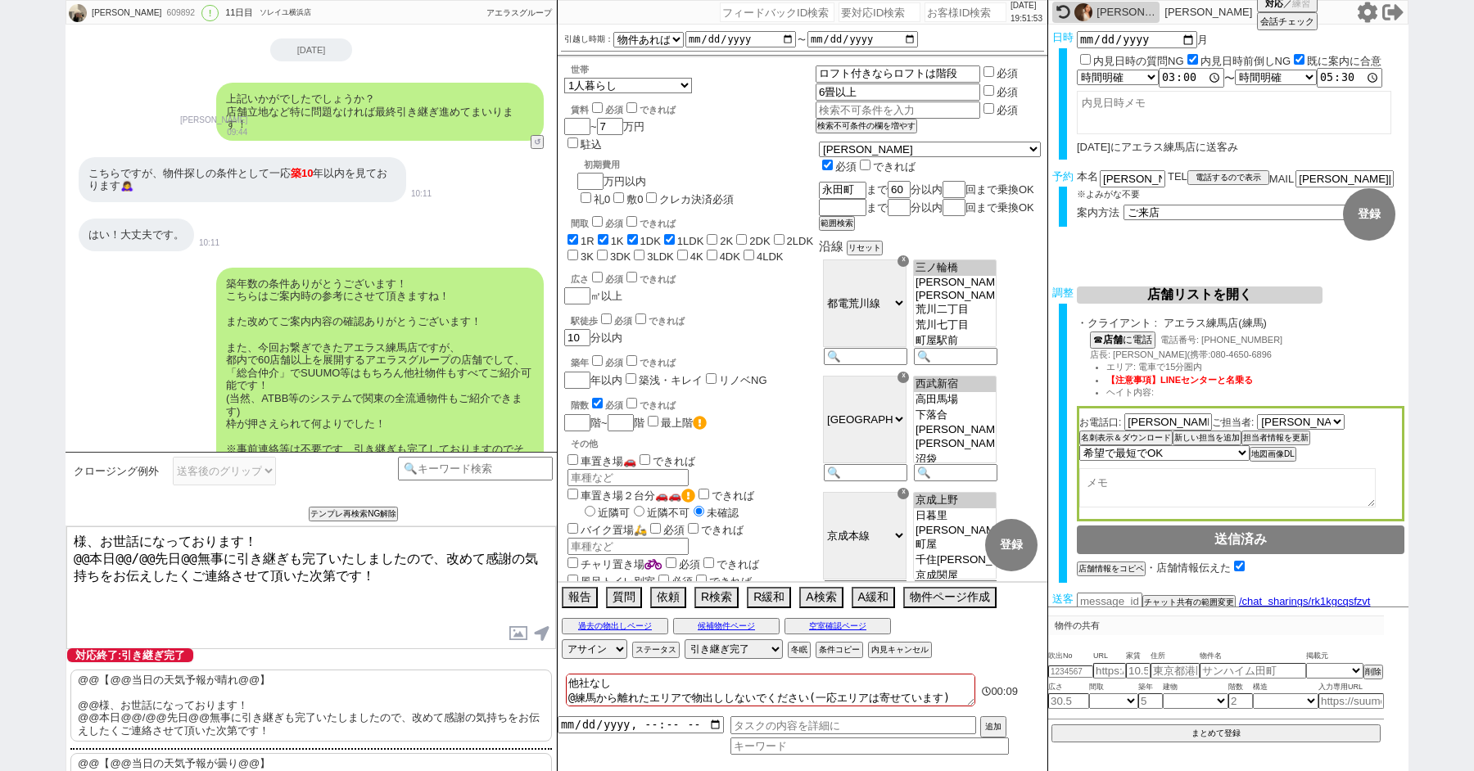
paste textarea "[PERSON_NAME]"
drag, startPoint x: 145, startPoint y: 563, endPoint x: 0, endPoint y: 561, distance: 145.0
click at [6, 562] on div "[PERSON_NAME] 609892 ! 0 11日目 ソレイユ横浜店 冬眠中 自社客 アエラスグループ スミカ_BPO チャット全表示 [DATE] 新…" at bounding box center [737, 385] width 1474 height 771
type textarea "[PERSON_NAME]様、お世話になっております！ 先日無事に引き継ぎも完了いたしましたので、改めて感謝の気持ちをお伝えしたくご連絡させて頂いた次第です！"
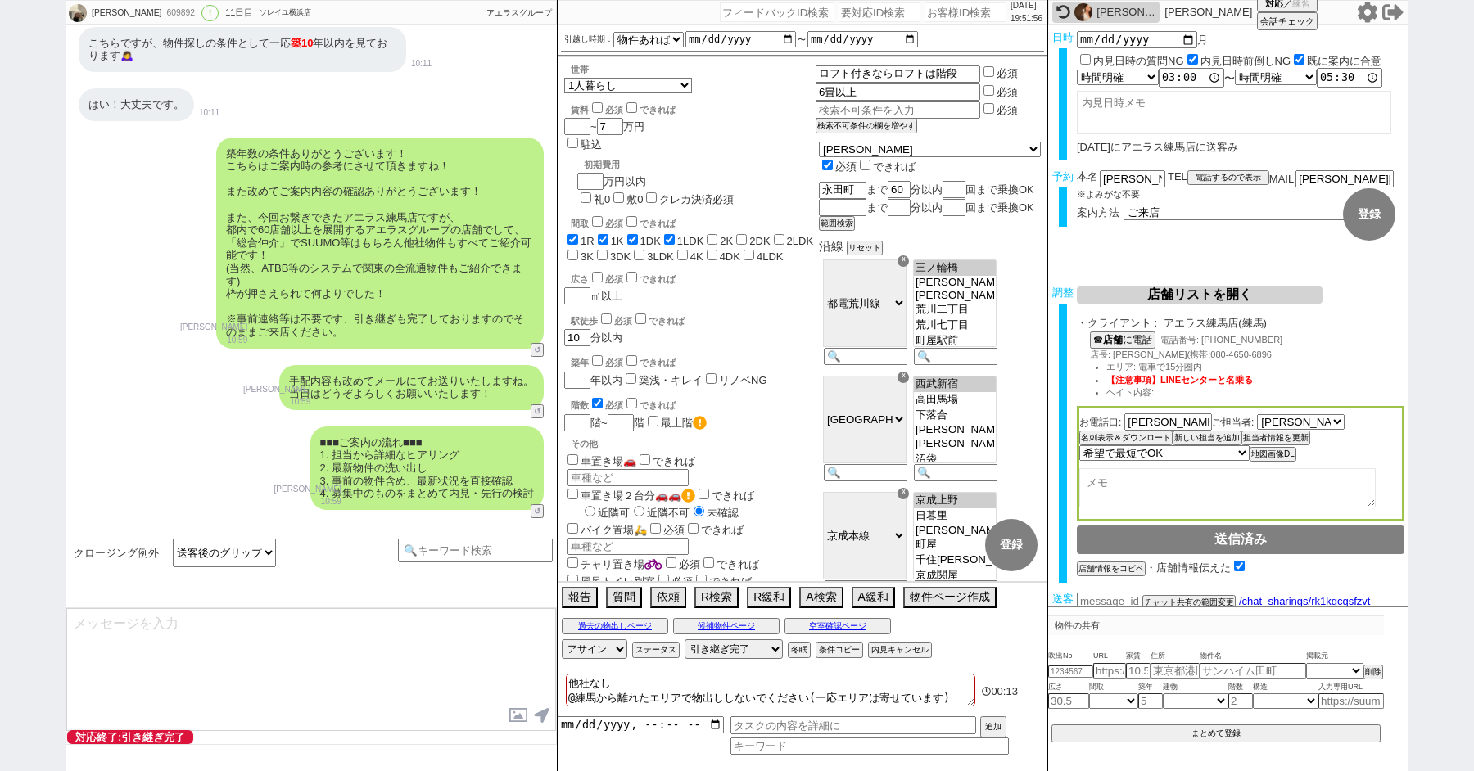
type textarea "改めてこれまで丁寧にやり取り頂きまして、誠にありがとうございました！ 細かなご連絡にお手間をおかけしたこともあったかと存じますが、常にご協力いただいたおかげで…"
type textarea "当日は今のところ晴れということで、日当たり等もよく確認でき動くにはピッタリのタイミングかと思います！ 加えて地場に強い総合仲介店のスタッフも押さえられており、…"
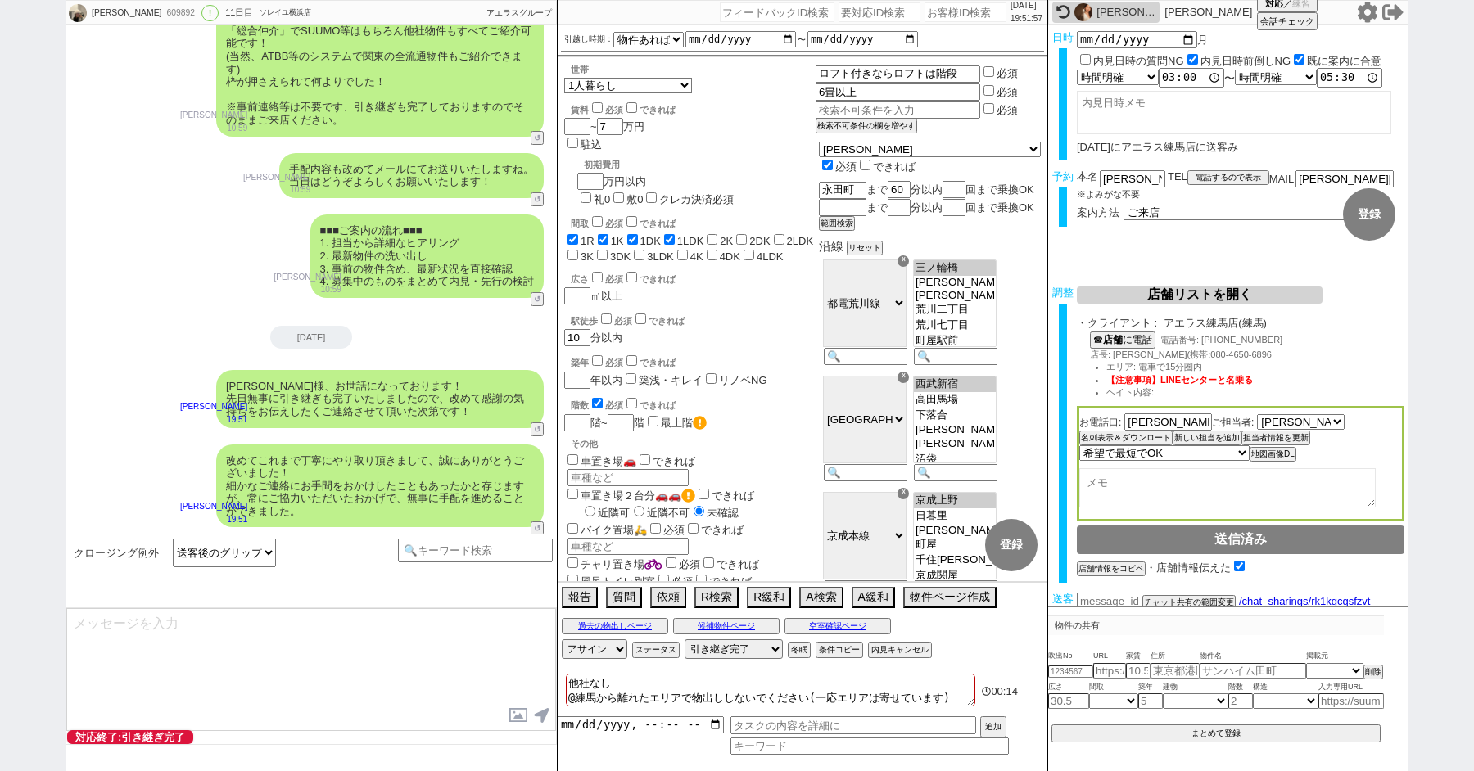
type textarea "※ご自身でお問合せされますと他業者からの電話やメールが多数届き、ご負担が増えてしまう場合がございますので、今回のご案内に一元化されるのがやはりオススメかと思い…"
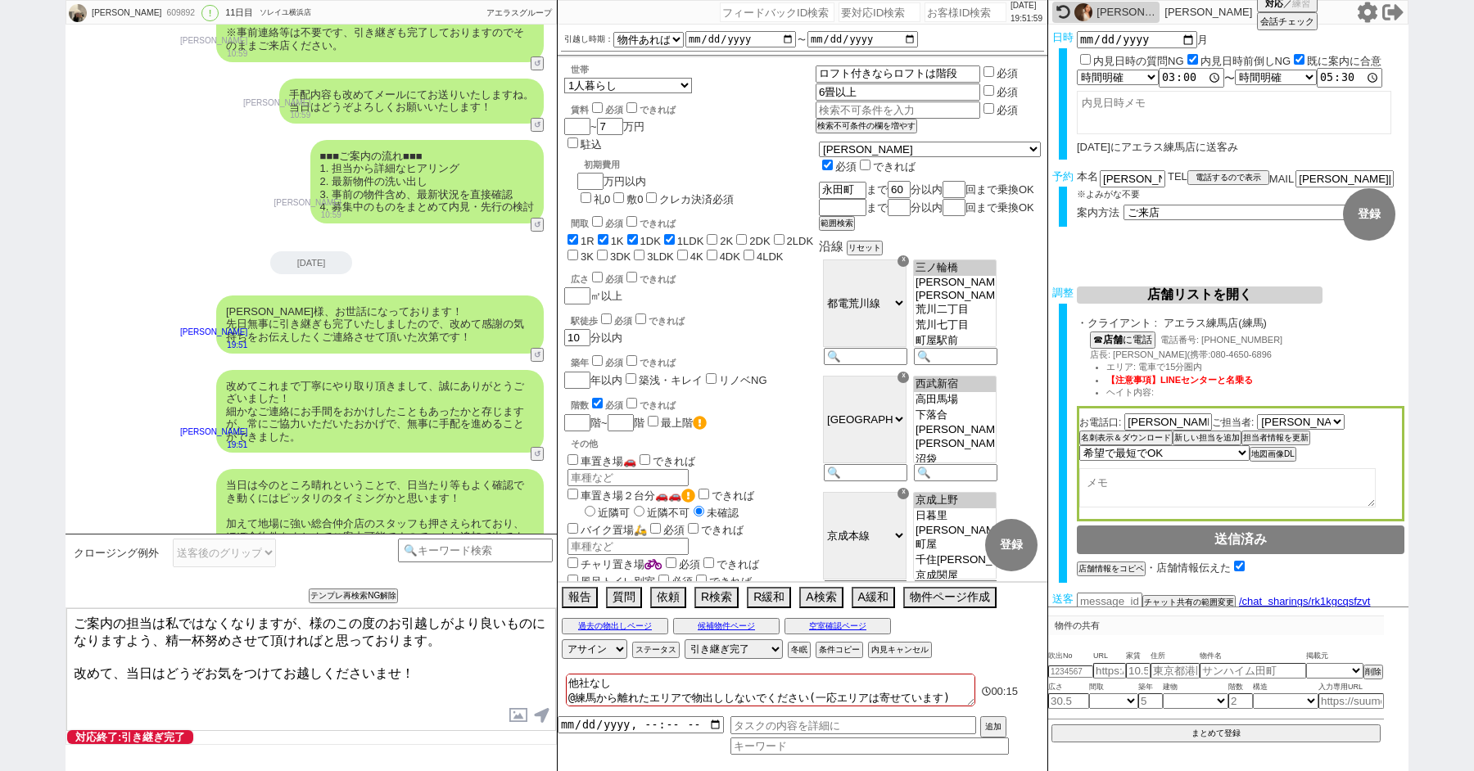
paste textarea "[PERSON_NAME]"
type textarea "ご案内の担当は私ではなくなりますが、[PERSON_NAME]様のこの度のお引越しがより良いものになりますよう、精一杯努めさせて頂ければと思っております。 改…"
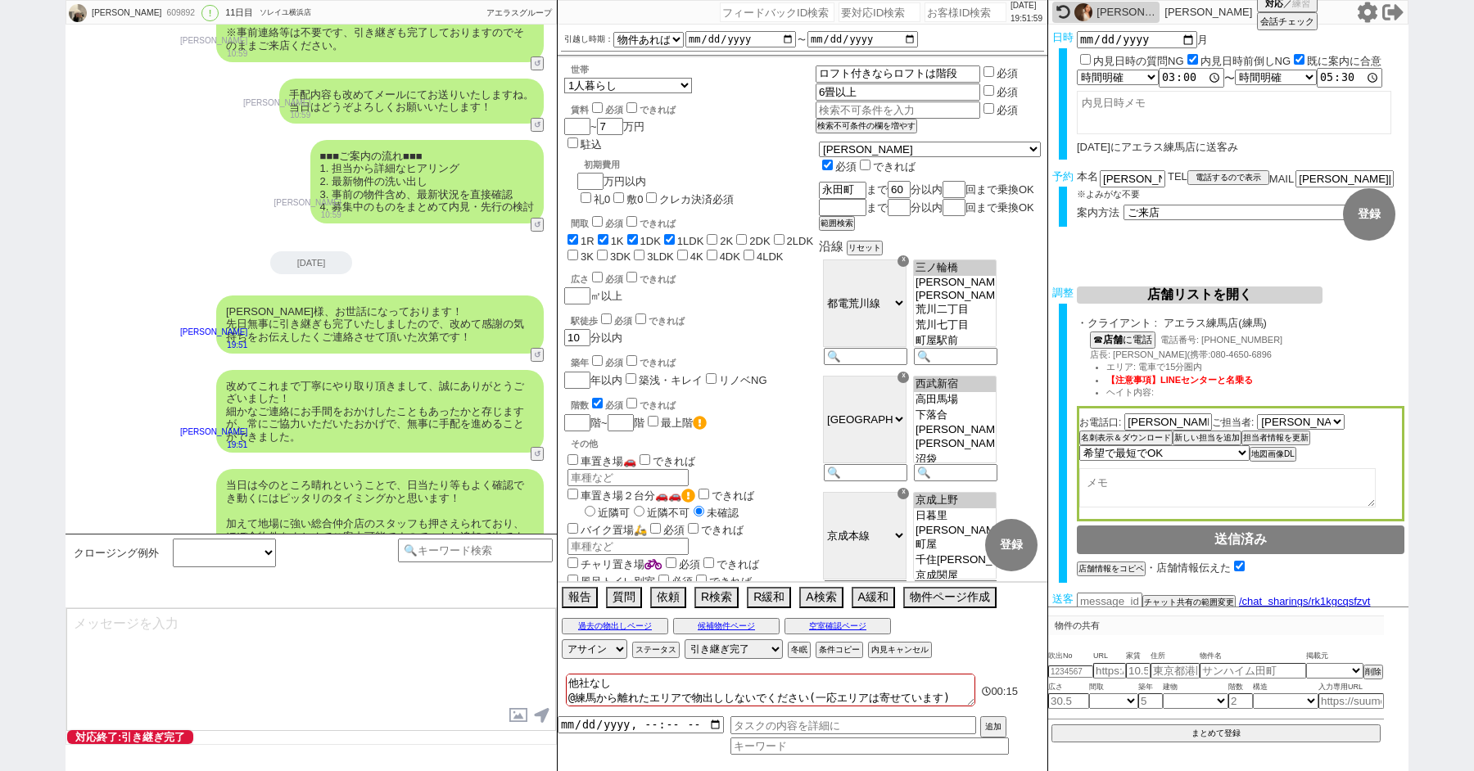
scroll to position [9849, 0]
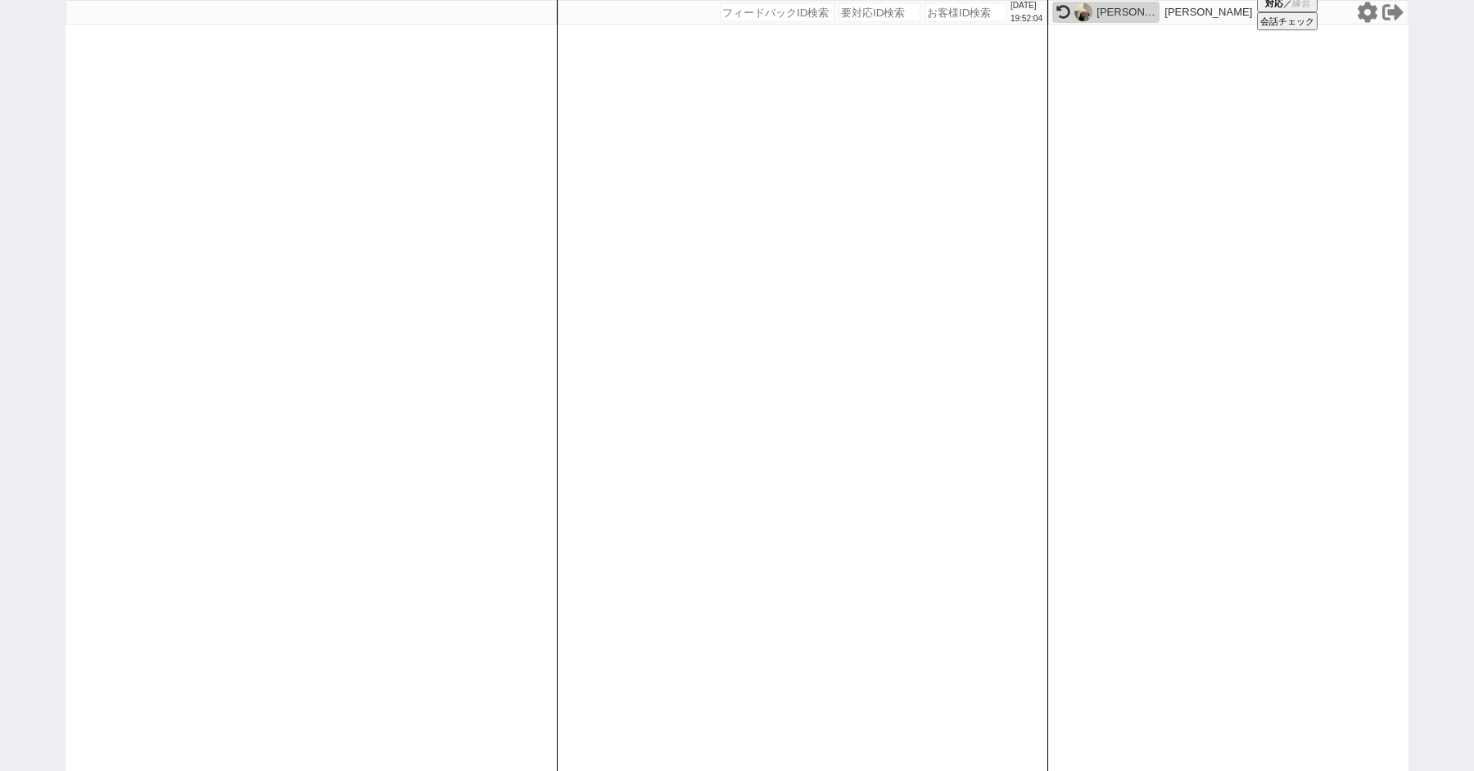
paste input "611107"
type input "611107"
select select "100"
select select "3"
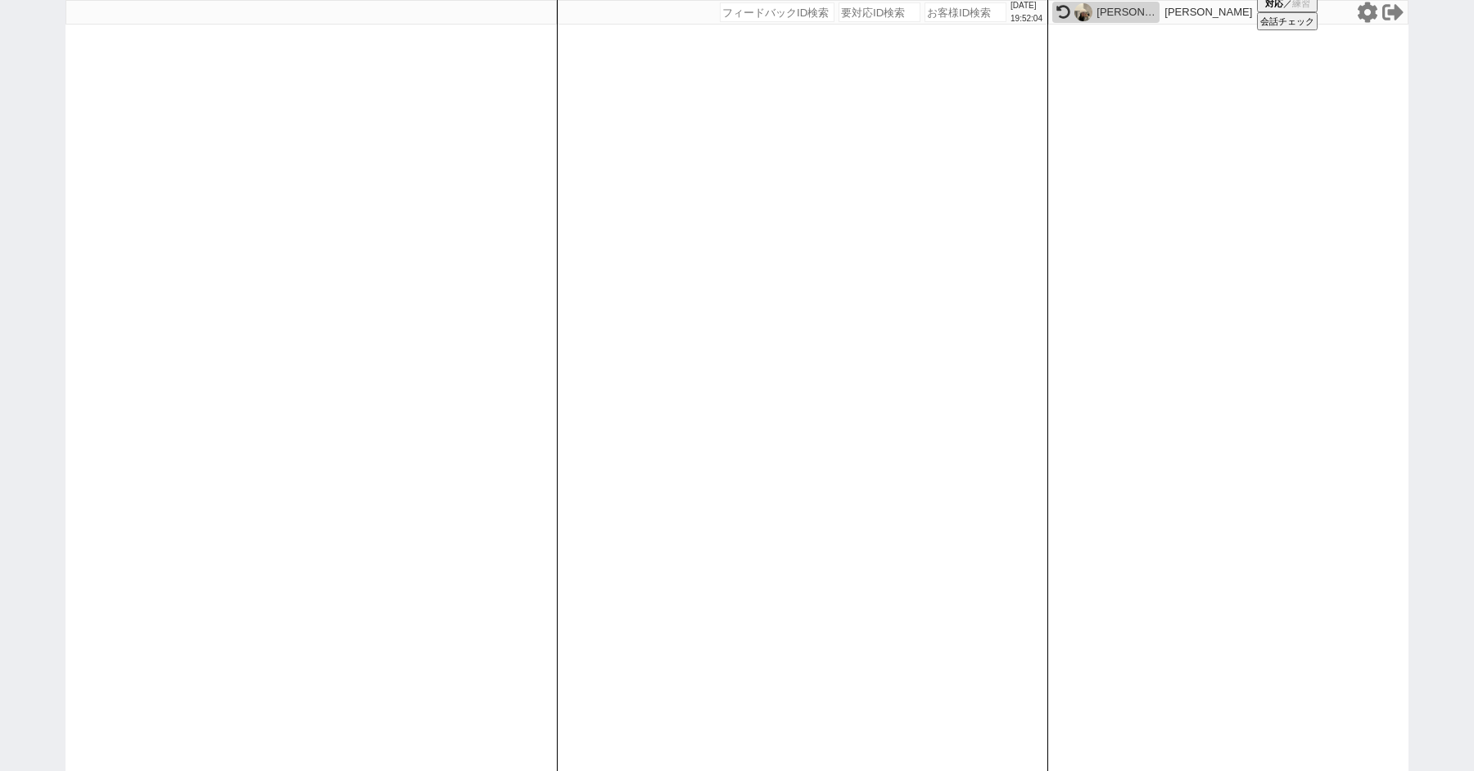
select select "2"
select select "5"
select select
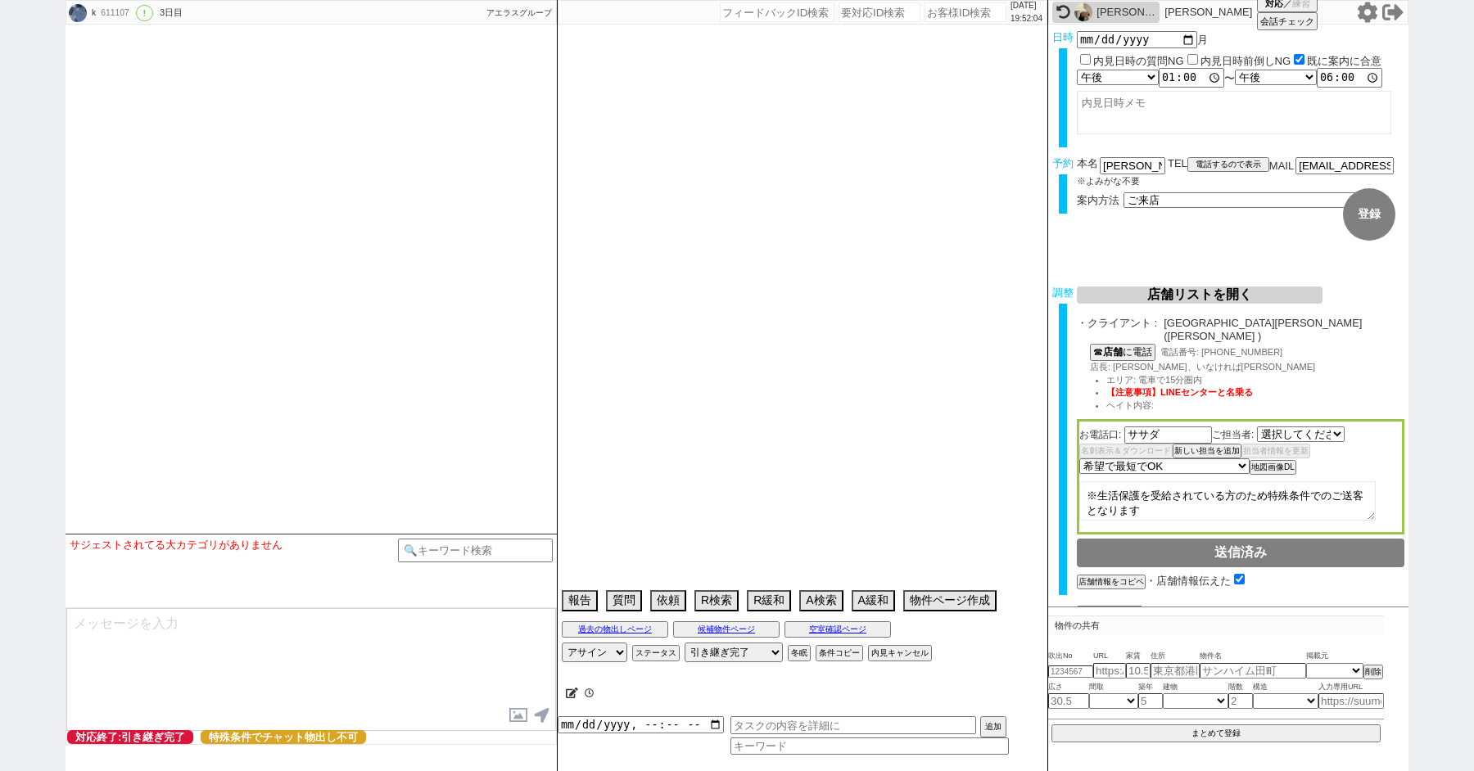
select select "504"
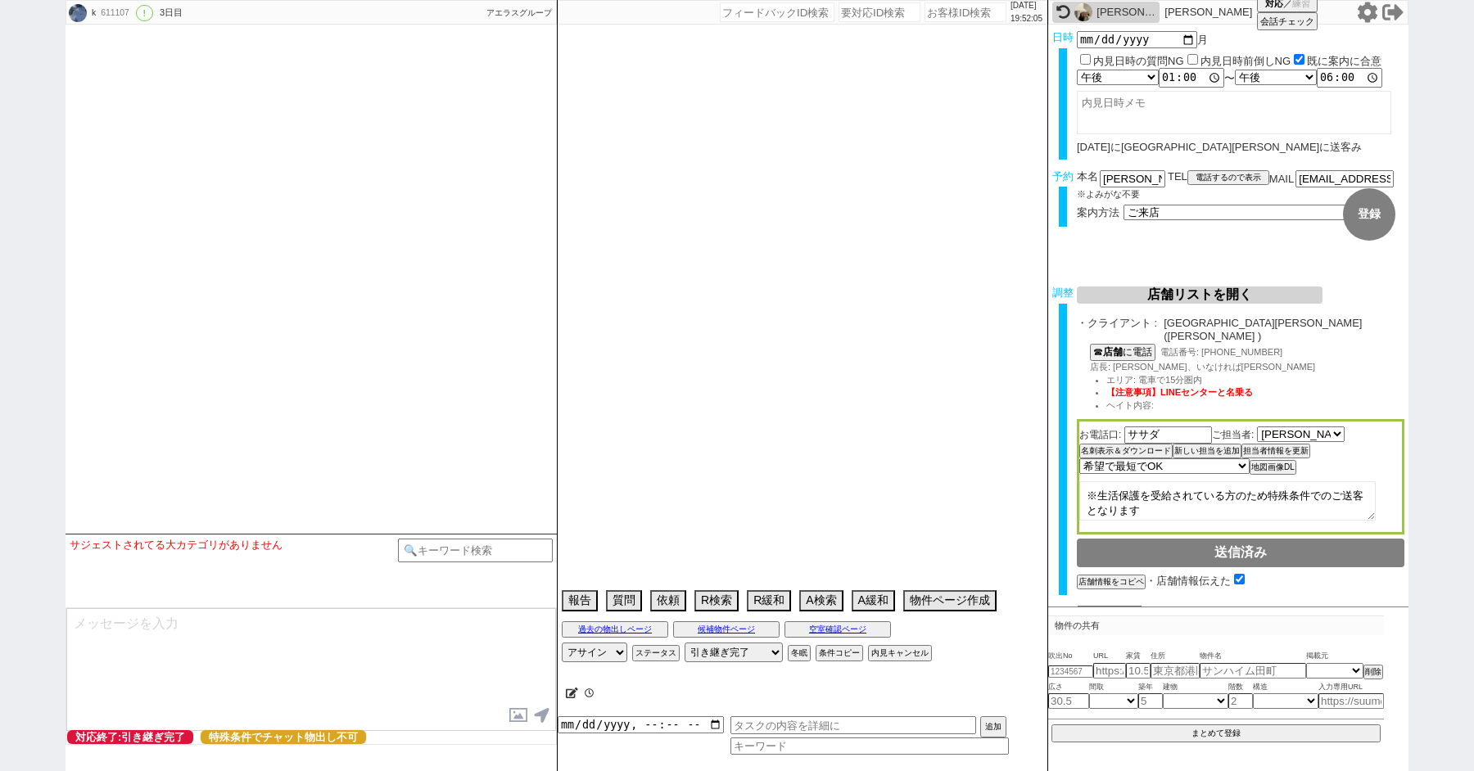
type textarea "他社なし"
select select "13"
select select "0"
select select "16"
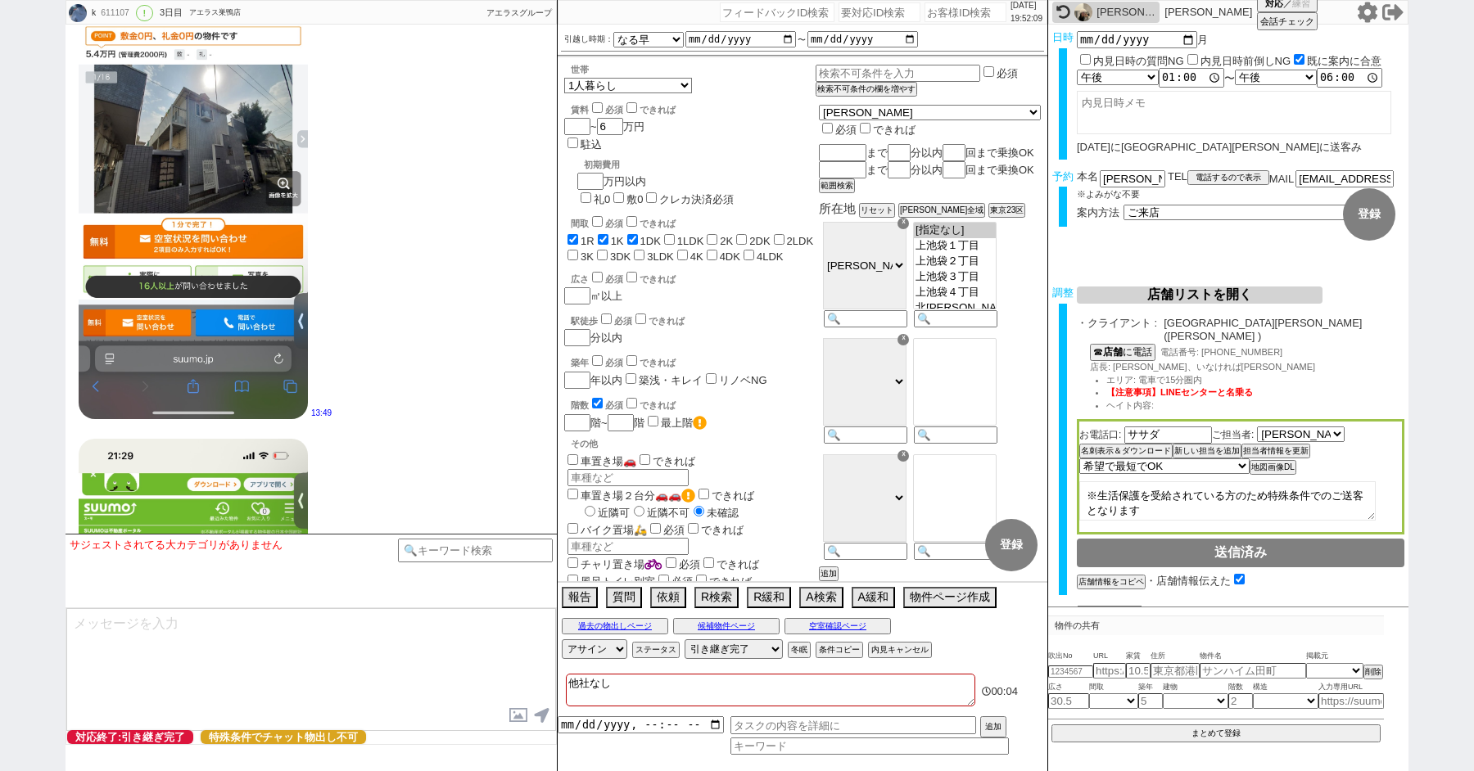
scroll to position [7259, 0]
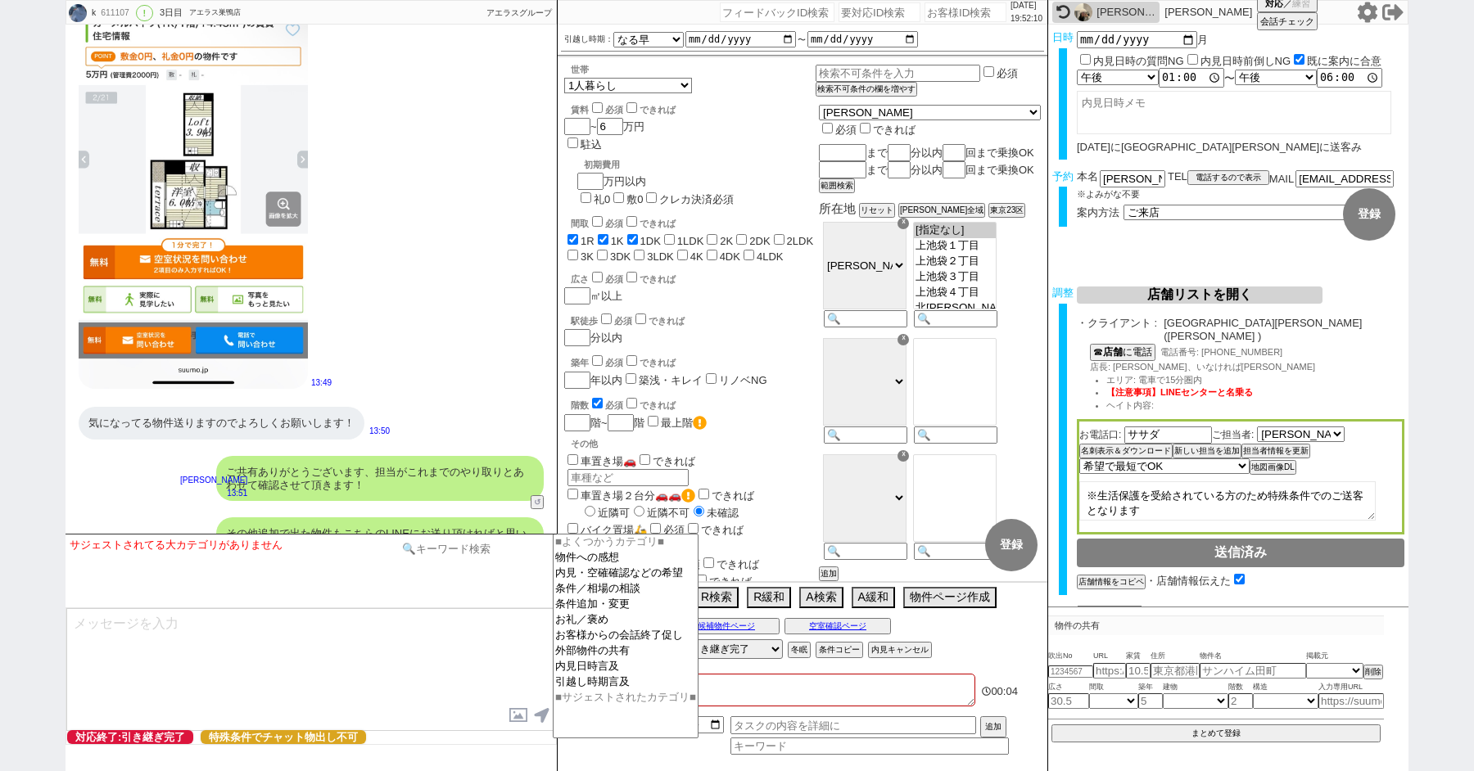
click at [443, 542] on input at bounding box center [475, 549] width 155 height 20
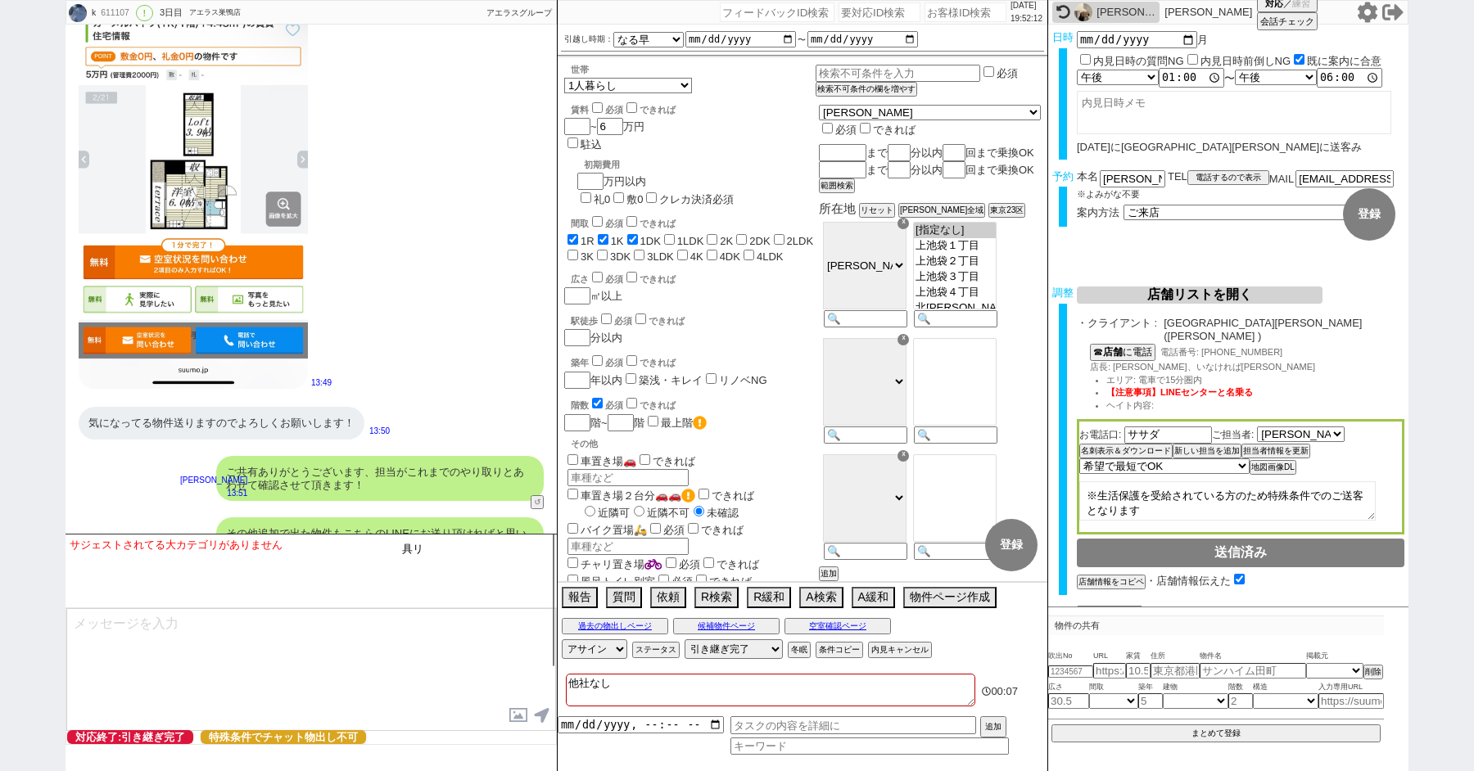
type input "具"
type input "グリップ"
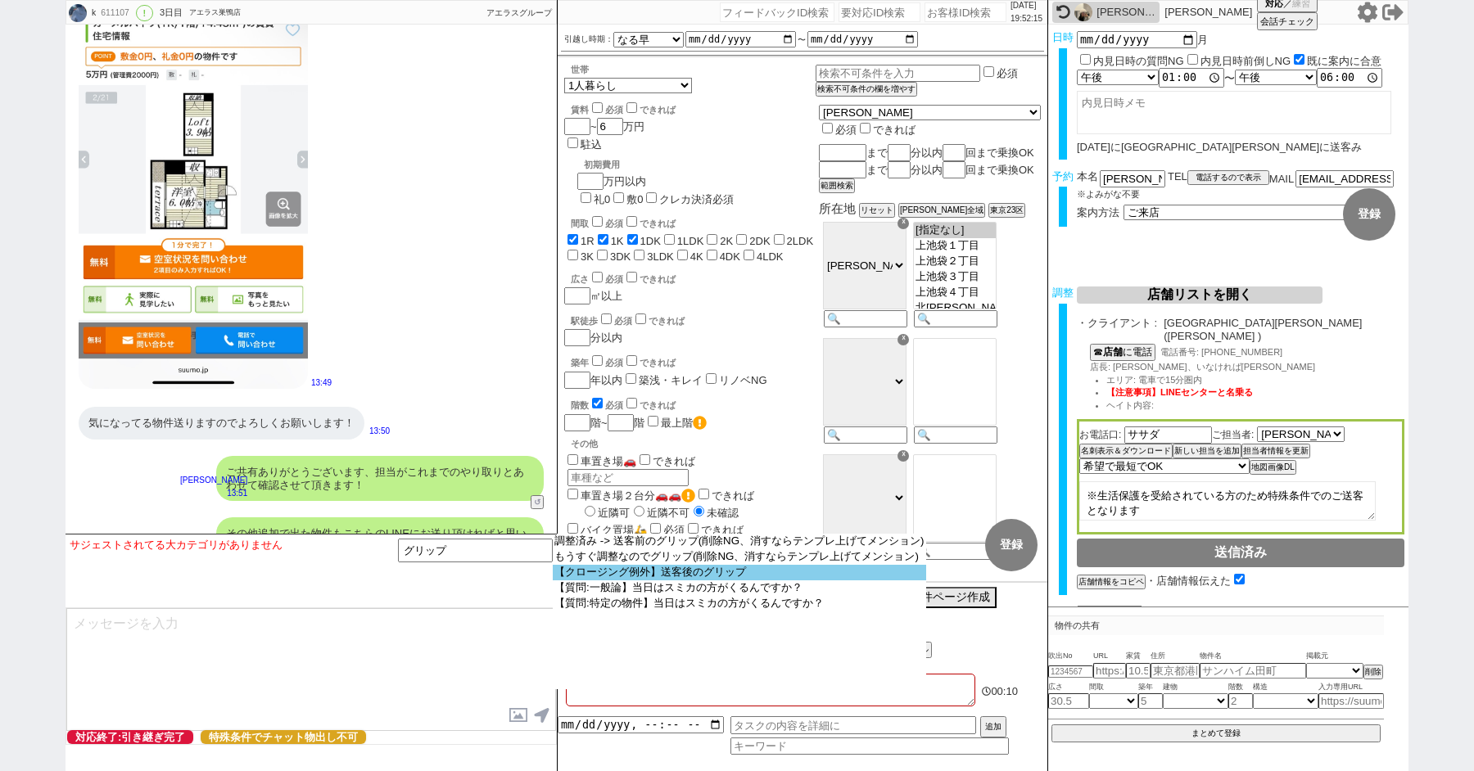
click at [713, 580] on option "【クロージング例外】送客後のグリップ" at bounding box center [739, 573] width 373 height 16
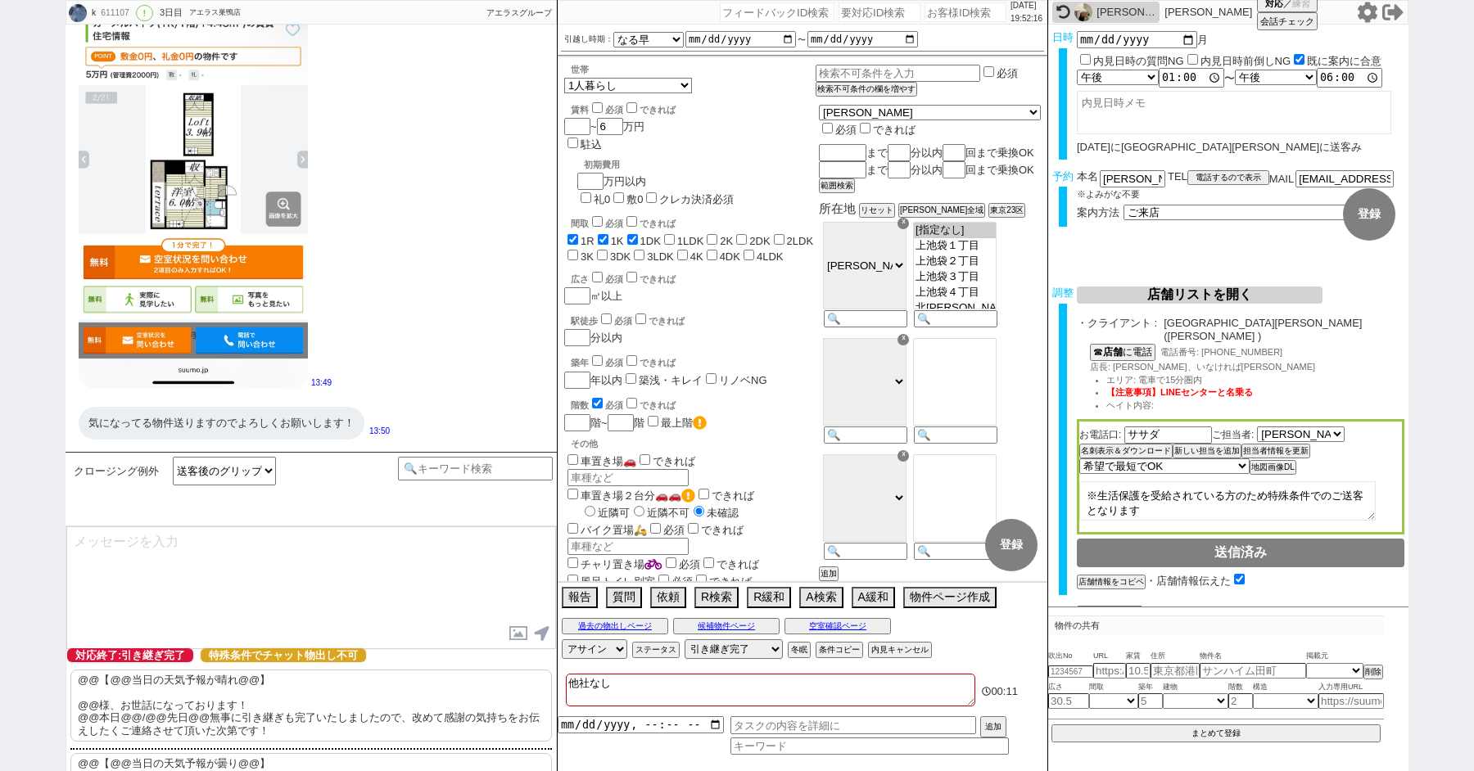
click at [176, 713] on p "@@【@@当日の天気予報が晴れ@@】 @@様、お世話になっております！ @@本日@@/@@先日@@無事に引き継ぎも完了いたしましたので、改めて感謝の気持ちをお…" at bounding box center [310, 706] width 481 height 72
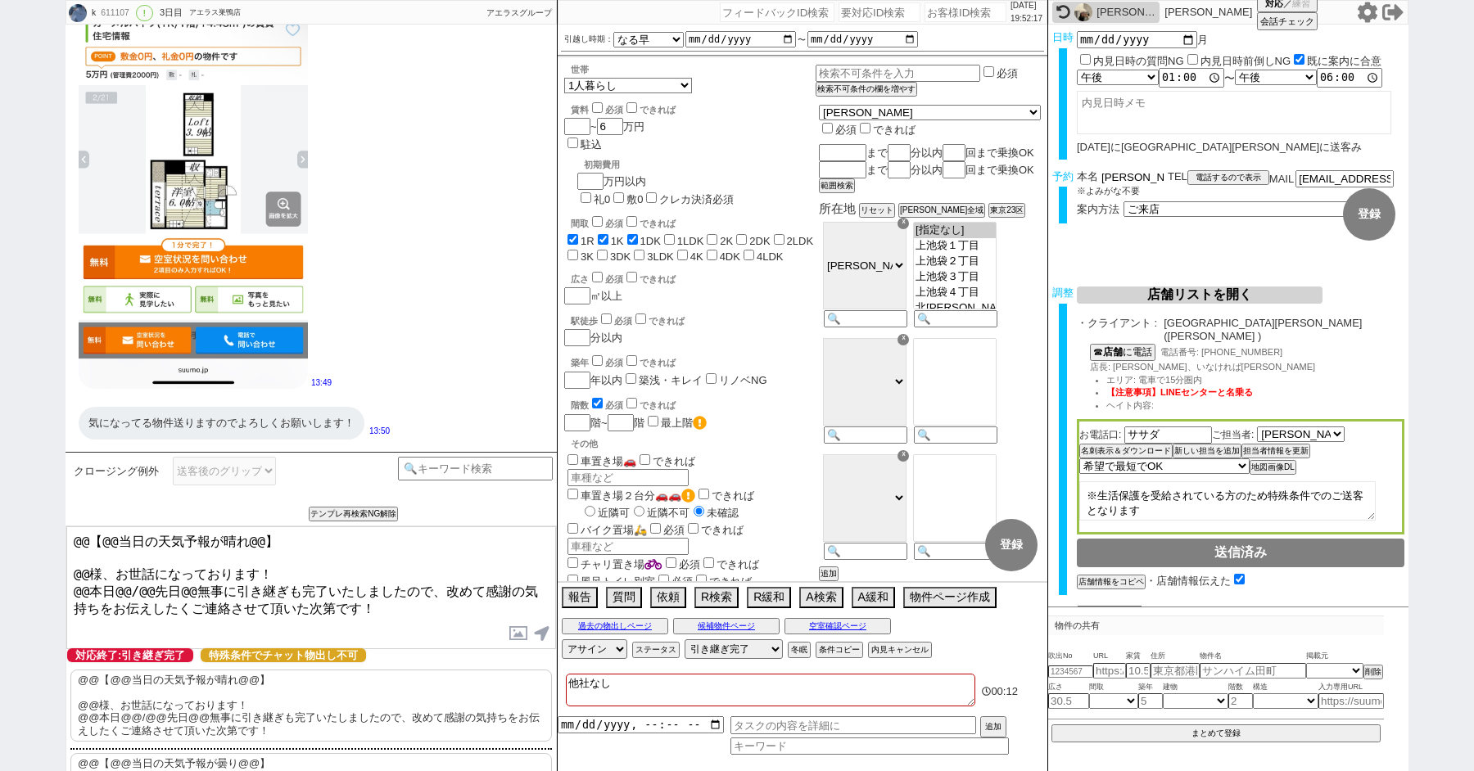
drag, startPoint x: 1125, startPoint y: 177, endPoint x: 1025, endPoint y: 177, distance: 99.9
click at [1032, 177] on div "k 611107 ! 0 3日目 アエラス巣鴨店 冬眠中 自社客 アエラスグループ スミカ_BPO チャット全表示 [DATE] ようこそLINE物件紹介のア…" at bounding box center [737, 385] width 1343 height 771
drag, startPoint x: 88, startPoint y: 563, endPoint x: 25, endPoint y: 475, distance: 108.4
click at [49, 511] on div "k 611107 ! 0 3日目 アエラス巣鴨店 冬眠中 自社客 アエラスグループ スミカ_BPO チャット全表示 [DATE] ようこそLINE物件紹介のア…" at bounding box center [737, 385] width 1474 height 771
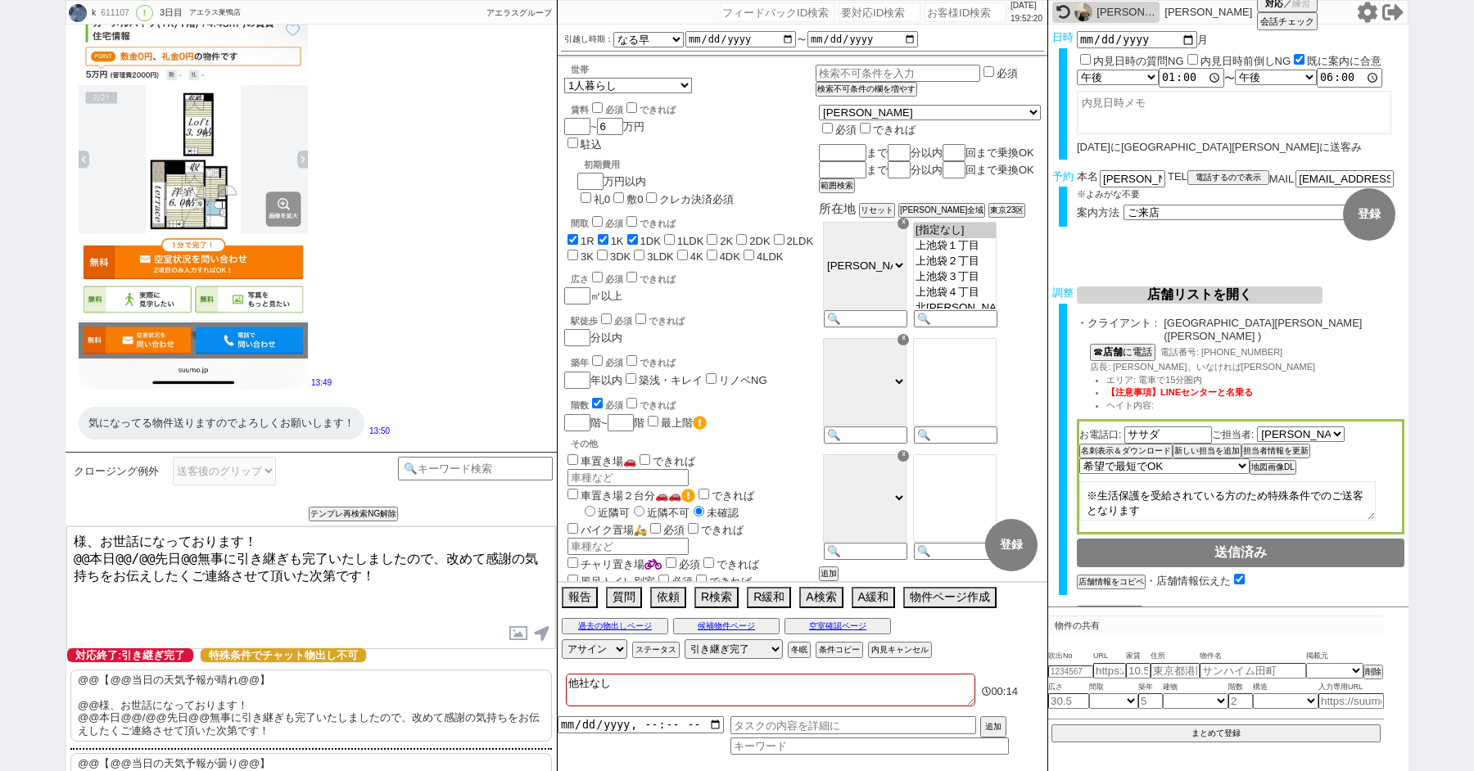
paste textarea "小山"
drag, startPoint x: 147, startPoint y: 551, endPoint x: 70, endPoint y: 551, distance: 77.0
click at [71, 551] on textarea "[PERSON_NAME]様、お世話になっております！ @@本日@@/@@先日@@無事に引き継ぎも完了いたしましたので、改めて感謝の気持ちをお伝えしたくご連絡…" at bounding box center [311, 588] width 490 height 123
type textarea "[PERSON_NAME]様、お世話になっております！ 先日無事に引き継ぎも完了いたしましたので、改めて感謝の気持ちをお伝えしたくご連絡させて頂いた次第です！"
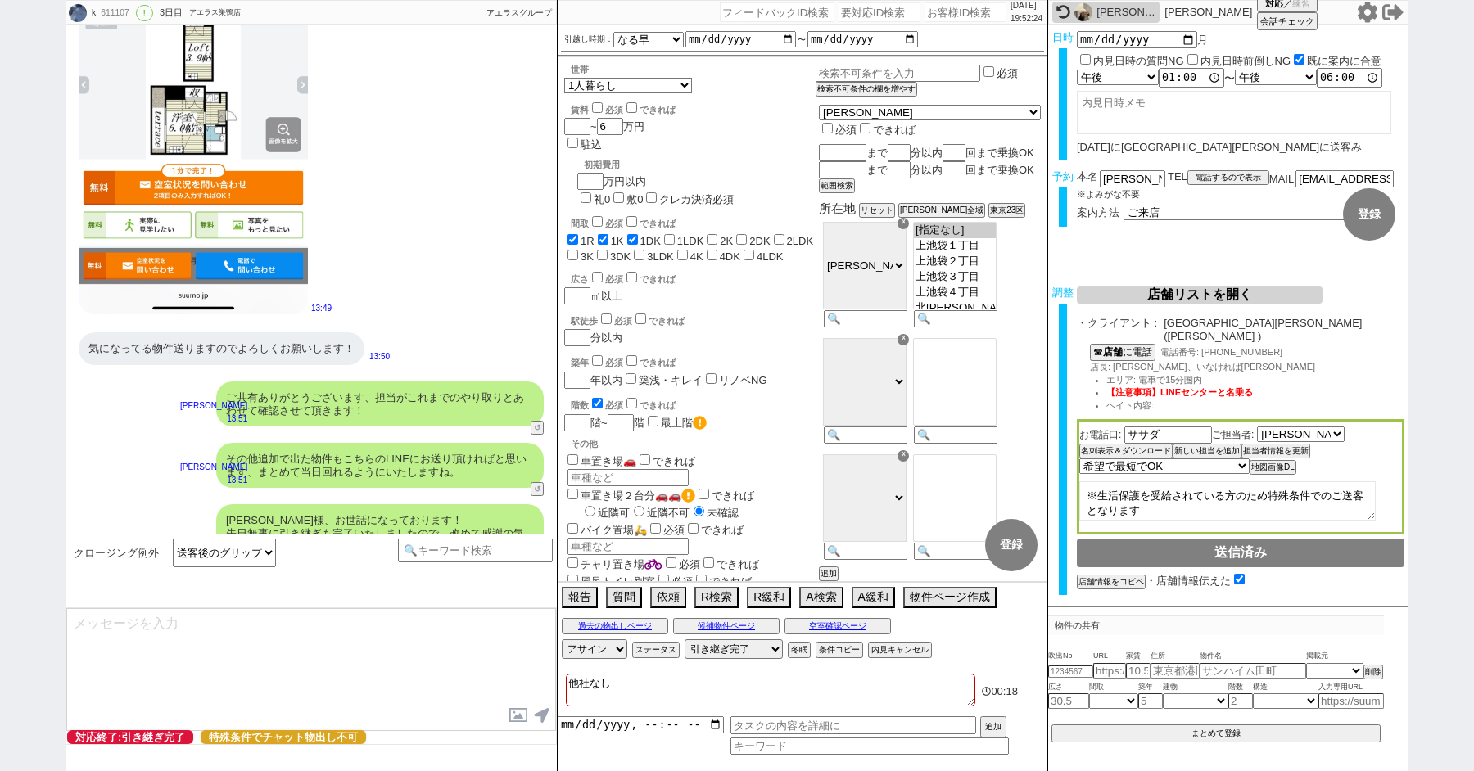
type textarea "改めてこれまで丁寧にやり取り頂きまして、誠にありがとうございました！ 細かなご連絡にお手間をおかけしたこともあったかと存じますが、常にご協力いただいたおかげで…"
type textarea "当日は今のところ晴れということで、日当たり等もよく確認でき動くにはピッタリのタイミングかと思います！ 加えて地場に強い総合仲介店のスタッフも押さえられており、…"
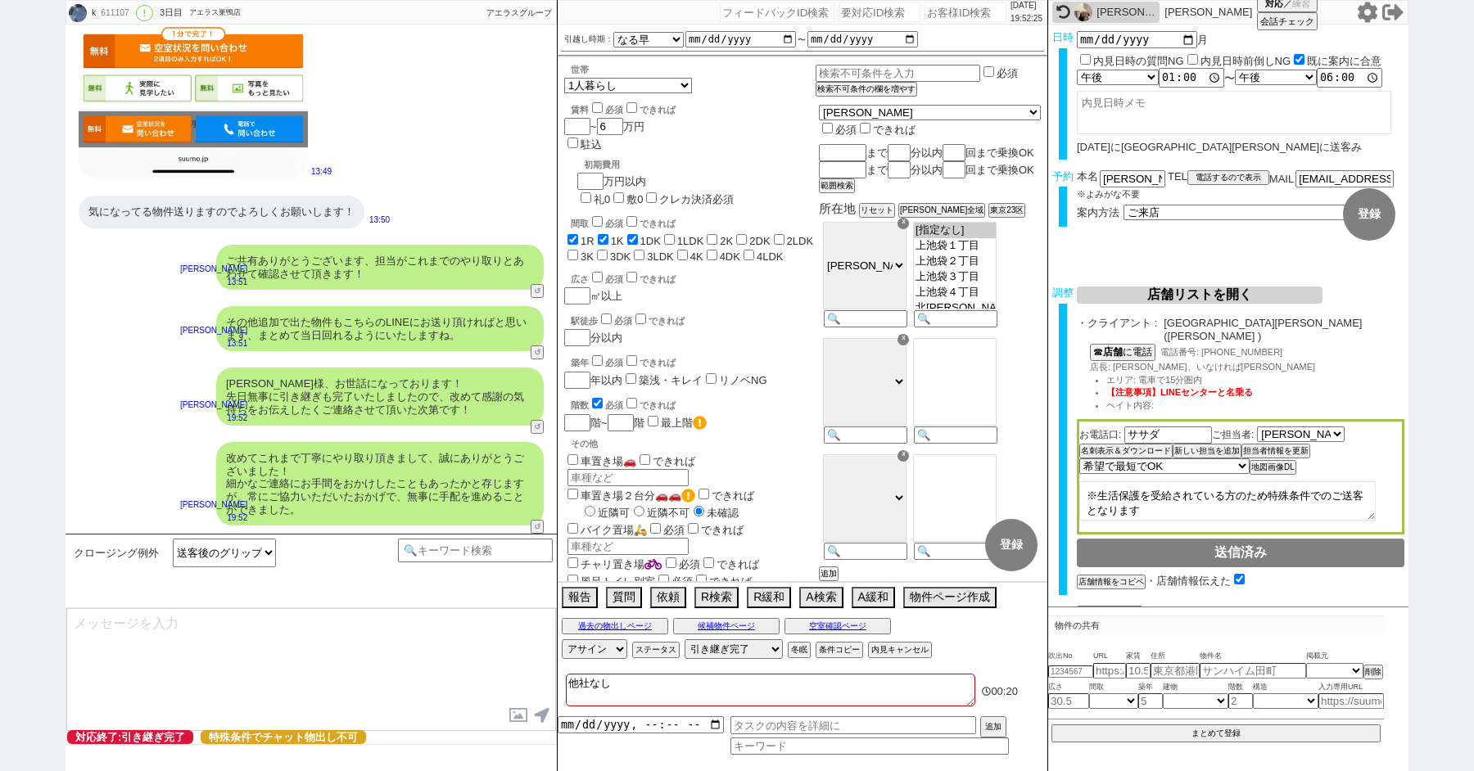
type textarea "※ご自身でお問合せされますと他業者からの電話やメールが多数届き、ご負担が増えてしまう場合がございますので、今回のご案内に一元化されるのがやはりオススメかと思い…"
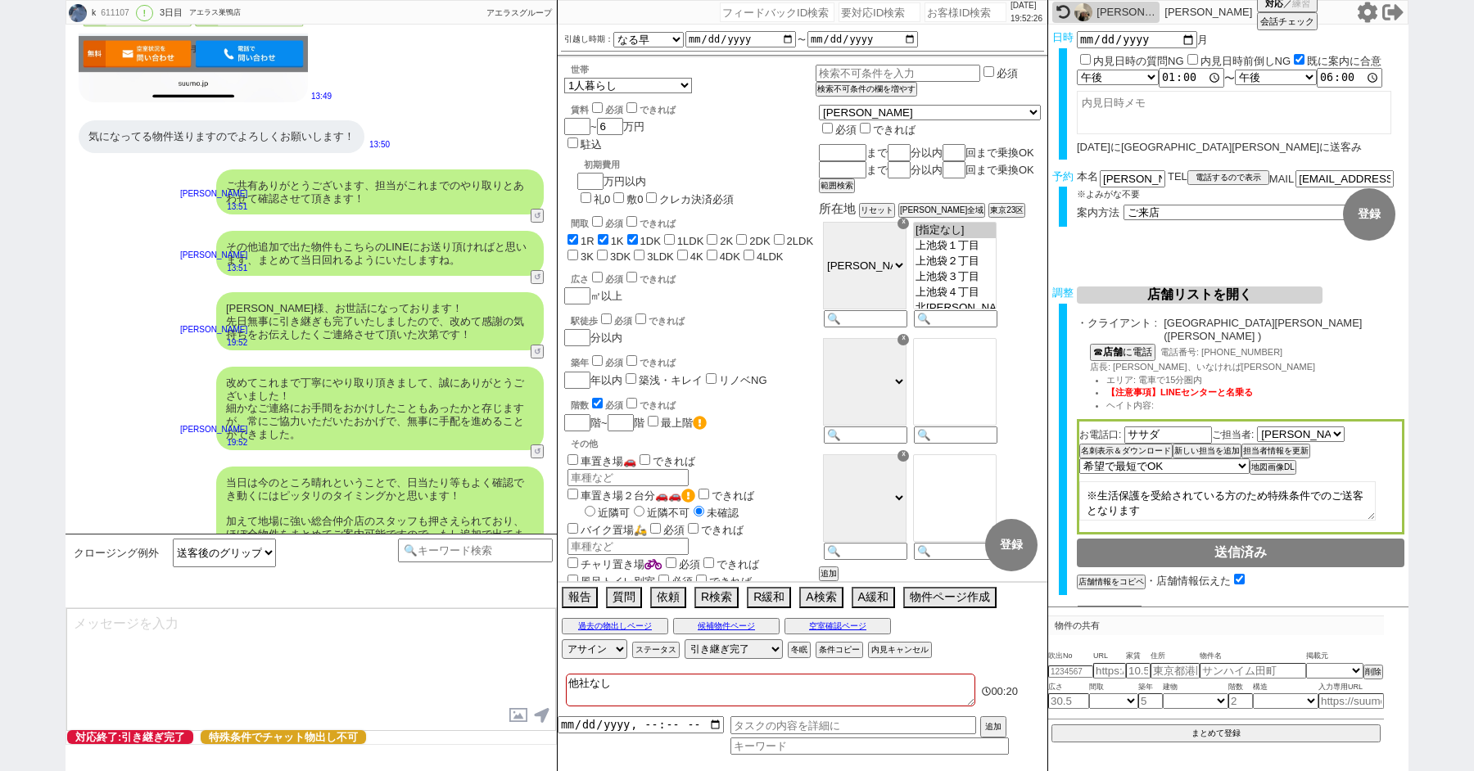
scroll to position [7620, 0]
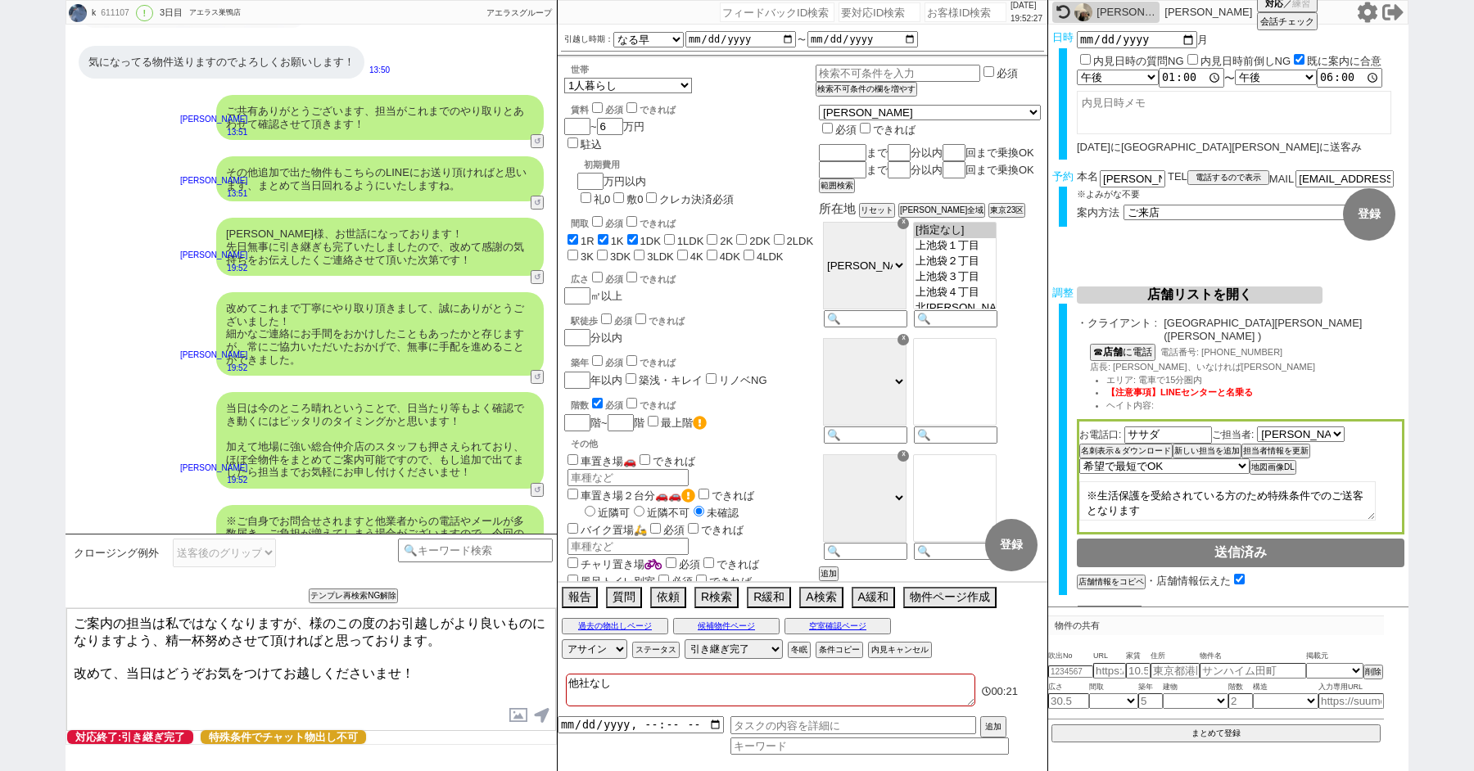
paste textarea "小山"
type textarea "ご案内の担当は私ではなくなりますが、[PERSON_NAME]様のこの度のお引越しがより良いものになりますよう、精一杯努めさせて頂ければと思っております。 改…"
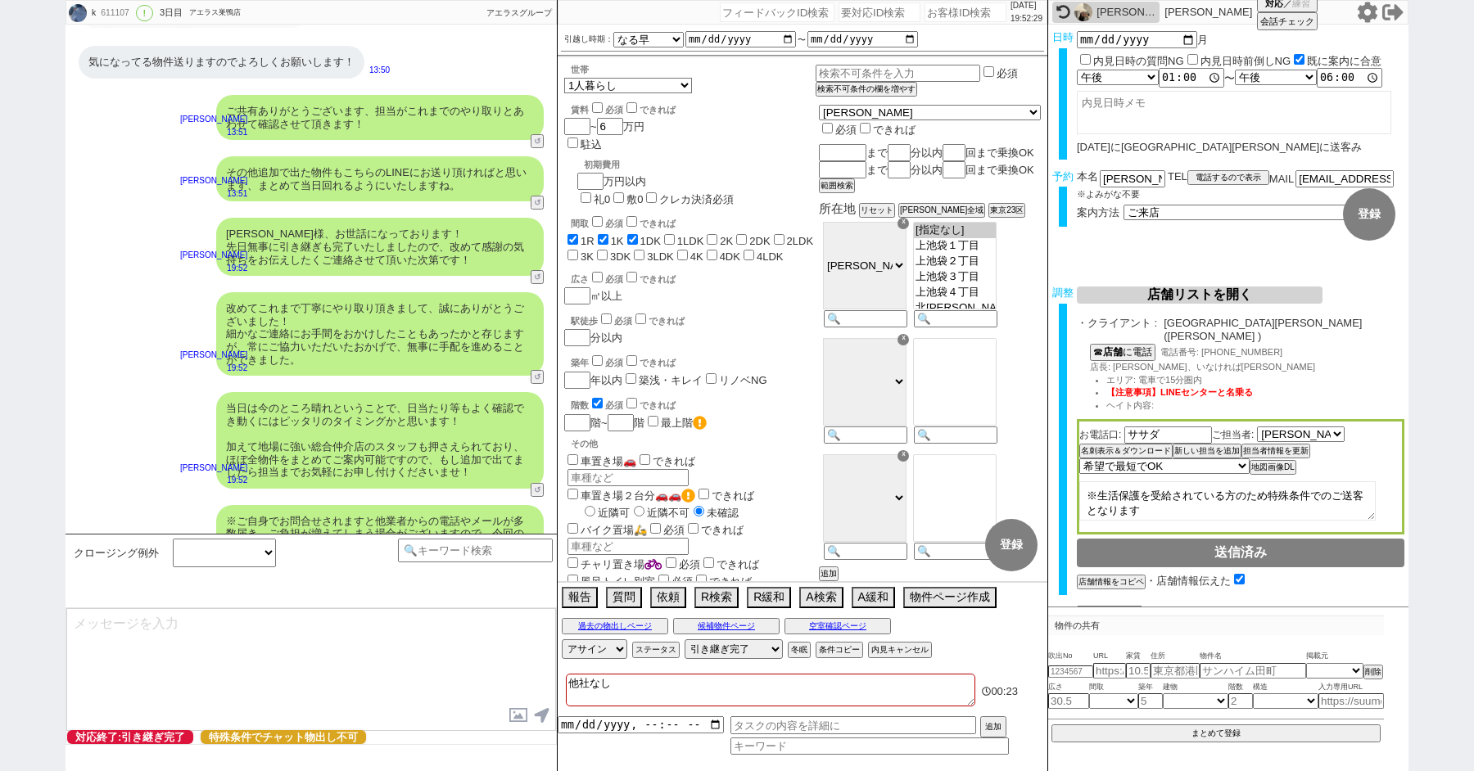
scroll to position [7720, 0]
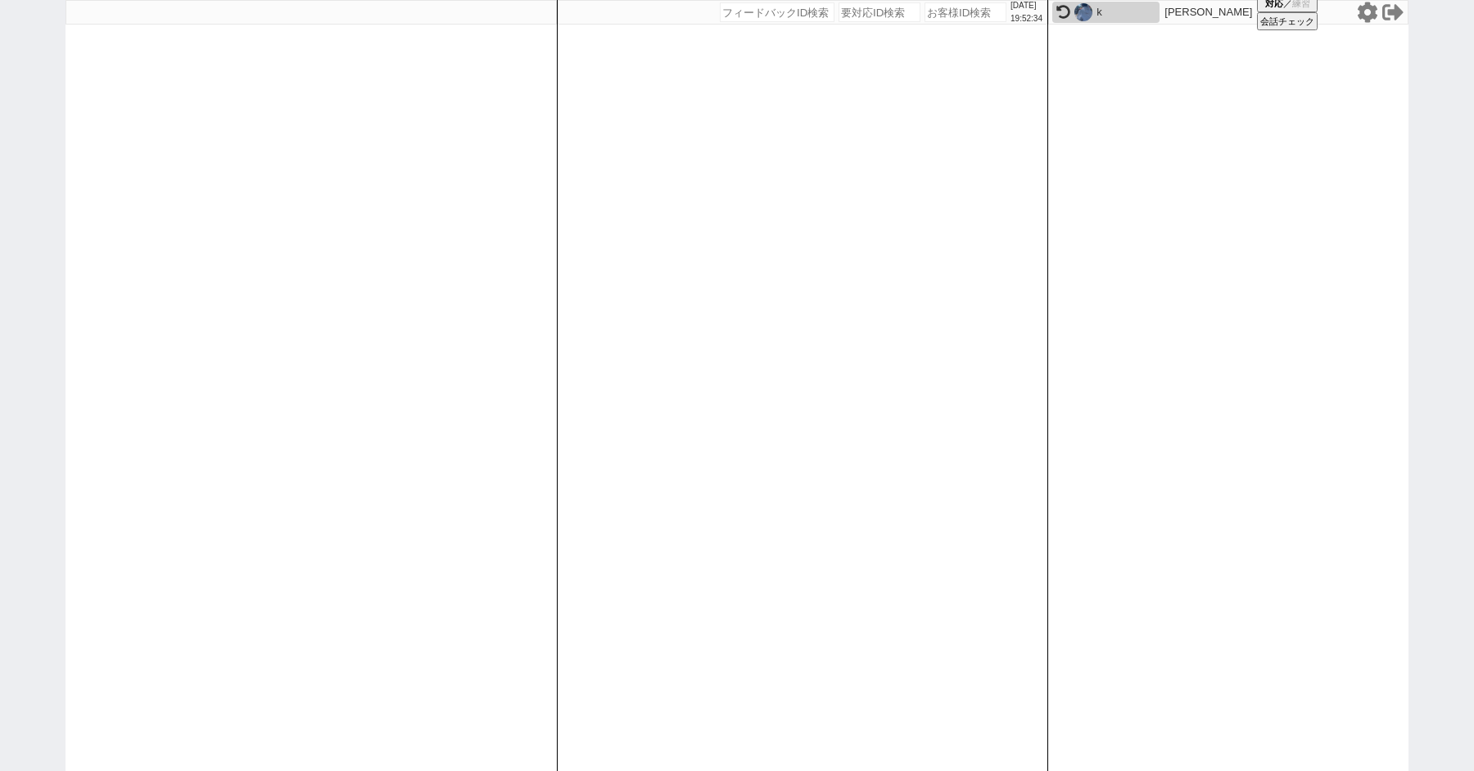
paste input "611138"
type input "611138"
select select "100"
select select "1"
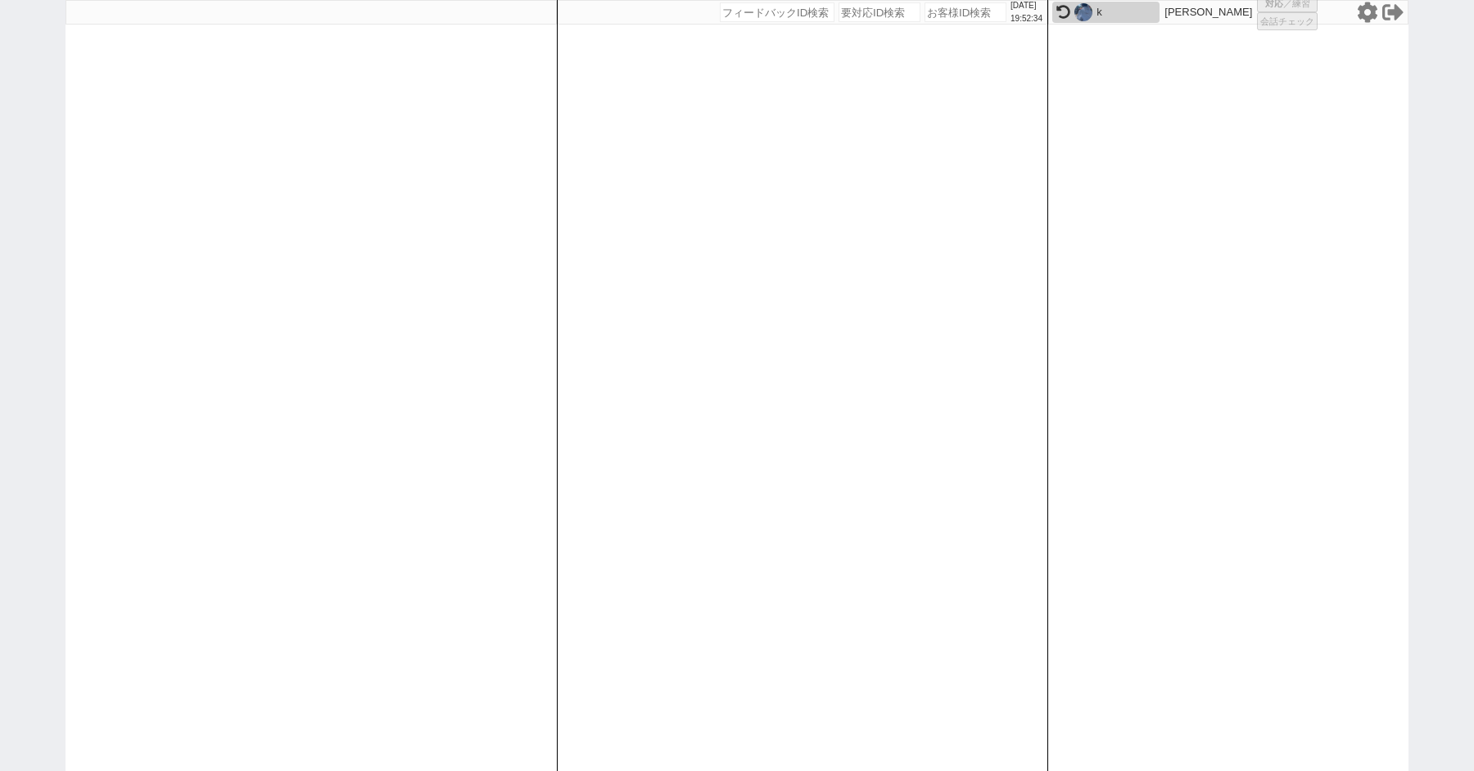
select select "3"
select select "2709"
select select "5"
select select
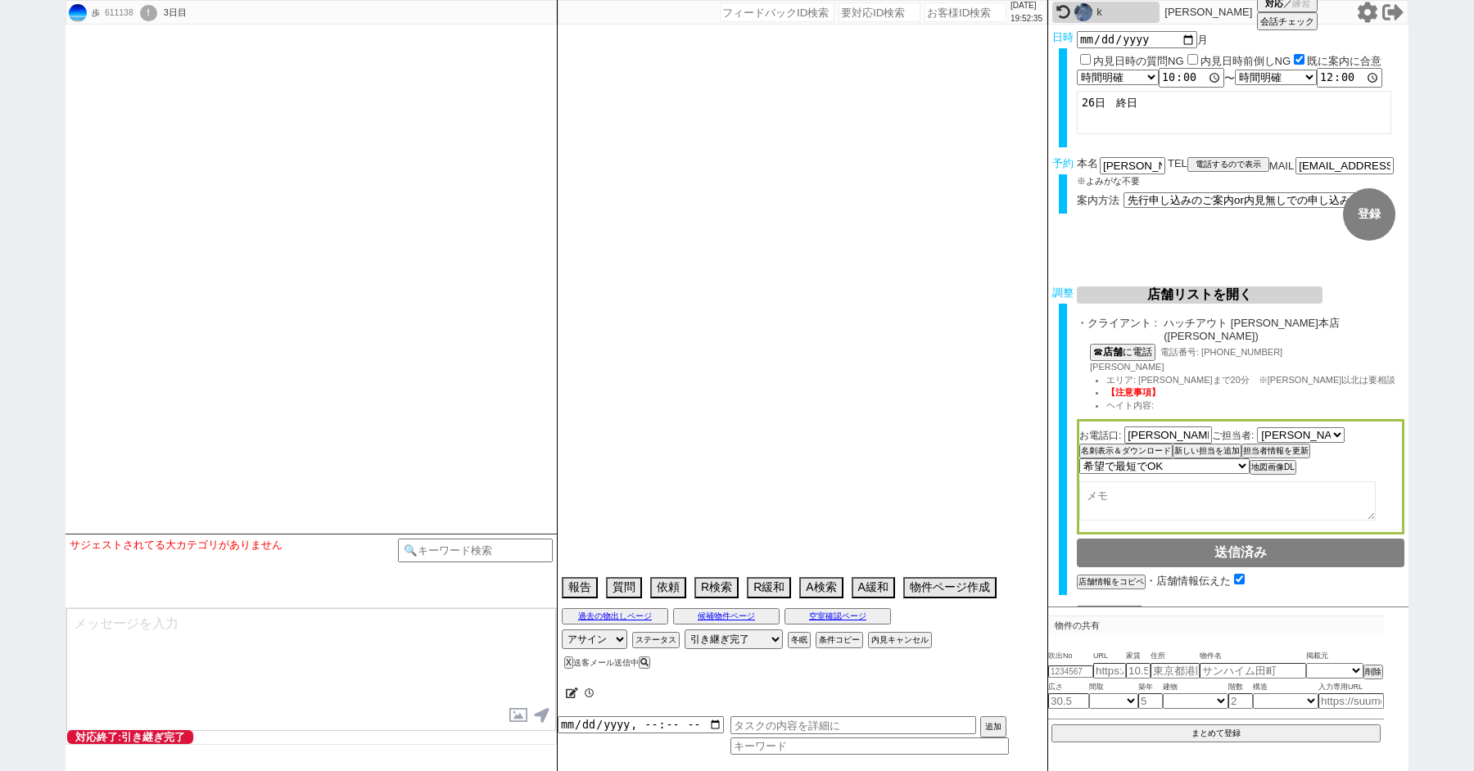
scroll to position [5722, 0]
select select "2025"
select select "10"
select select "36"
select select "0"
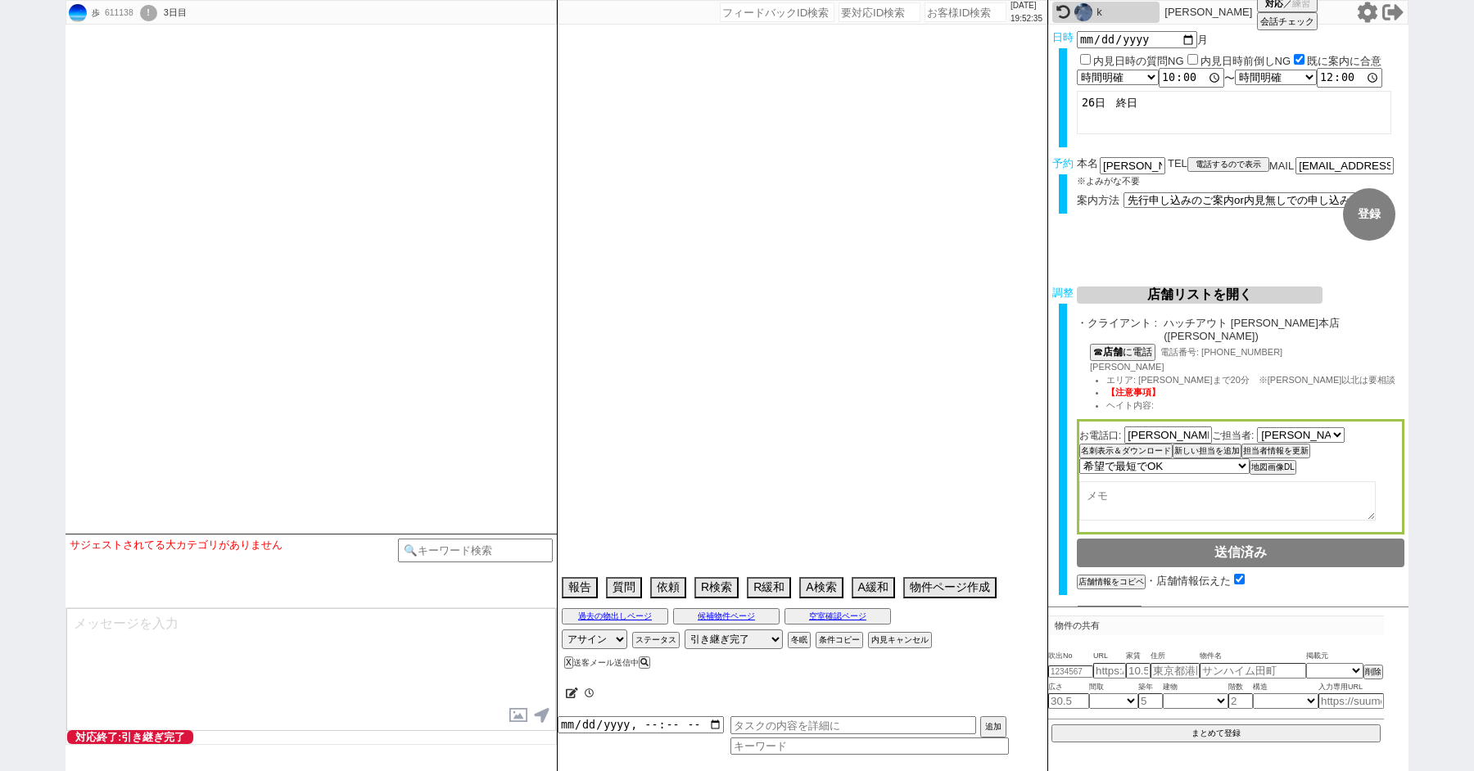
select select "12"
select select "103"
select select "2702"
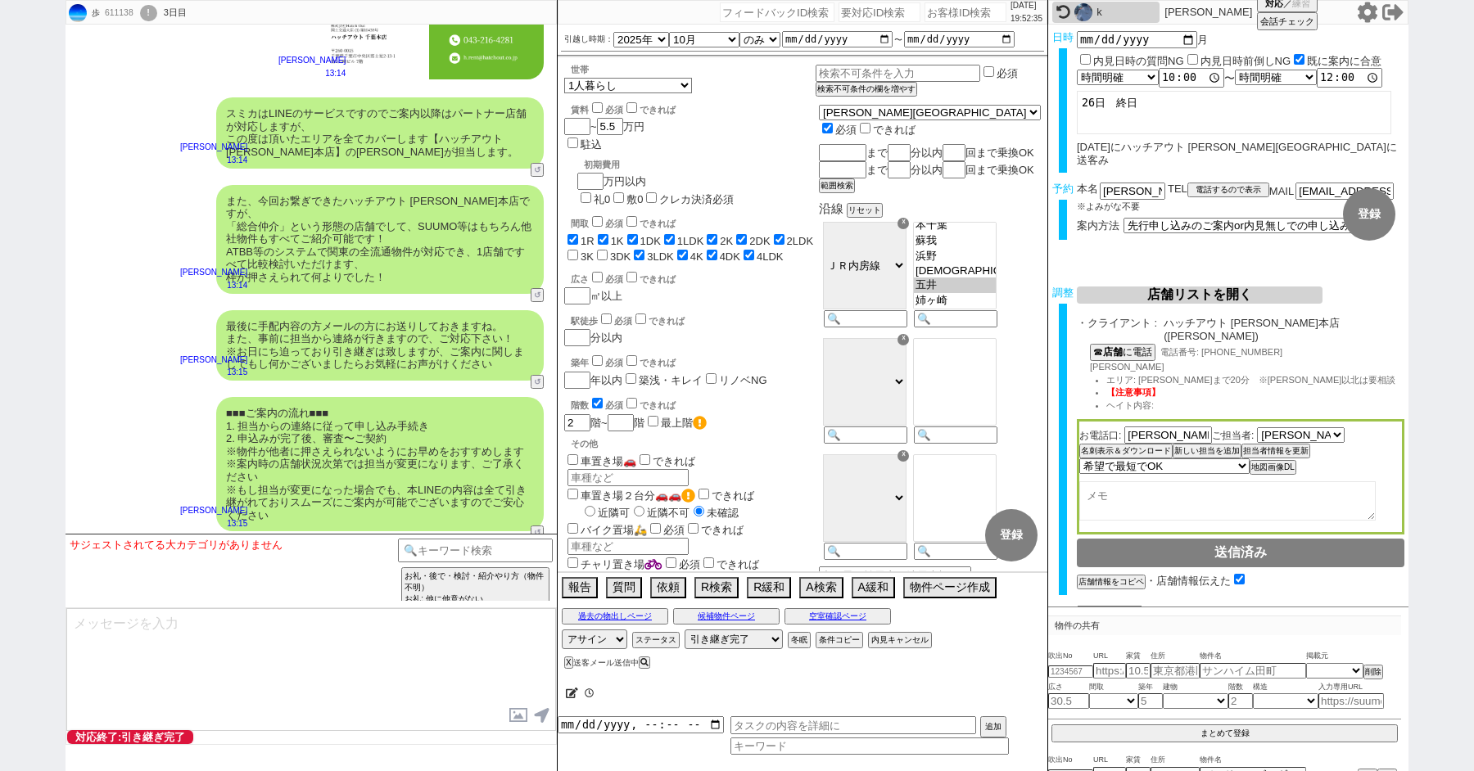
scroll to position [5861, 0]
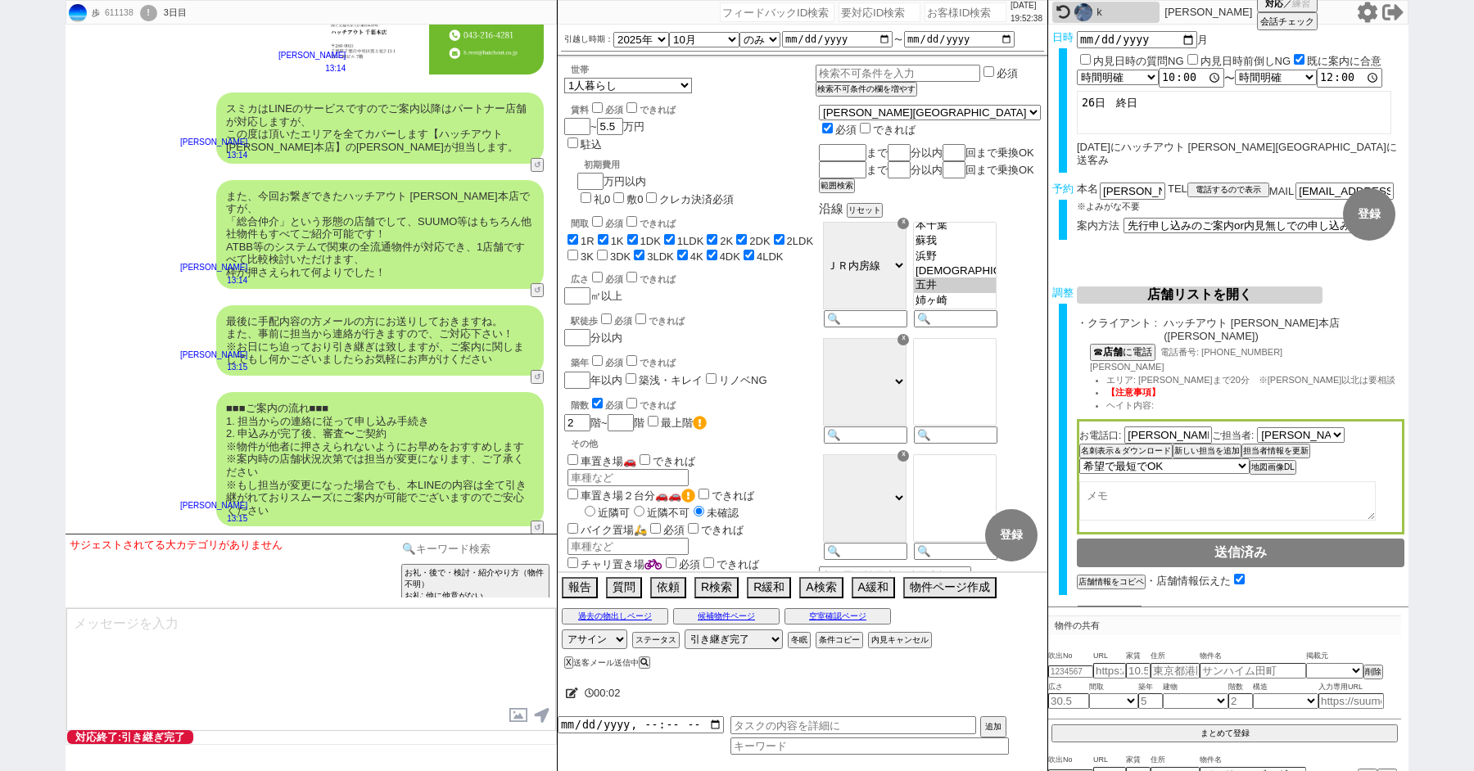
click at [450, 547] on input at bounding box center [475, 549] width 155 height 20
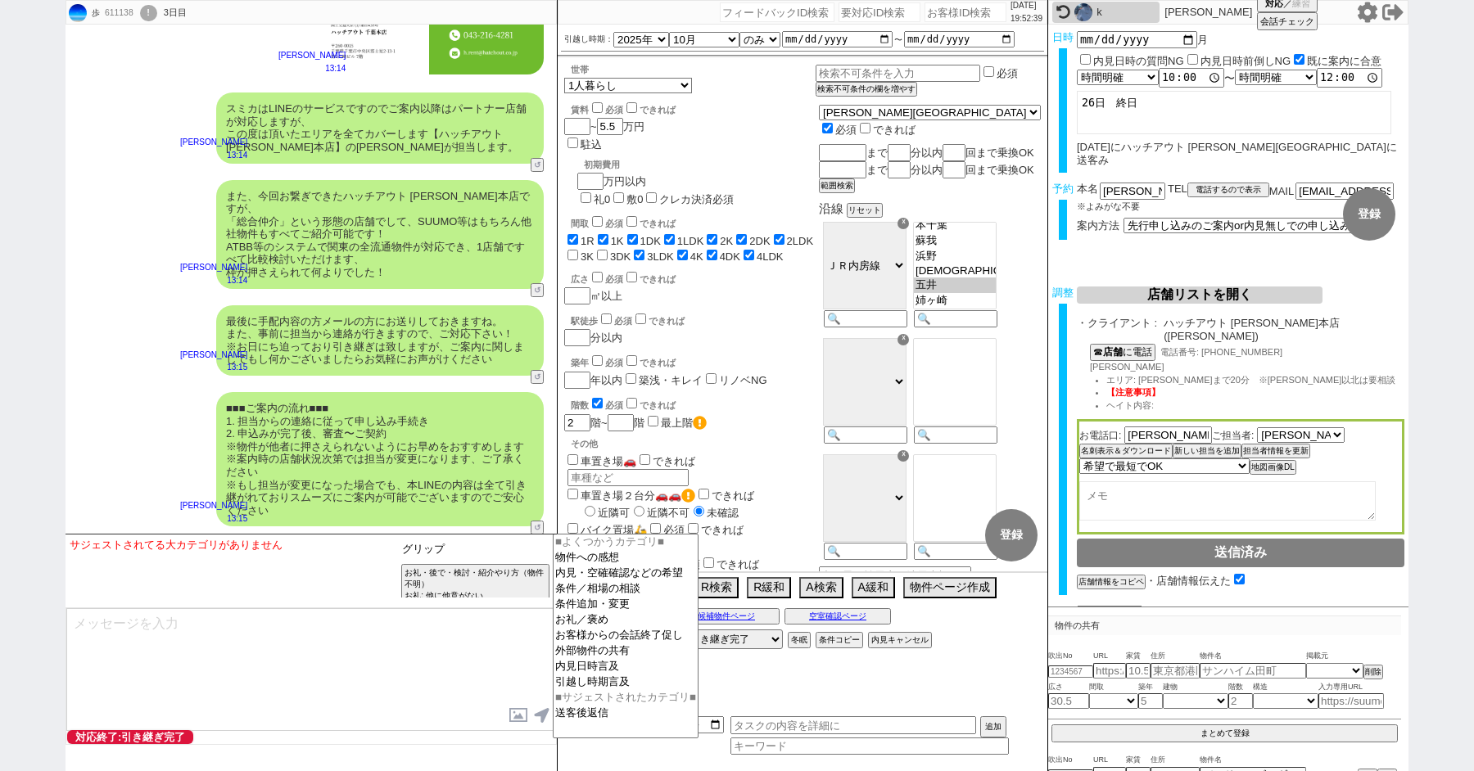
type input "グリップ"
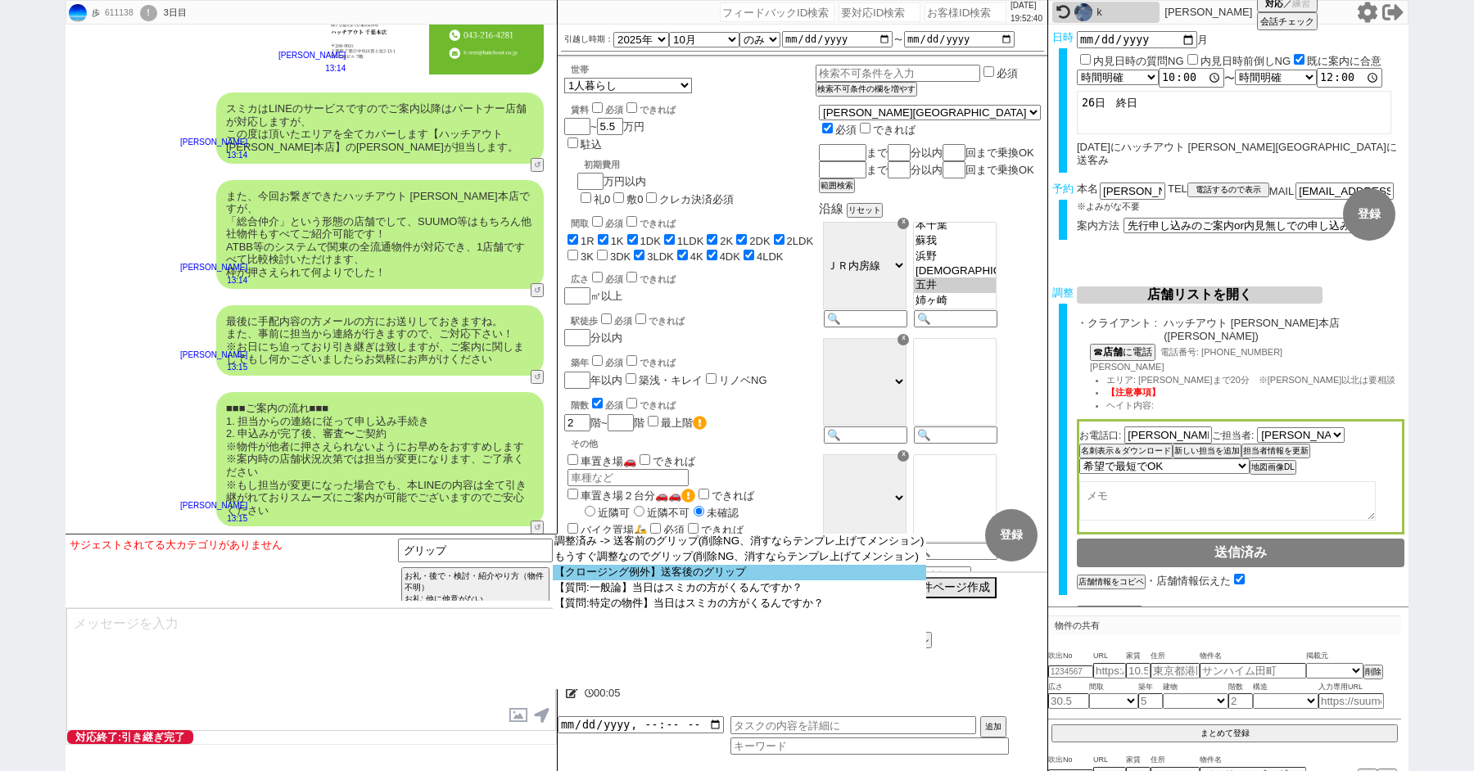
click at [646, 581] on option "【クロージング例外】送客後のグリップ" at bounding box center [739, 573] width 373 height 16
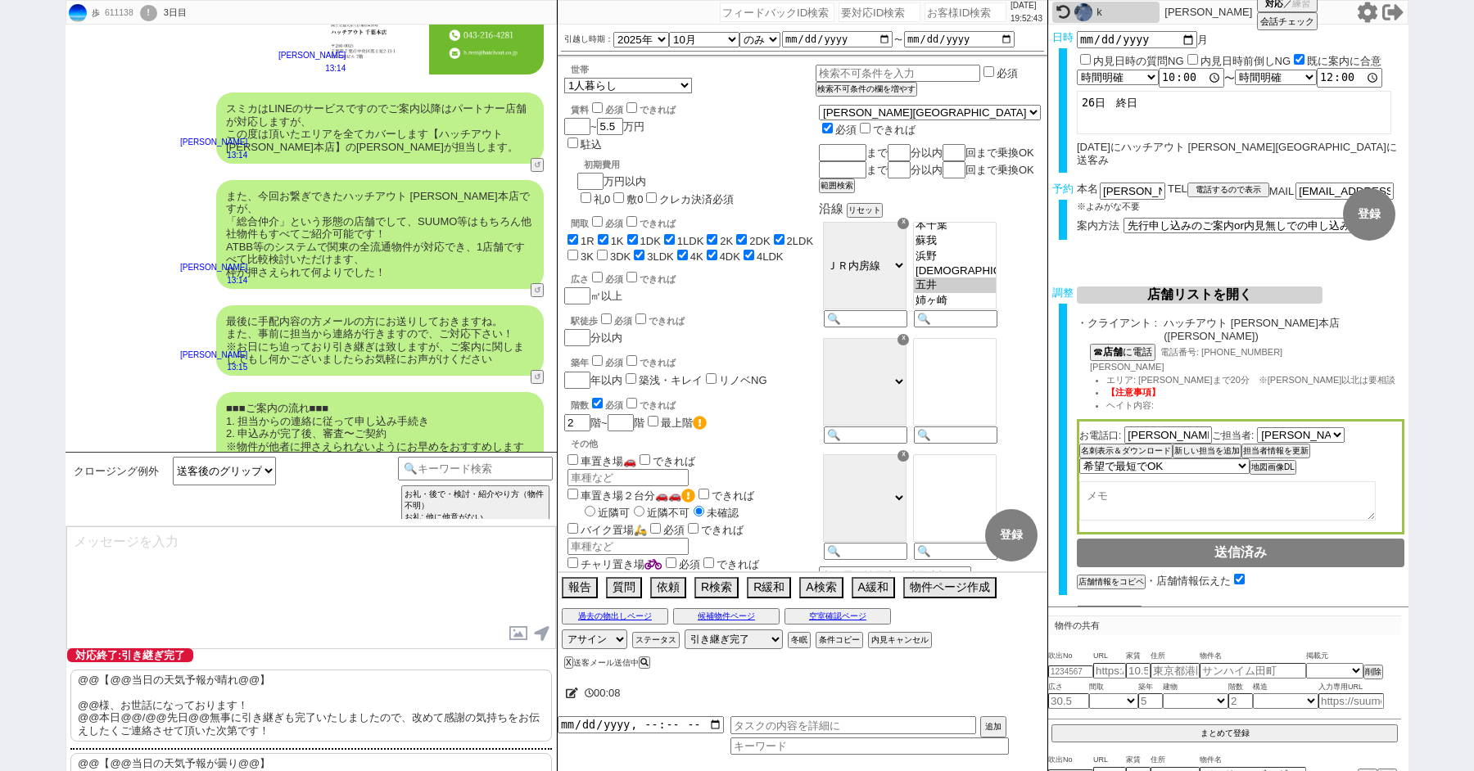
scroll to position [5943, 0]
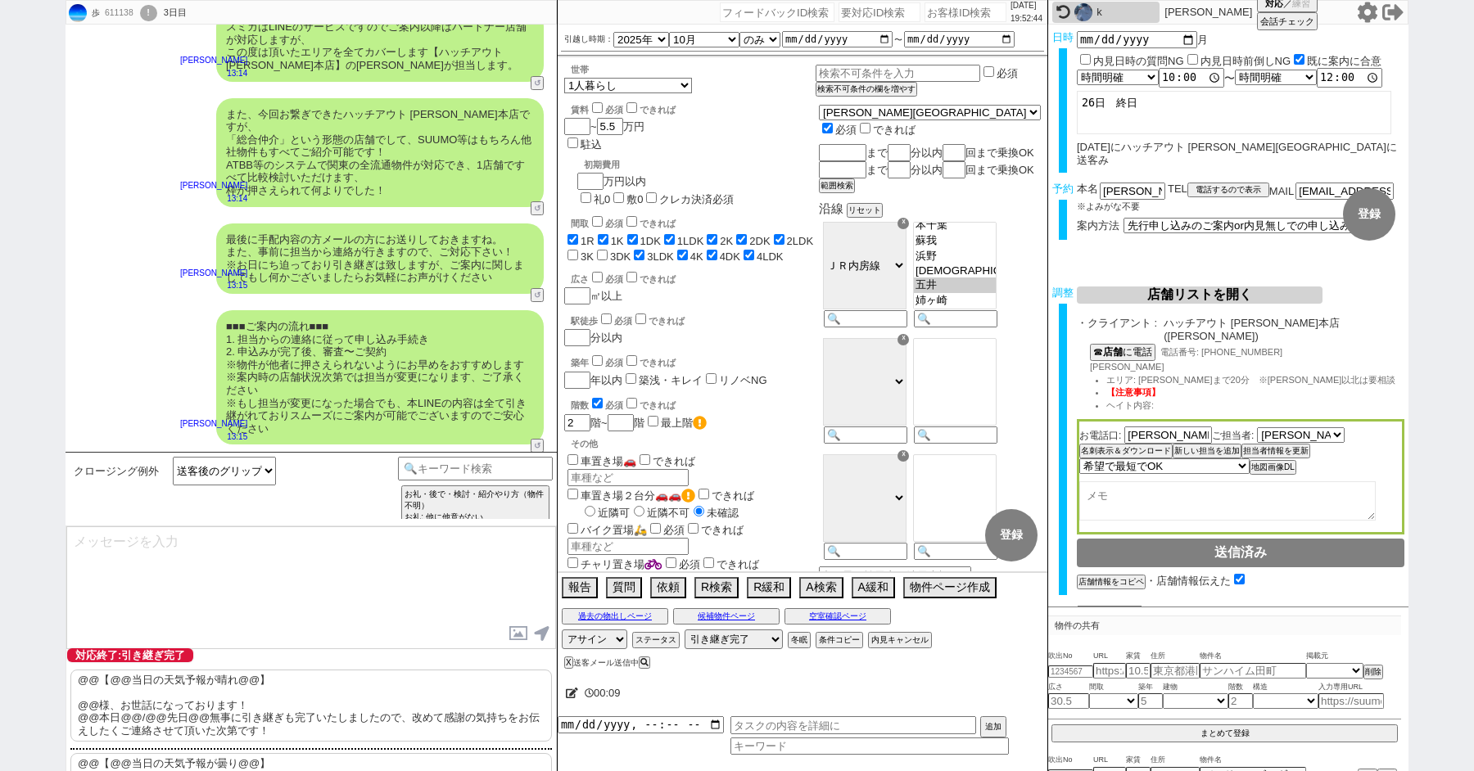
click at [261, 599] on textarea at bounding box center [311, 588] width 490 height 123
type textarea "あ"
click at [540, 442] on button "↺" at bounding box center [539, 447] width 10 height 11
click at [252, 473] on select "中カテゴリを選択 よろしくおねがいします ありがとうございました ／ しっかり目のお礼 この物件も追加でお願いします！（URL等もらう） 追加の物件はどちらに…" at bounding box center [224, 471] width 103 height 29
select select "よろしくおねがいします"
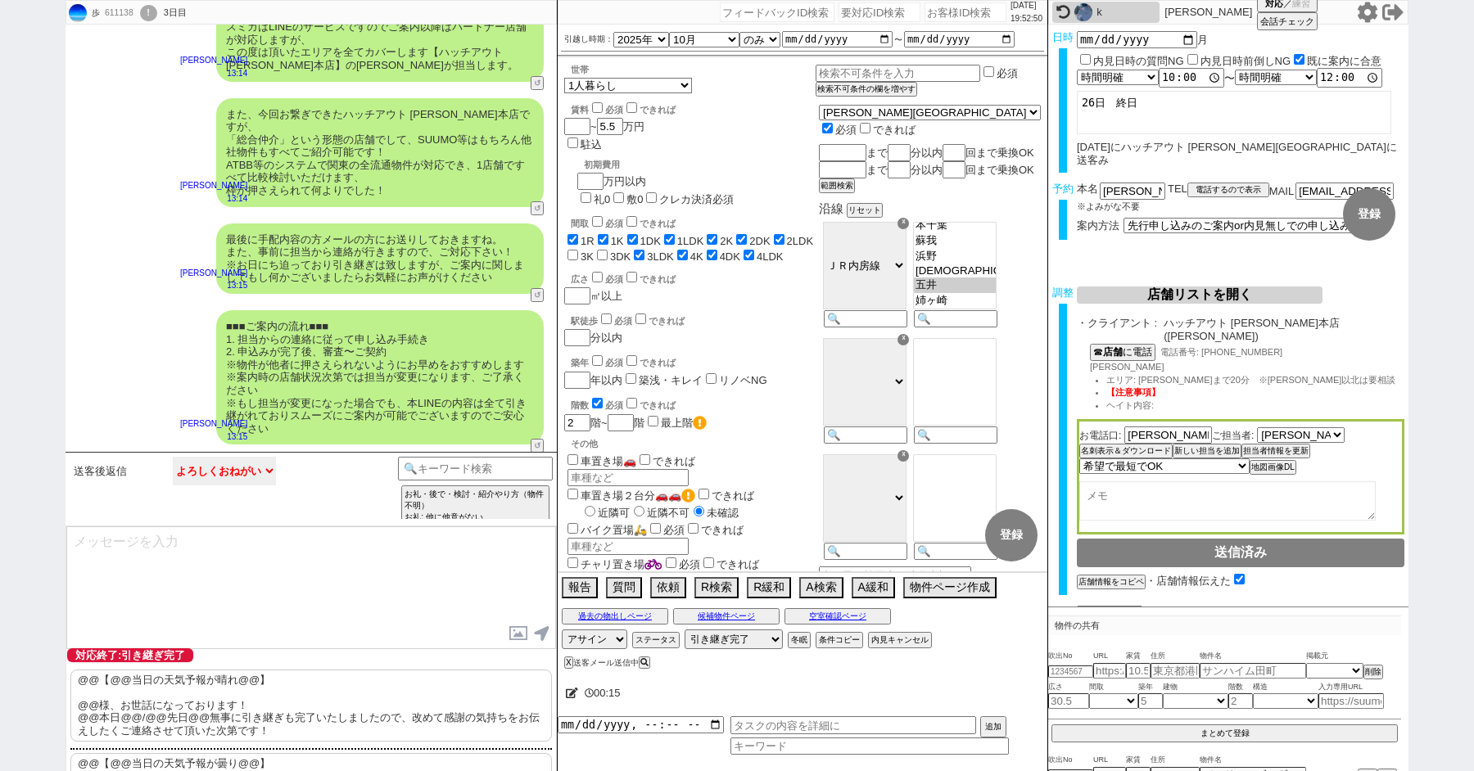
click at [173, 486] on select "中カテゴリを選択 よろしくおねがいします ありがとうございました ／ しっかり目のお礼 この物件も追加でお願いします！（URL等もらう） 追加の物件はどちらに…" at bounding box center [224, 471] width 103 height 29
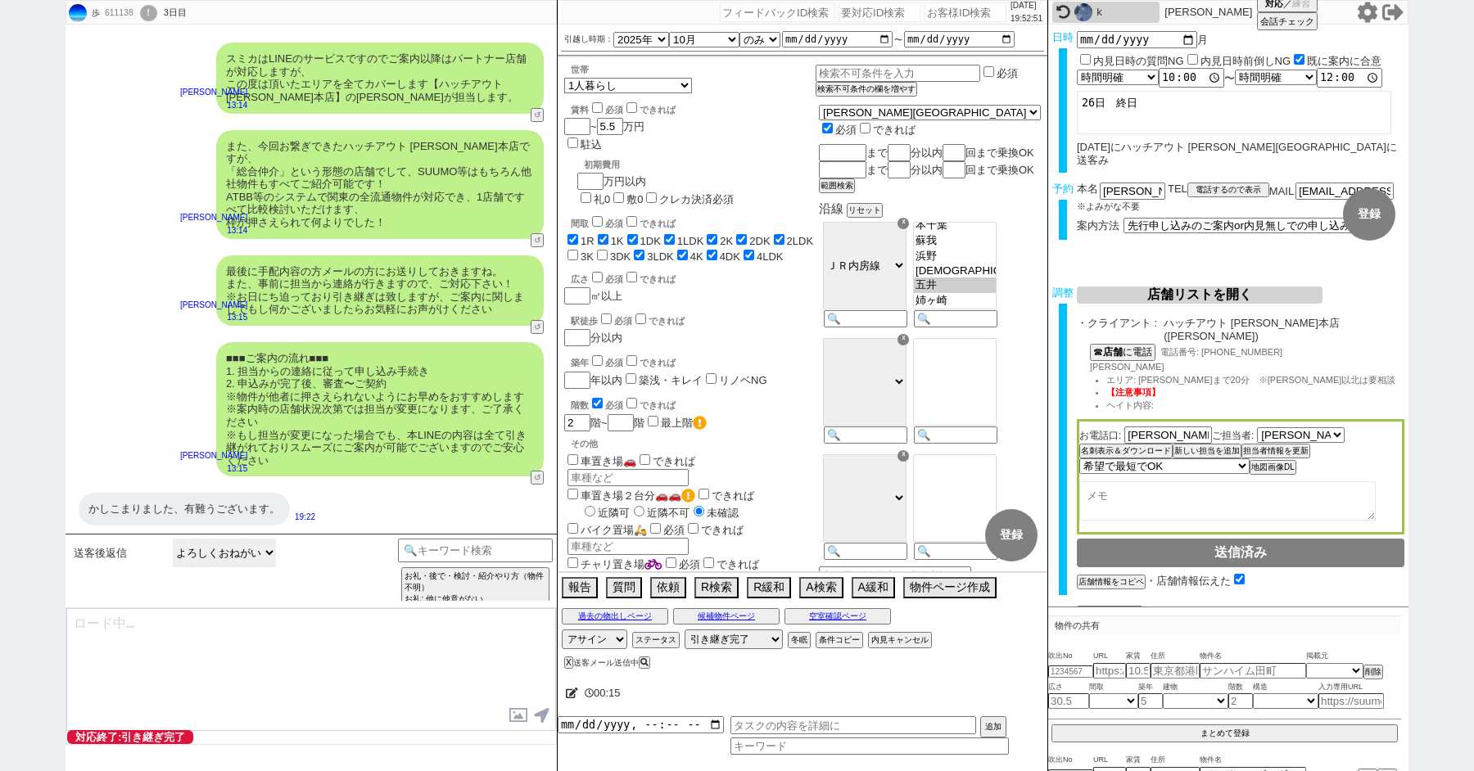
scroll to position [5861, 0]
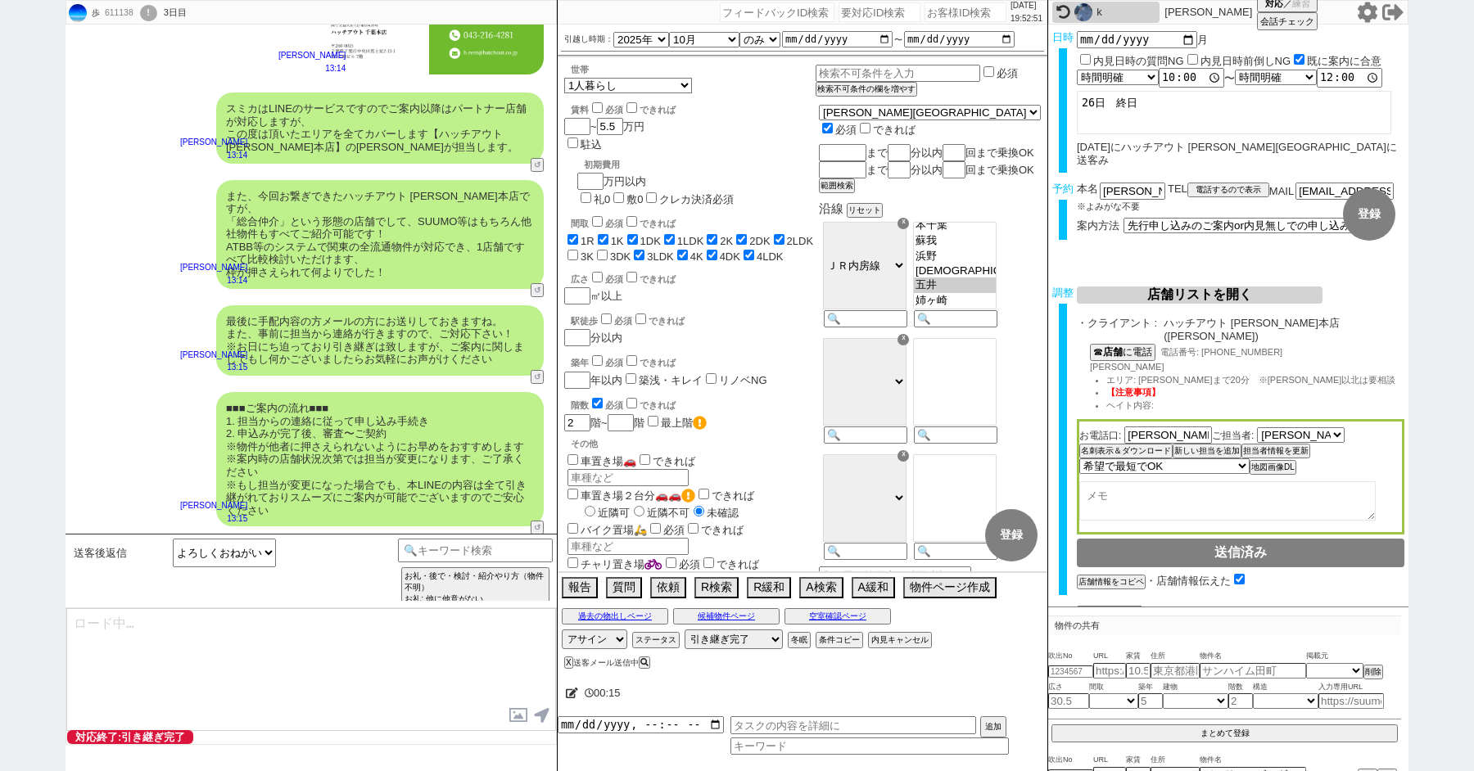
type textarea "いえ、こちらこそ引き続きどうぞよろしくお願いいたします！"
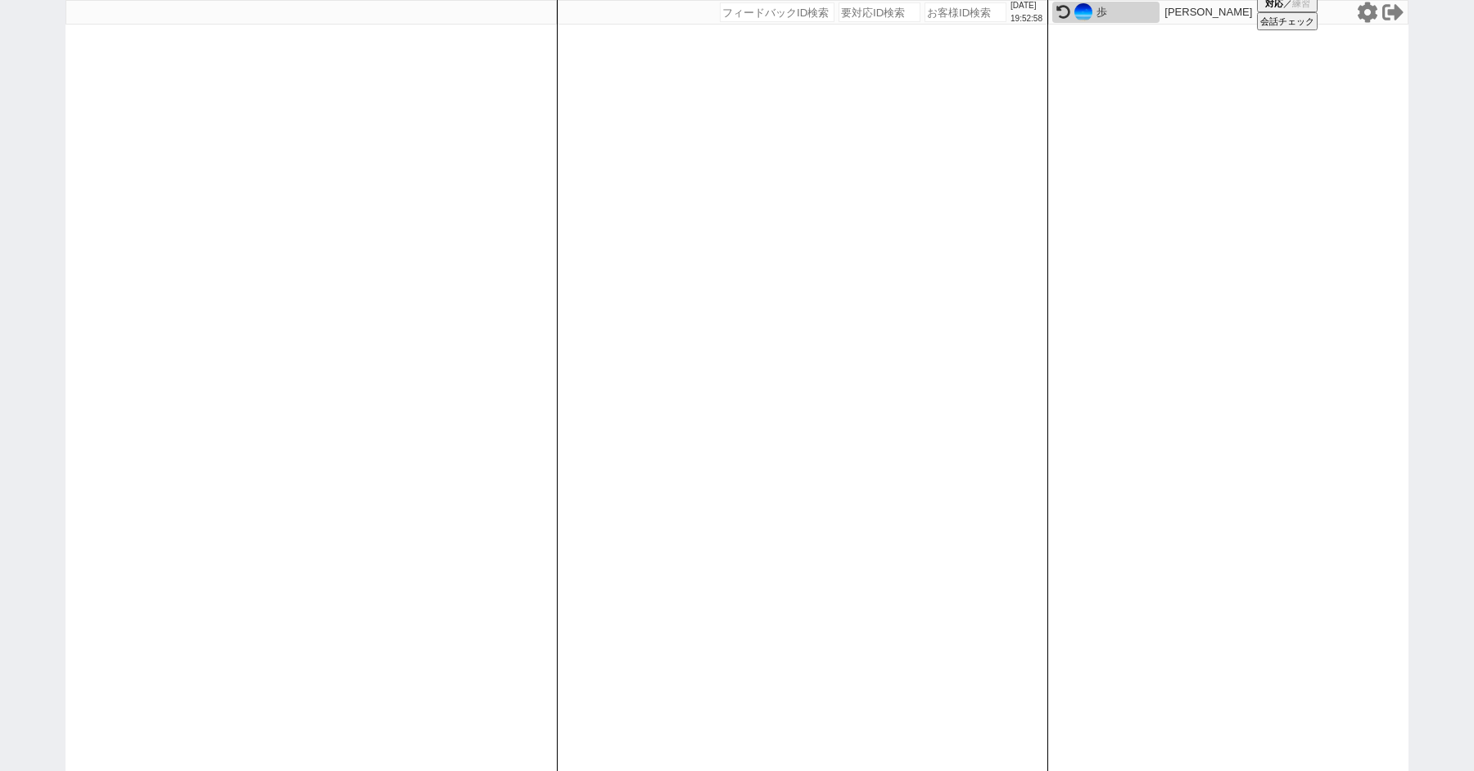
paste input "609736"
type input "609736"
select select "100"
select select "1"
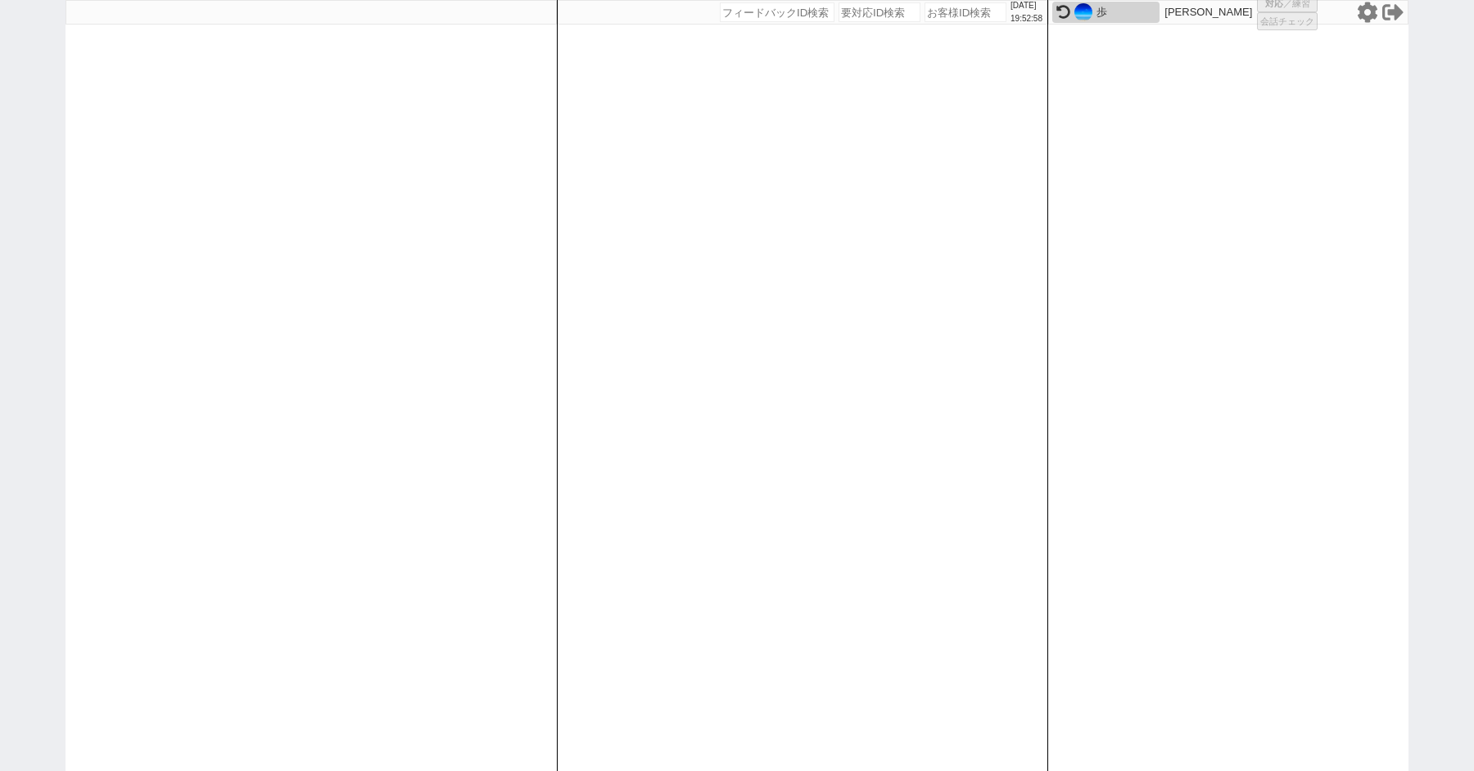
select select "2"
select select "5"
select select
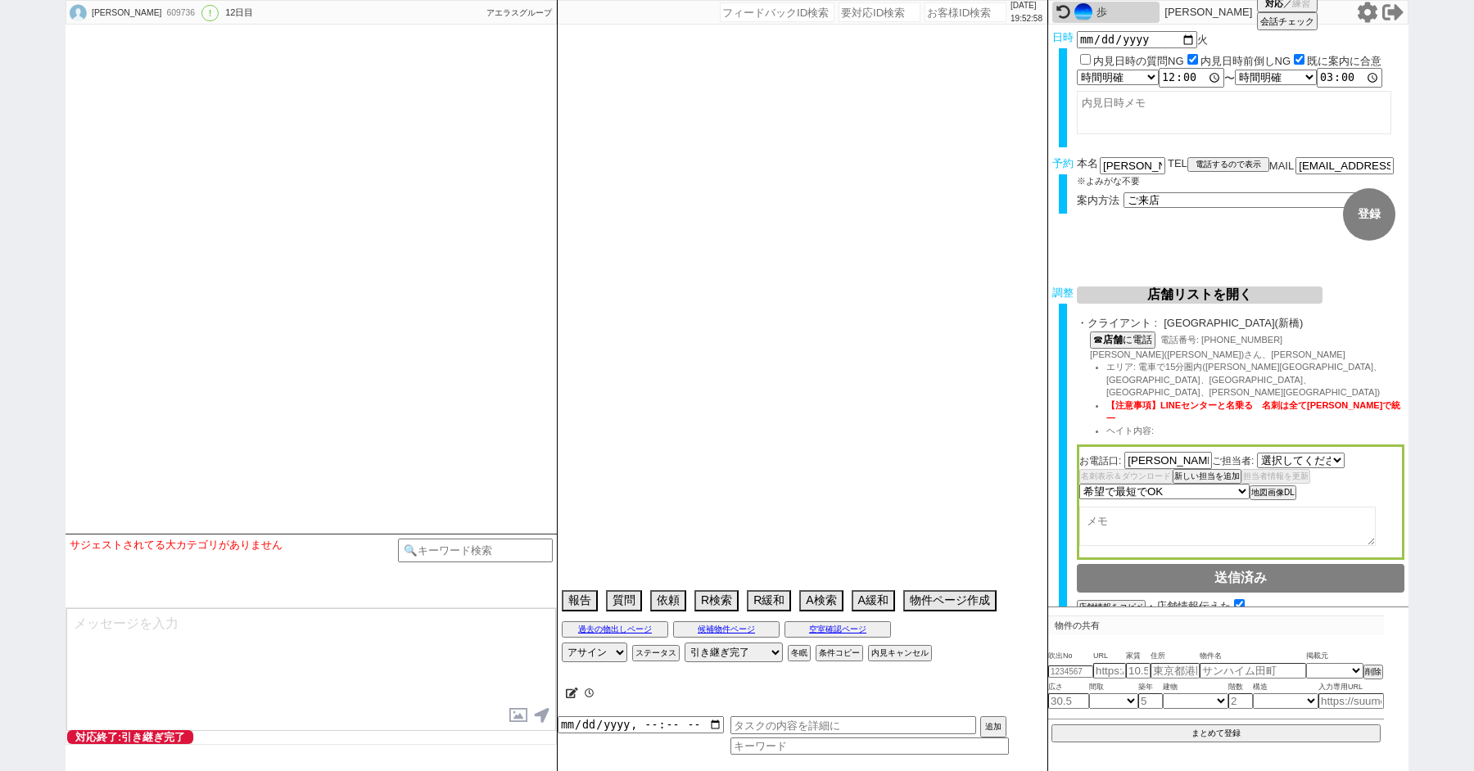
select select "2800"
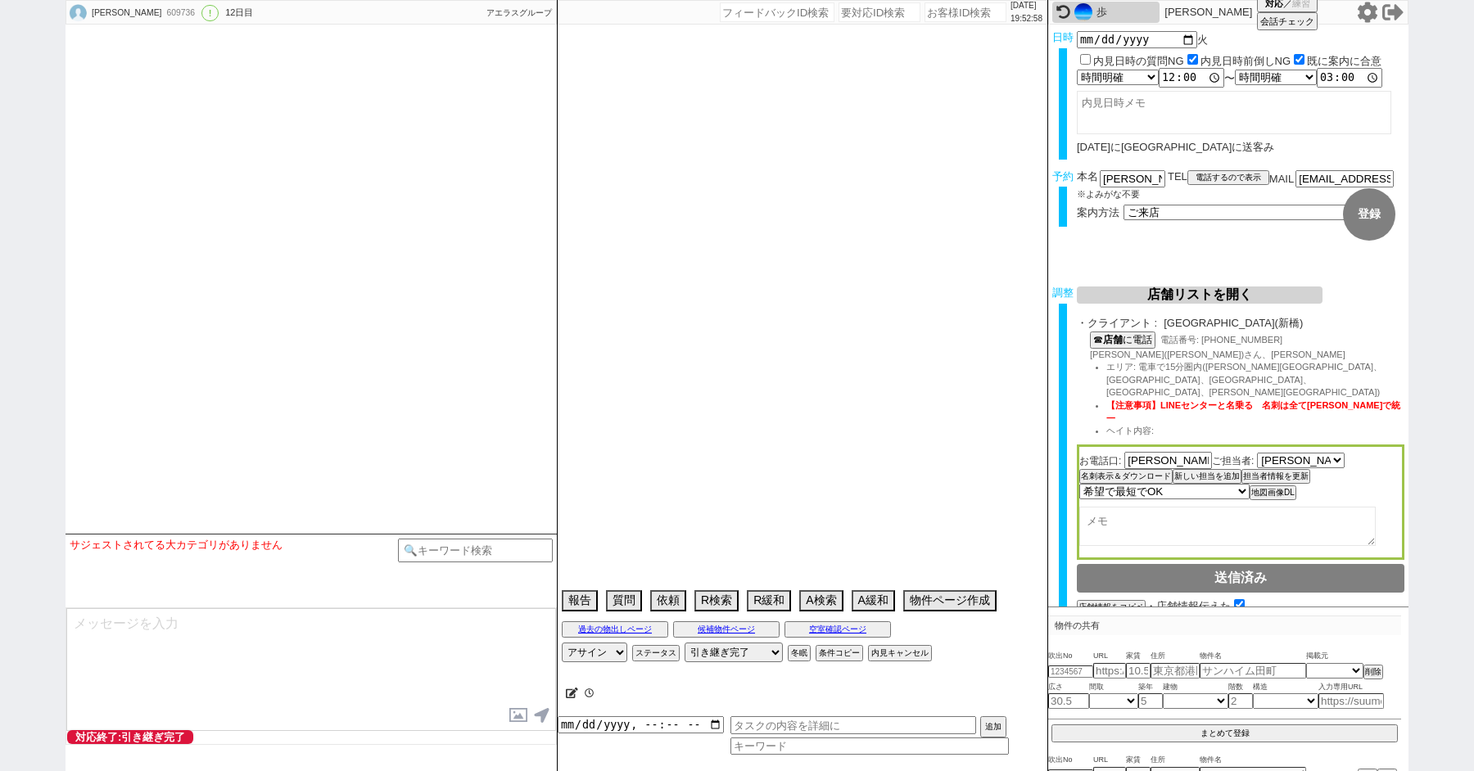
type textarea "@他社予定はなし、反響での対応歴ありだがお客さん希望でこっちで対応する"
select select "15"
select select "0"
select select "69"
select select "[DATE]"
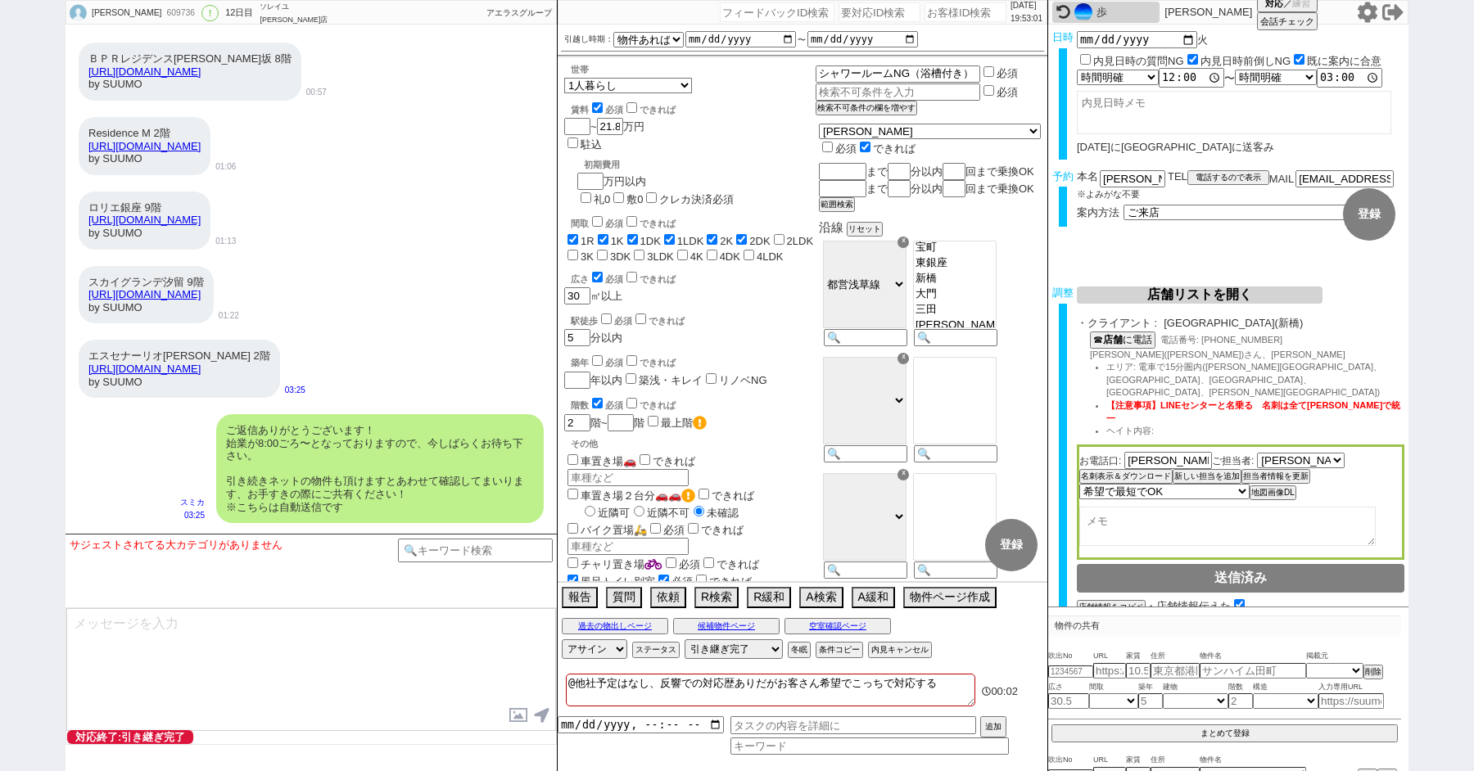
scroll to position [20585, 0]
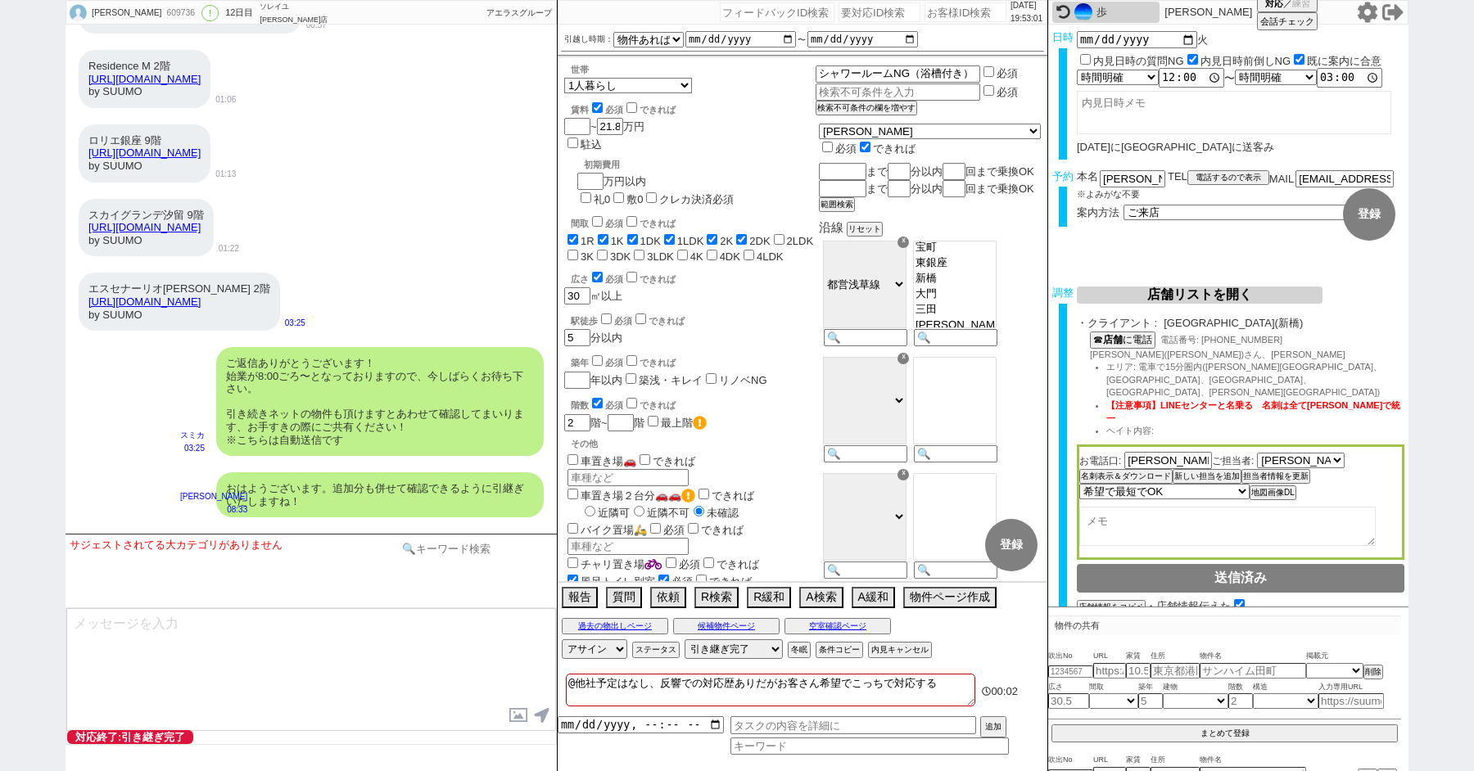
click at [468, 557] on input at bounding box center [475, 549] width 155 height 20
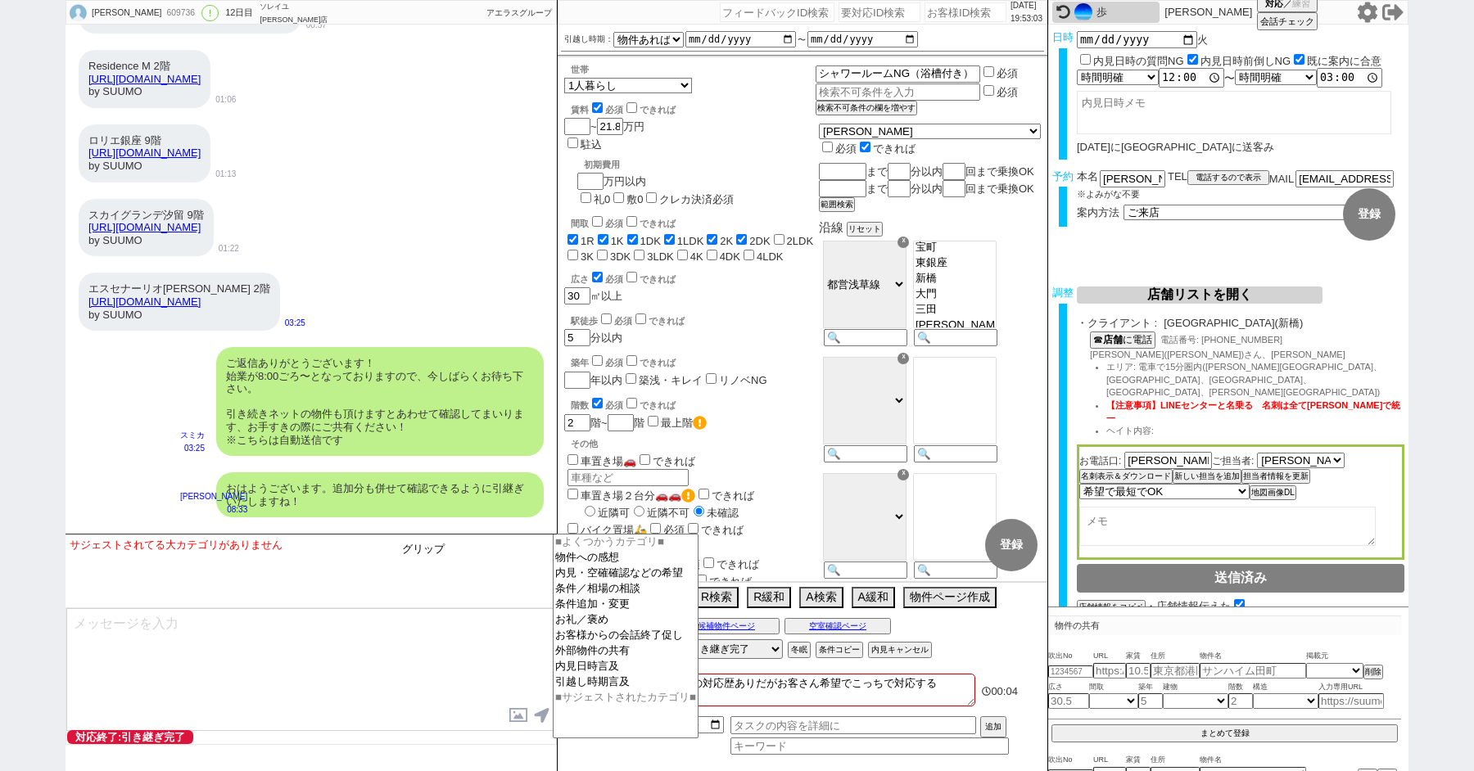
type input "グリップ"
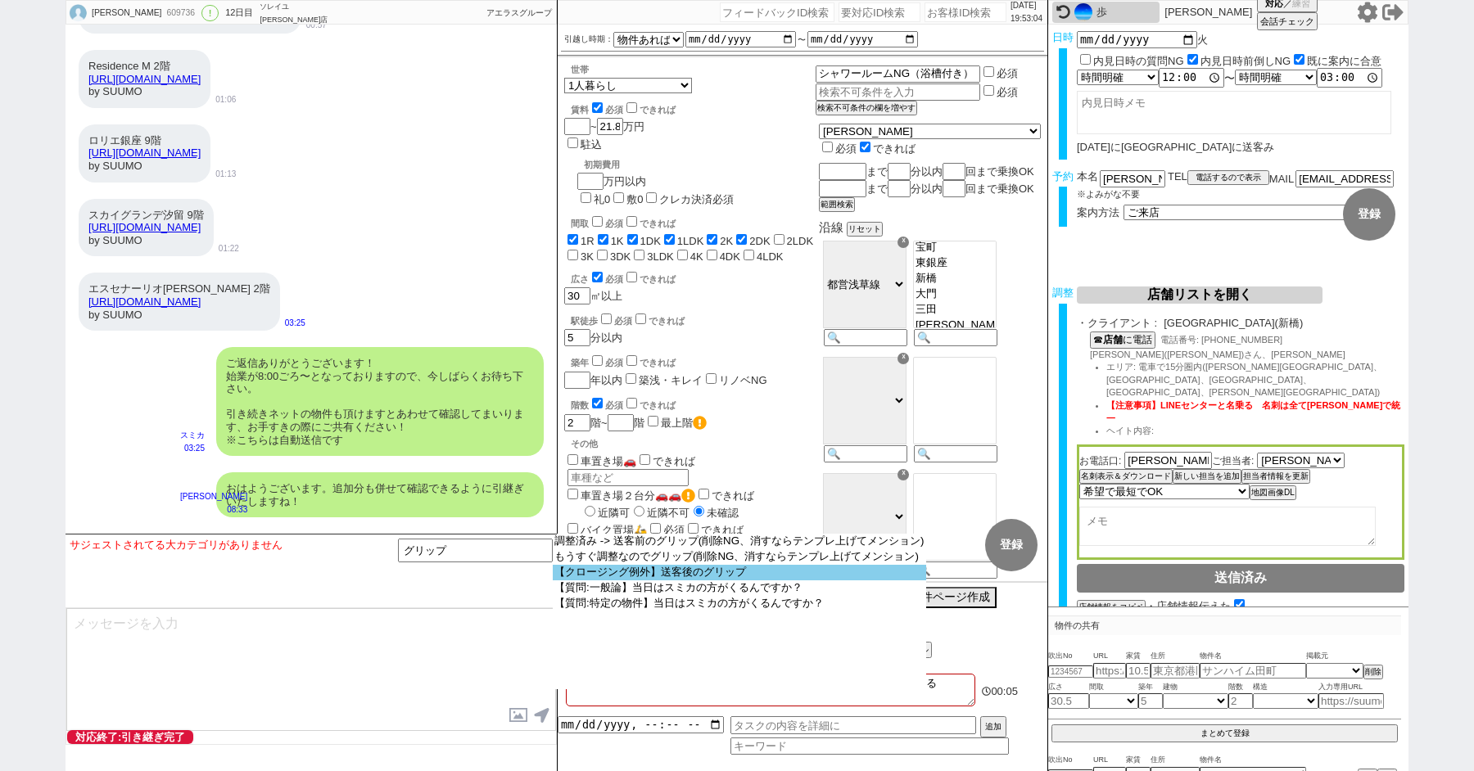
click at [673, 577] on option "【クロージング例外】送客後のグリップ" at bounding box center [739, 573] width 373 height 16
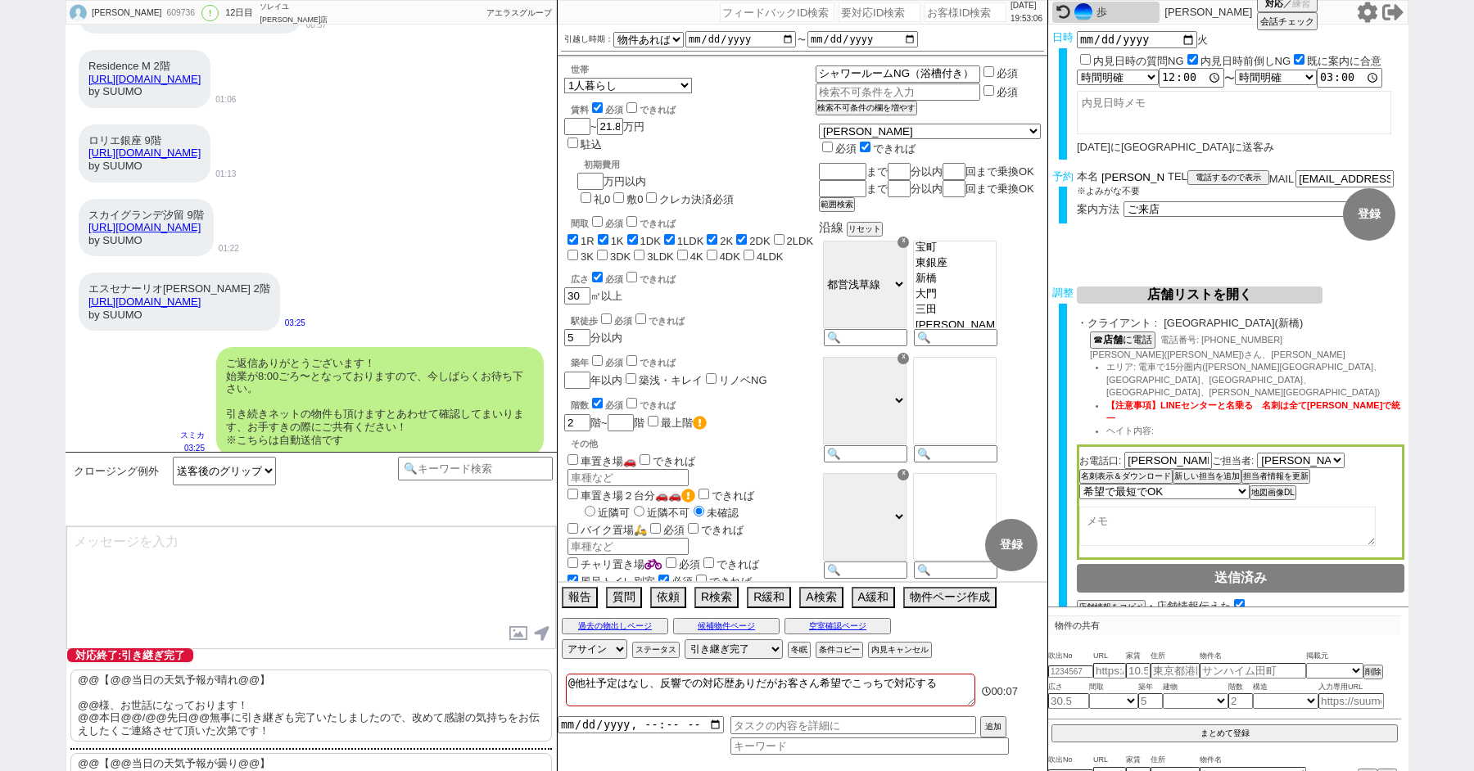
drag, startPoint x: 1123, startPoint y: 177, endPoint x: 1041, endPoint y: 176, distance: 82.7
click at [1049, 176] on div "予約 本名 [PERSON_NAME] ※よみがな不要 TEL 電話するので表示 電話の理由 356 初日調整での禊 357 問物漏れ回収 359 内見日が怪…" at bounding box center [1228, 202] width 360 height 64
click at [200, 678] on p "@@【@@当日の天気予報が晴れ@@】 @@様、お世話になっております！ @@本日@@/@@先日@@無事に引き継ぎも完了いたしましたので、改めて感謝の気持ちをお…" at bounding box center [310, 706] width 481 height 72
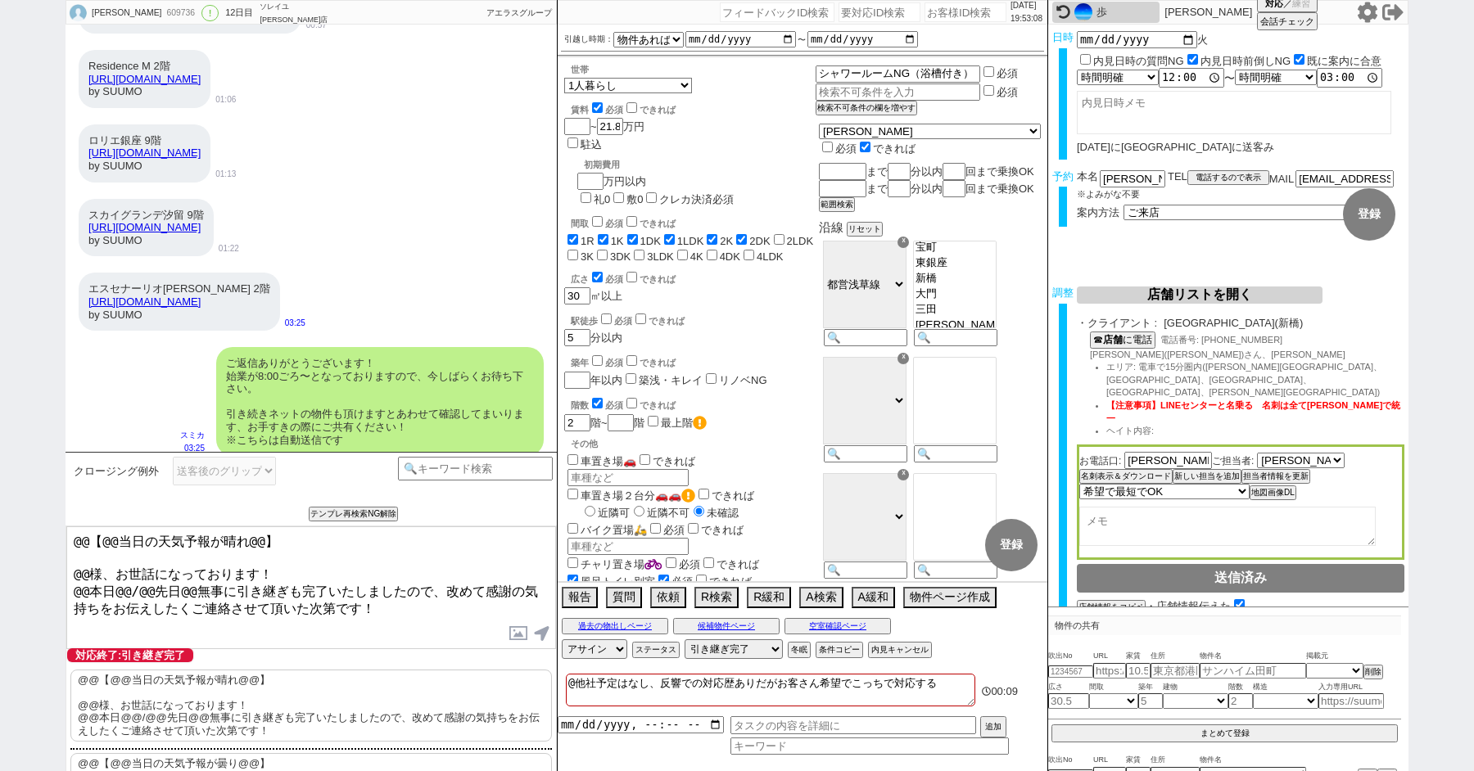
drag, startPoint x: 90, startPoint y: 561, endPoint x: 46, endPoint y: 474, distance: 97.4
click at [67, 523] on div "クロージング例外 送客後のグリップ 契約条件 !^ペット !^ルームシェア !^ルーム[PERSON_NAME]&&!^楽器&&!^水商売 !^遠方 !^外国…" at bounding box center [311, 611] width 491 height 319
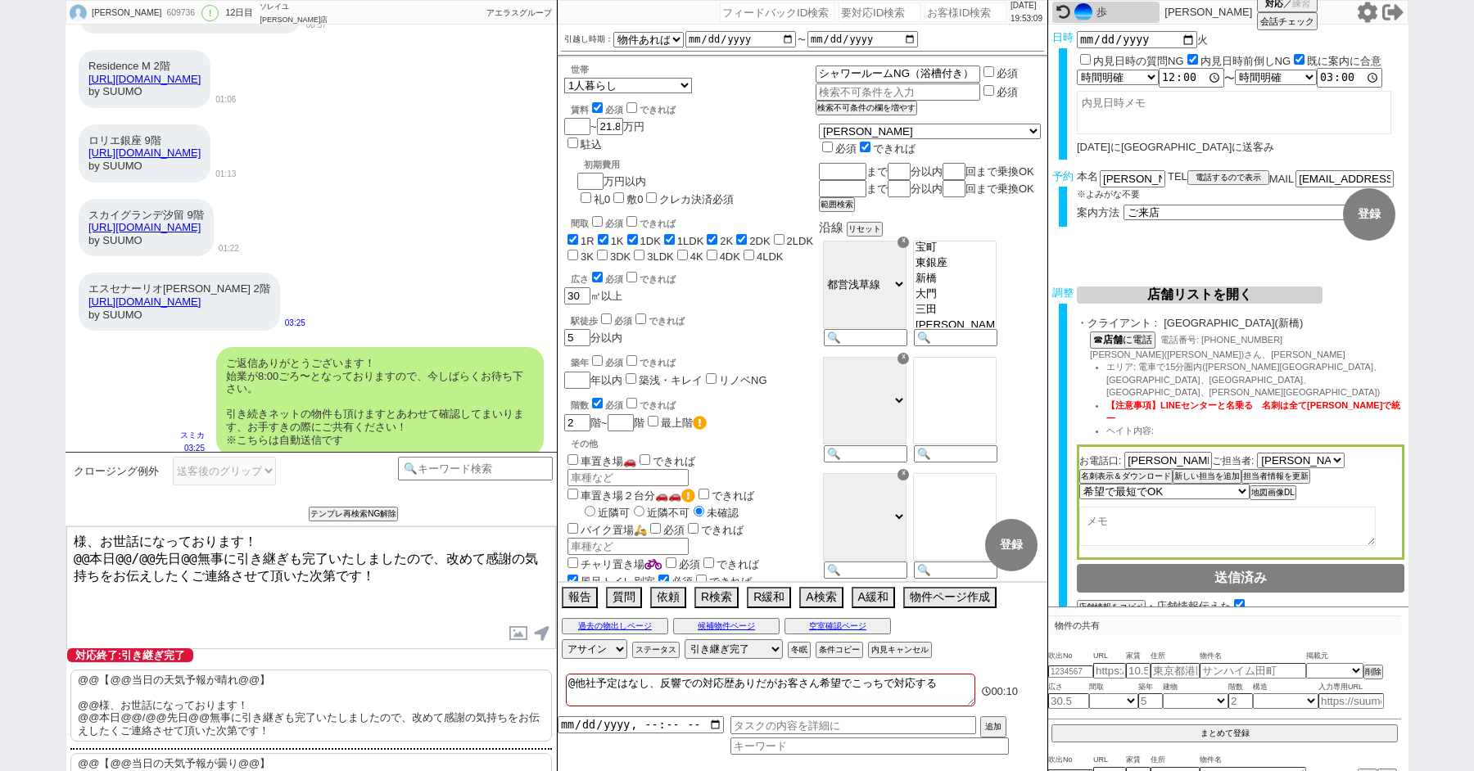
paste textarea "[PERSON_NAME]"
drag, startPoint x: 148, startPoint y: 553, endPoint x: 14, endPoint y: 551, distance: 134.3
click at [23, 553] on div "[PERSON_NAME] 609736 ! 0 12日目 ソレイユ[PERSON_NAME]店 冬眠中 自社客 アエラスグループ スミカ_BPO チャット全…" at bounding box center [737, 385] width 1474 height 771
type textarea "[PERSON_NAME]様、お世話になっております！ 先日無事に引き継ぎも完了いたしましたので、改めて感謝の気持ちをお伝えしたくご連絡させて頂いた次第です！"
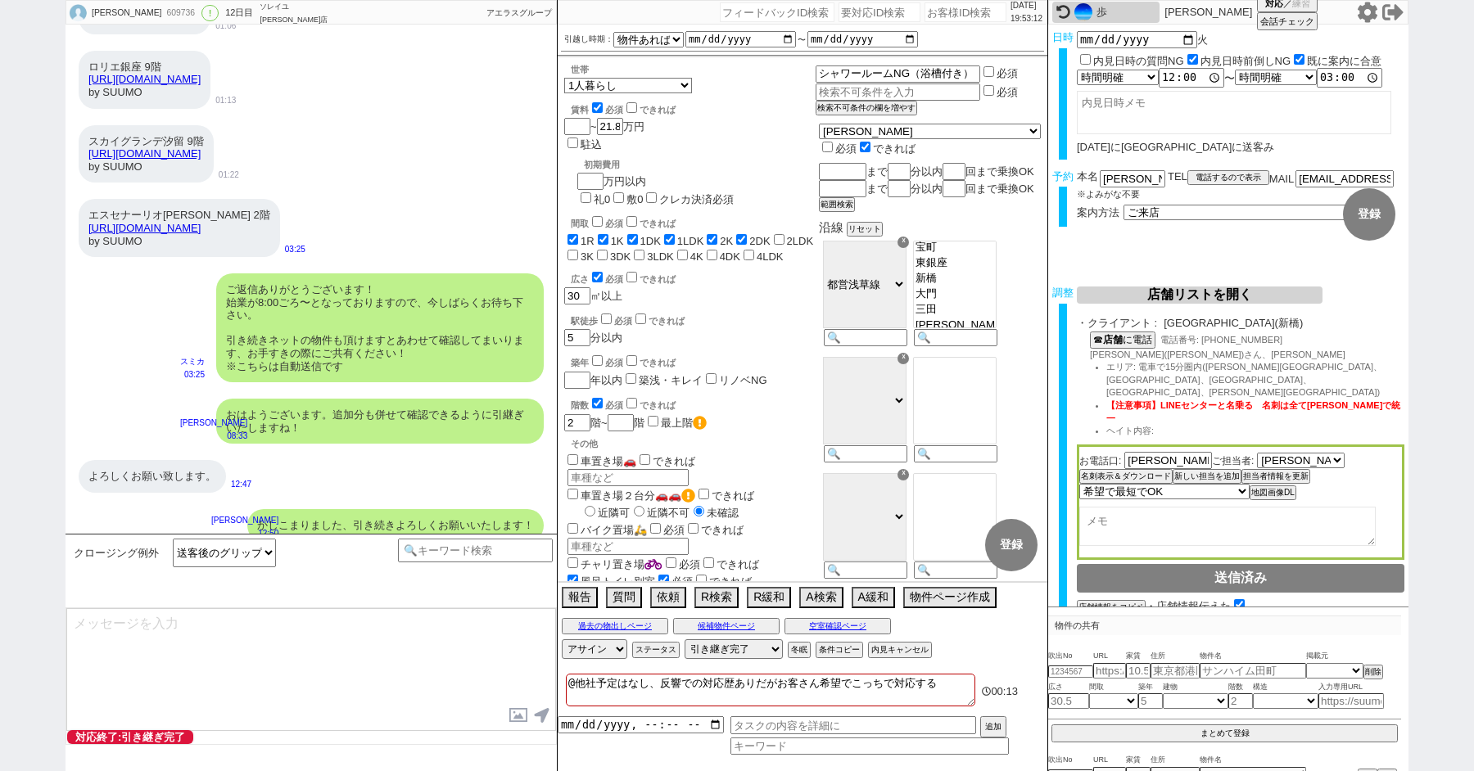
type textarea "改めてこれまで丁寧にやり取り頂きまして、誠にありがとうございました！ 細かなご連絡にお手間をおかけしたこともあったかと存じますが、常にご協力いただいたおかげで…"
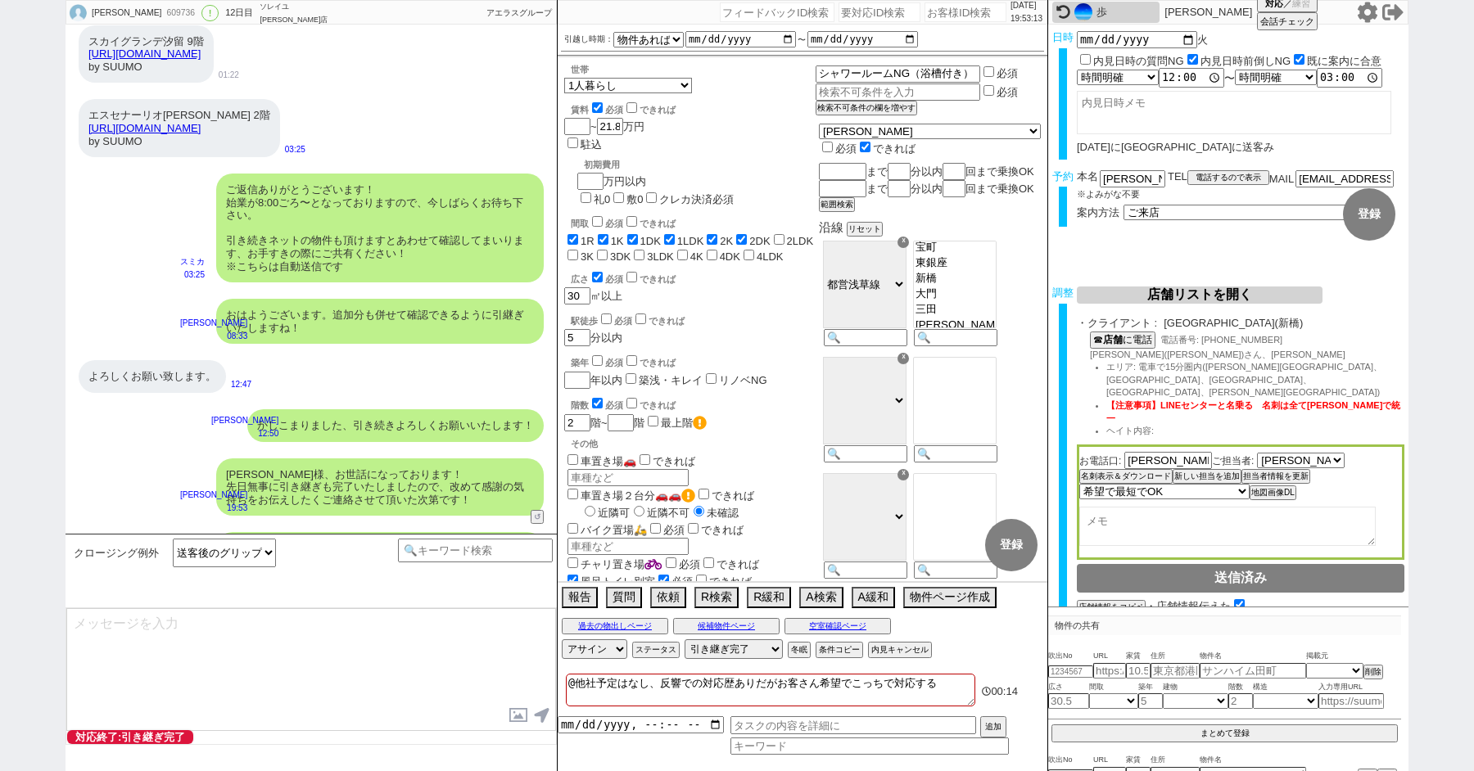
type textarea "当日は今のところ晴れということで、日当たり等もよく確認でき動くにはピッタリのタイミングかと思います！ 加えて地場に強い総合仲介店のスタッフも押さえられており、…"
type textarea "※ご自身でお問合せされますと他業者からの電話やメールが多数届き、ご負担が増えてしまう場合がございますので、今回のご案内に一元化されるのがやはりオススメかと思い…"
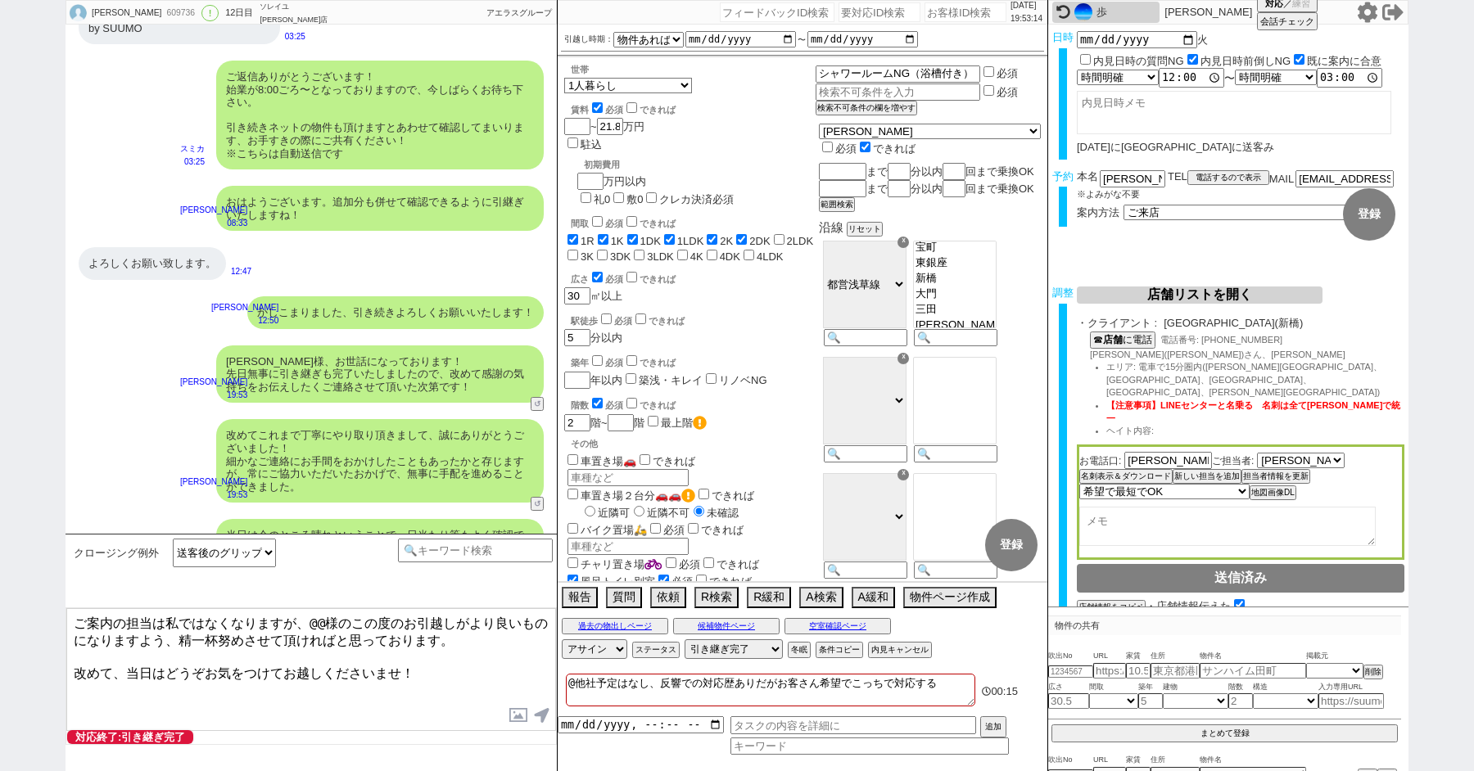
scroll to position [20946, 0]
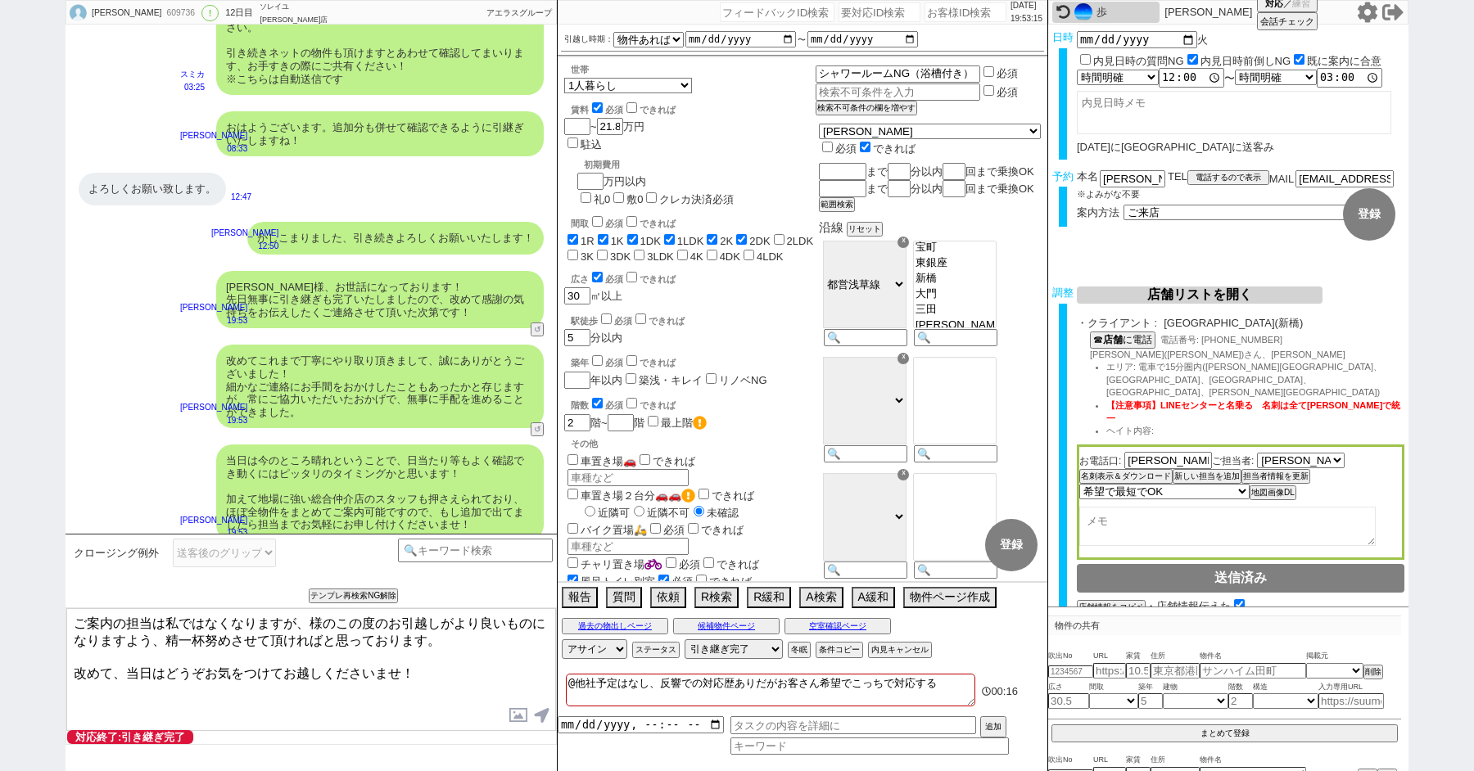
paste textarea "[PERSON_NAME]"
type textarea "ご案内の担当は私ではなくなりますが、[PERSON_NAME]様のこの度のお引越しがより良いものになりますよう、精一杯努めさせて頂ければと思っております。 改…"
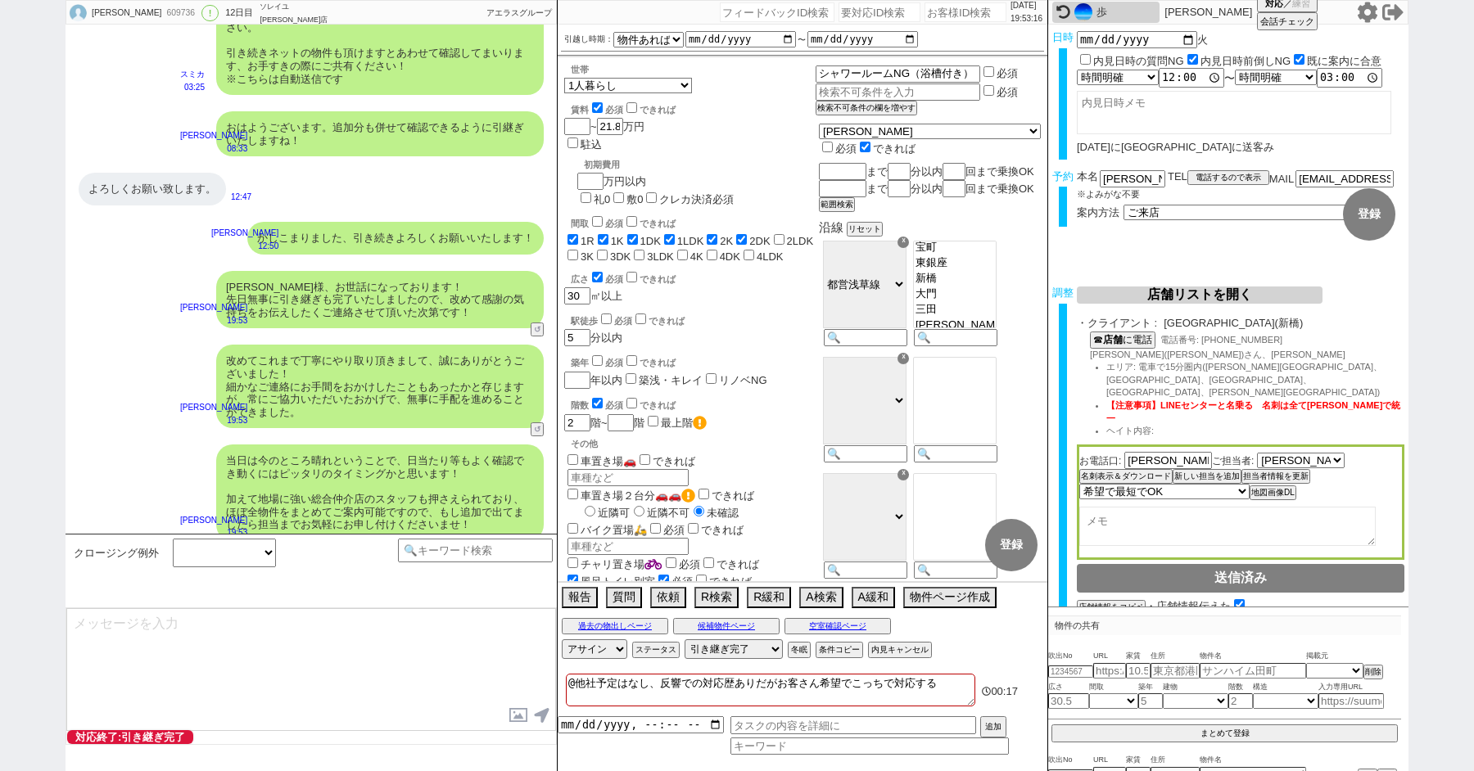
scroll to position [21046, 0]
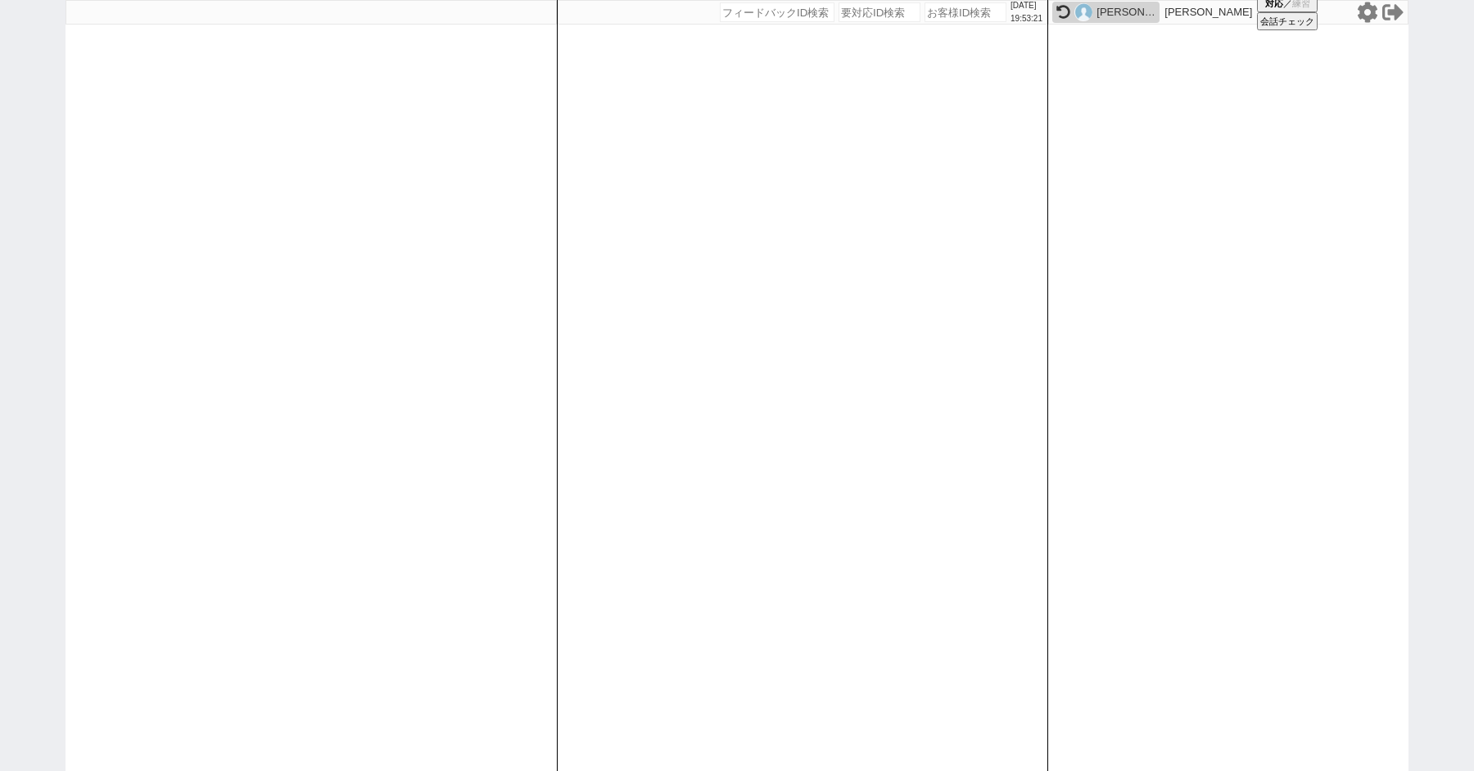
paste input "610626"
type input "610626"
select select
select select "100"
select select "1"
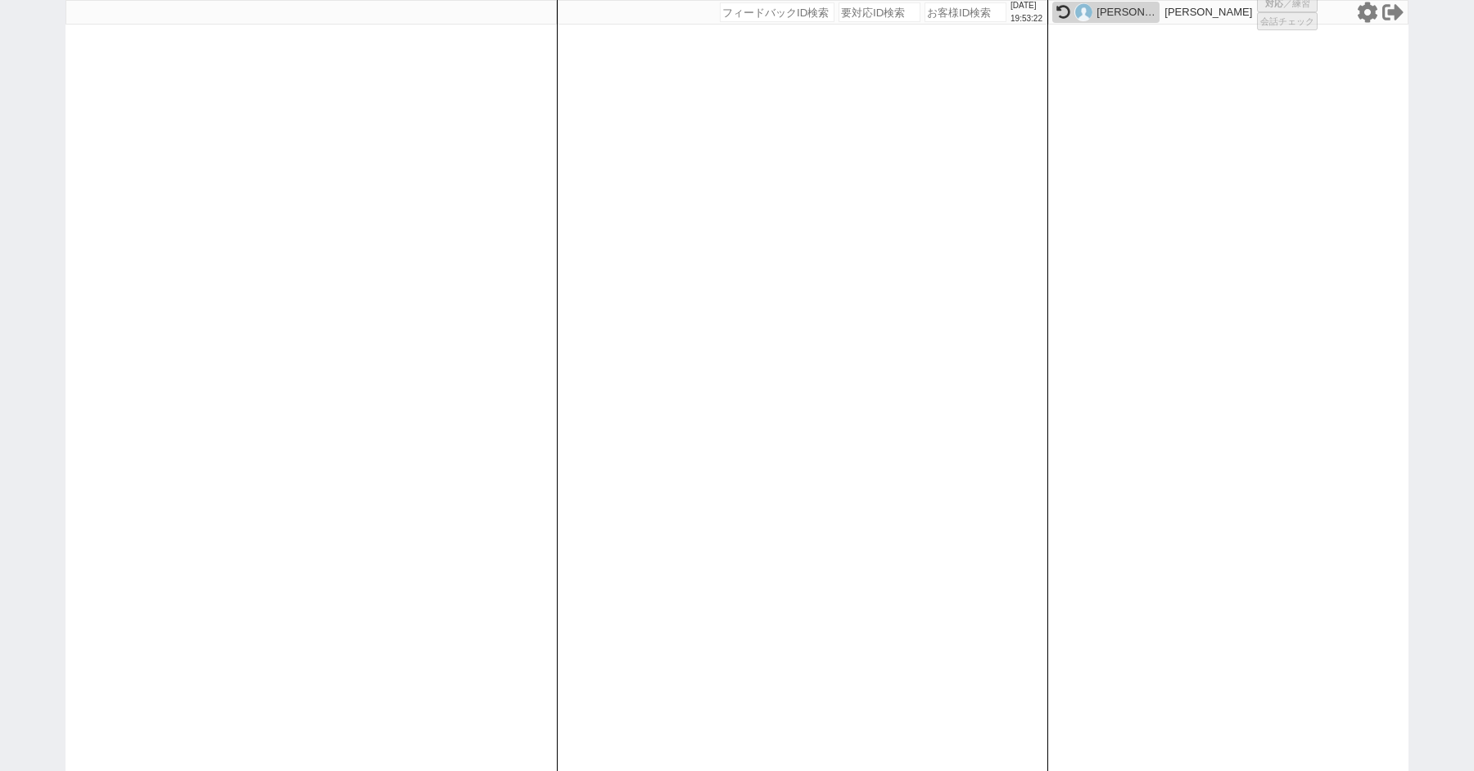
select select "2"
select select "2616"
select select "5"
select select
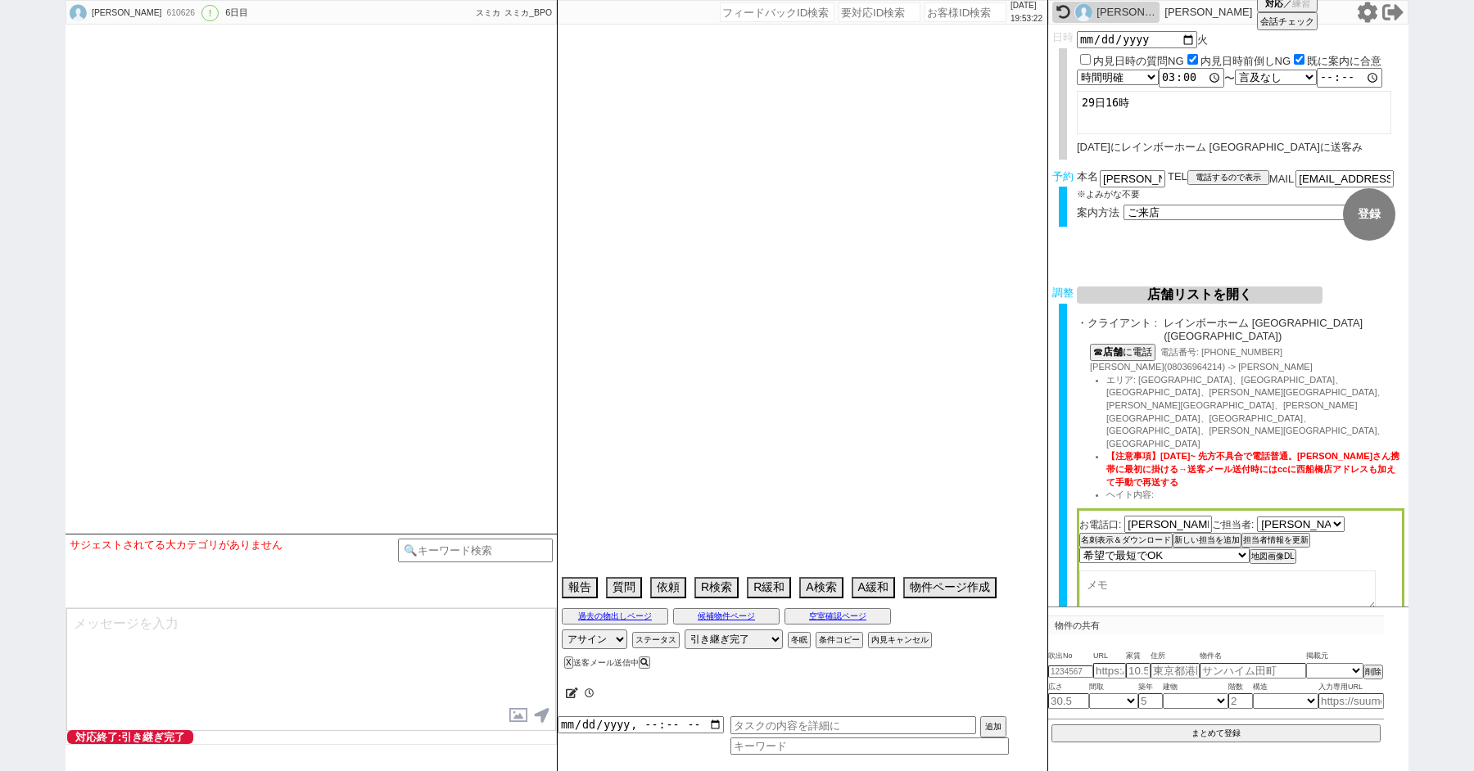
type textarea "グランミリオ亀有は他仲介業者様にて、注意事項を聞いて諦めた 他社なし"
select select "2025"
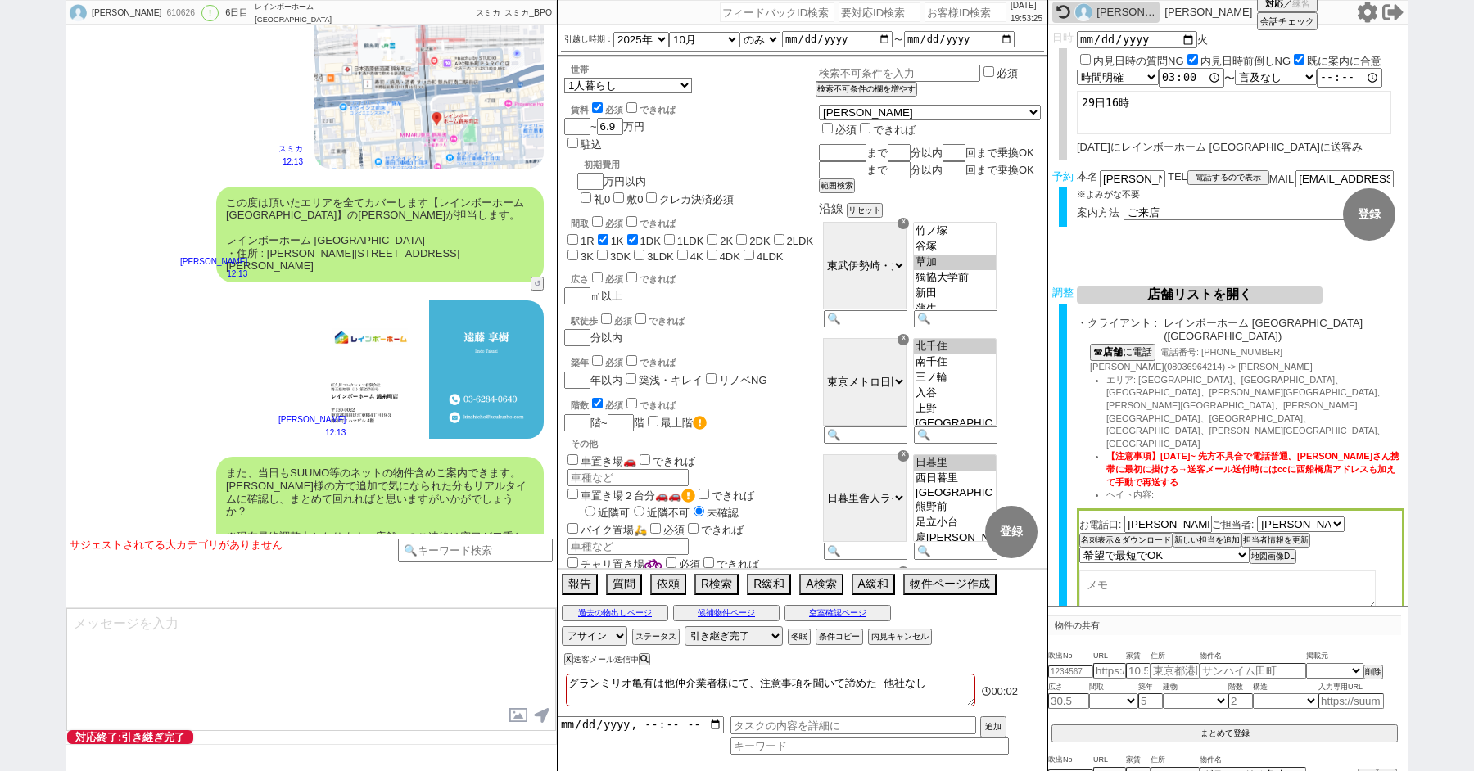
scroll to position [7299, 0]
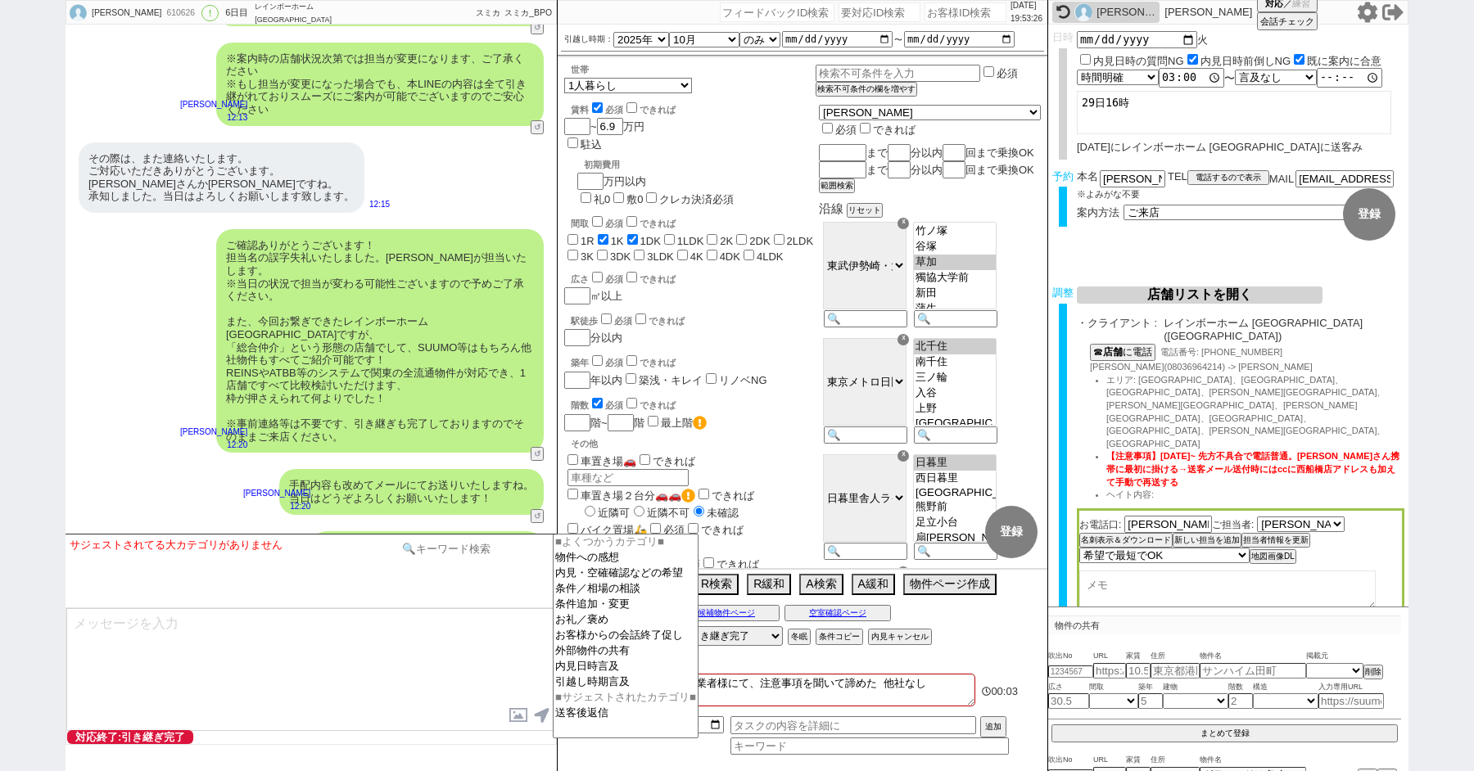
click at [477, 553] on input at bounding box center [475, 549] width 155 height 20
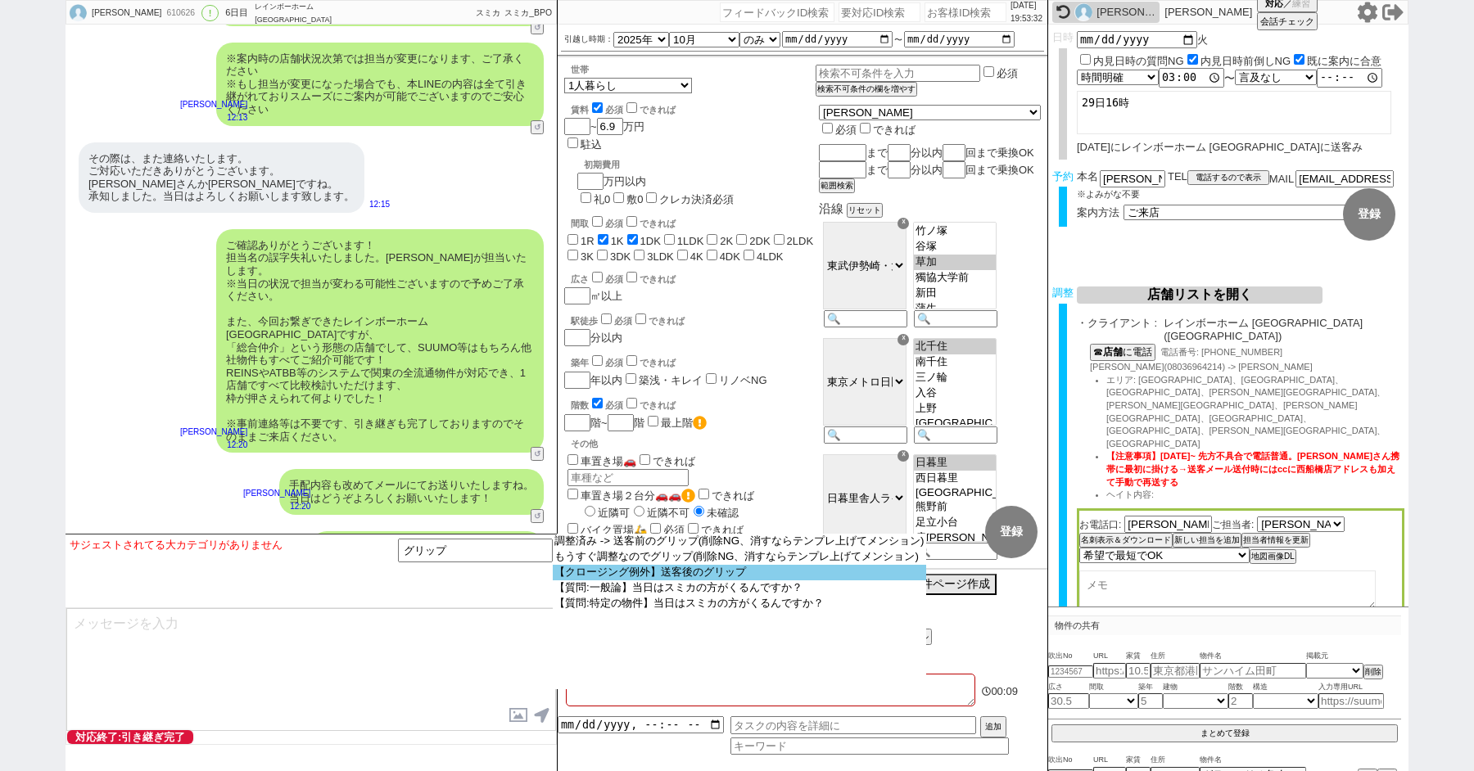
click at [768, 577] on option "【クロージング例外】送客後のグリップ" at bounding box center [739, 573] width 373 height 16
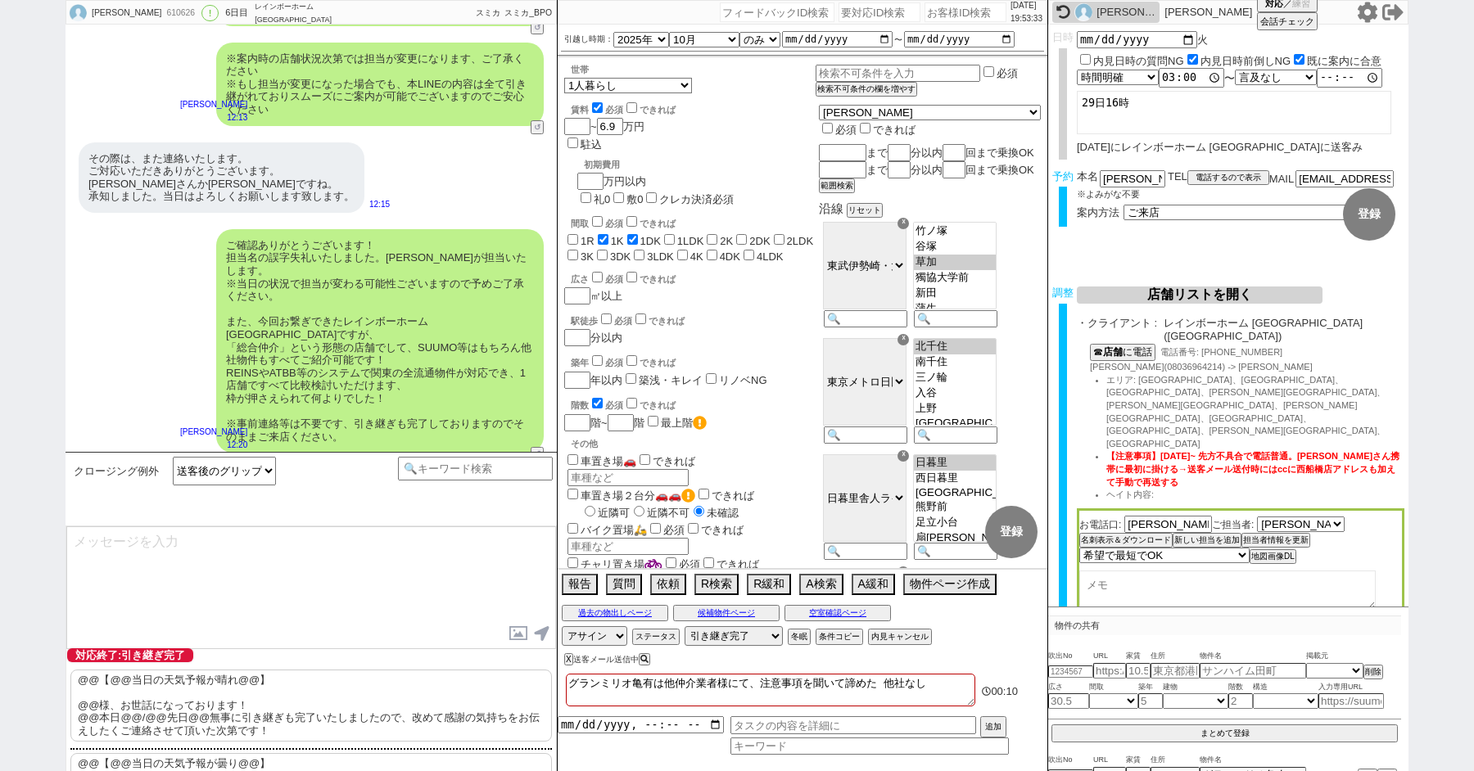
click at [339, 687] on p "@@【@@当日の天気予報が晴れ@@】 @@様、お世話になっております！ @@本日@@/@@先日@@無事に引き継ぎも完了いたしましたので、改めて感謝の気持ちをお…" at bounding box center [310, 706] width 481 height 72
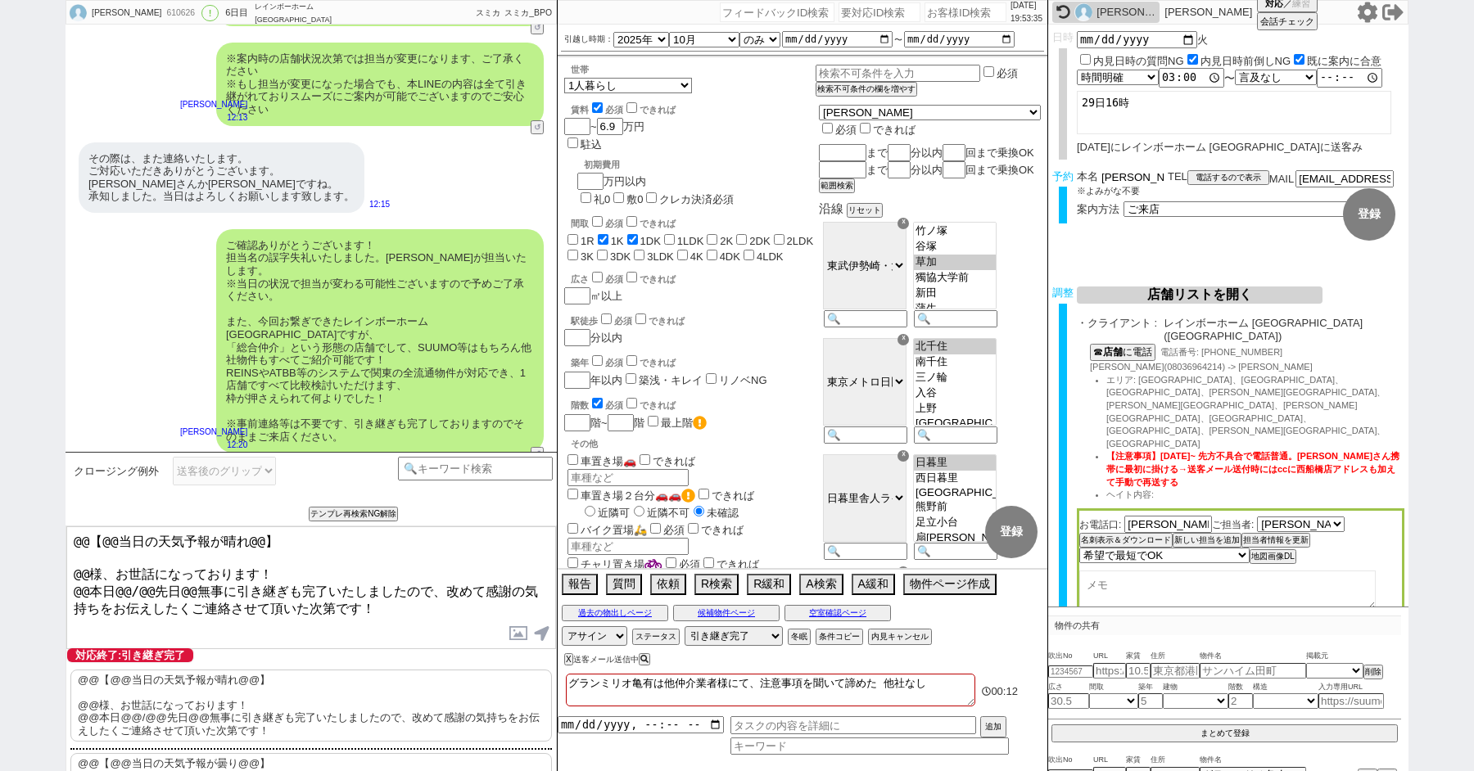
drag, startPoint x: 1124, startPoint y: 179, endPoint x: 1054, endPoint y: 179, distance: 70.4
click at [1062, 179] on div "予約 本名 [PERSON_NAME] ※よみがな不要 TEL 電話するので表示 電話の理由 356 初日調整での禊 357 問物漏れ回収 359 内見日が怪…" at bounding box center [1228, 202] width 360 height 64
drag, startPoint x: 88, startPoint y: 567, endPoint x: 28, endPoint y: 509, distance: 84.0
click at [44, 526] on div "[PERSON_NAME] 610626 ! 0 6日目 レインボーホーム [GEOGRAPHIC_DATA] 冬眠中 自社客 スミカ スミカ_BPO チャッ…" at bounding box center [737, 385] width 1474 height 771
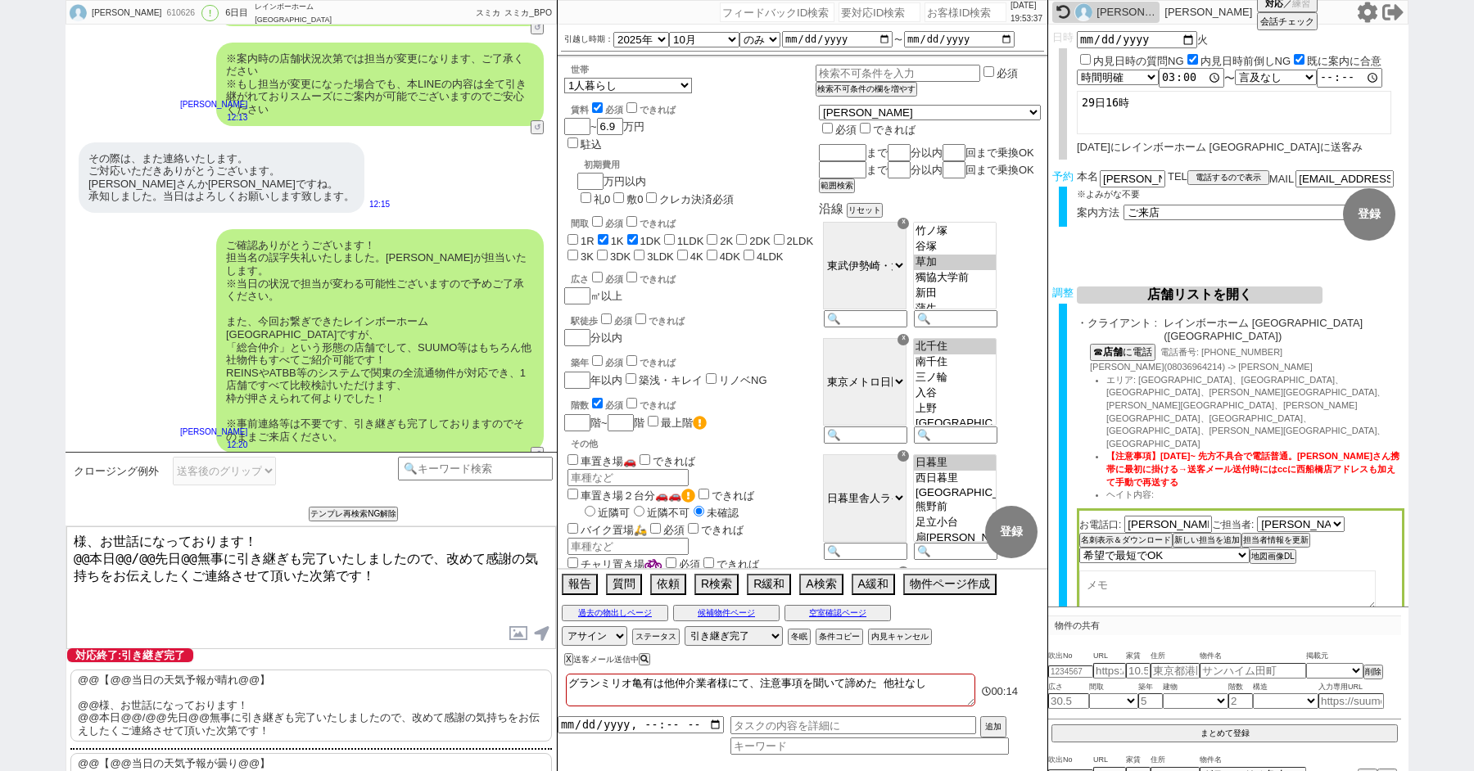
paste textarea "[PERSON_NAME]"
drag, startPoint x: 146, startPoint y: 554, endPoint x: 79, endPoint y: 554, distance: 67.1
click at [79, 554] on textarea "[PERSON_NAME]様、お世話になっております！ @@本日@@/@@先日@@無事に引き継ぎも完了いたしましたので、改めて感謝の気持ちをお伝えしたくご連絡…" at bounding box center [311, 588] width 490 height 123
click at [84, 554] on textarea "[PERSON_NAME]様、お世話になっております！ @@本日@@/@@先日@@無事に引き継ぎも完了いたしましたので、改めて感謝の気持ちをお伝えしたくご連絡…" at bounding box center [311, 588] width 490 height 123
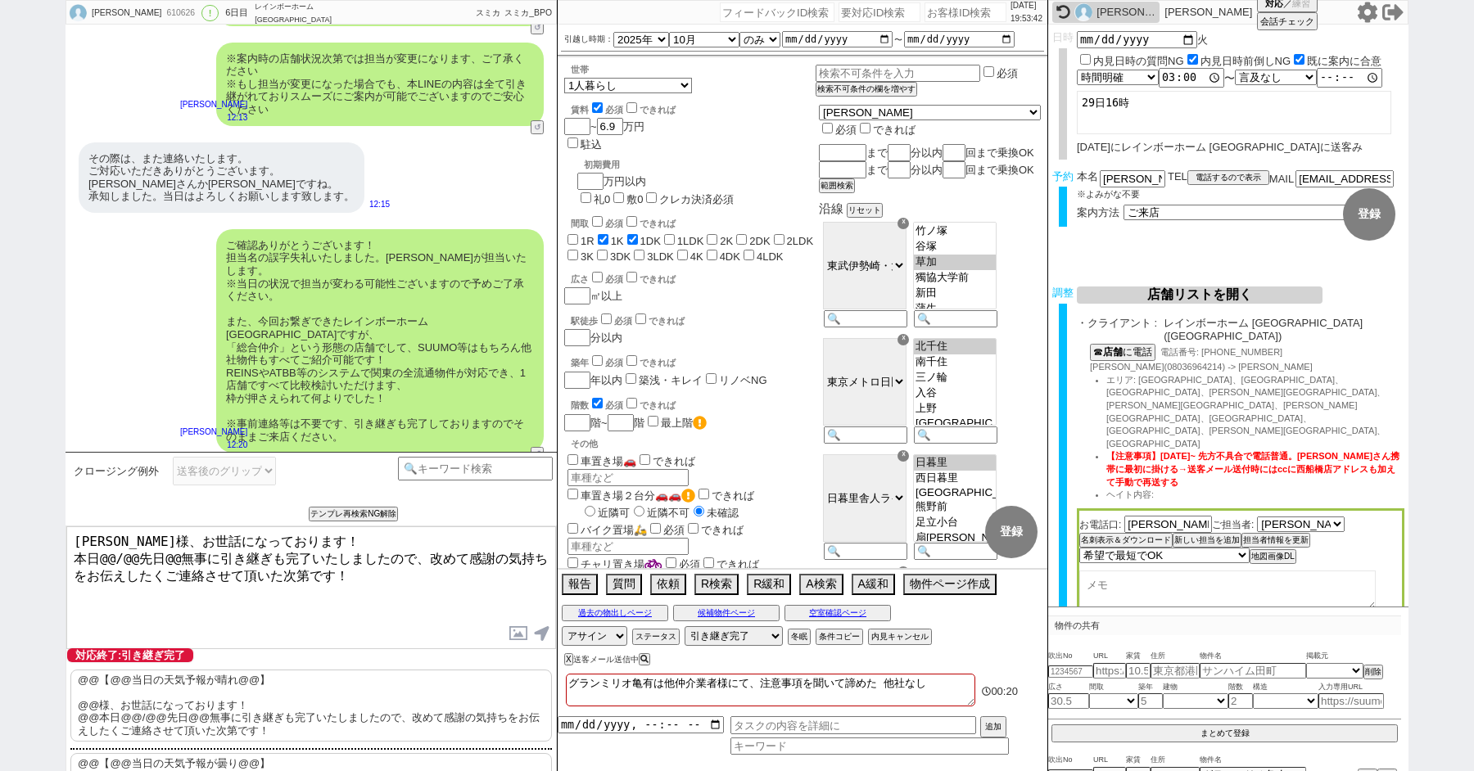
drag, startPoint x: 100, startPoint y: 555, endPoint x: 172, endPoint y: 553, distance: 72.1
click at [172, 554] on textarea "[PERSON_NAME]様、お世話になっております！ 本日@@/@@先日@@無事に引き継ぎも完了いたしましたので、改めて感謝の気持ちをお伝えしたくご連絡させ…" at bounding box center [311, 588] width 490 height 123
click at [302, 540] on textarea "[PERSON_NAME]様、お世話になっております！ 本日無事に引き継ぎも完了いたしましたので、改めて感謝の気持ちをお伝えしたくご連絡させて頂いた次第です！" at bounding box center [311, 588] width 490 height 123
click at [299, 578] on textarea "[PERSON_NAME]様、お世話になっております！ 本日無事に引き継ぎも完了いたしましたので、改めて感謝の気持ちをお伝えしたくご連絡させて頂いた次第です！" at bounding box center [311, 588] width 490 height 123
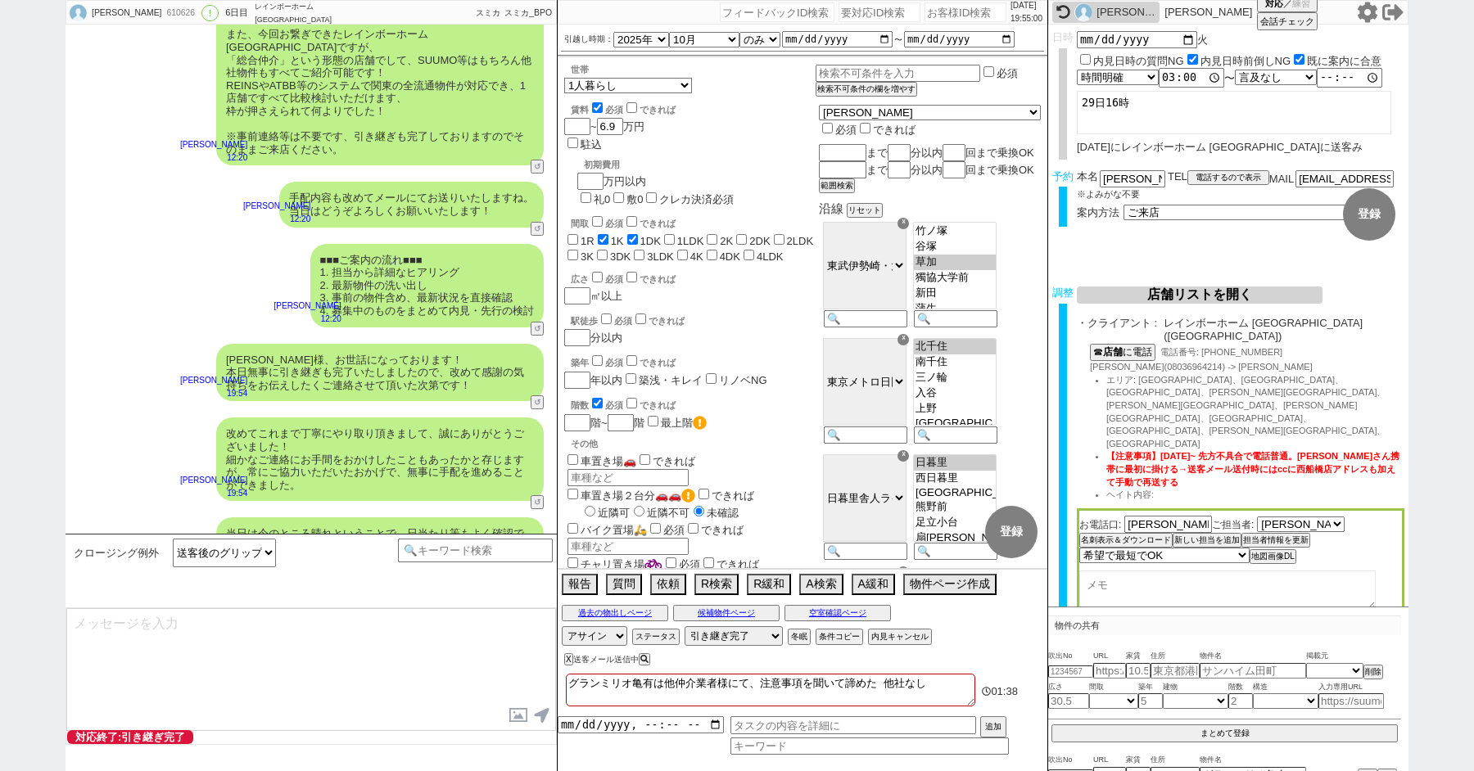
scroll to position [7660, 0]
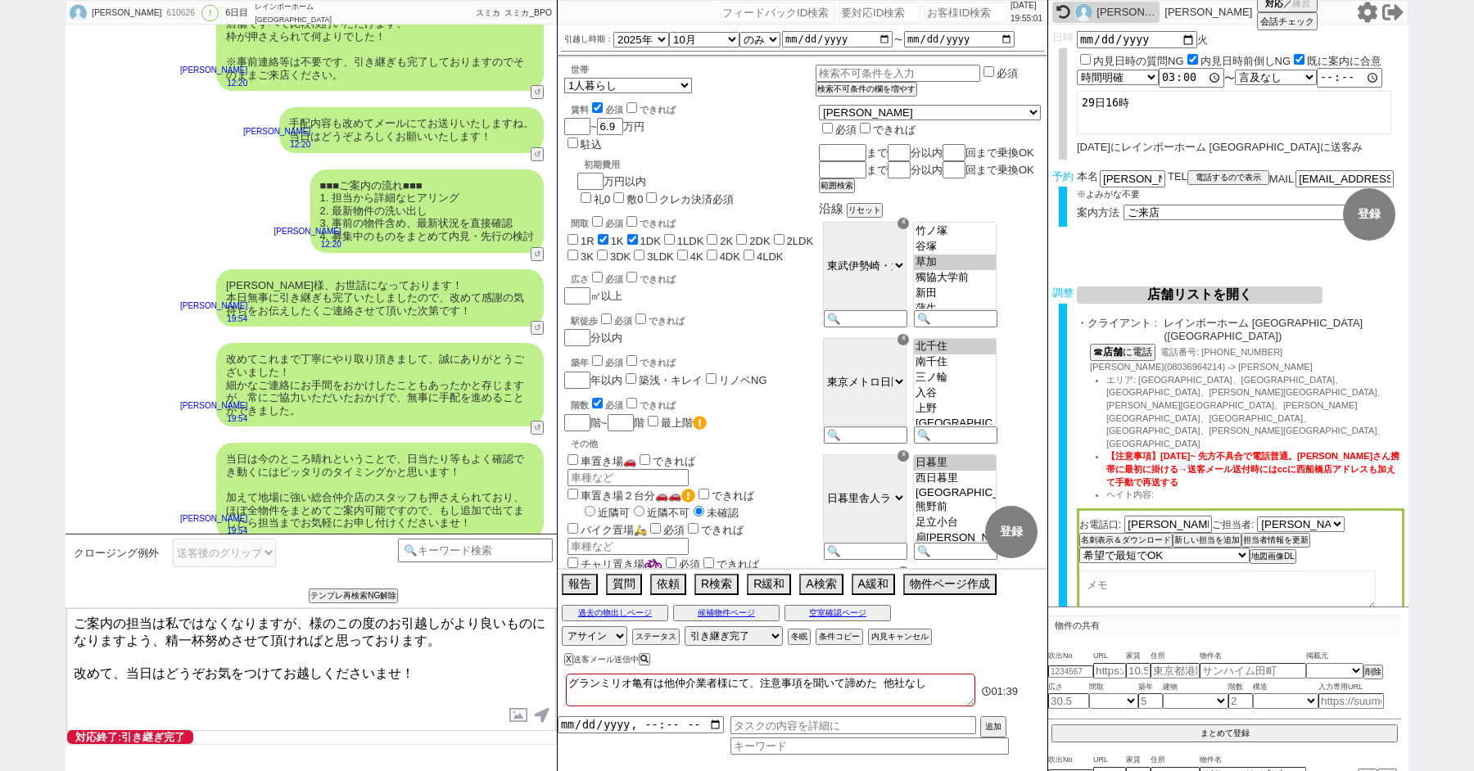
paste textarea "[PERSON_NAME]"
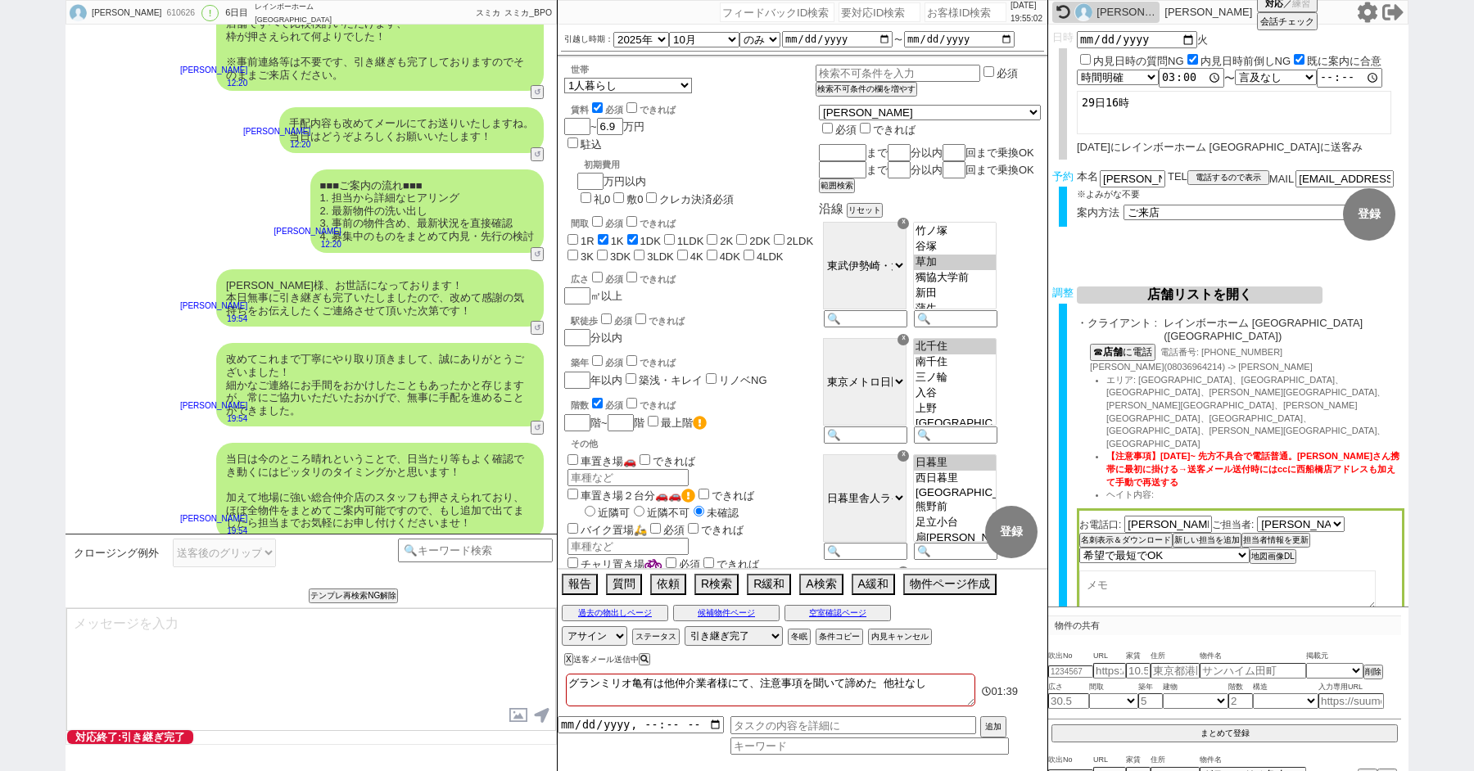
scroll to position [7760, 0]
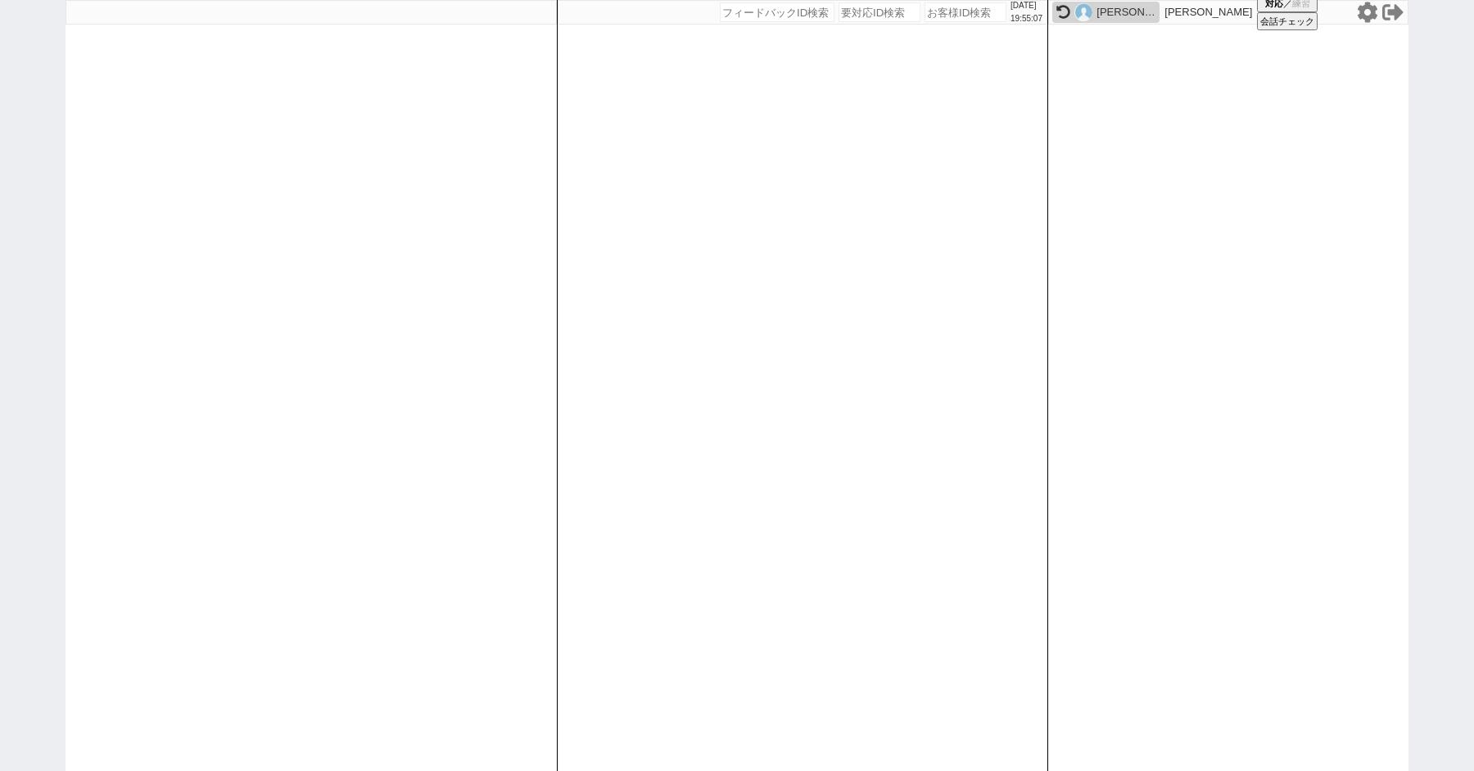
paste input "610654"
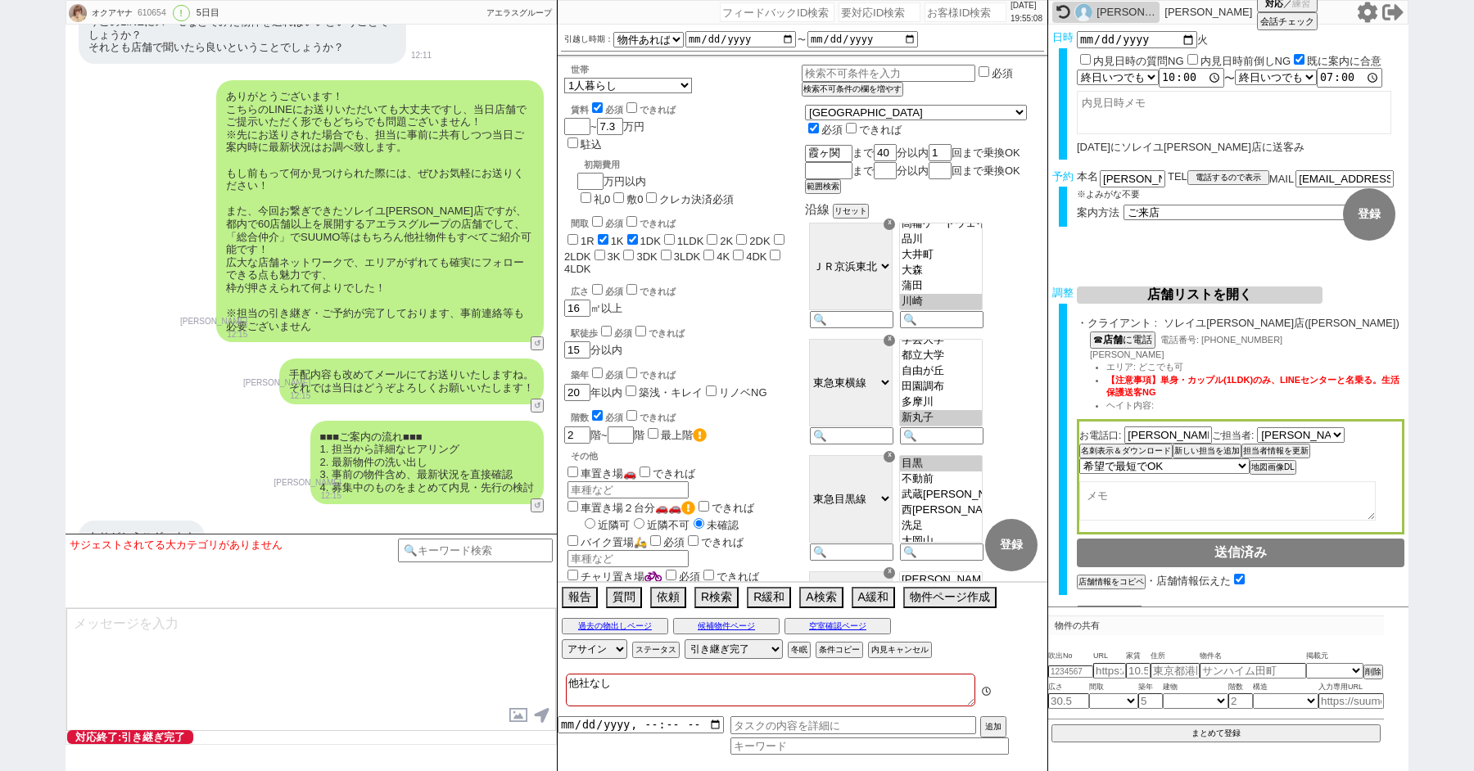
scroll to position [373, 0]
click at [469, 563] on div at bounding box center [475, 571] width 155 height 65
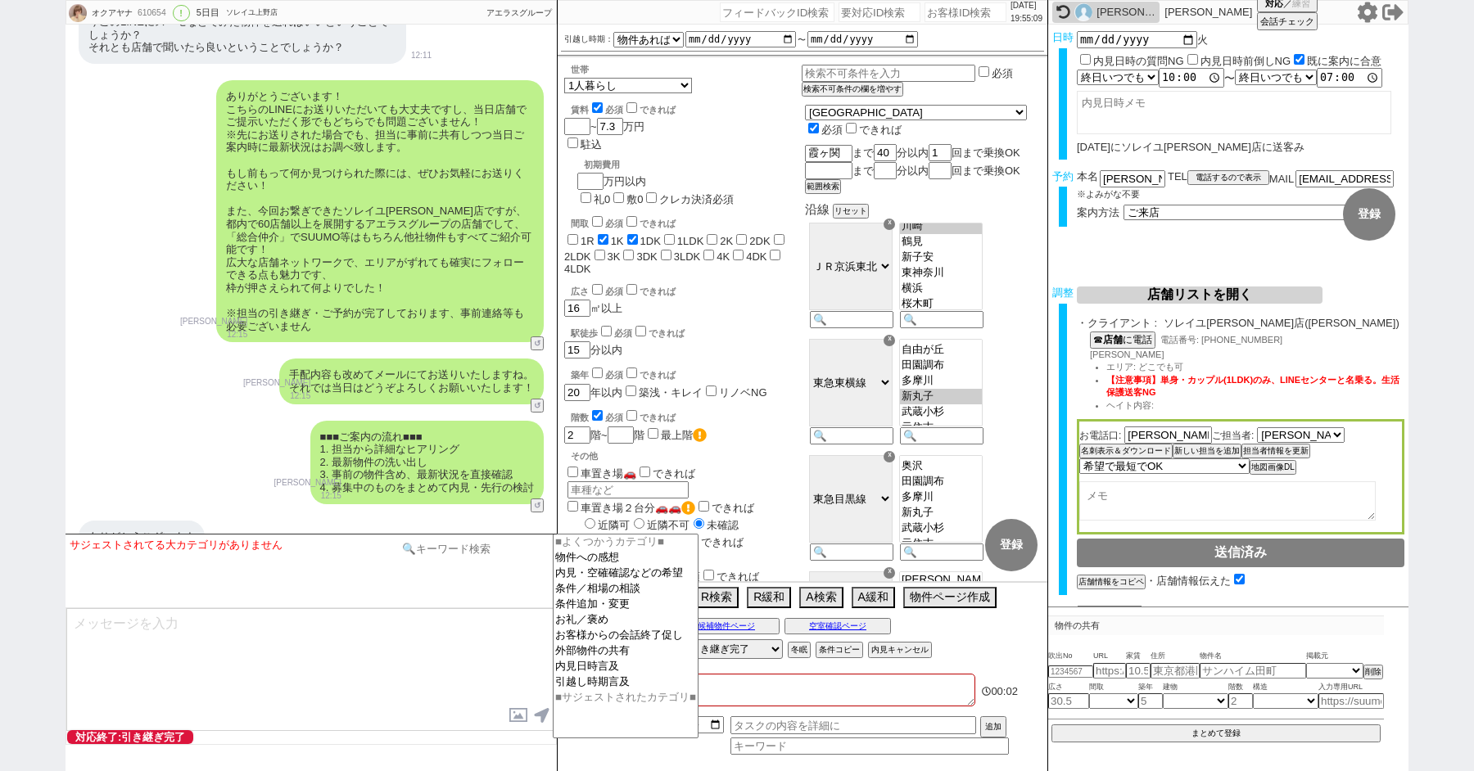
click at [463, 557] on input at bounding box center [475, 549] width 155 height 20
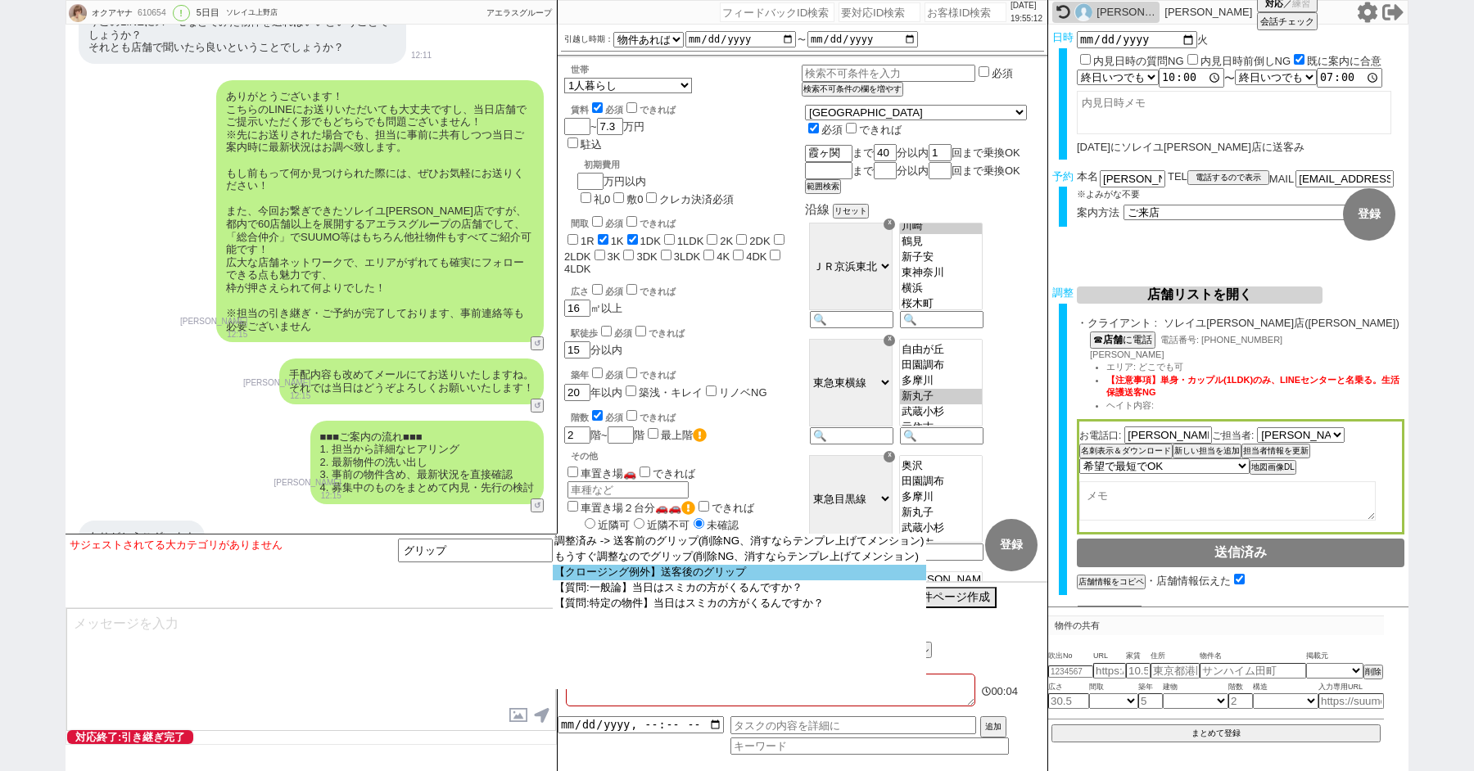
click at [692, 575] on option "【クロージング例外】送客後のグリップ" at bounding box center [739, 573] width 373 height 16
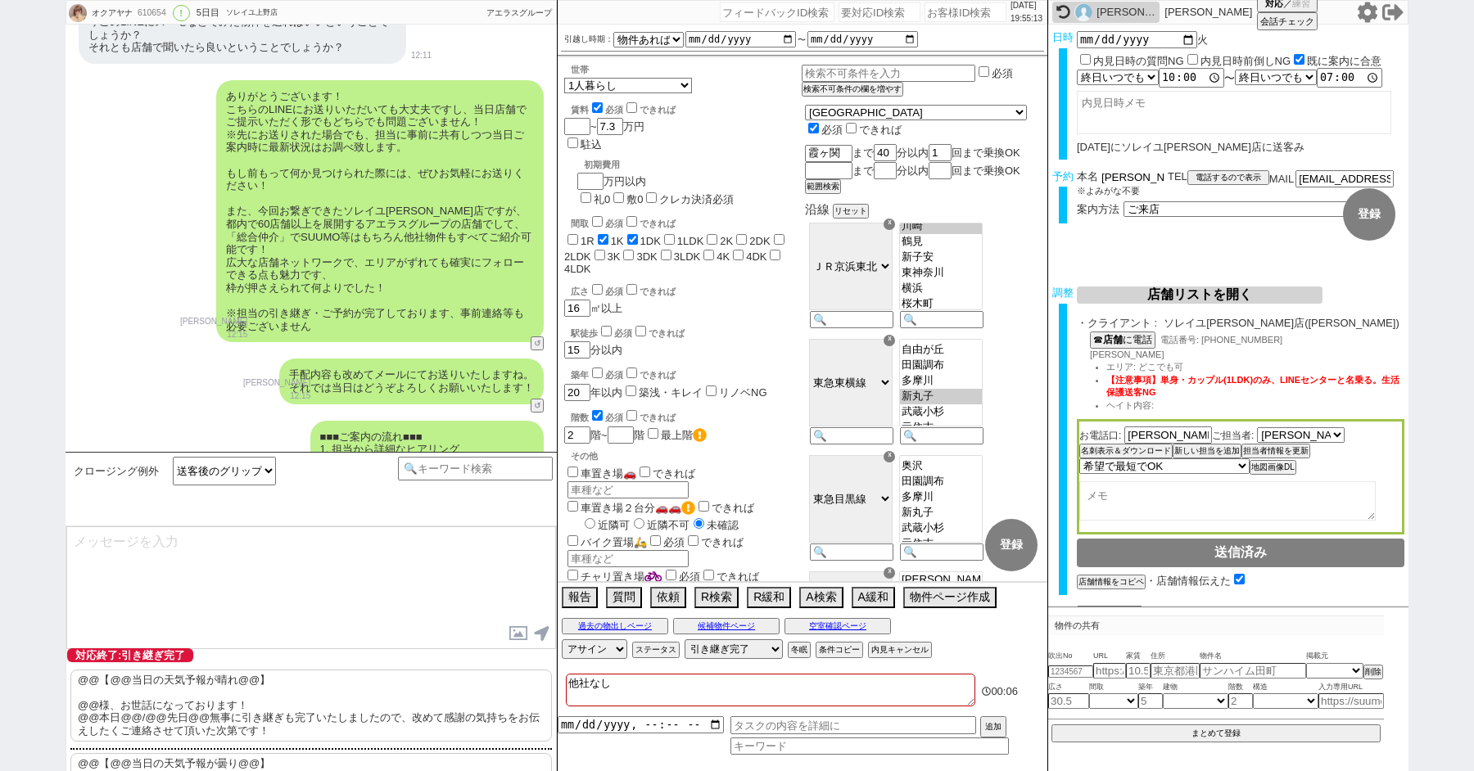
drag, startPoint x: 1114, startPoint y: 177, endPoint x: 1023, endPoint y: 177, distance: 91.7
click at [1027, 177] on div "オクアヤナ 610654 ! 0 5日目 ソレイユ[PERSON_NAME]店 冬眠中 自社客 アエラスグループ スミカ_BPO チャット全表示 [DATE]…" at bounding box center [737, 385] width 1343 height 771
click at [156, 688] on p "@@【@@当日の天気予報が晴れ@@】 @@様、お世話になっております！ @@本日@@/@@先日@@無事に引き継ぎも完了いたしましたので、改めて感謝の気持ちをお…" at bounding box center [310, 706] width 481 height 72
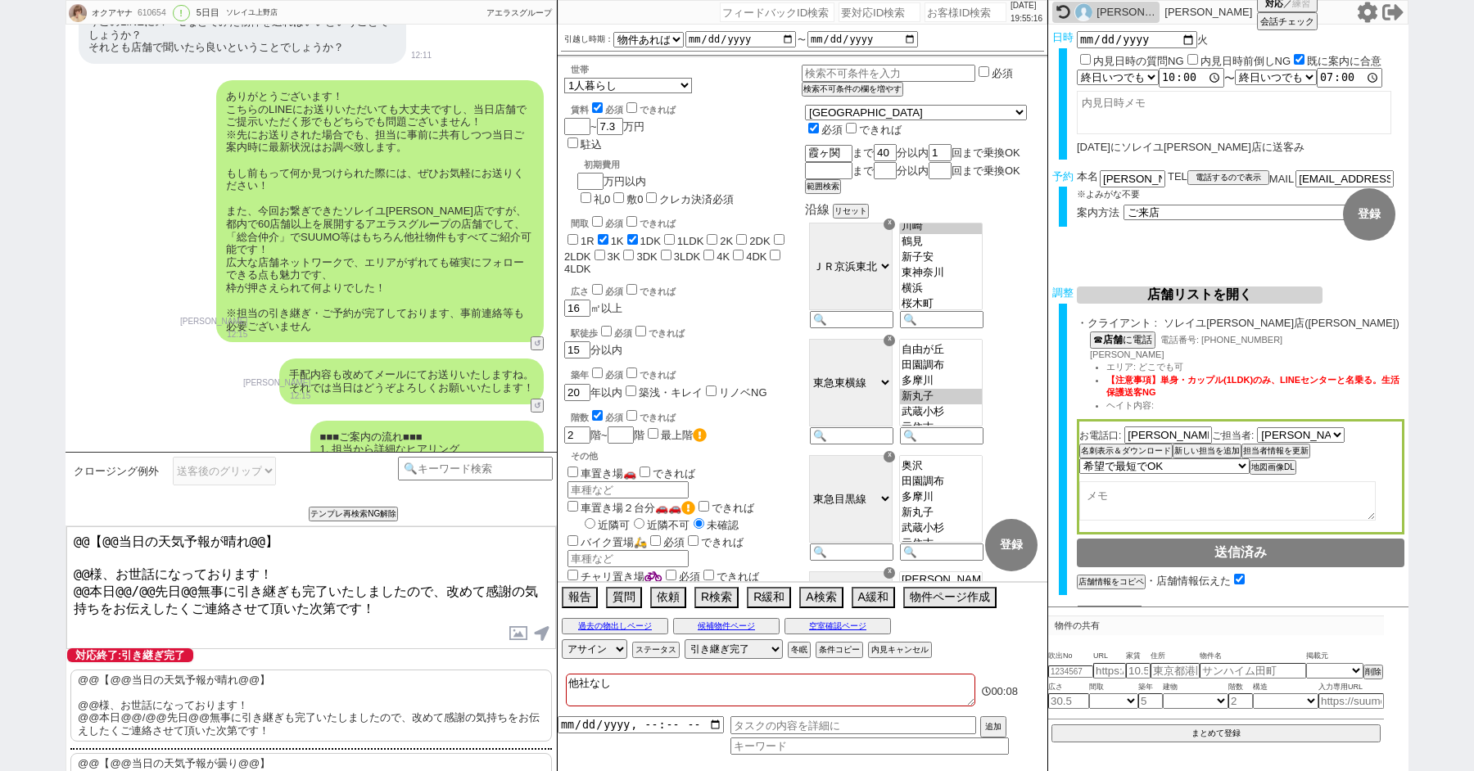
drag, startPoint x: 91, startPoint y: 566, endPoint x: 43, endPoint y: 406, distance: 166.8
click at [47, 469] on div "オクアヤナ 610654 ! 0 5日目 ソレイユ[PERSON_NAME]店 冬眠中 自社客 アエラスグループ スミカ_BPO チャット全表示 [DATE]…" at bounding box center [737, 385] width 1474 height 771
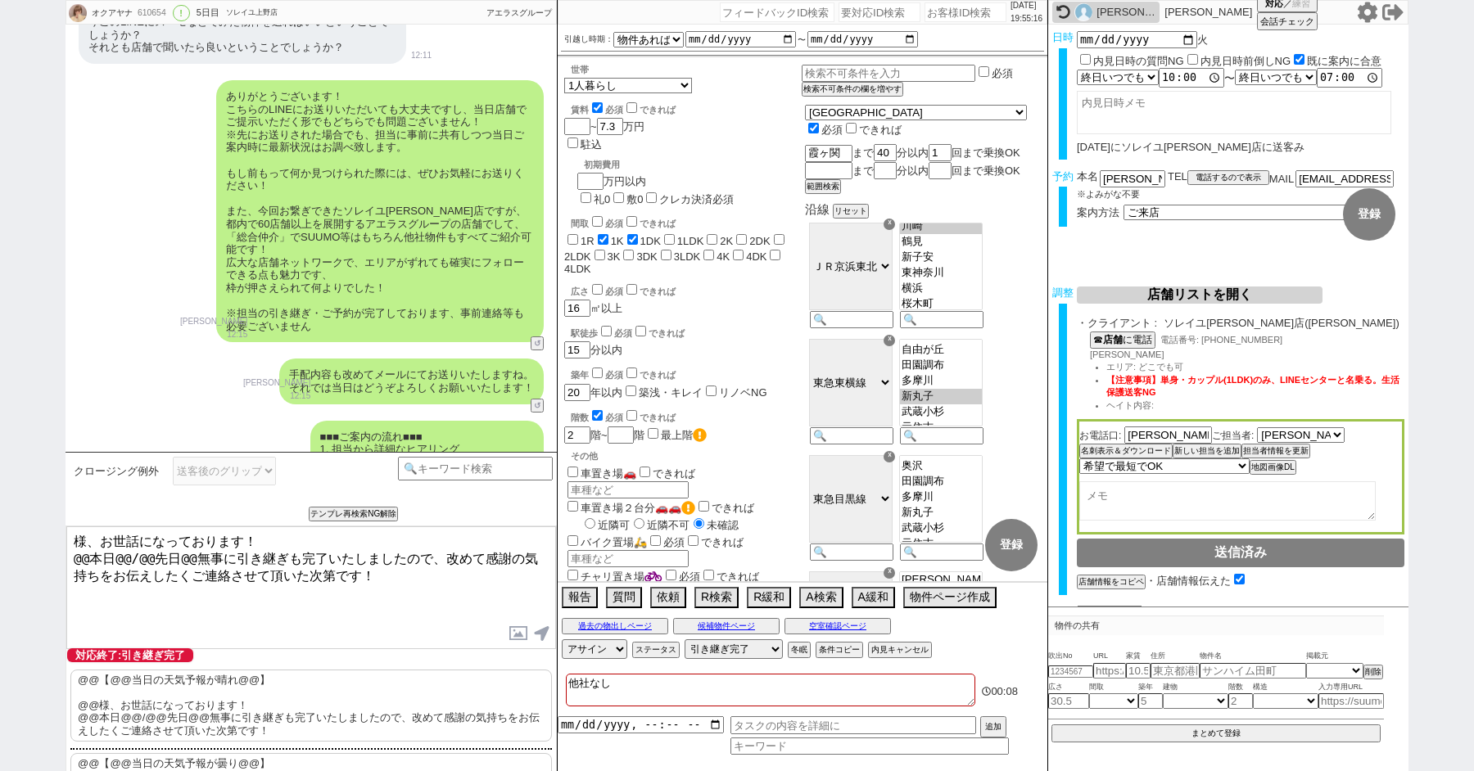
paste textarea "奥"
drag, startPoint x: 144, startPoint y: 556, endPoint x: 49, endPoint y: 549, distance: 95.2
click at [68, 553] on textarea "奥様、お世話になっております！ @@本日@@/@@先日@@無事に引き継ぎも完了いたしましたので、改めて感謝の気持ちをお伝えしたくご連絡させて頂いた次第です！" at bounding box center [311, 588] width 490 height 123
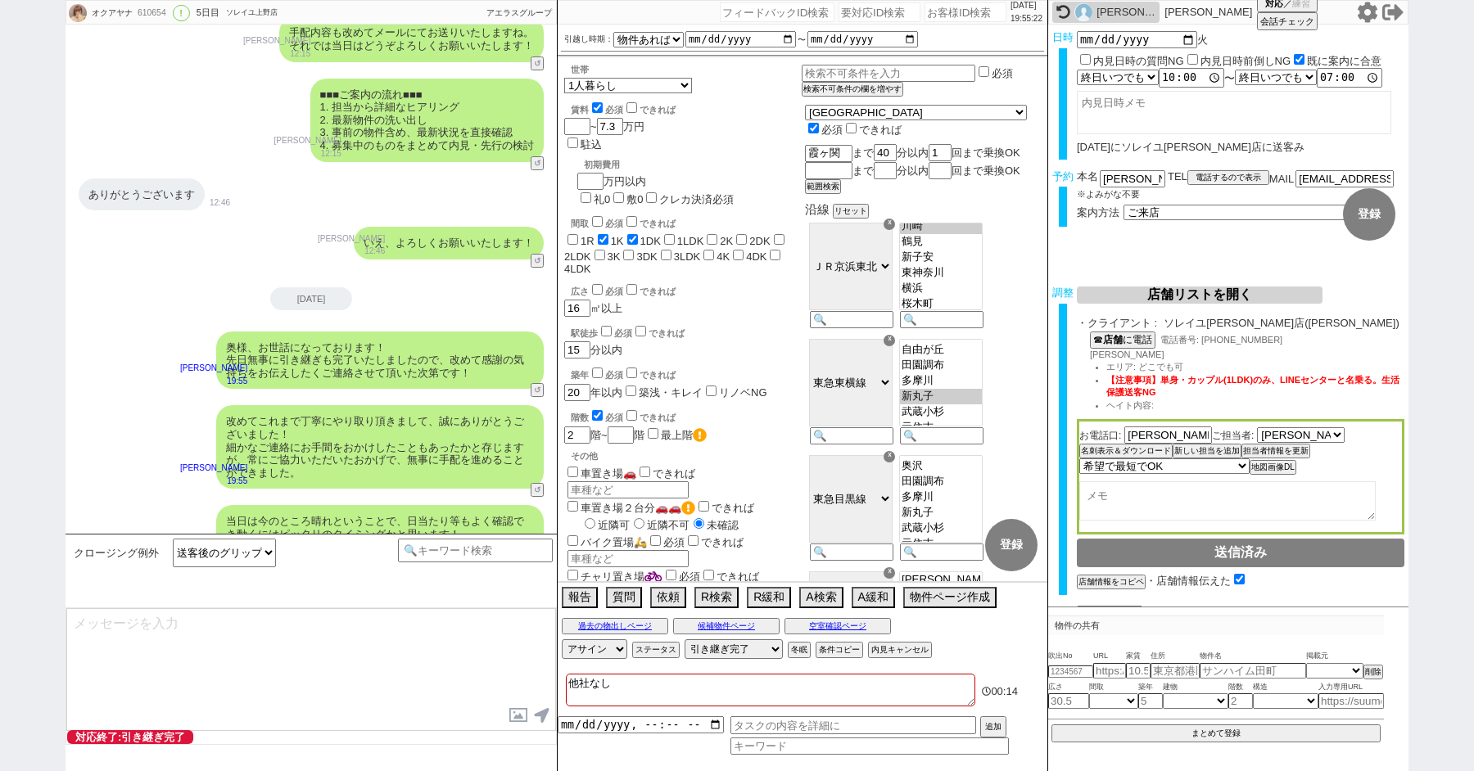
scroll to position [9097, 0]
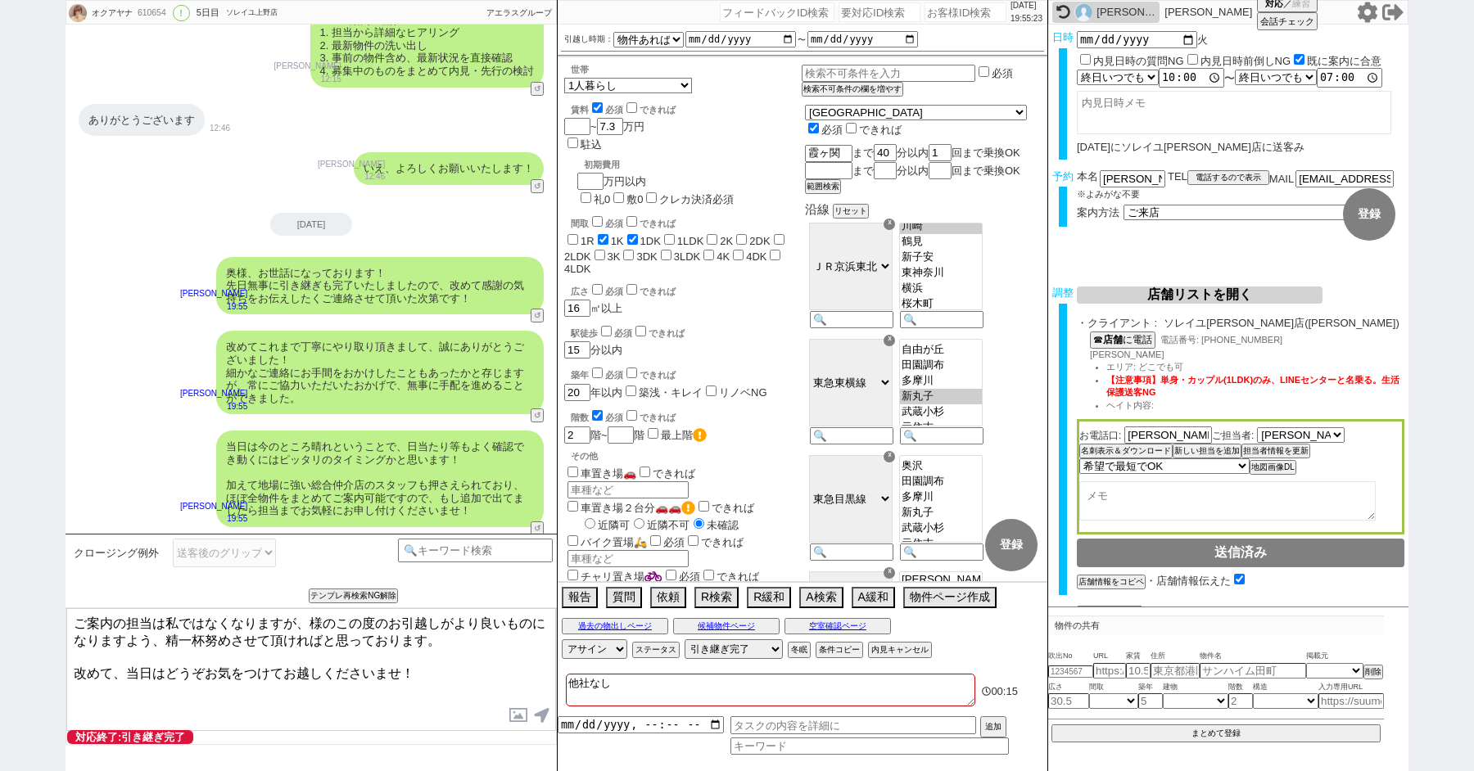
paste textarea "奥"
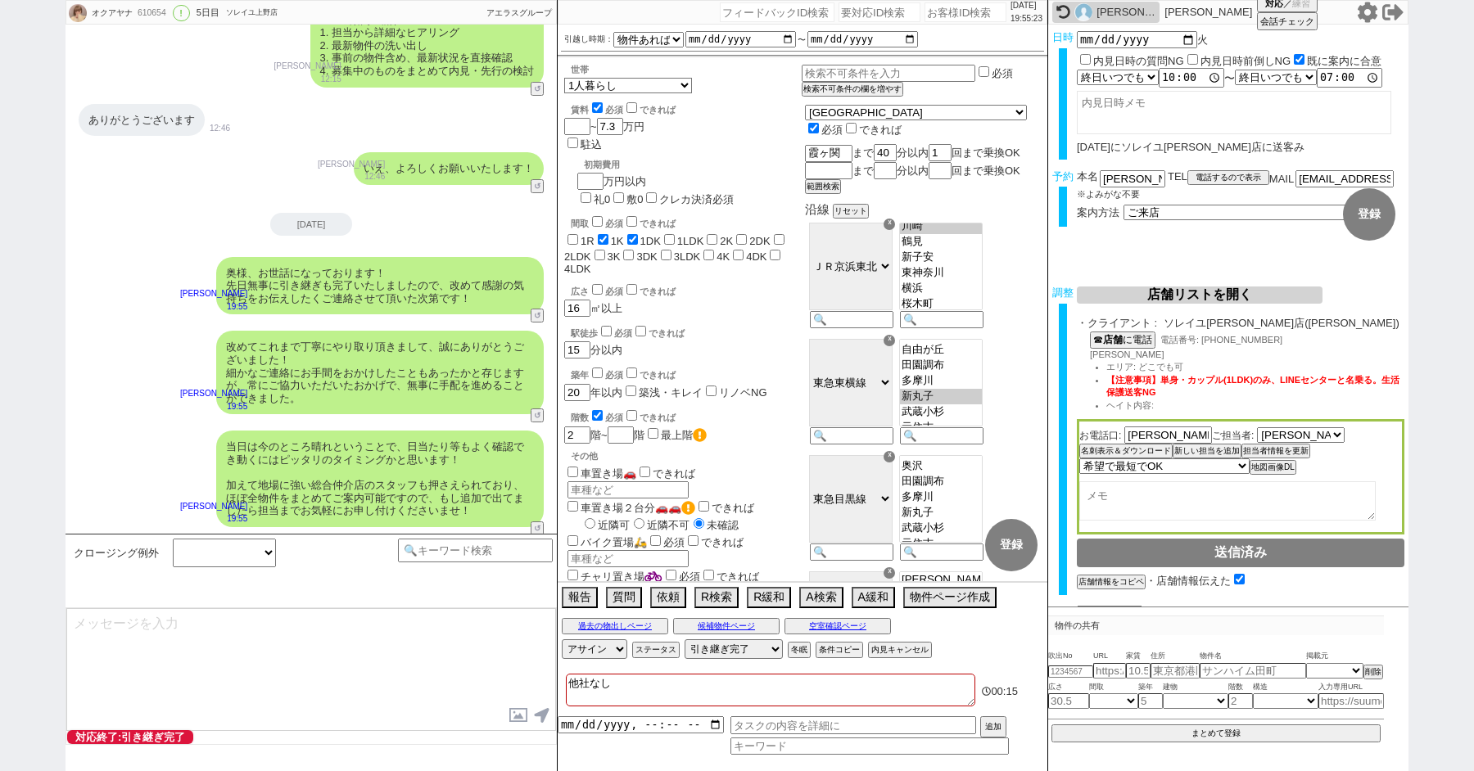
scroll to position [9197, 0]
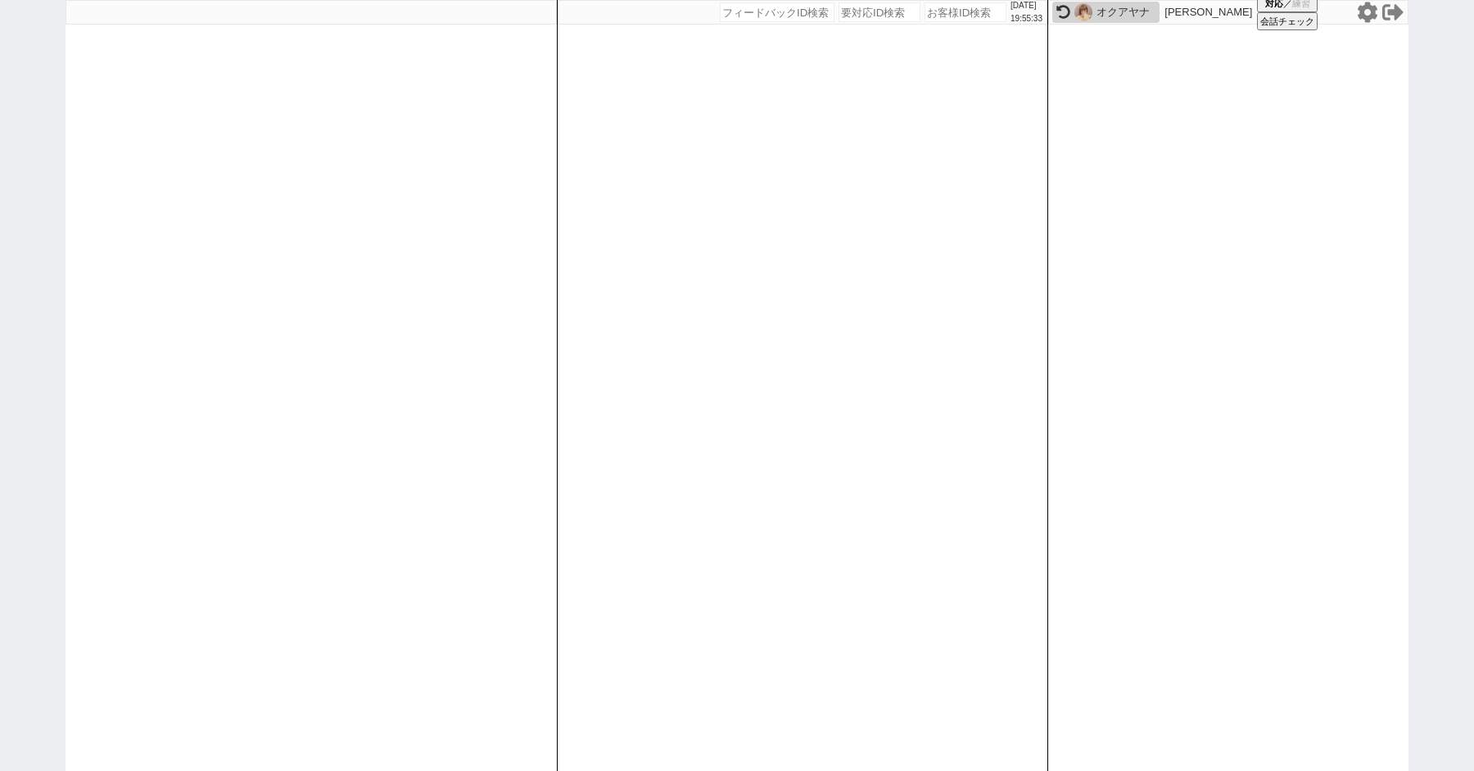
paste input "610811"
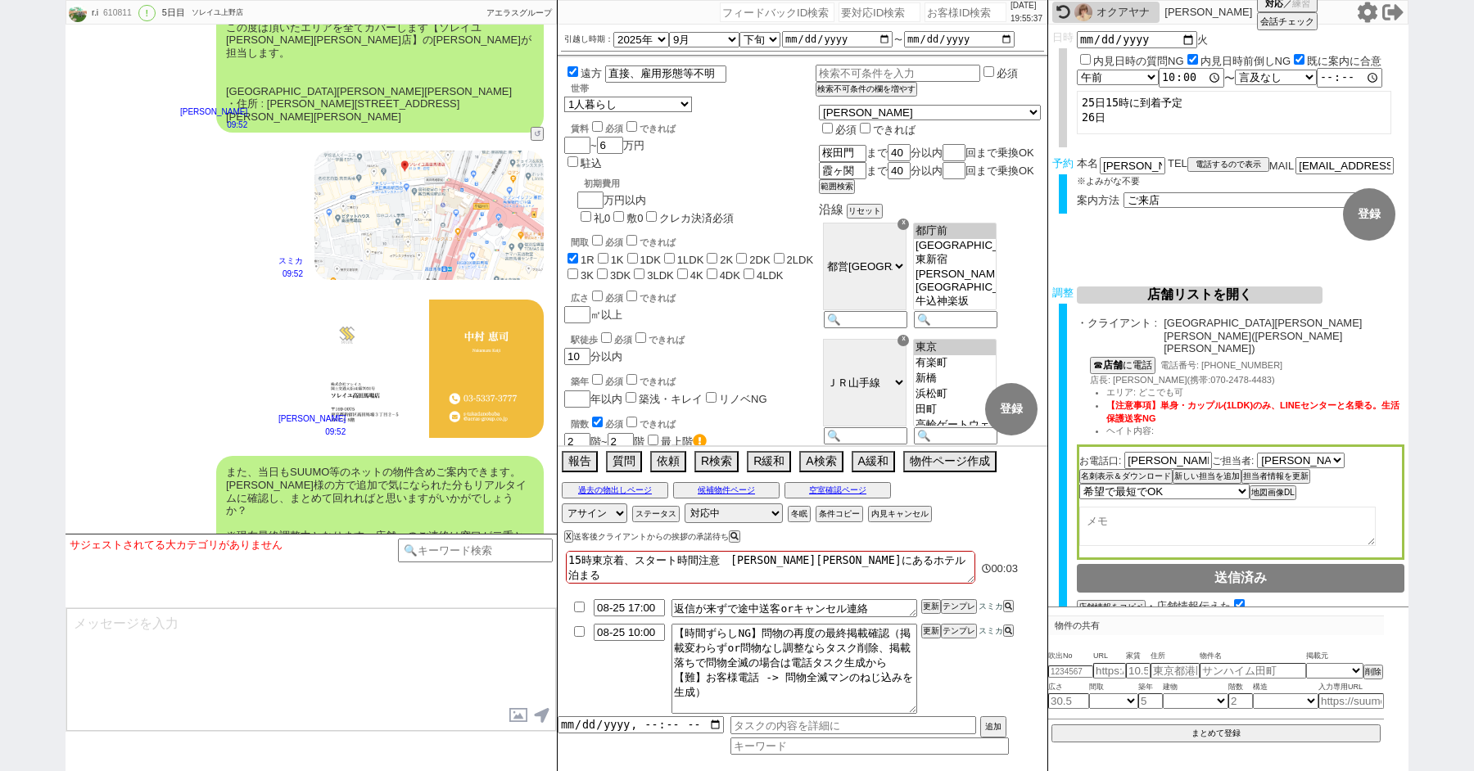
scroll to position [0, 0]
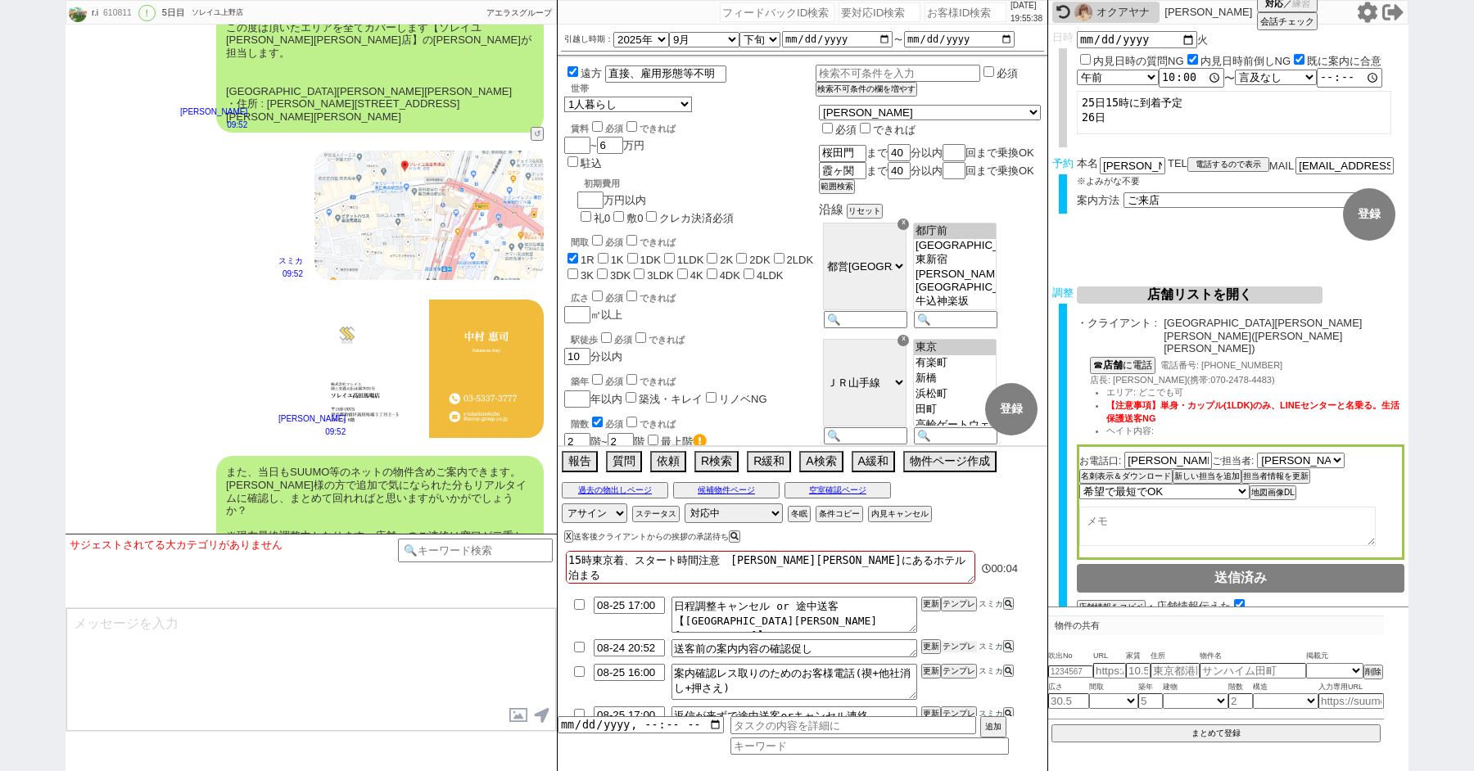
click at [962, 646] on button "テンプレ" at bounding box center [959, 646] width 36 height 11
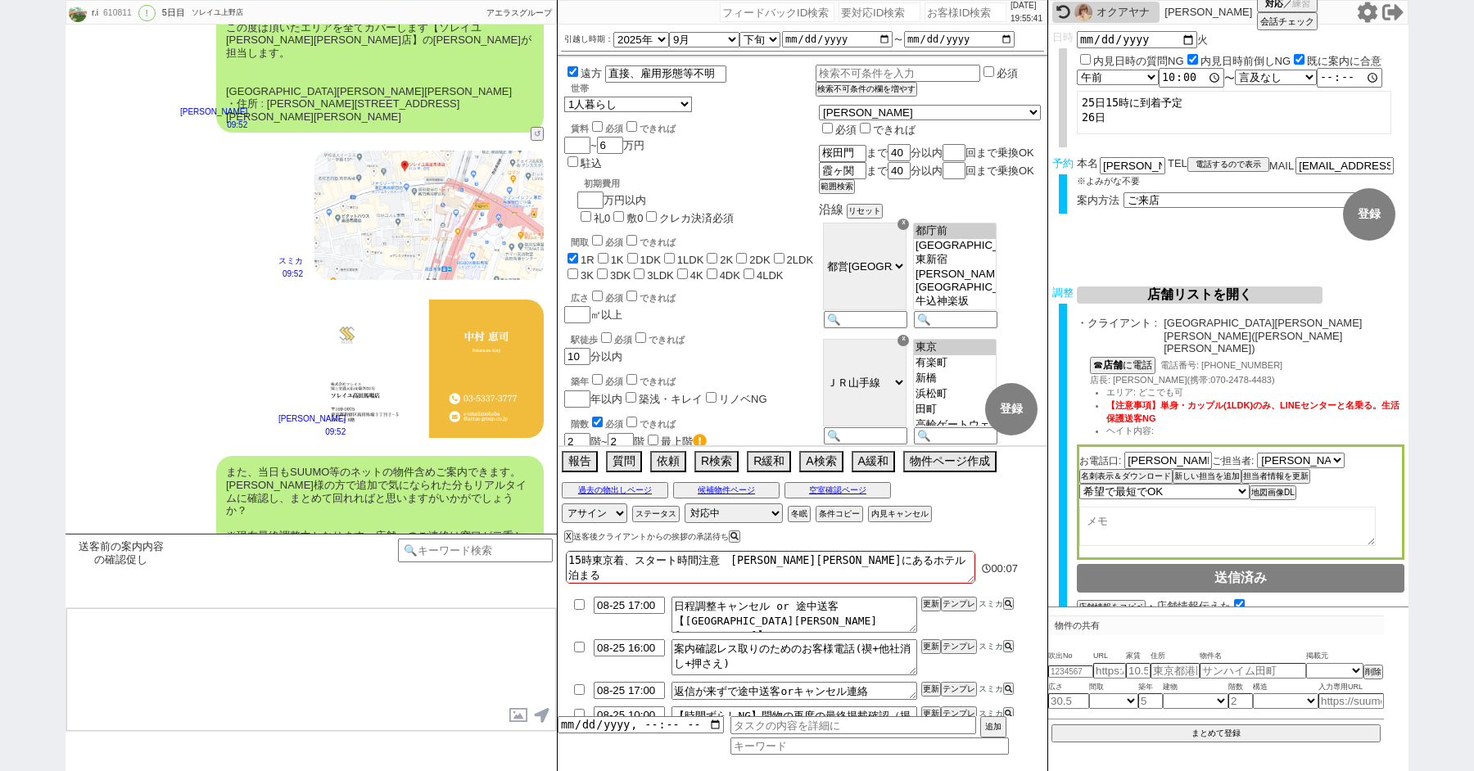
scroll to position [5696, 0]
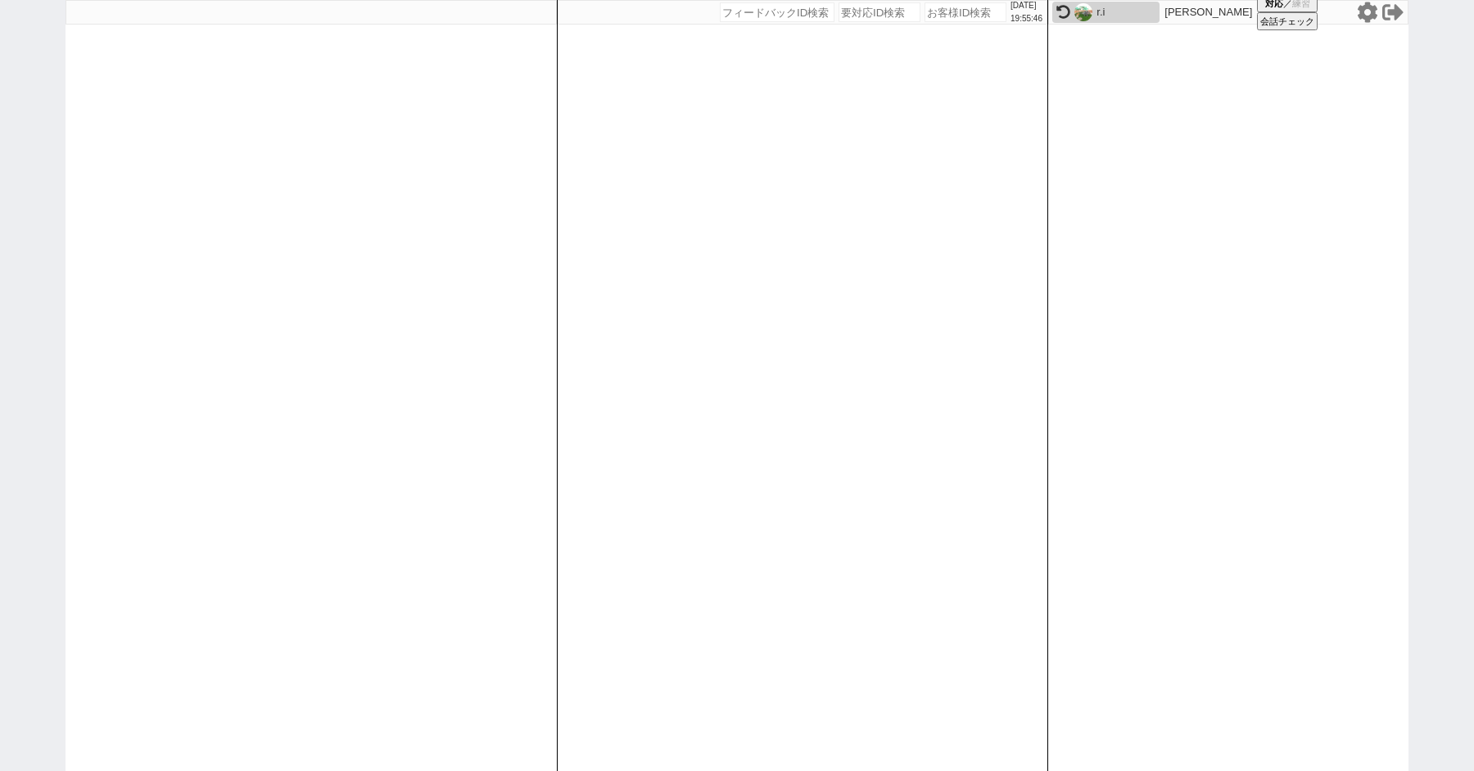
paste input "611192"
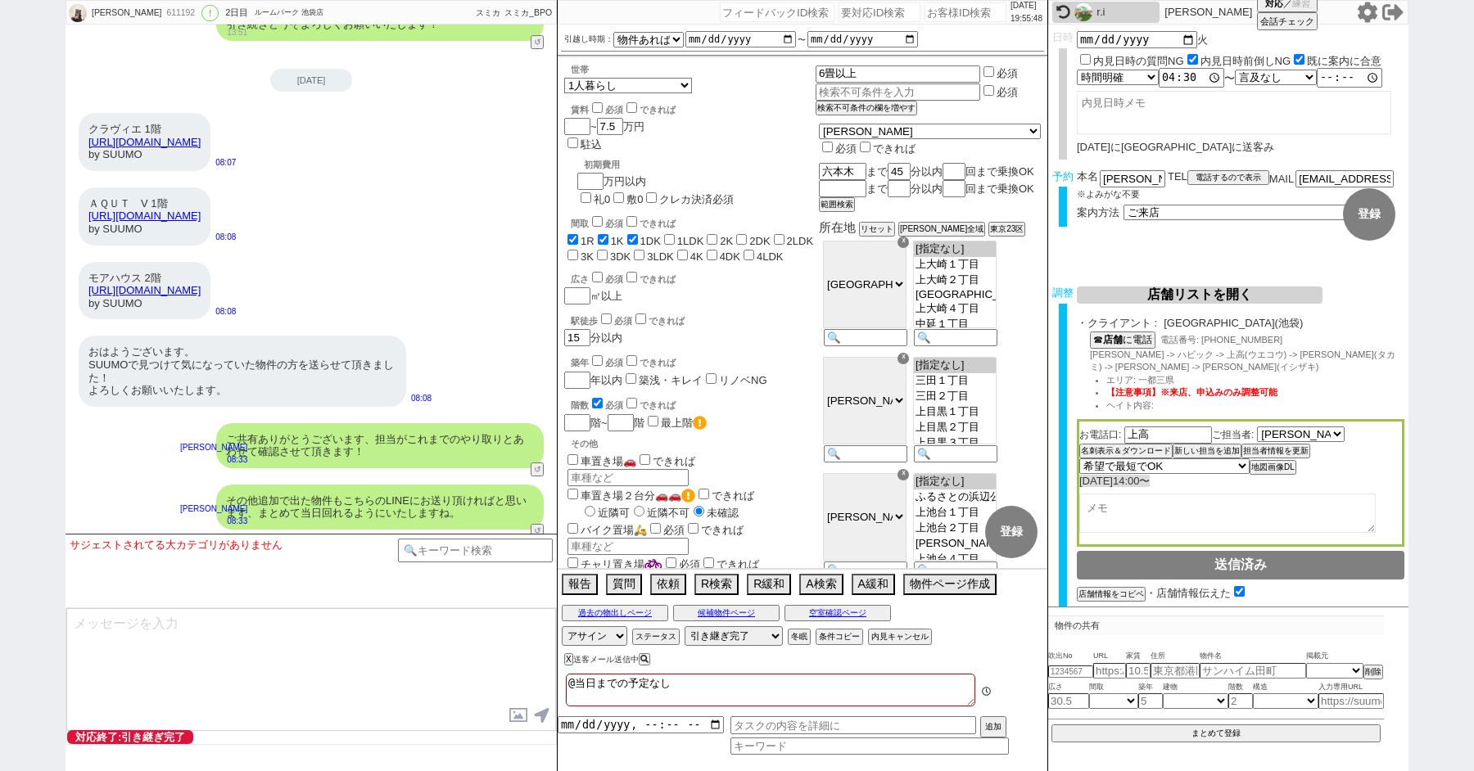
scroll to position [0, 0]
click at [457, 547] on input at bounding box center [475, 549] width 155 height 20
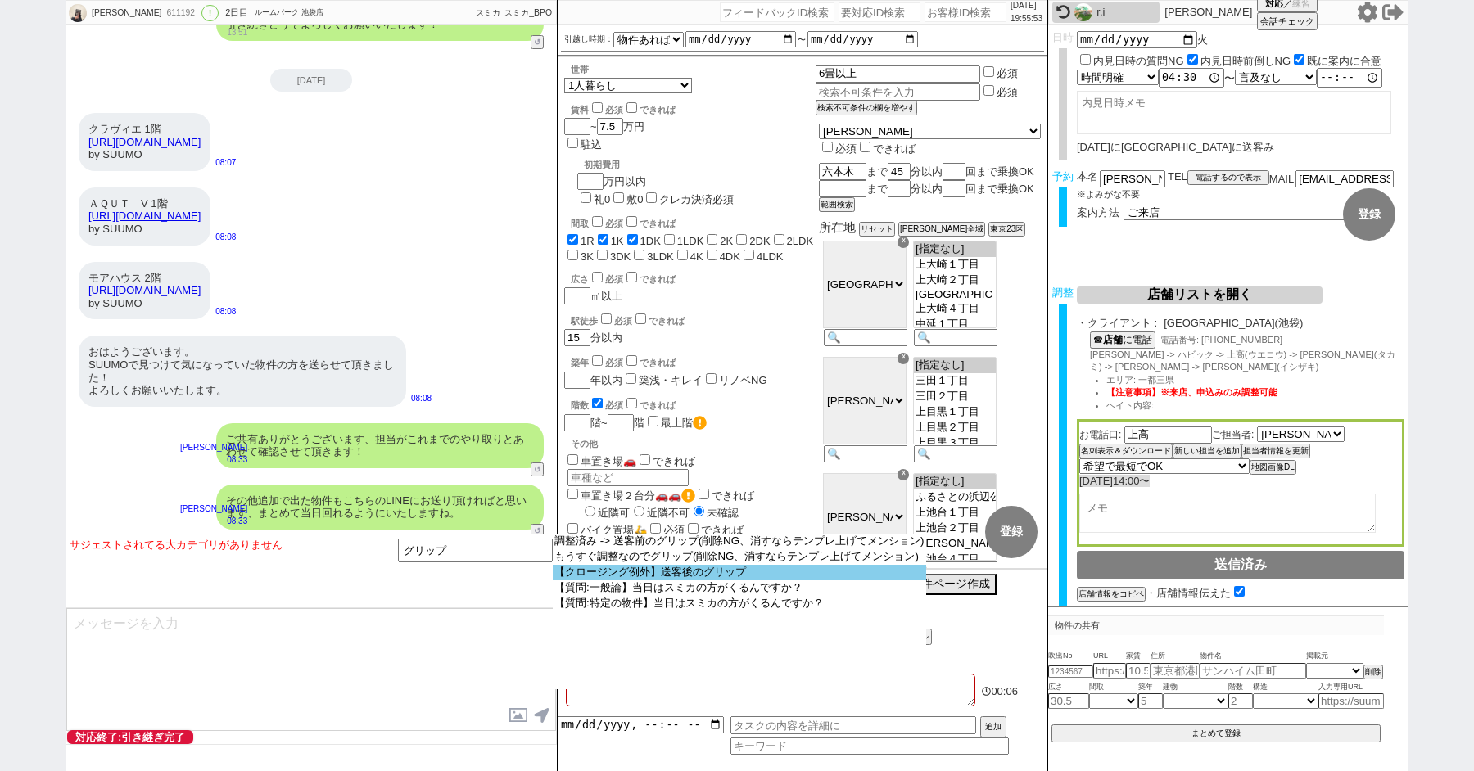
click at [696, 576] on option "【クロージング例外】送客後のグリップ" at bounding box center [739, 573] width 373 height 16
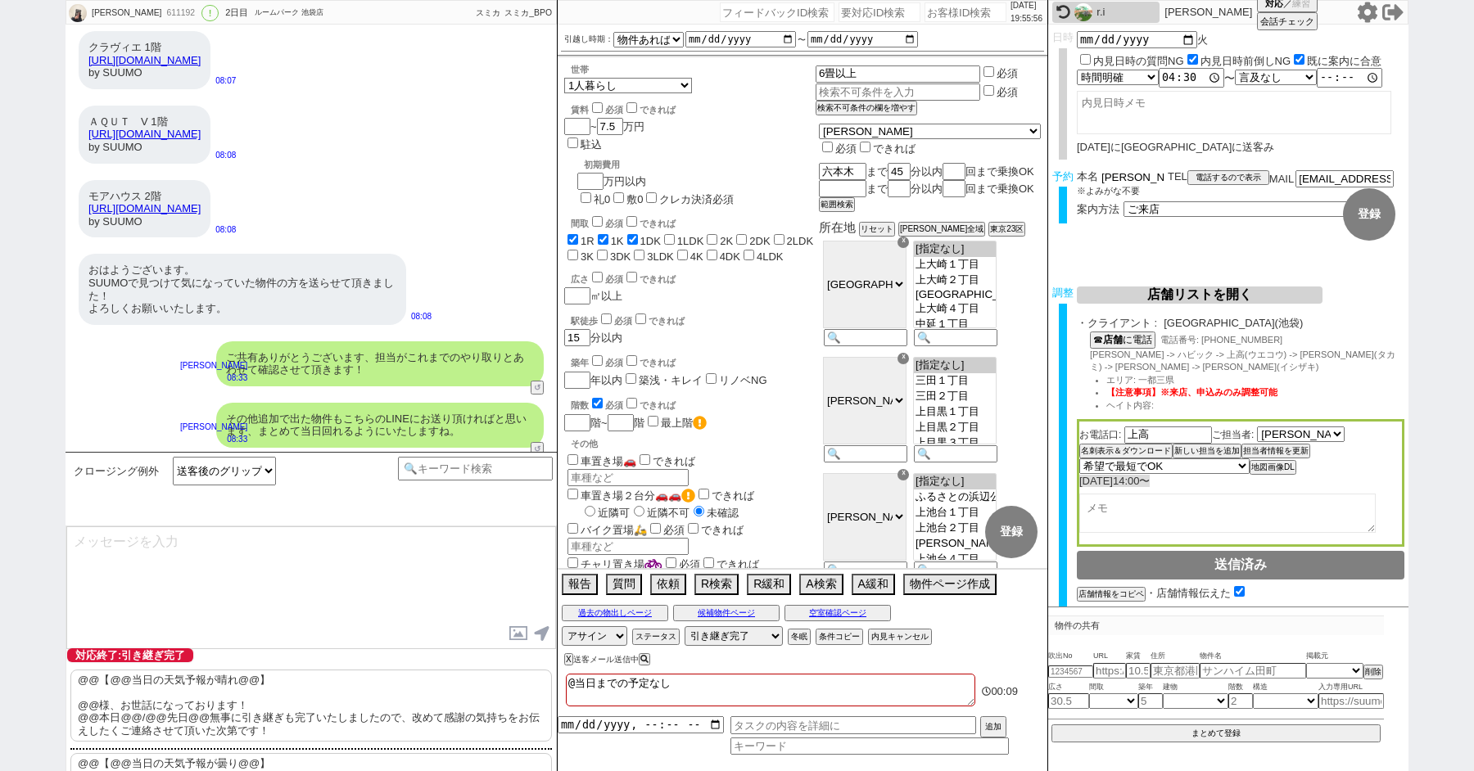
drag, startPoint x: 1126, startPoint y: 180, endPoint x: 1004, endPoint y: 180, distance: 122.0
click at [1018, 180] on div "[PERSON_NAME] 611192 ! 0 2日目 ルームパーク 池袋店 冬眠中 自社客 スミカ スミカ_BPO チャット全表示 [DATE] 新しくフ…" at bounding box center [737, 385] width 1343 height 771
click at [159, 688] on p "@@【@@当日の天気予報が晴れ@@】 @@様、お世話になっております！ @@本日@@/@@先日@@無事に引き継ぎも完了いたしましたので、改めて感謝の気持ちをお…" at bounding box center [310, 706] width 481 height 72
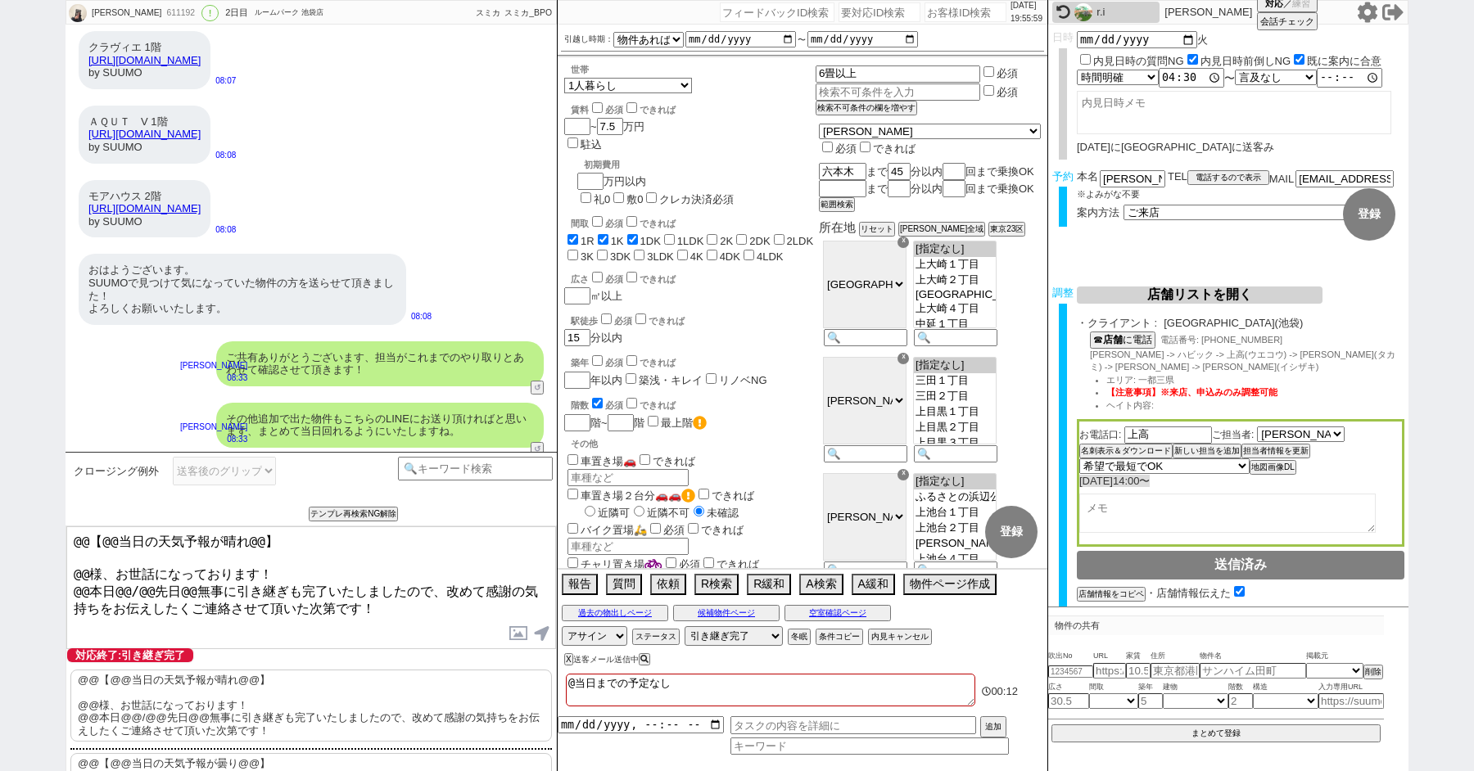
drag, startPoint x: 88, startPoint y: 568, endPoint x: 25, endPoint y: 382, distance: 197.3
click at [40, 441] on div "[PERSON_NAME] 611192 ! 0 2日目 ルームパーク 池袋店 冬眠中 自社客 スミカ スミカ_BPO チャット全表示 [DATE] 新しくフ…" at bounding box center [737, 385] width 1474 height 771
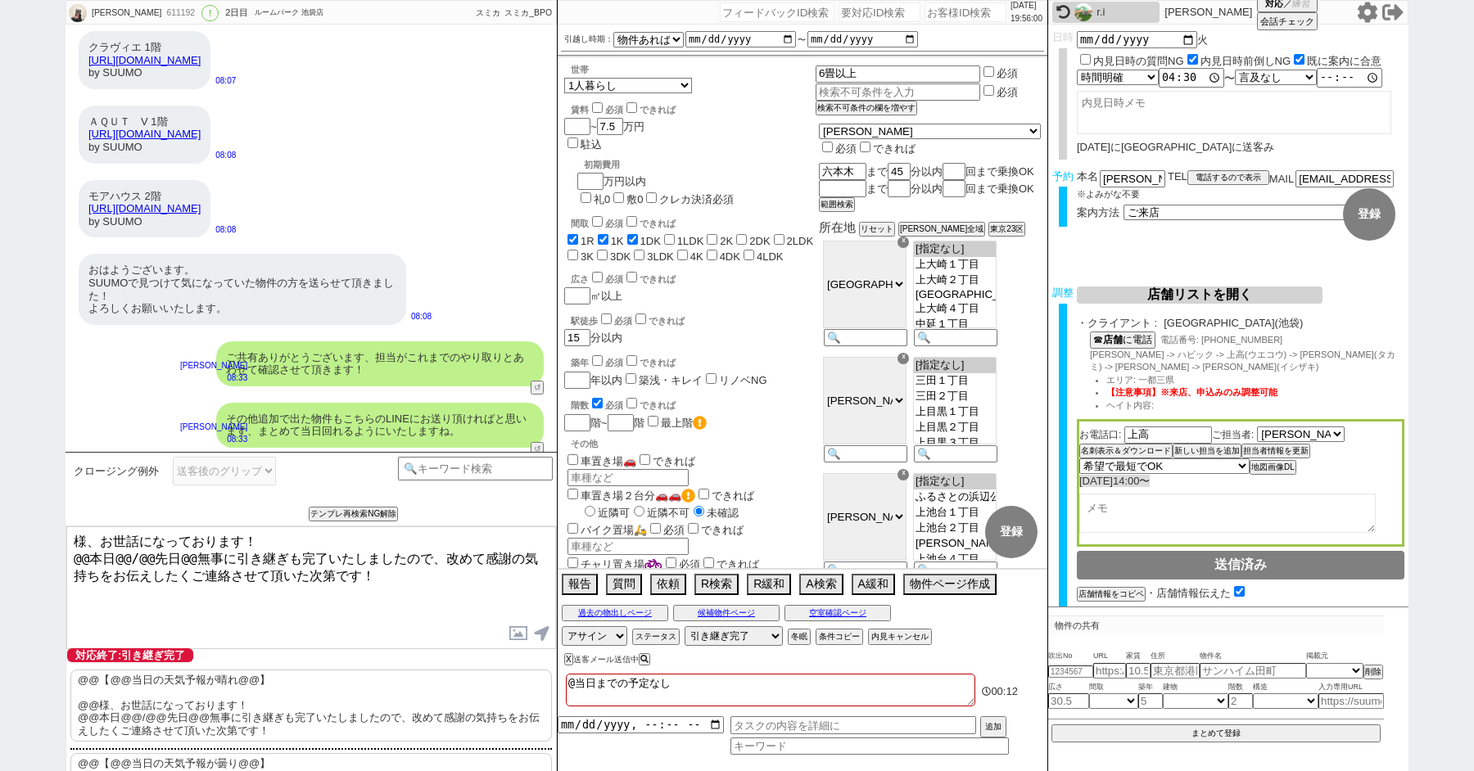
paste textarea "成瀬"
drag, startPoint x: 147, startPoint y: 552, endPoint x: 74, endPoint y: 552, distance: 72.9
click at [76, 552] on textarea "[PERSON_NAME]様、お世話になっております！ @@本日@@/@@先日@@無事に引き継ぎも完了いたしましたので、改めて感謝の気持ちをお伝えしたくご連絡…" at bounding box center [311, 588] width 490 height 123
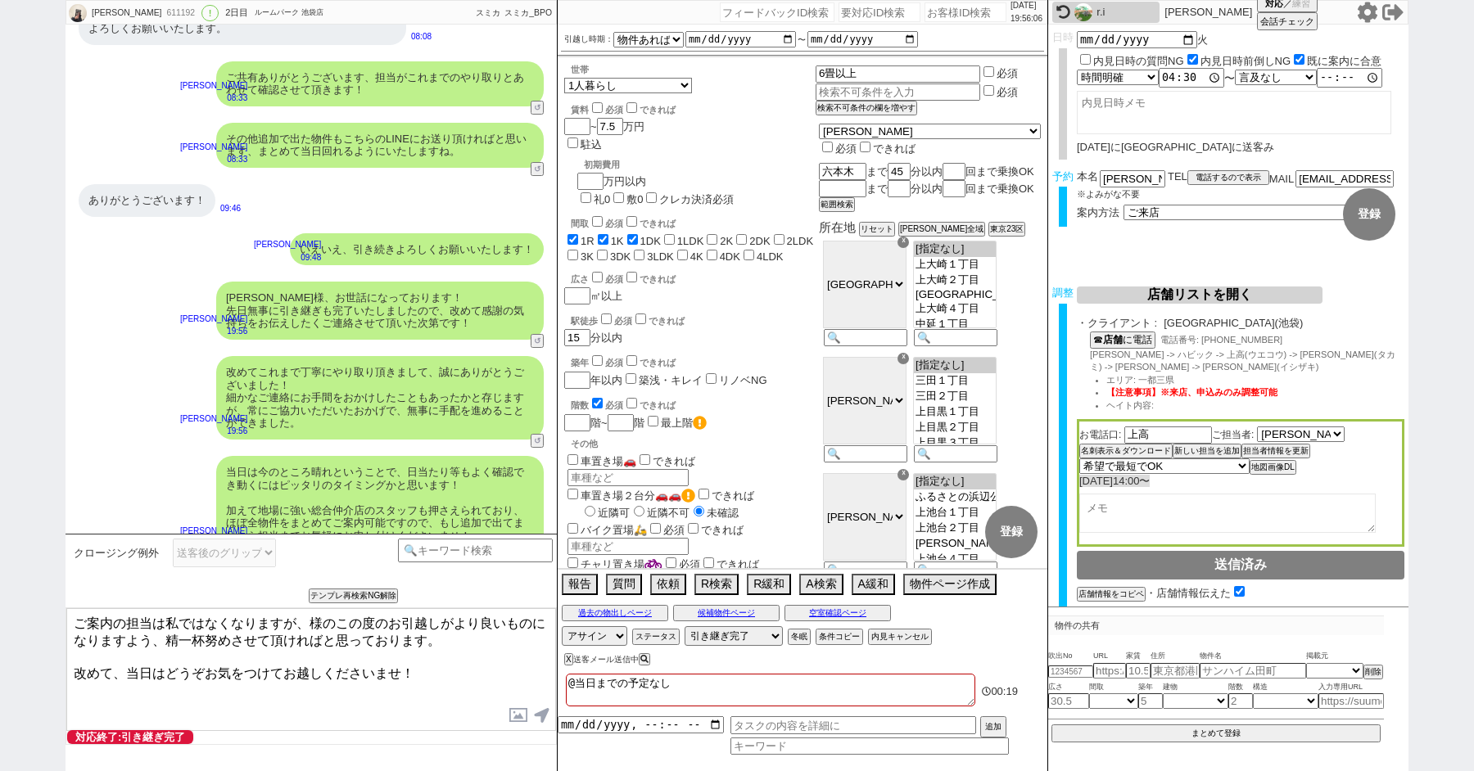
paste textarea "瀬"
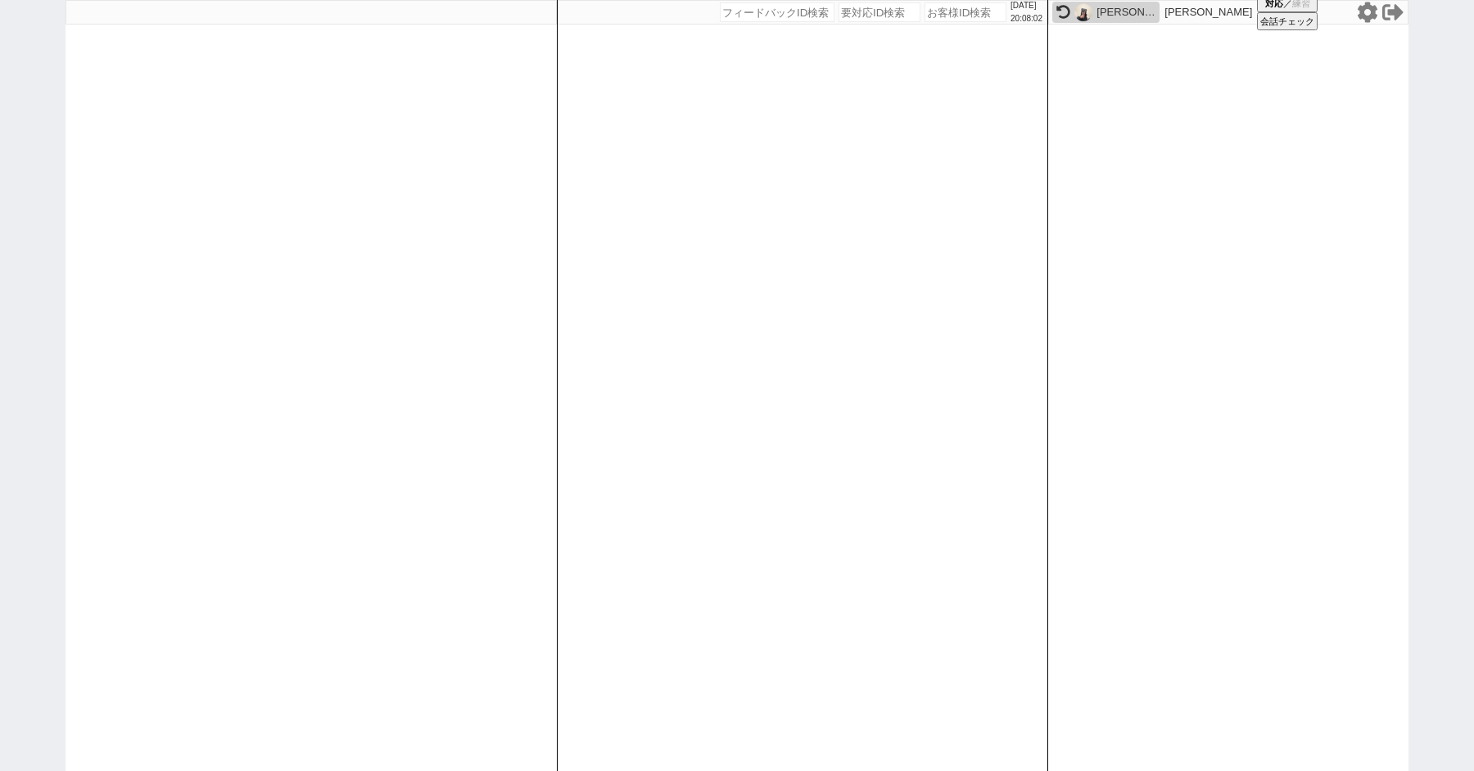
click at [1365, 23] on div "[PERSON_NAME] [PERSON_NAME] 対応 ／ 練習 会話チェック" at bounding box center [1228, 12] width 360 height 25
click at [1365, 15] on icon at bounding box center [1368, 12] width 20 height 20
